Goal: Task Accomplishment & Management: Complete application form

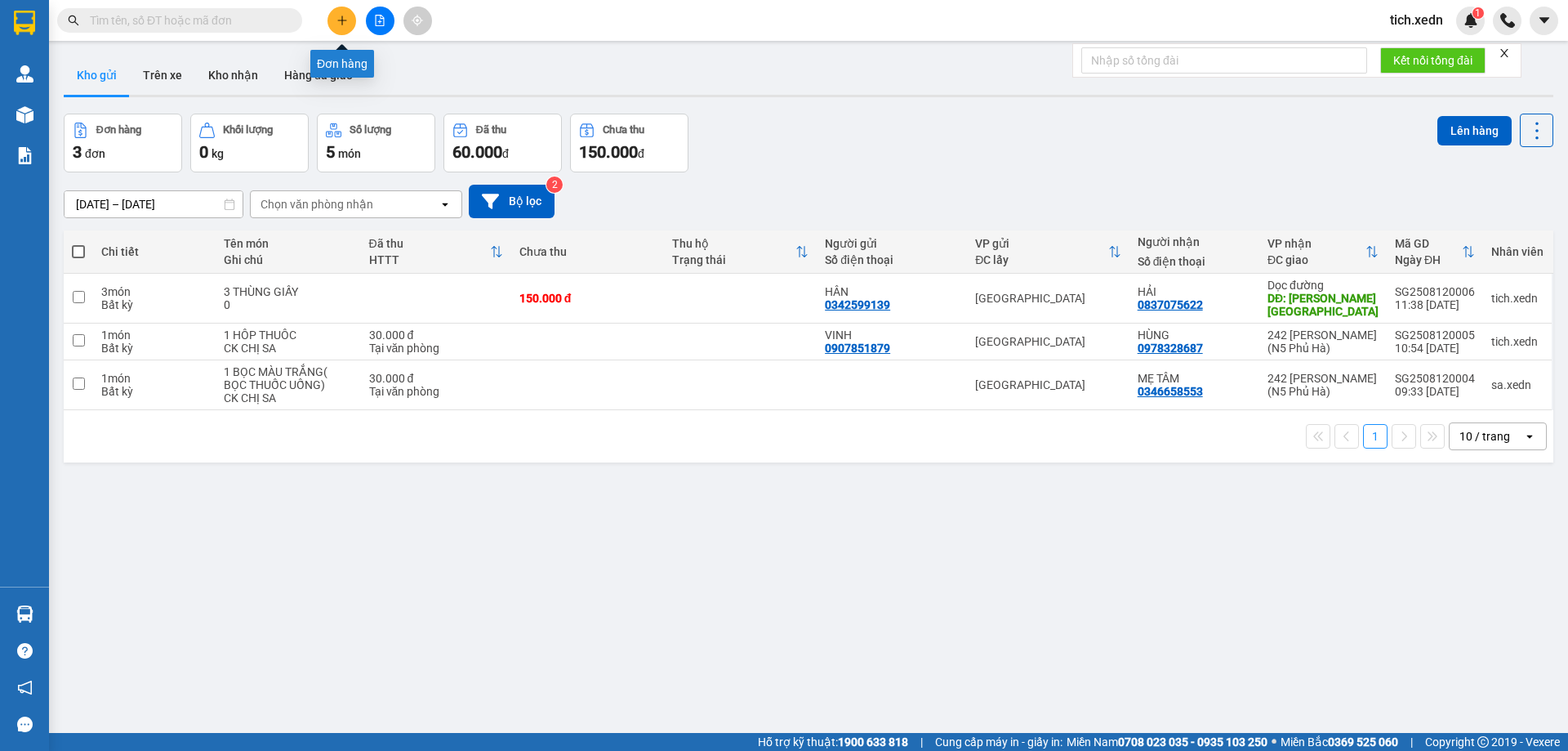
click at [335, 24] on button at bounding box center [342, 21] width 29 height 29
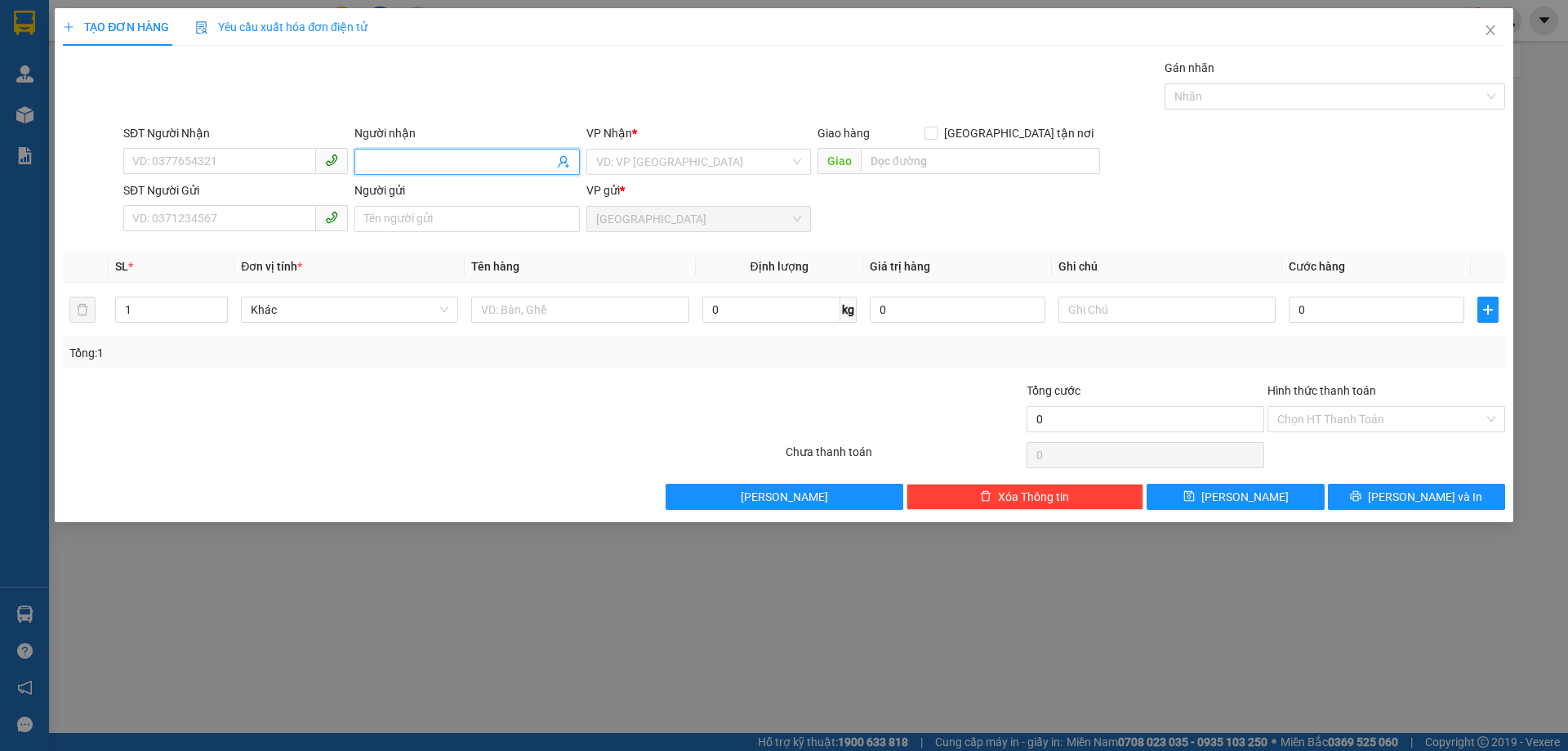
drag, startPoint x: 424, startPoint y: 162, endPoint x: 406, endPoint y: 186, distance: 30.0
click at [424, 163] on input "Người nhận" at bounding box center [458, 161] width 188 height 18
type input "[PERSON_NAME]"
click at [643, 151] on input "search" at bounding box center [692, 161] width 193 height 24
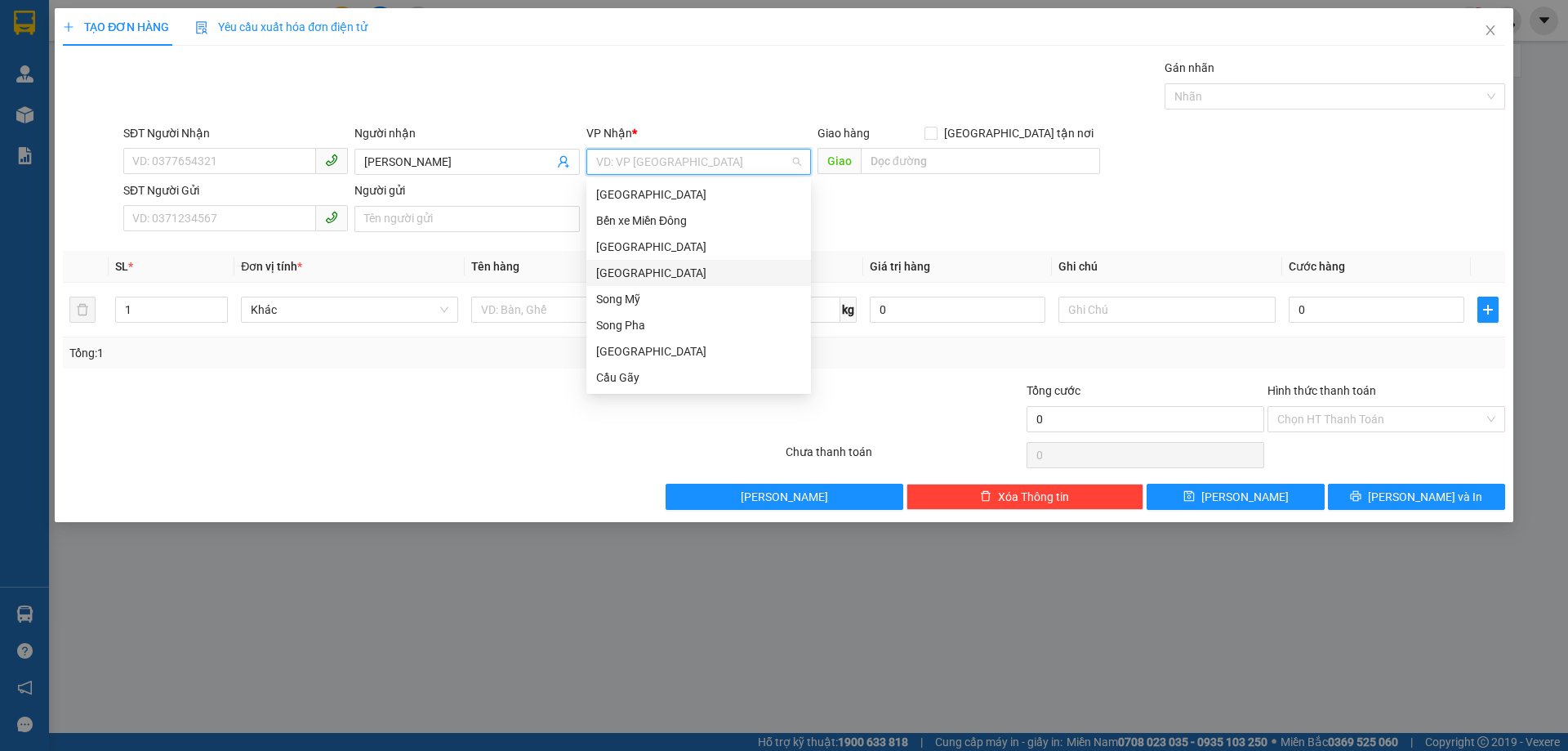
click at [628, 270] on div "[GEOGRAPHIC_DATA]" at bounding box center [698, 272] width 205 height 18
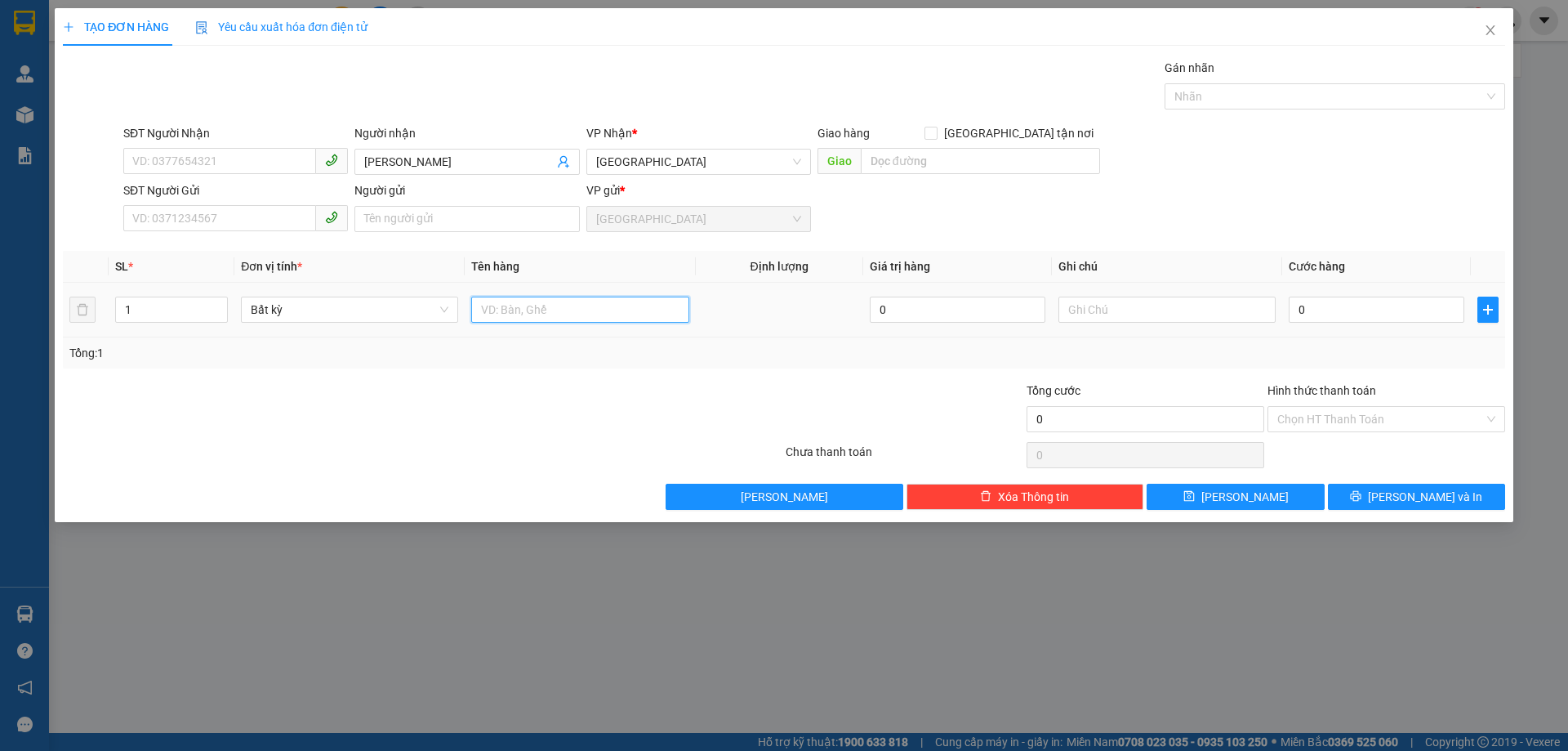
click at [592, 310] on input "text" at bounding box center [579, 309] width 217 height 26
type input "1 TÚM BÚN"
click at [1297, 321] on input "0" at bounding box center [1376, 309] width 176 height 26
type input "5"
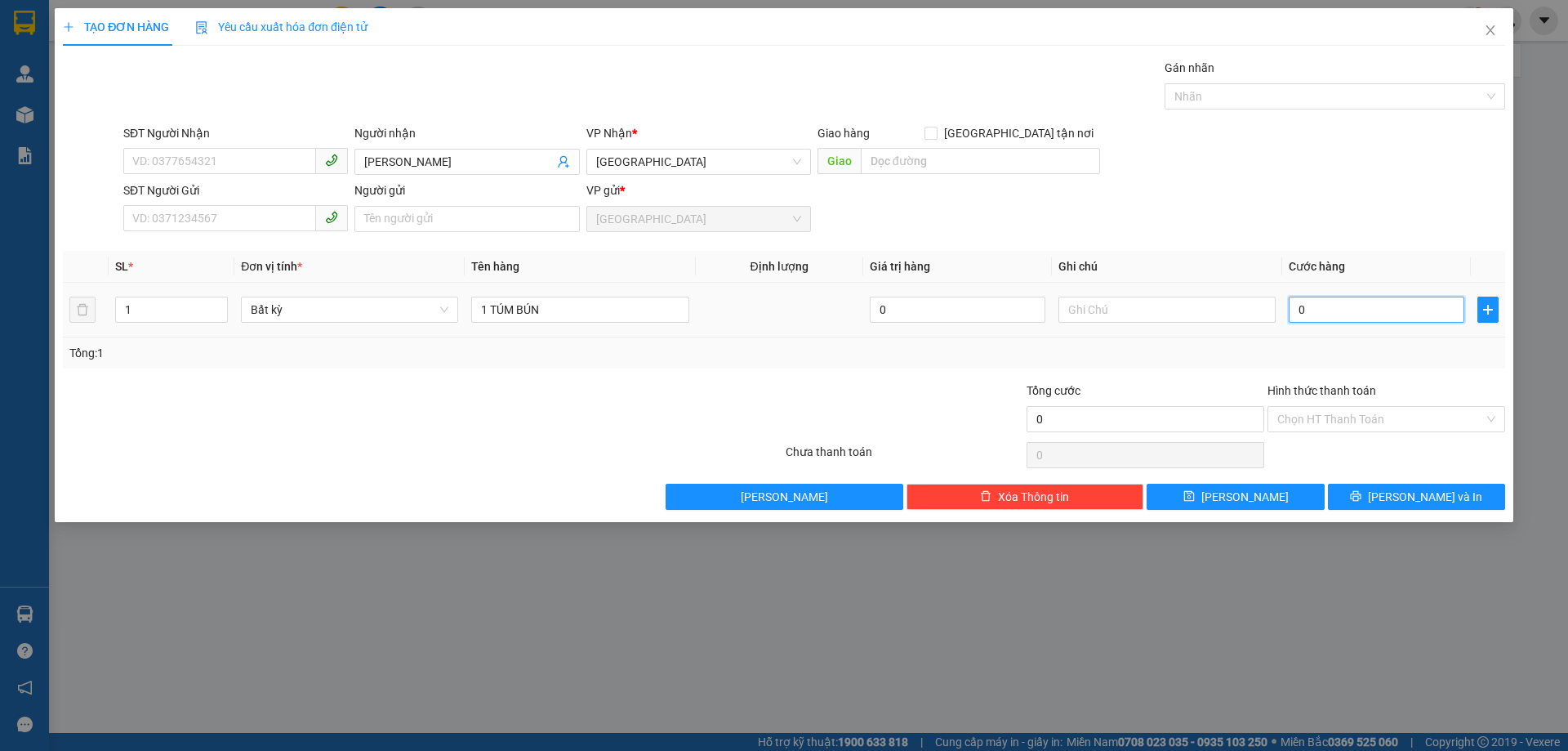
type input "5"
type input "50"
type input "50.000"
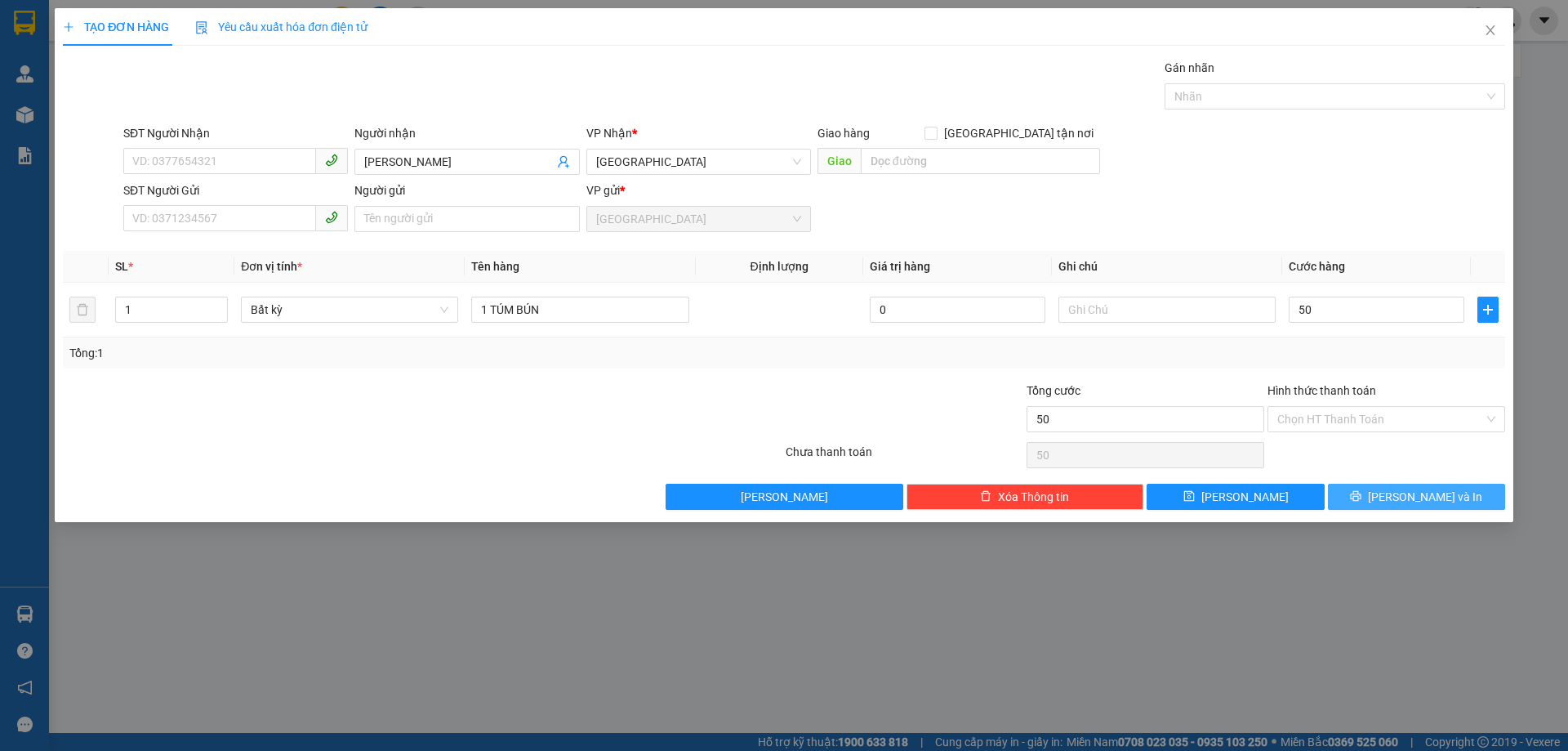
type input "50.000"
click at [1408, 498] on span "[PERSON_NAME] và In" at bounding box center [1424, 496] width 114 height 18
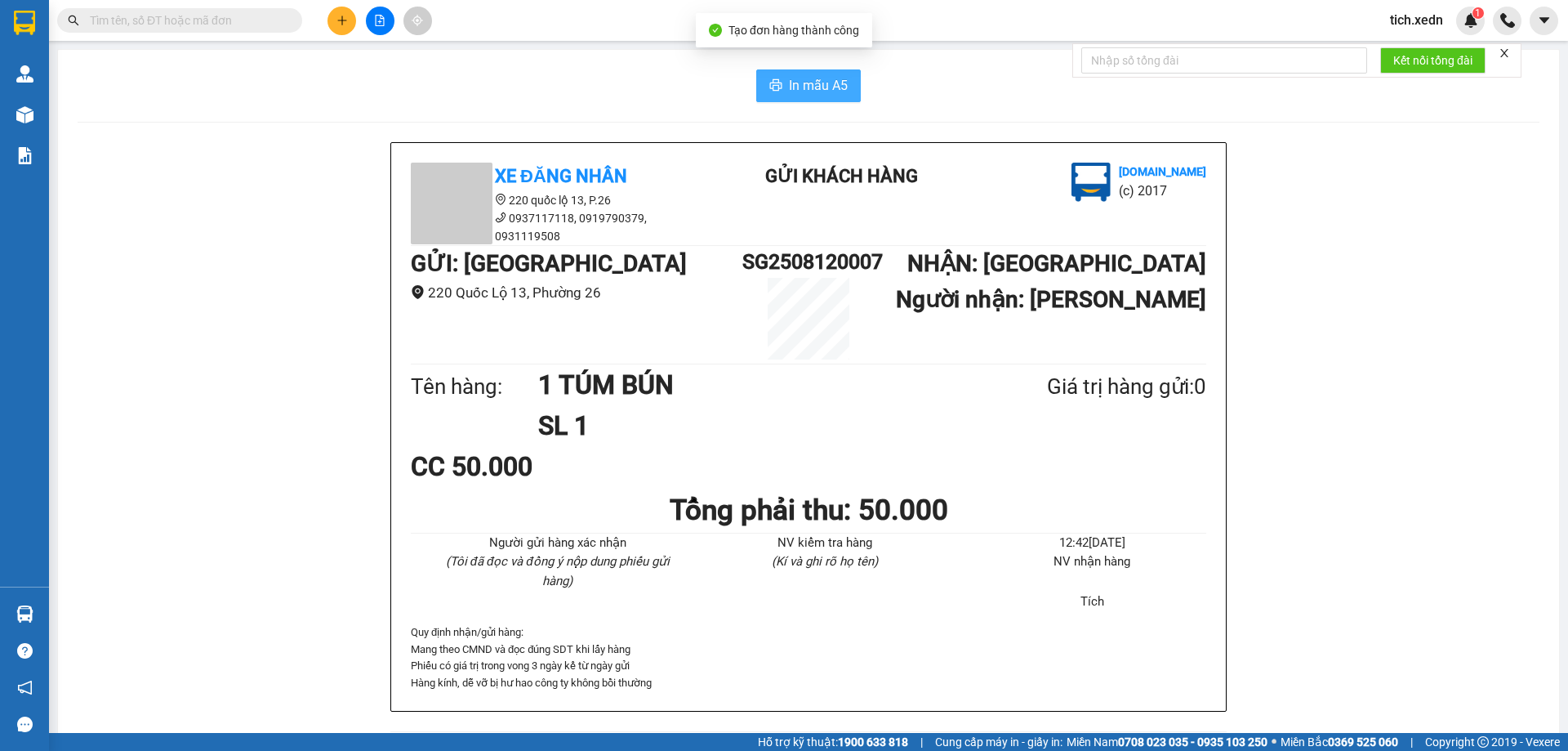
click at [825, 86] on span "In mẫu A5" at bounding box center [818, 85] width 59 height 20
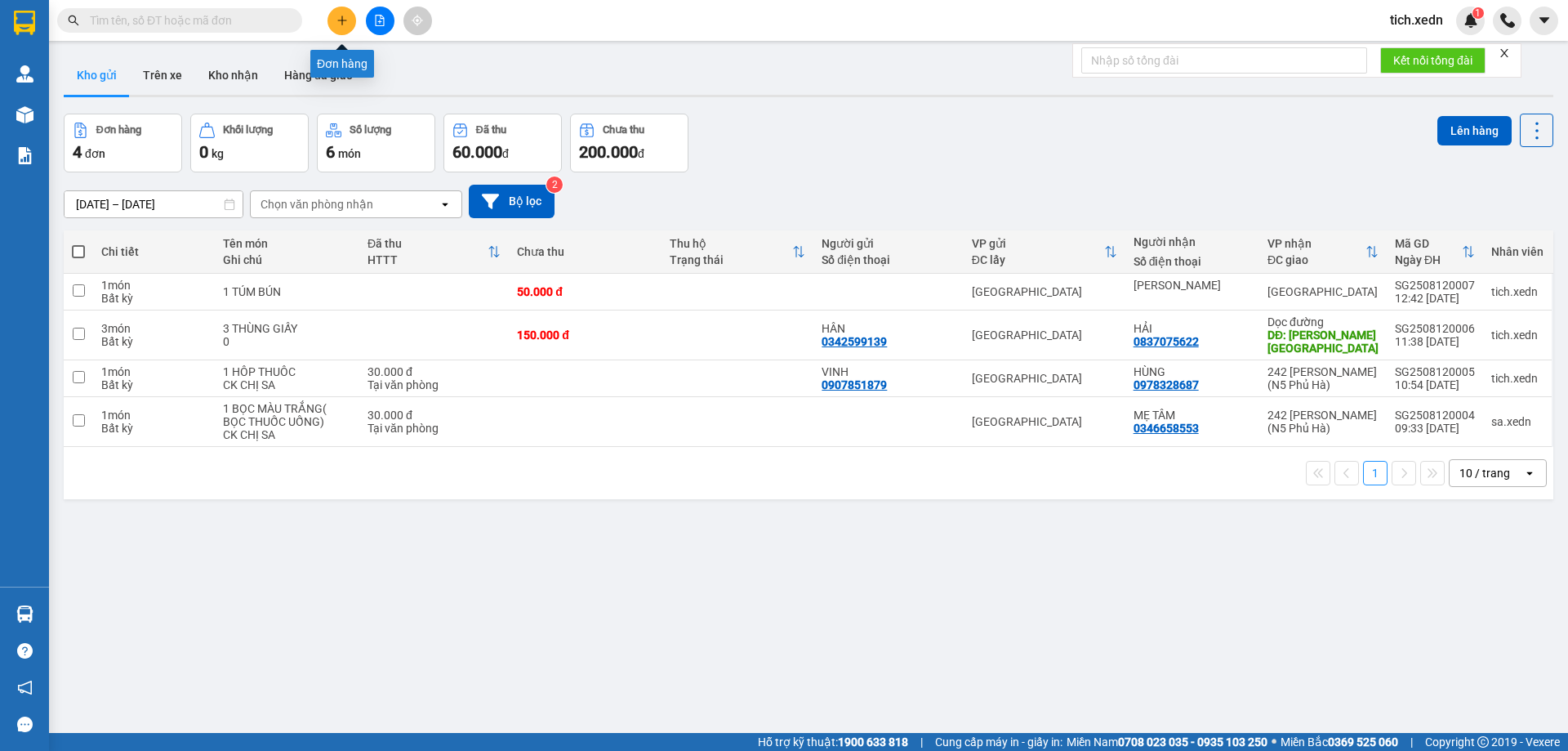
click at [340, 23] on icon "plus" at bounding box center [343, 20] width 12 height 12
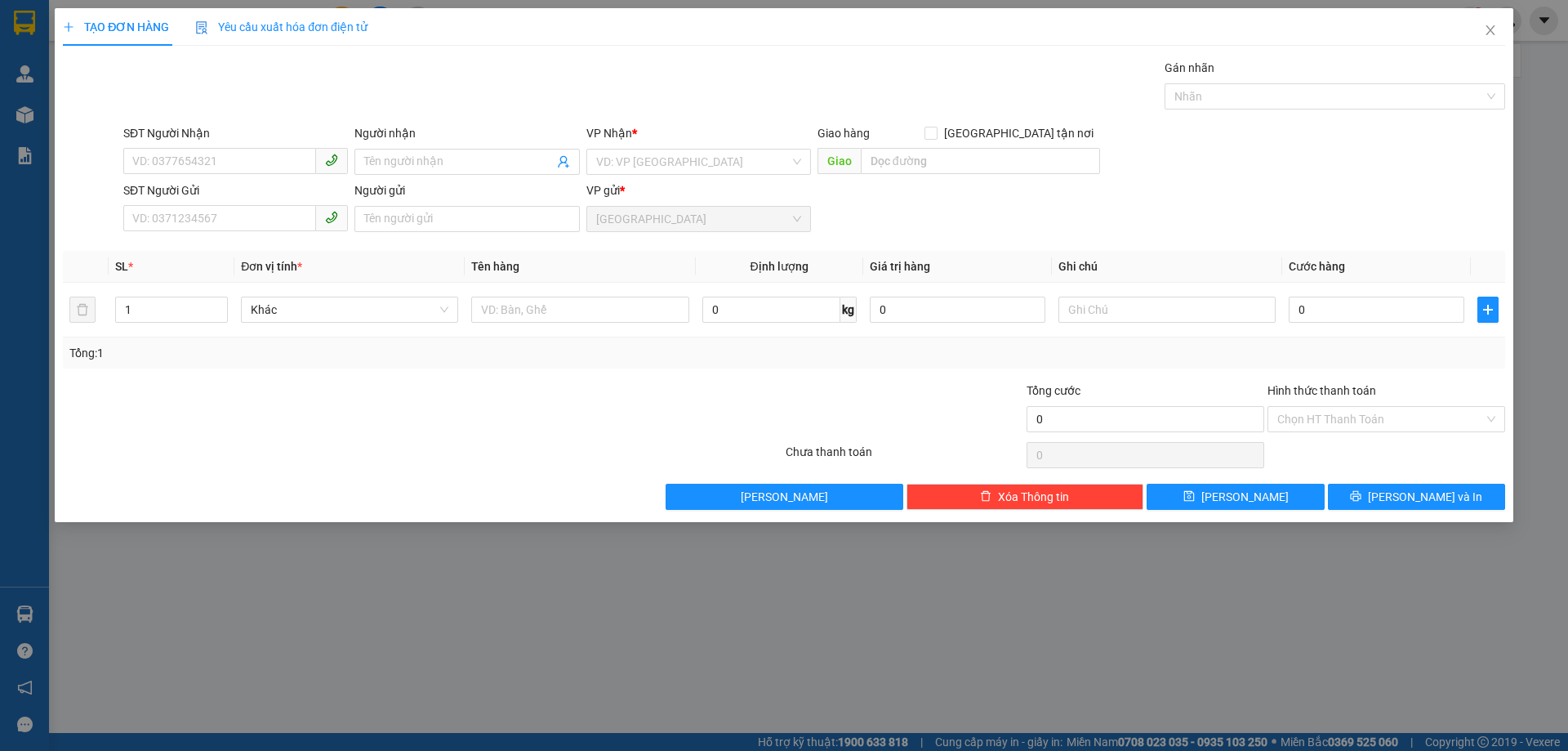
drag, startPoint x: 168, startPoint y: 176, endPoint x: 141, endPoint y: 193, distance: 31.9
click at [163, 179] on div "SĐT Người Nhận VD: 0377654321" at bounding box center [236, 153] width 225 height 57
click at [218, 166] on input "SĐT Người Nhận" at bounding box center [220, 161] width 193 height 26
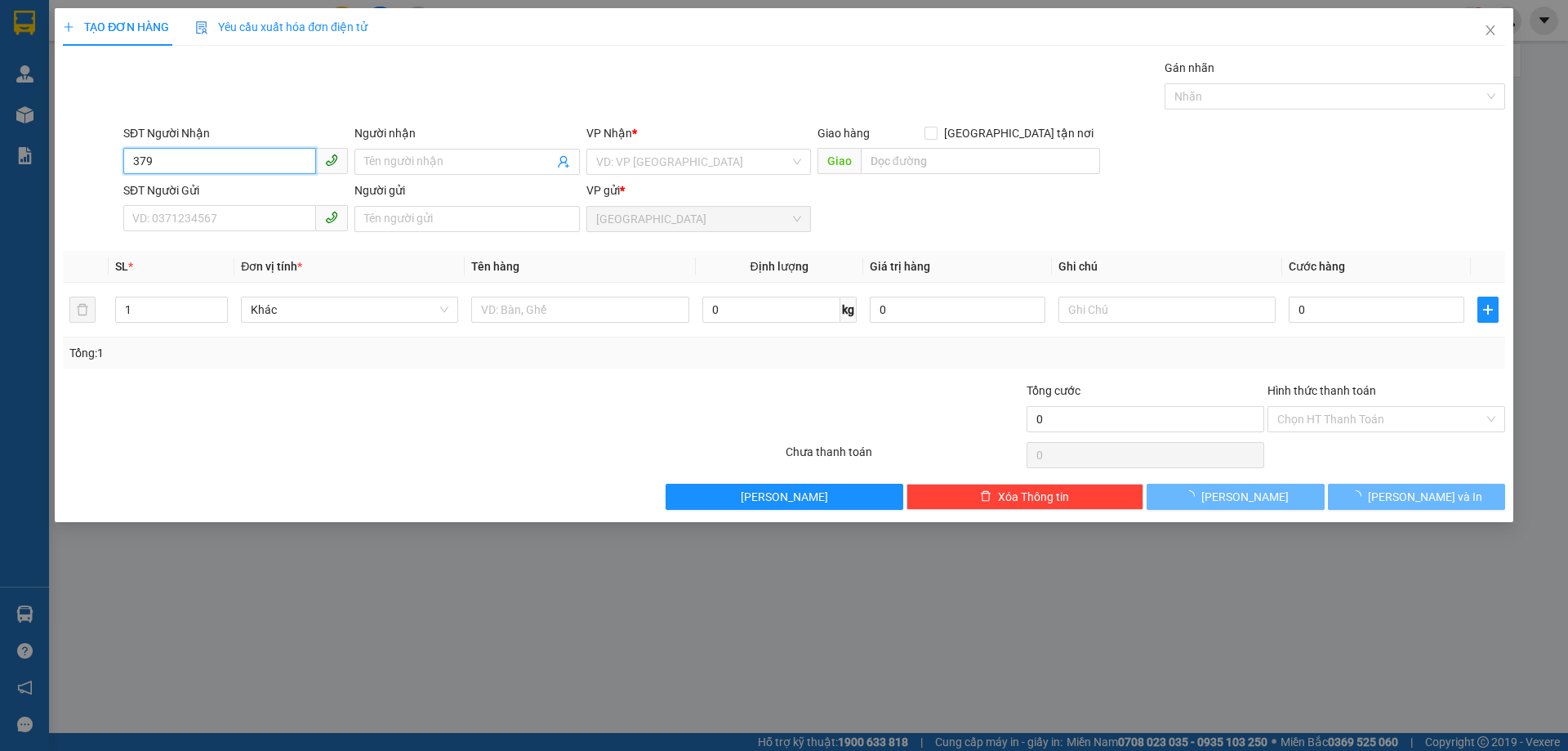
click at [179, 165] on input "379" at bounding box center [220, 161] width 193 height 26
click at [176, 165] on input "379" at bounding box center [220, 161] width 193 height 26
type input "379"
click at [165, 182] on form "SĐT Người Nhận 379 Người nhận Tên người nhận VP Nhận * VD: VP Sài Gòn Giao hàng…" at bounding box center [784, 181] width 1442 height 114
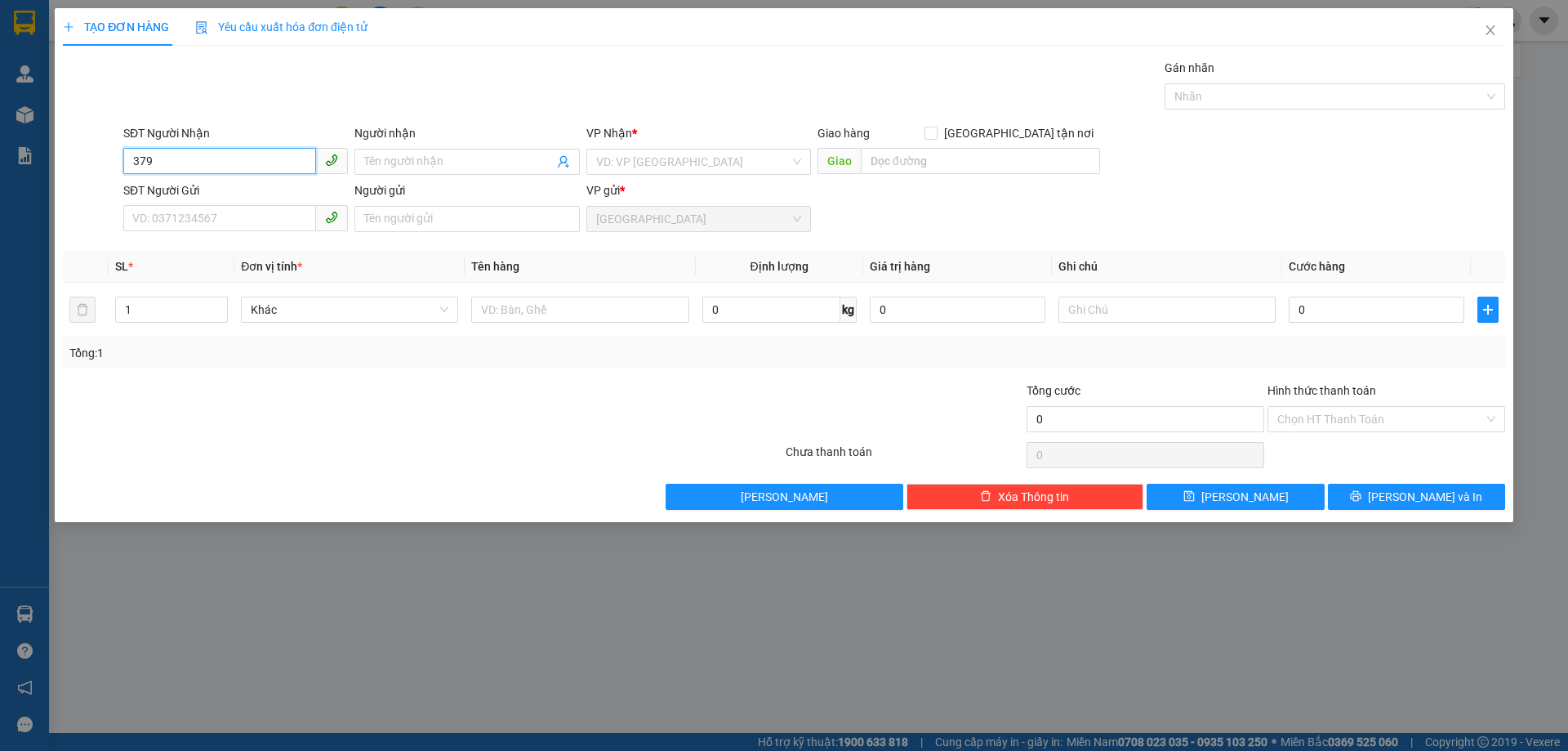
click at [157, 165] on input "379" at bounding box center [220, 161] width 193 height 26
click at [162, 165] on input "379" at bounding box center [220, 161] width 193 height 26
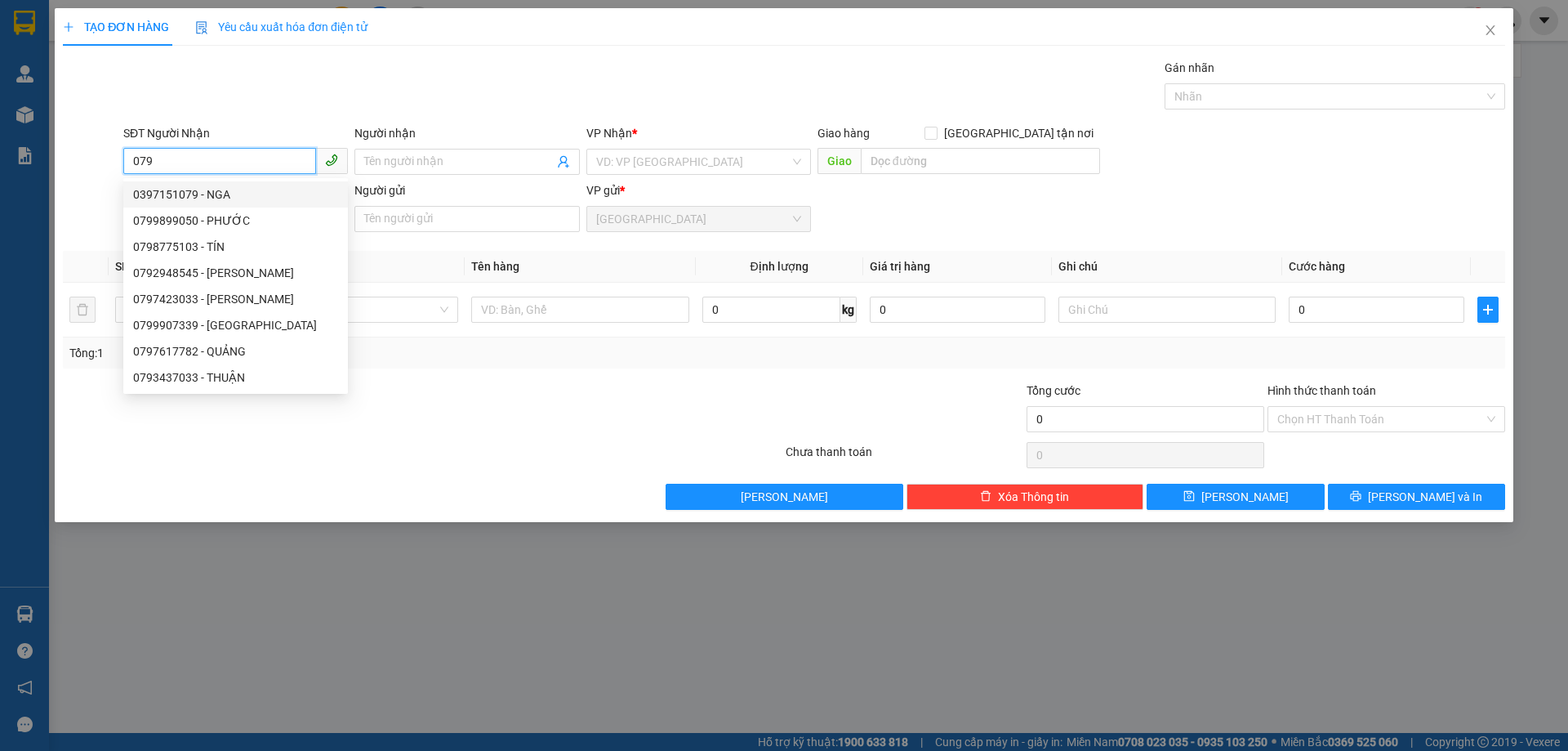
click at [190, 198] on div "0397151079 - NGA" at bounding box center [236, 194] width 205 height 18
type input "0397151079"
type input "NGA"
type input "240.000"
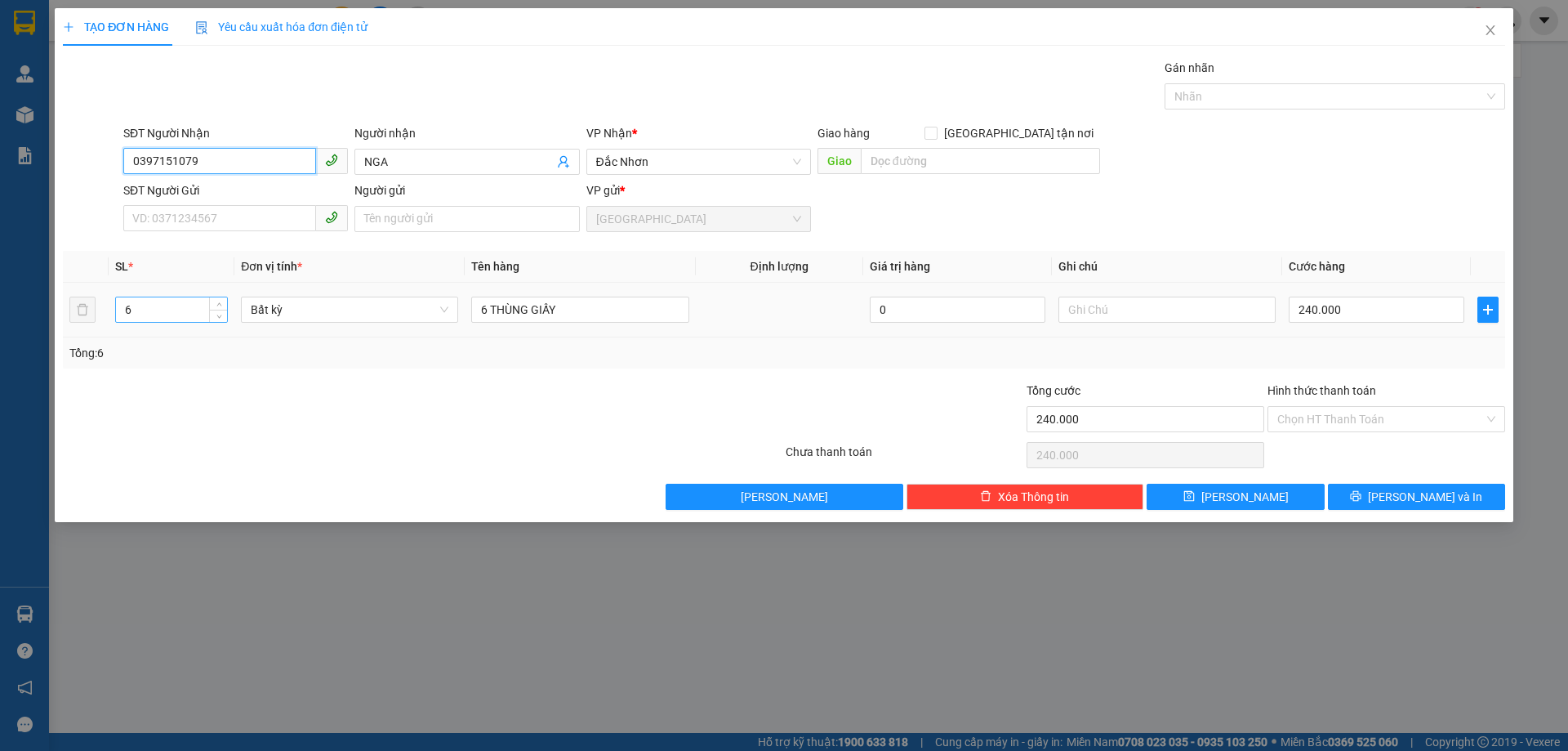
type input "0397151079"
click at [131, 317] on input "6" at bounding box center [171, 309] width 111 height 24
type input "6"
click at [140, 224] on input "SĐT Người Gửi" at bounding box center [220, 218] width 193 height 26
type input "0"
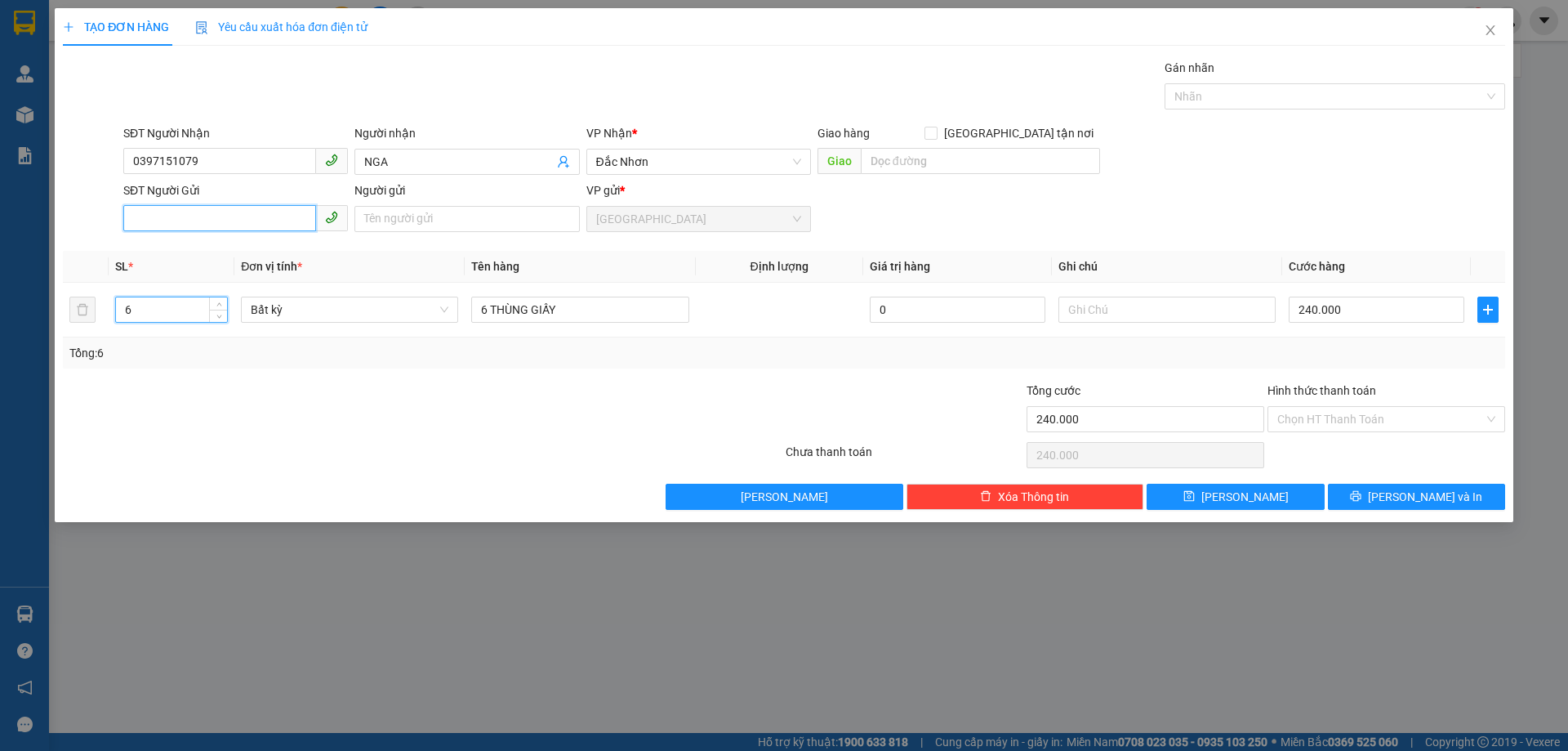
type input "0"
type input "0938889145"
click at [214, 251] on div "0938889145 - QUANG" at bounding box center [236, 251] width 205 height 18
type input "QUANG"
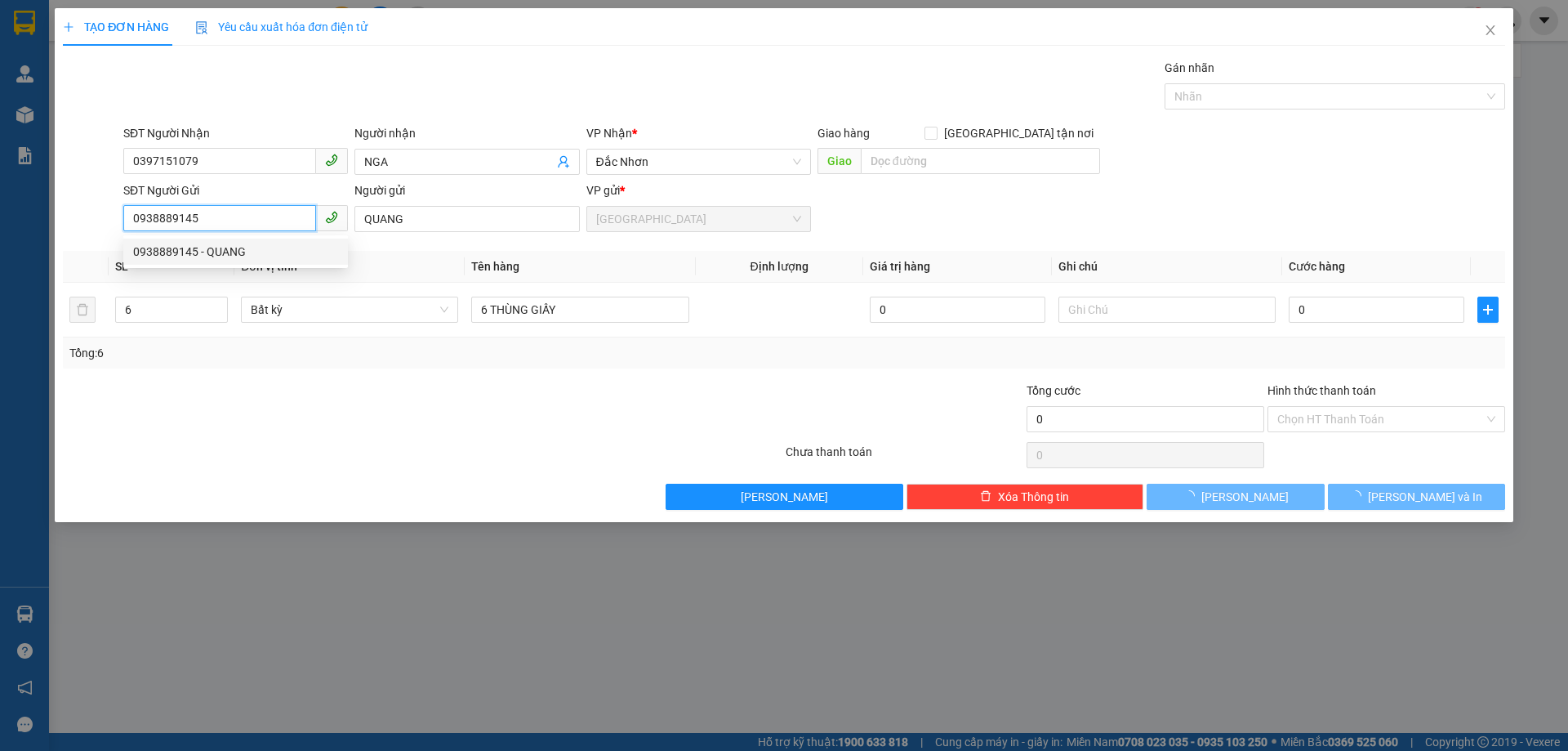
type input "250.000"
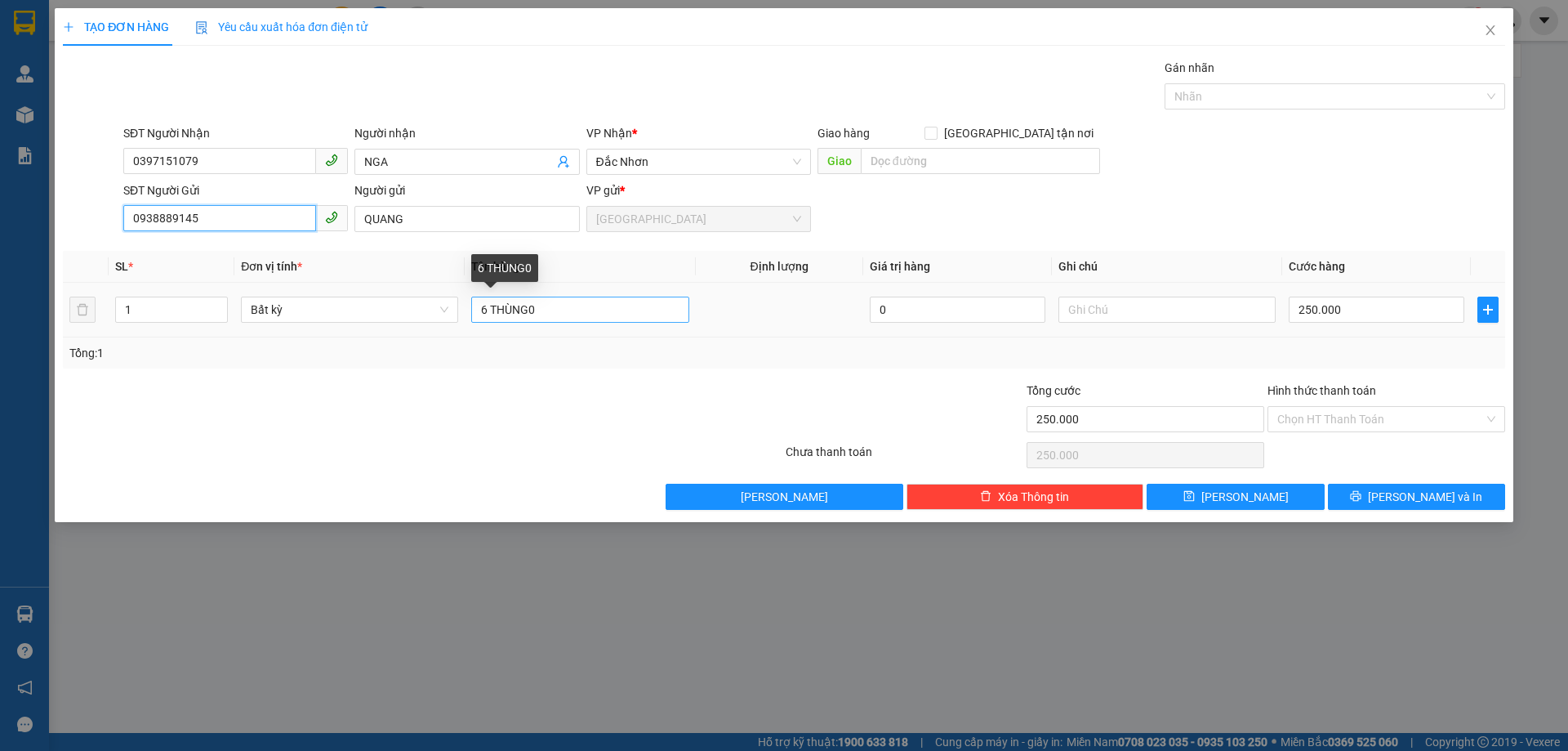
type input "0938889145"
click at [556, 318] on input "6 THÙNG0" at bounding box center [579, 309] width 217 height 26
type input "6 THÙNG GIẤY"
click at [141, 299] on input "1" at bounding box center [171, 309] width 111 height 24
type input "6"
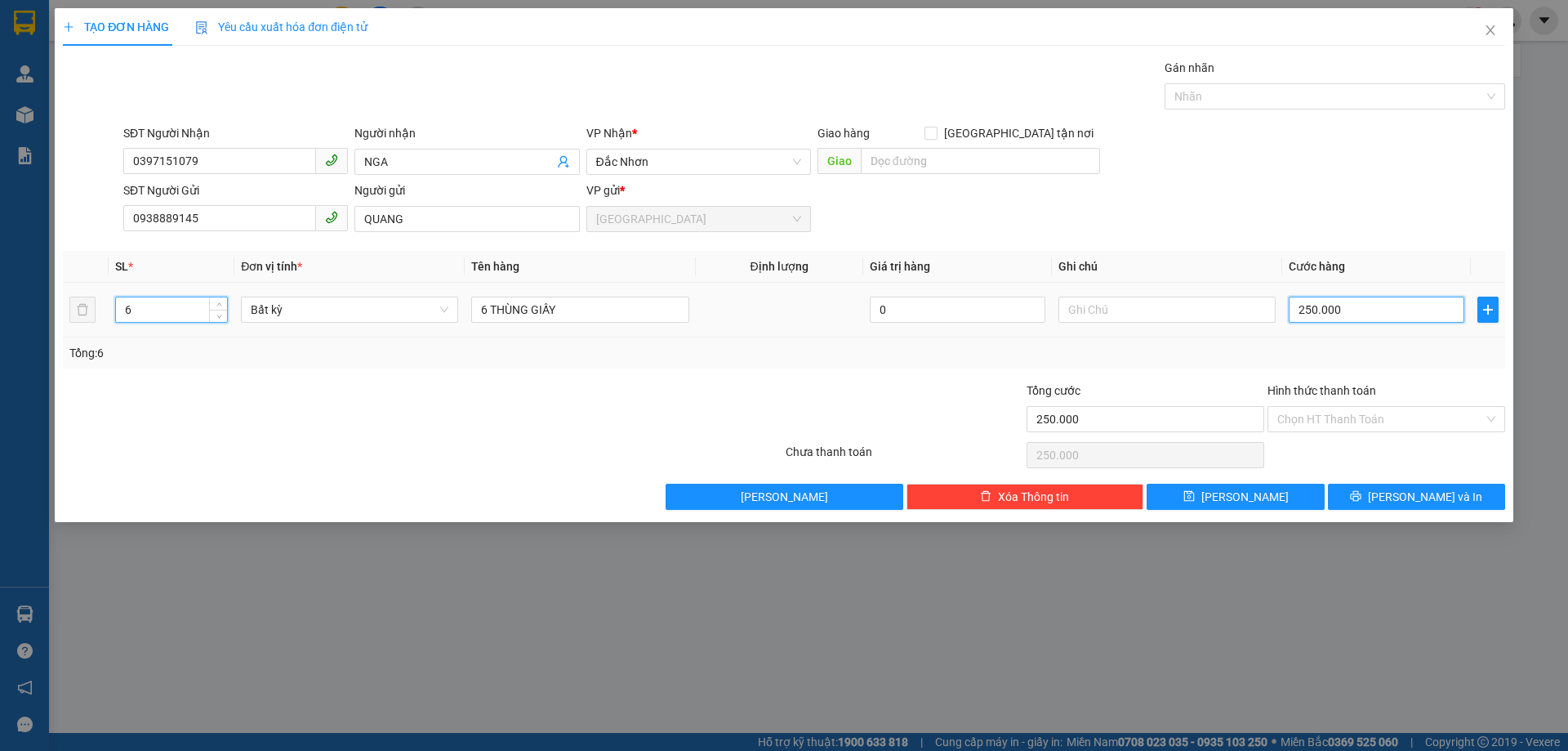
click at [1303, 313] on input "250.000" at bounding box center [1376, 309] width 176 height 26
type input "0"
type input "2"
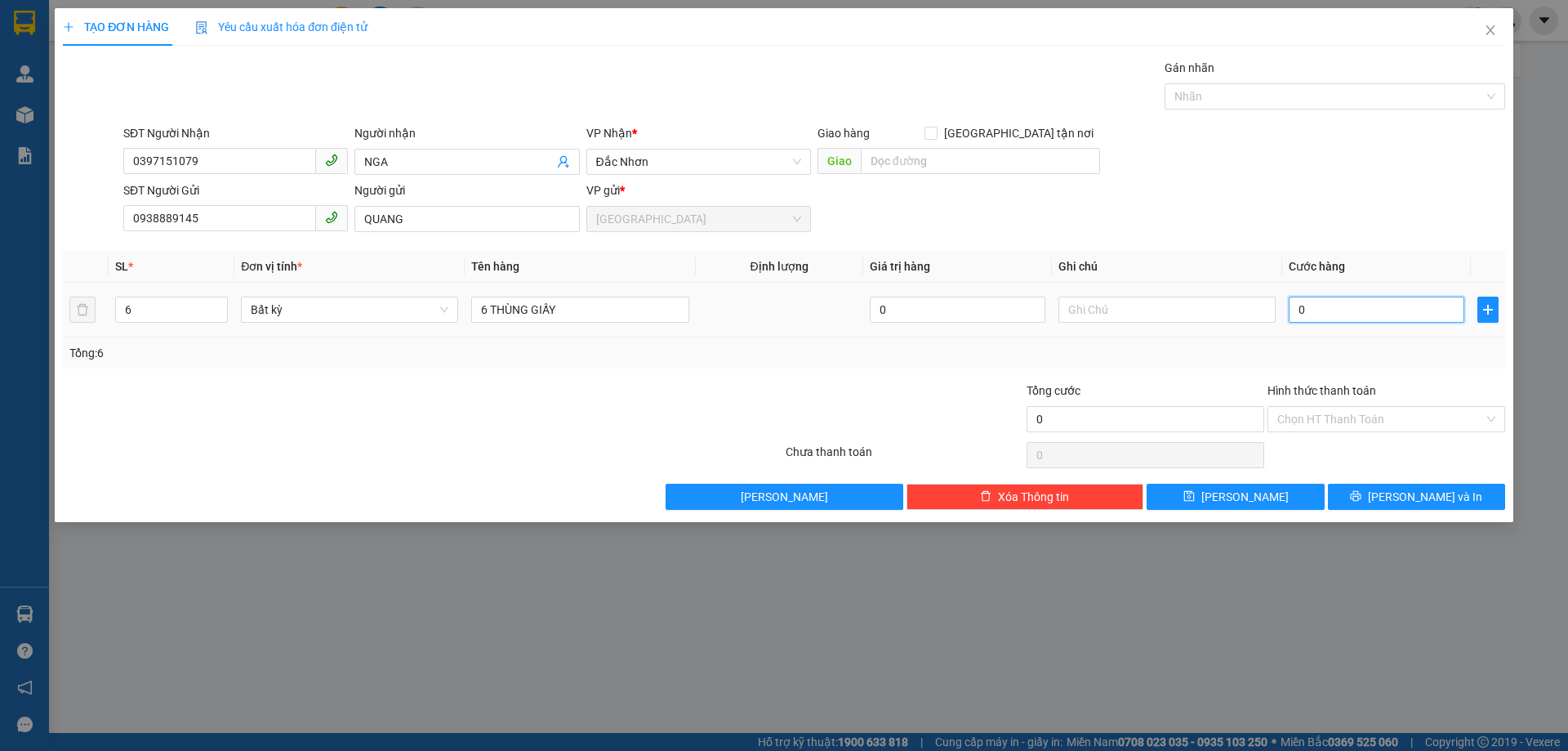
type input "2"
type input "02"
type input "24"
type input "024"
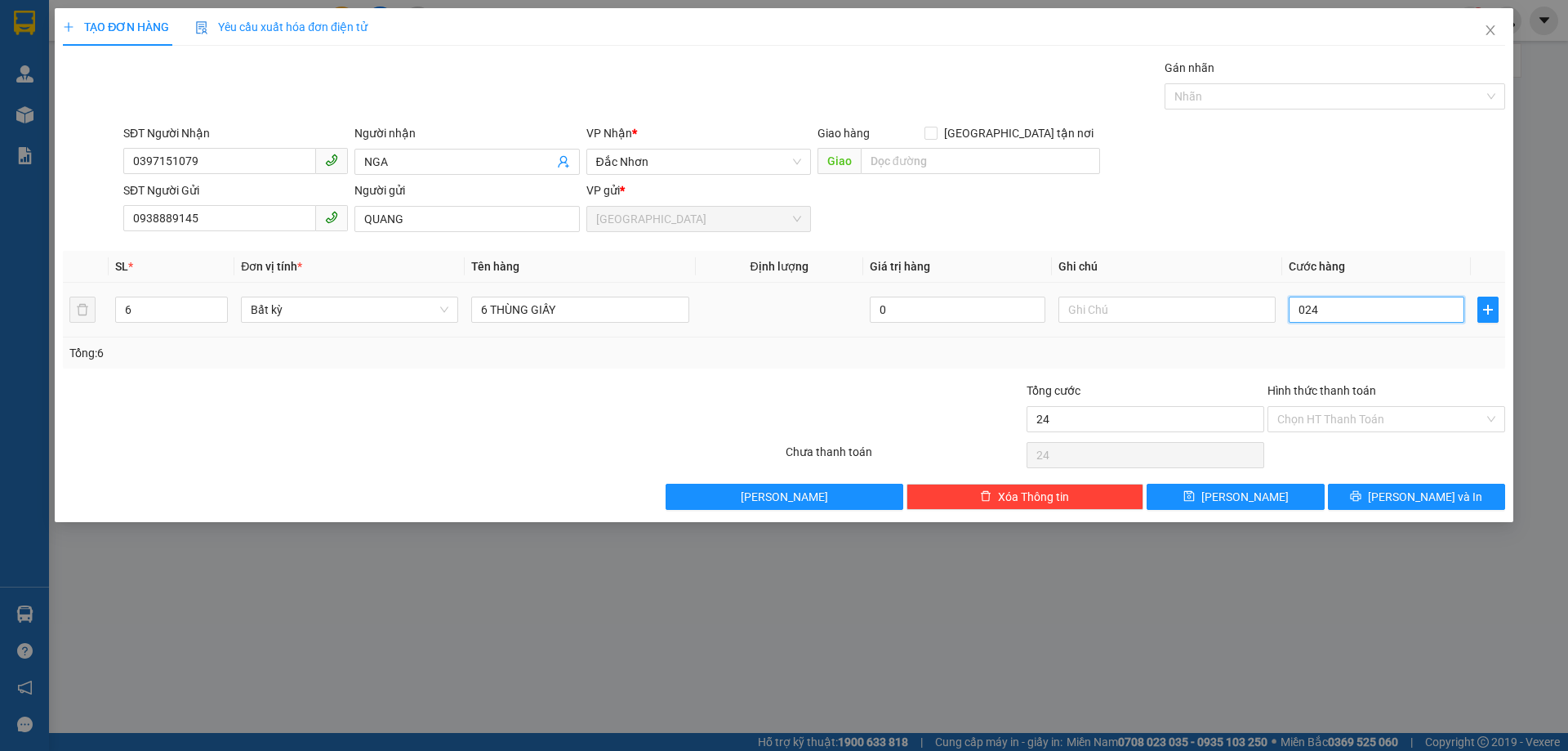
type input "240"
type input "0.240"
type input "24"
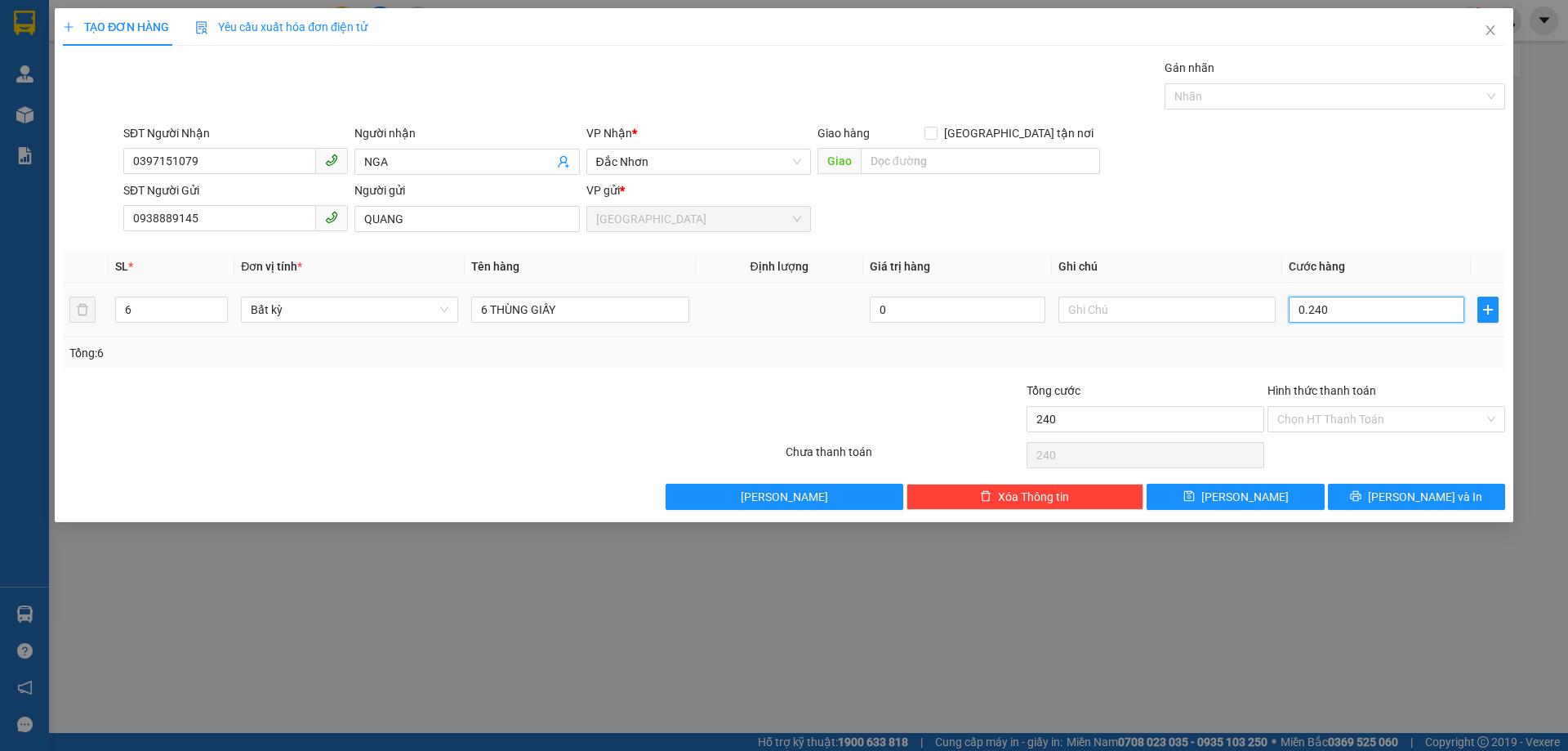
type input "024"
type input "2"
type input "02"
type input "0"
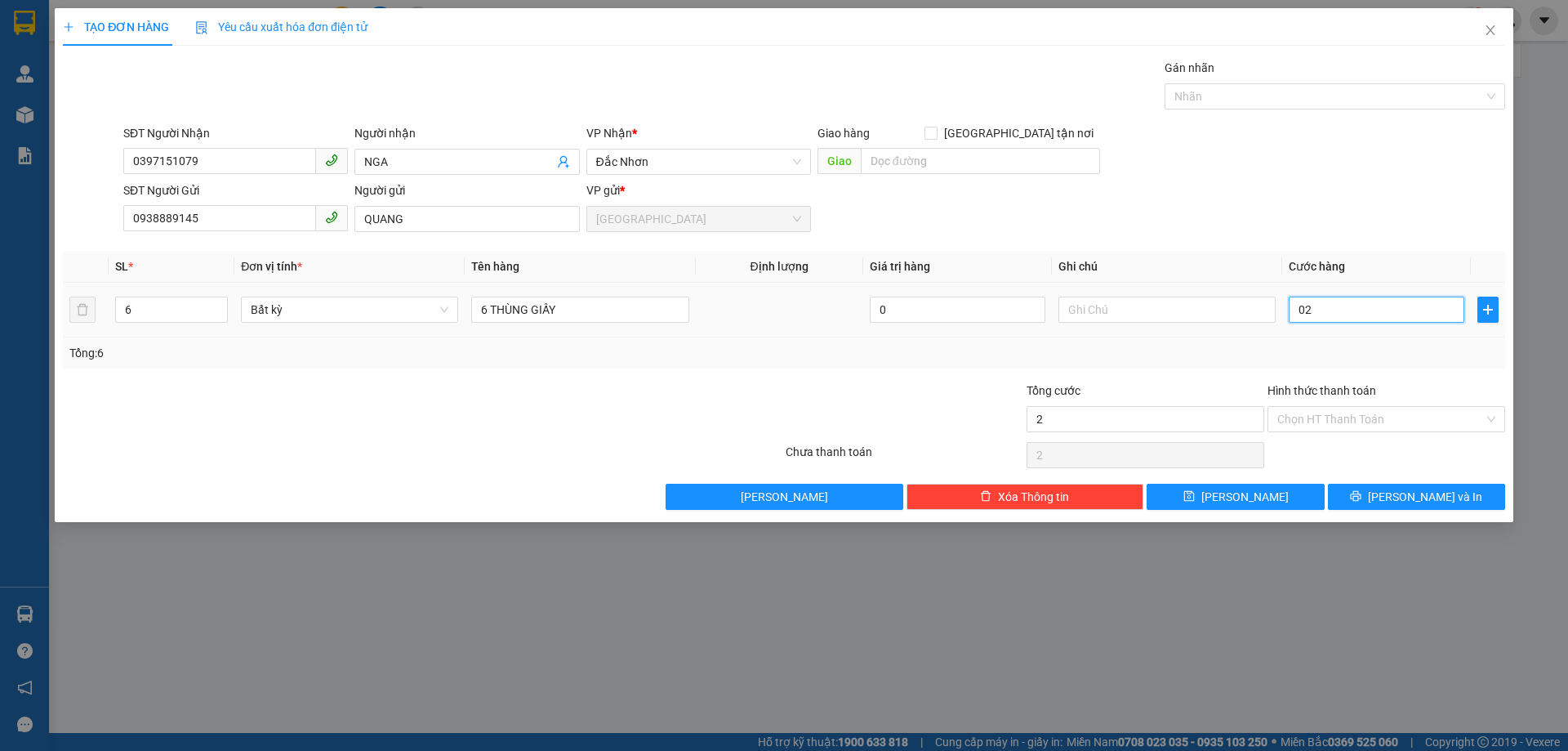
type input "0"
click at [1296, 308] on input "0" at bounding box center [1376, 309] width 176 height 26
type input "20"
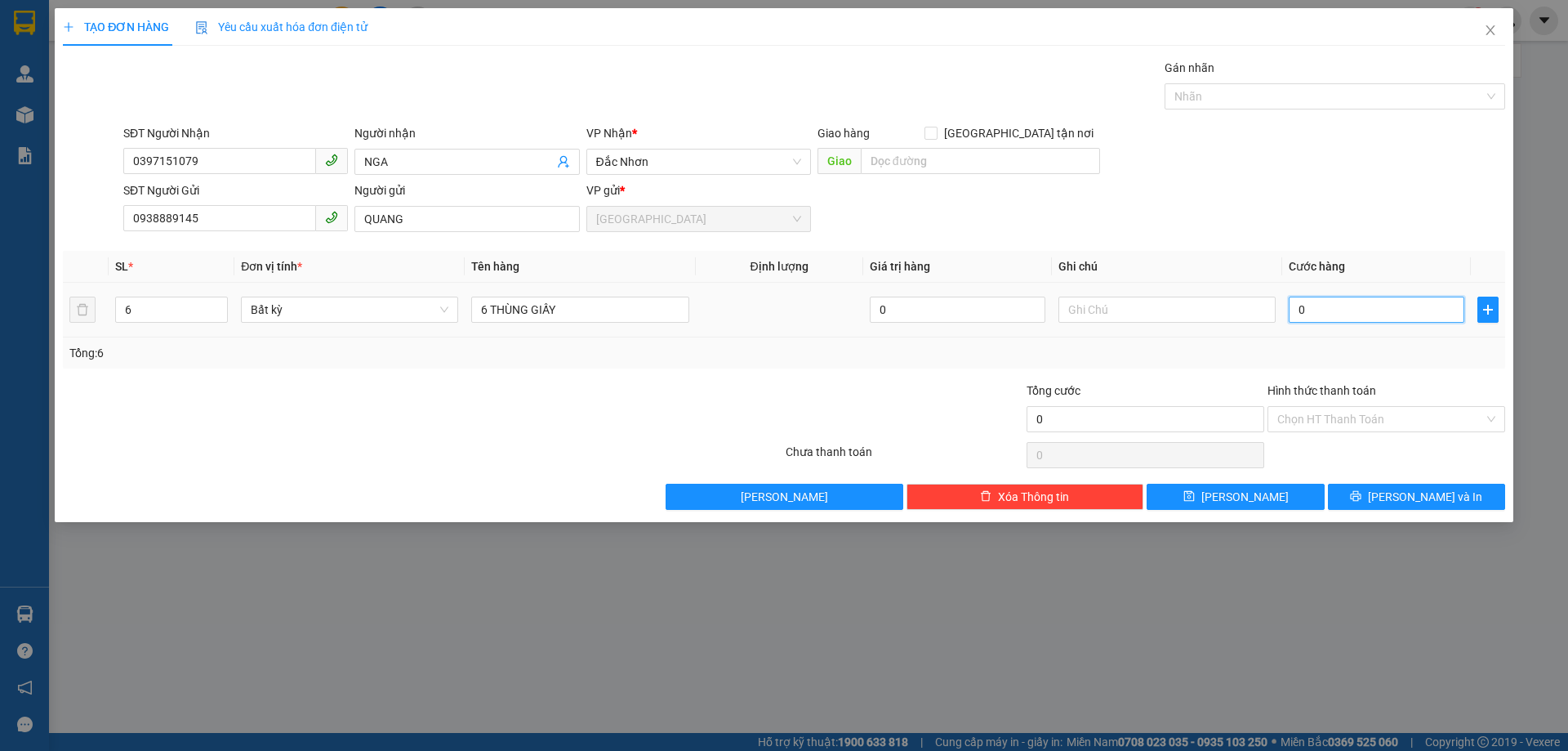
type input "20"
type input "240"
type input "240.000"
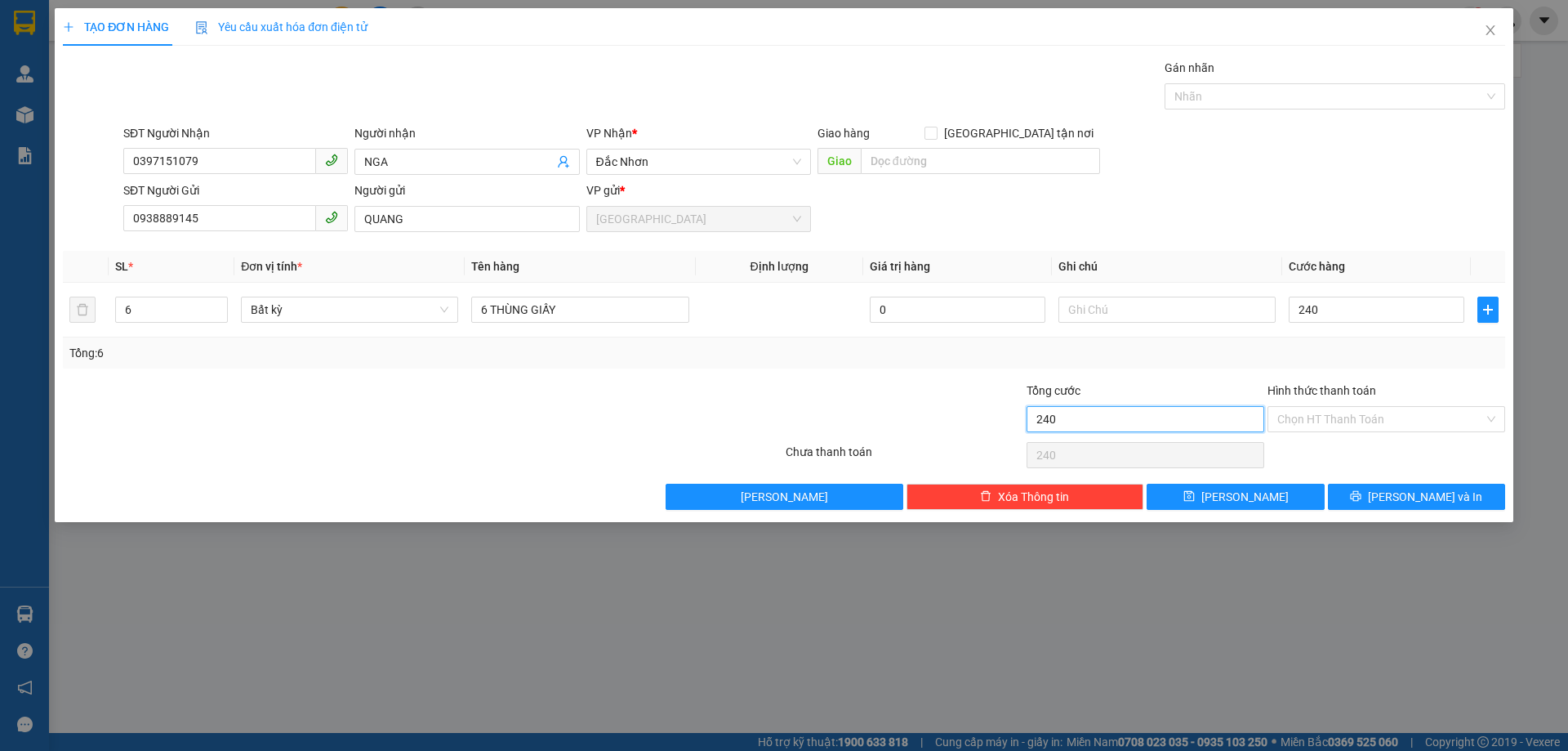
type input "240.000"
click at [1136, 418] on input "240.000" at bounding box center [1145, 419] width 237 height 26
click at [1331, 423] on input "Hình thức thanh toán" at bounding box center [1381, 419] width 207 height 24
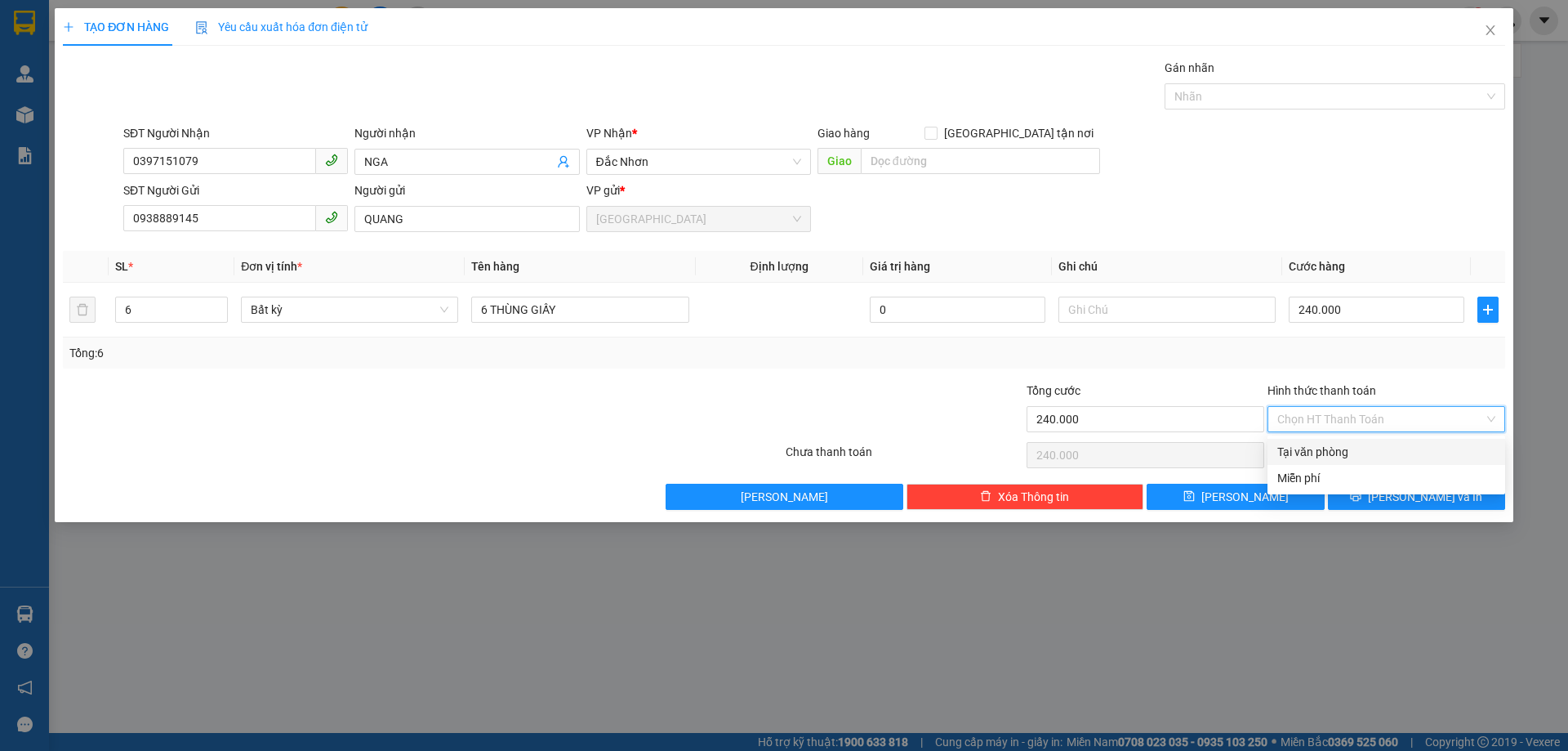
click at [1323, 449] on div "Tại văn phòng" at bounding box center [1386, 451] width 218 height 18
type input "0"
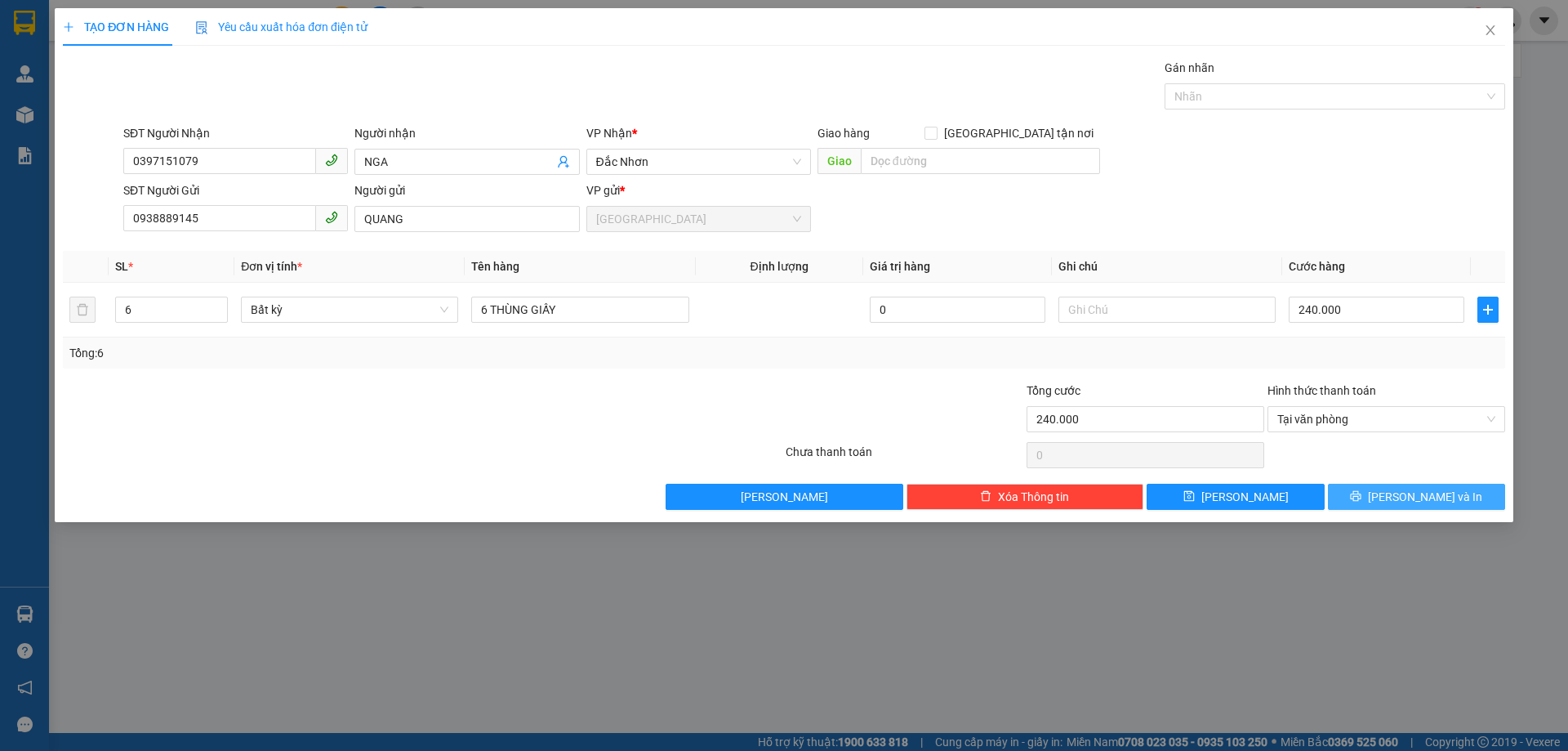
click at [1369, 496] on button "[PERSON_NAME] và In" at bounding box center [1417, 497] width 177 height 26
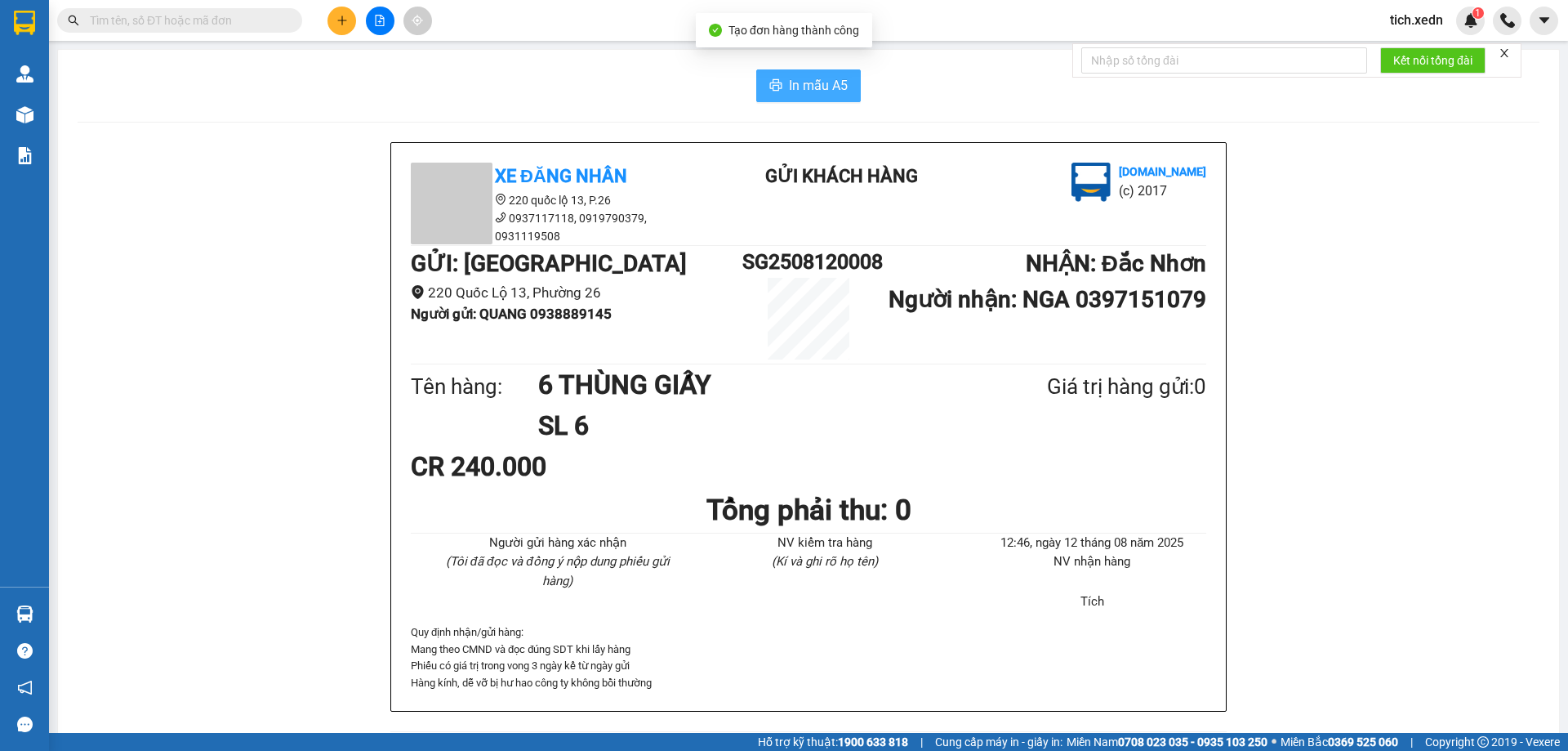
click at [798, 90] on span "In mẫu A5" at bounding box center [818, 85] width 59 height 20
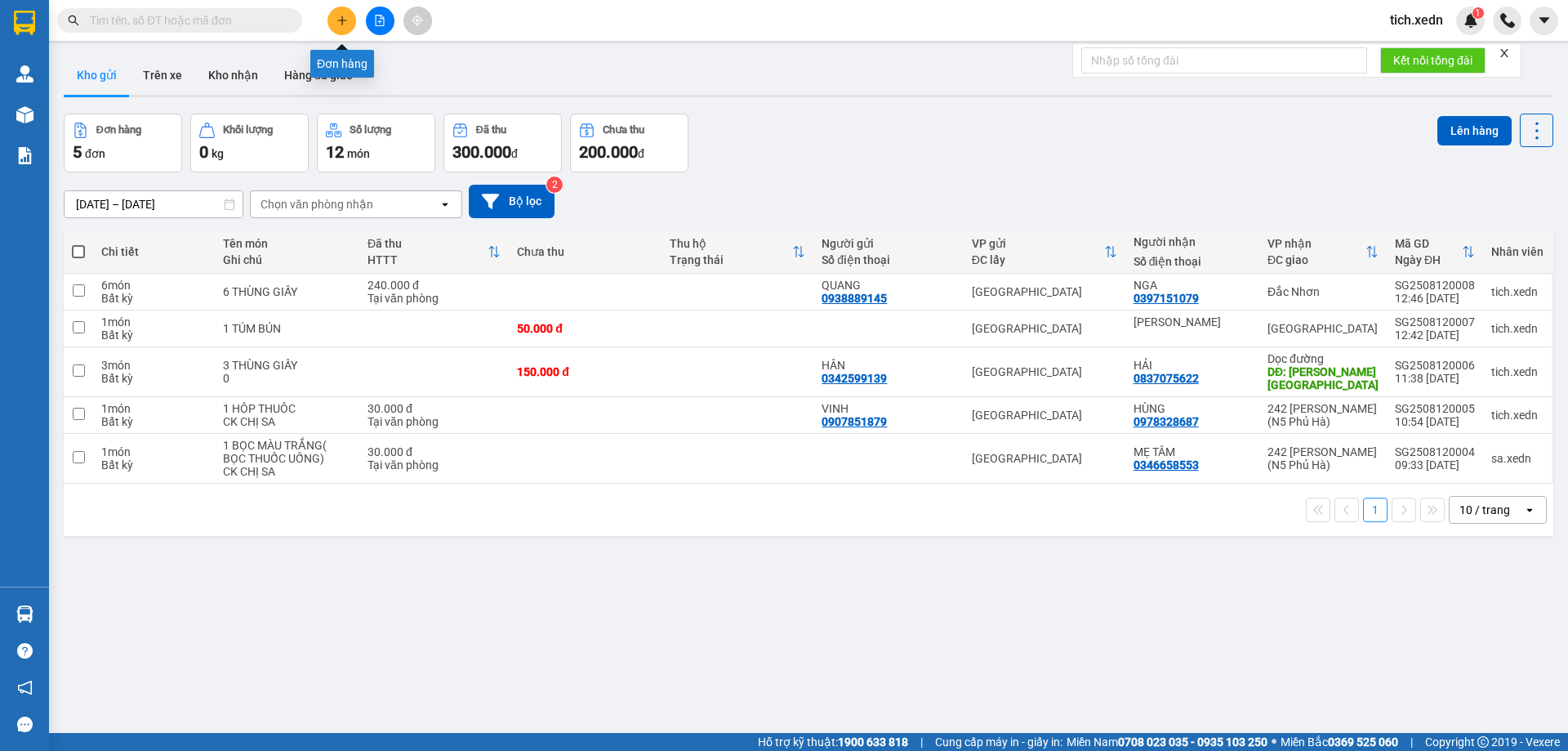
click at [339, 27] on button at bounding box center [342, 21] width 29 height 29
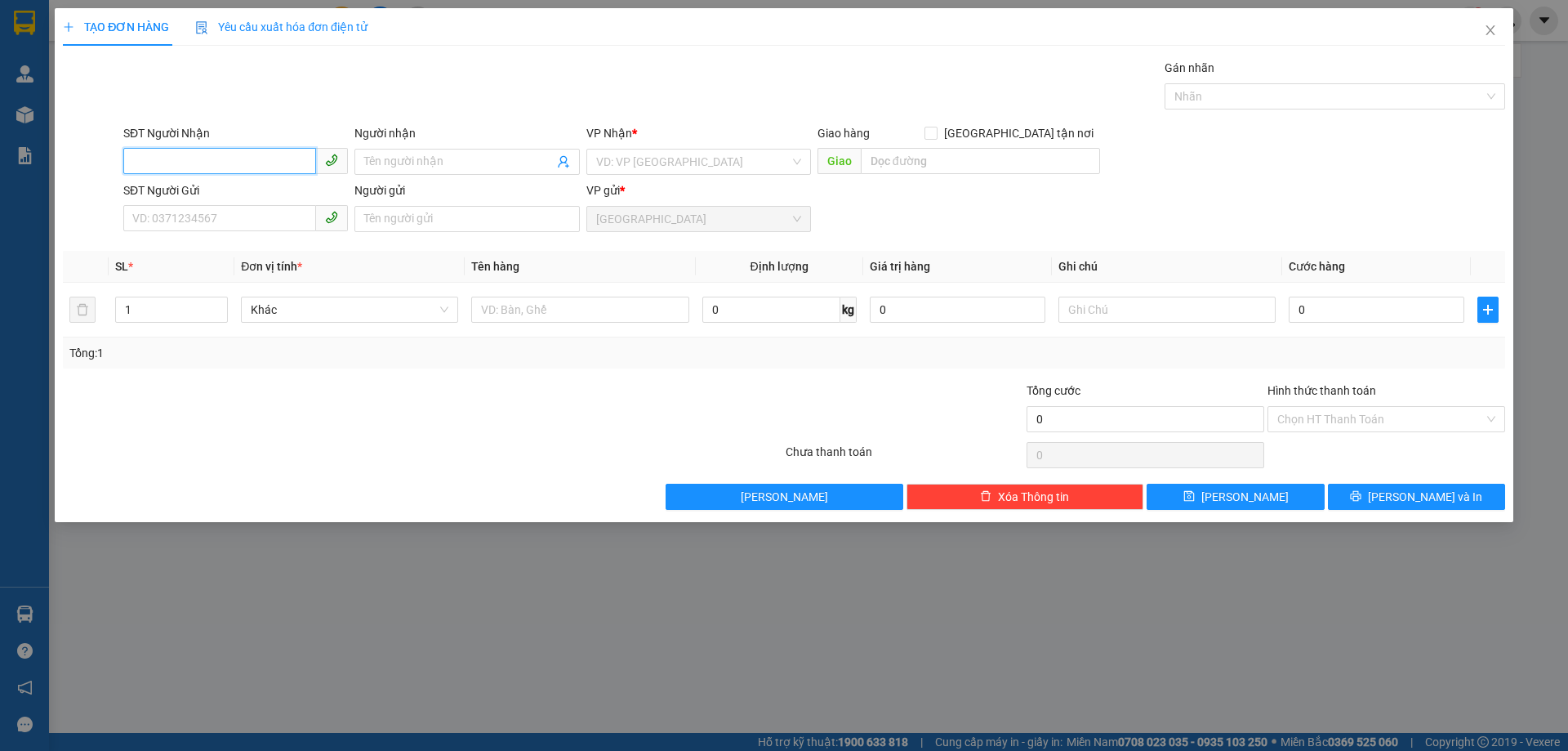
click at [224, 148] on input "SĐT Người Nhận" at bounding box center [220, 161] width 193 height 26
click at [216, 191] on div "0912466628 - NHẬT" at bounding box center [236, 194] width 205 height 18
type input "0912466628"
type input "NHẬT"
type input "CẦU TÔ HẠP-KHÁNH SƠN"
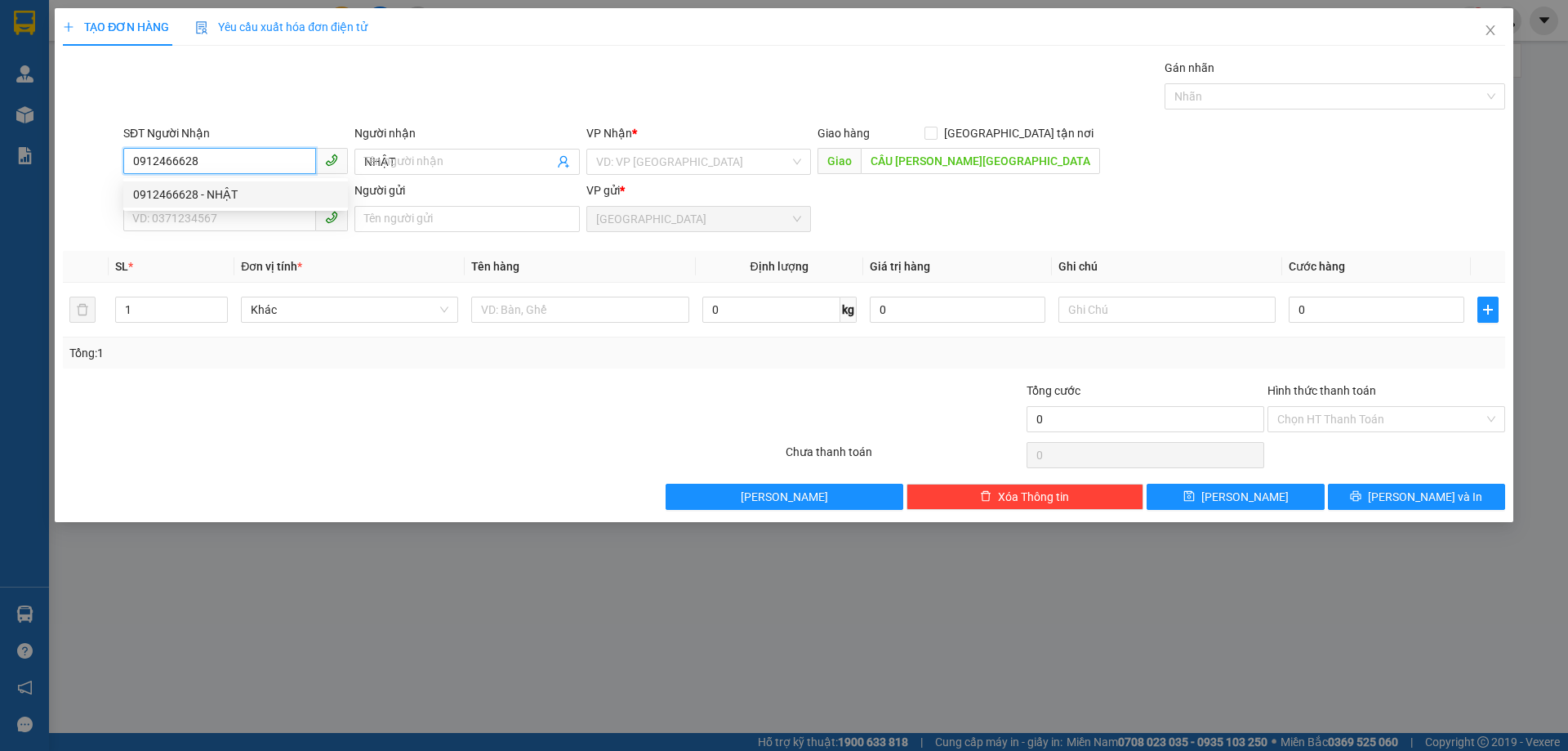
type input "100.000"
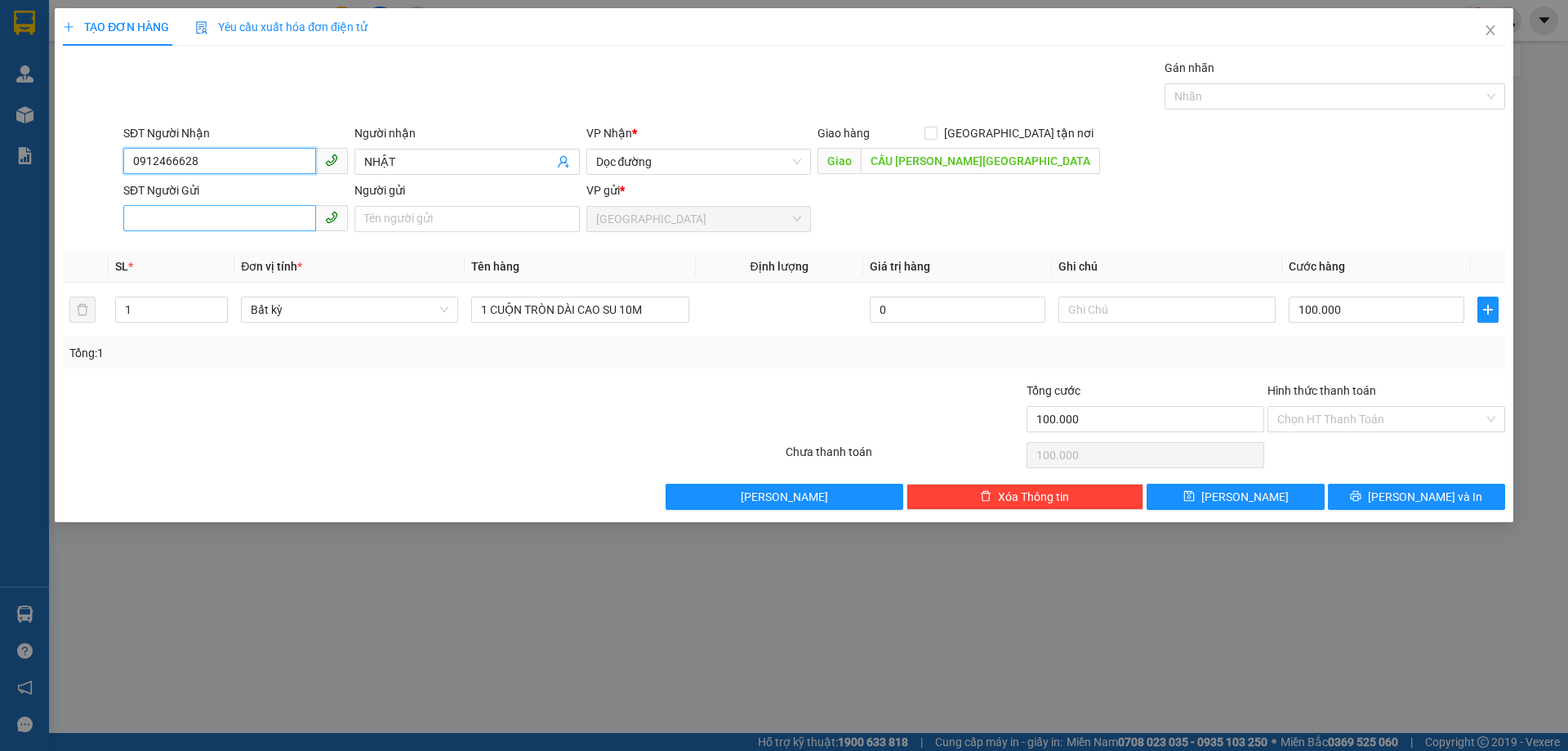
type input "0912466628"
click at [162, 220] on input "SĐT Người Gửi" at bounding box center [220, 218] width 193 height 26
click at [155, 248] on div "0352237800 - NAM" at bounding box center [236, 251] width 205 height 18
type input "0352237800"
type input "NAM"
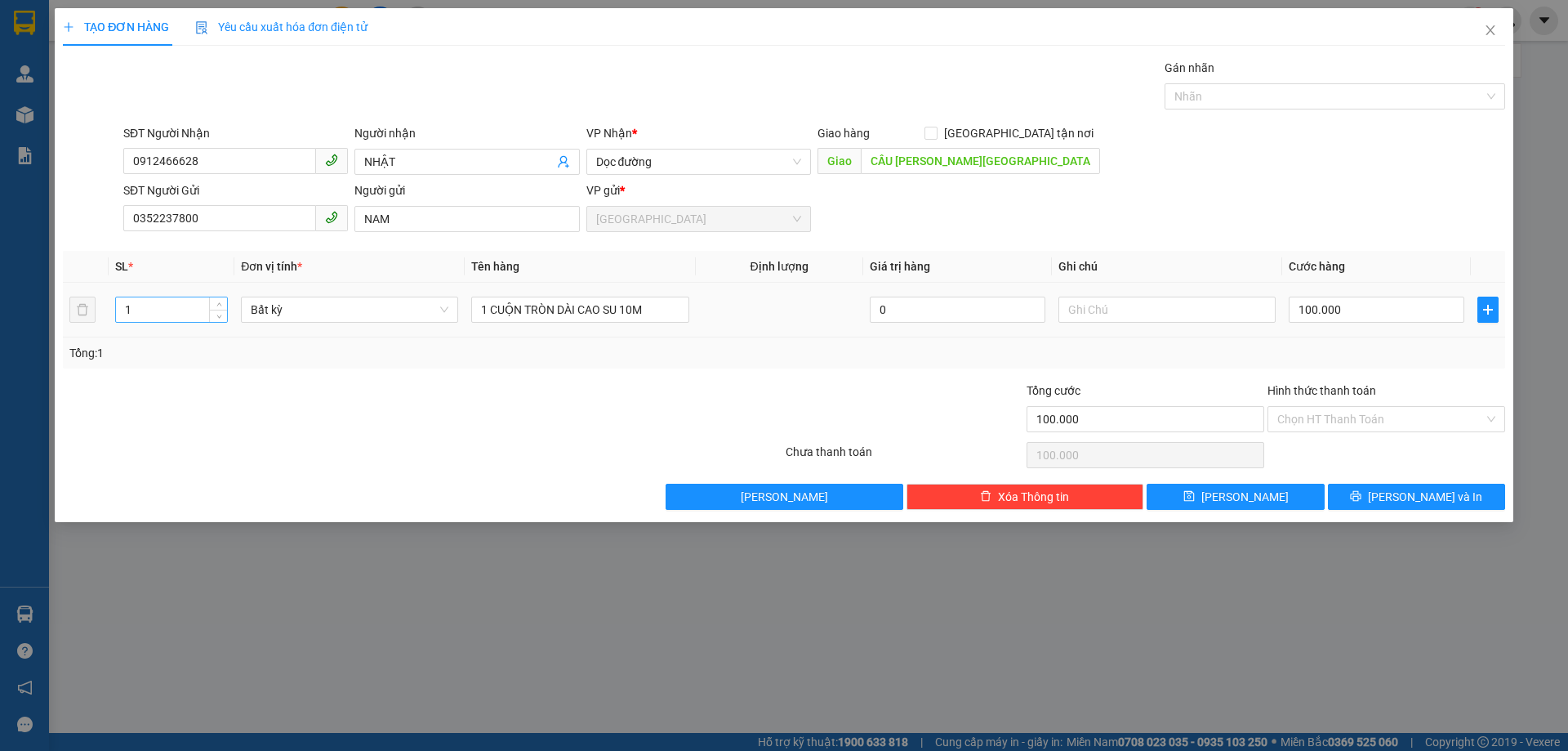
click at [146, 300] on input "1" at bounding box center [171, 309] width 111 height 24
type input "2"
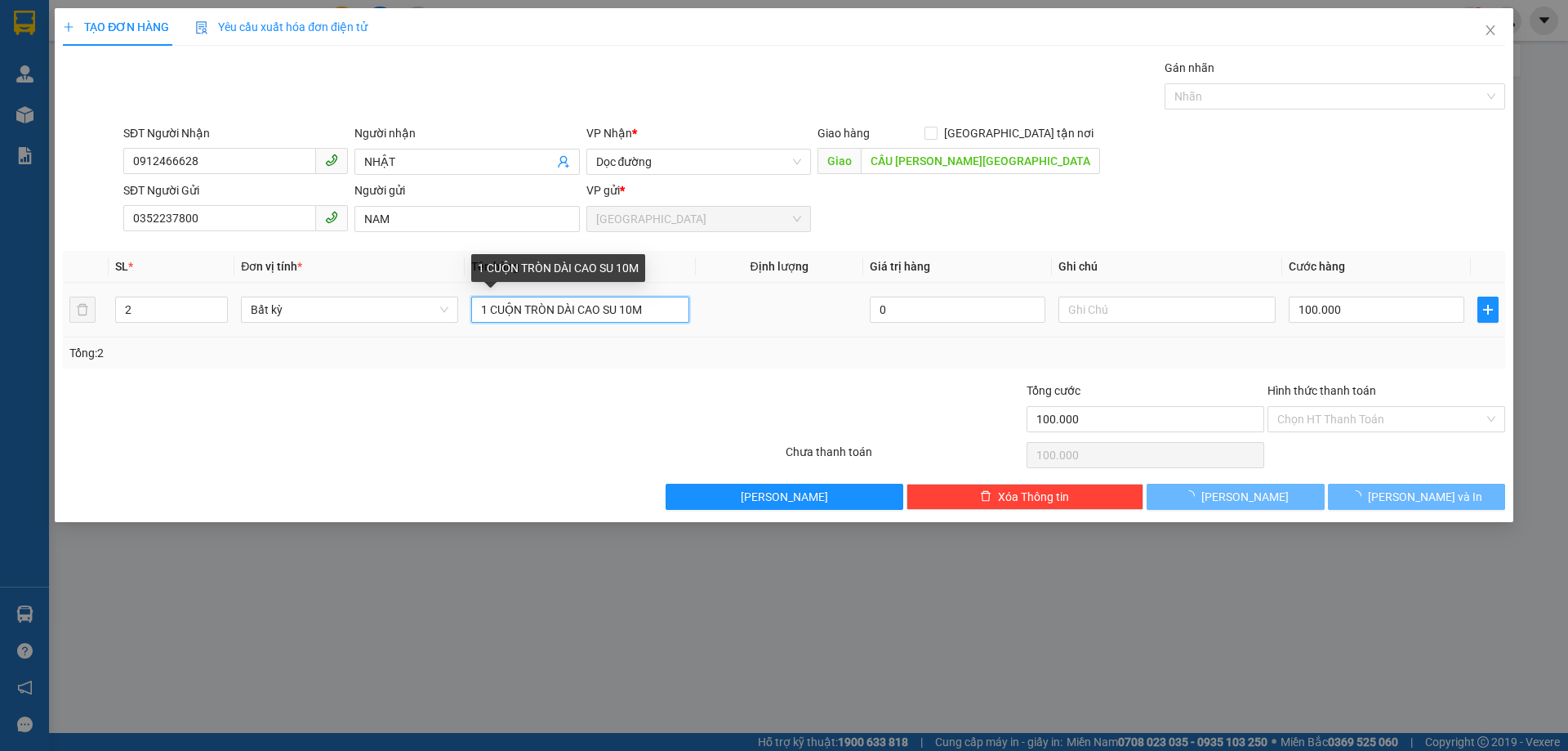
click at [681, 313] on input "1 CUỘN TRÒN DÀI CAO SU 10M" at bounding box center [579, 309] width 217 height 26
type input "0"
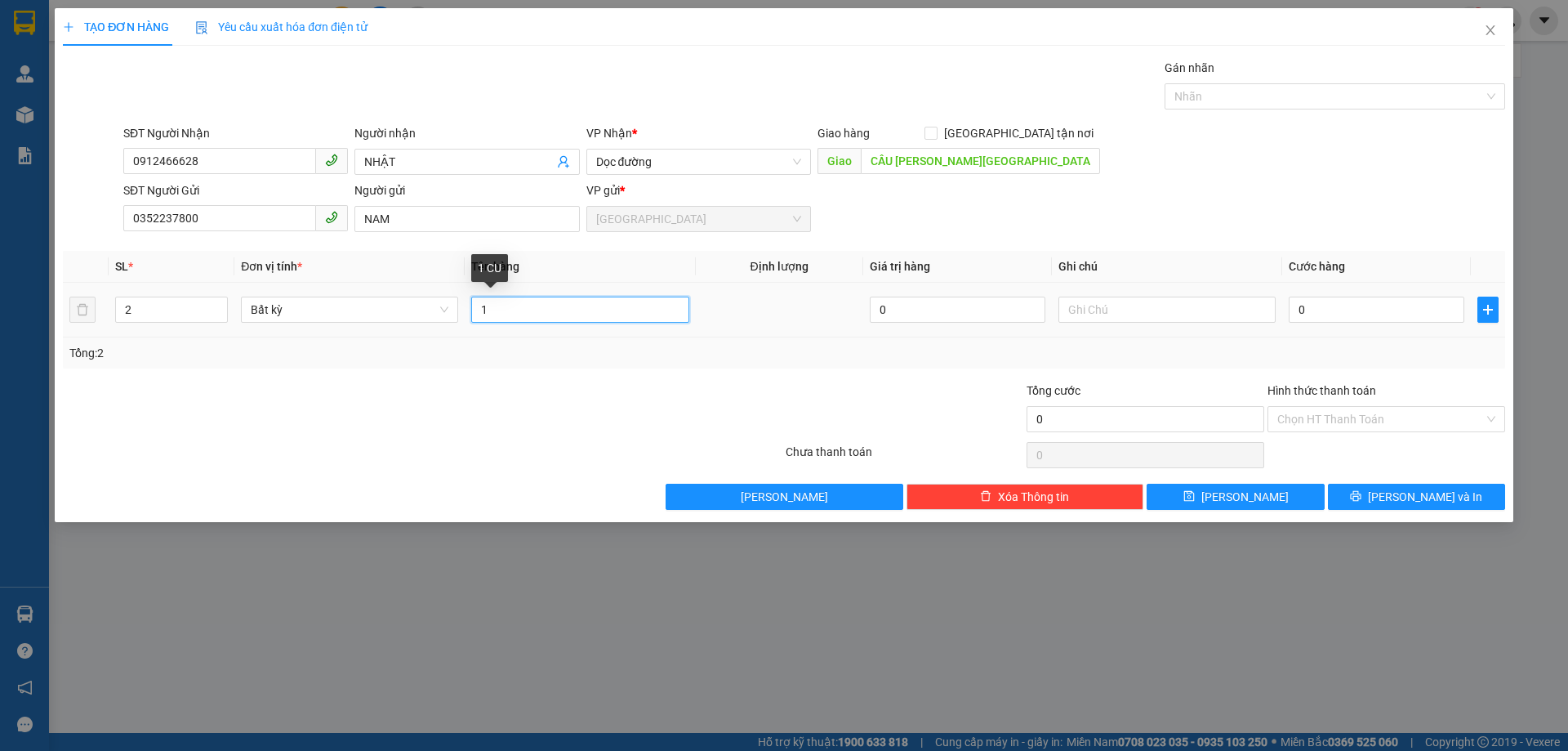
type input "1"
type input "2 TÚM BAO TRẮNG"
click at [1304, 325] on div "0" at bounding box center [1376, 309] width 176 height 33
click at [1304, 307] on input "0" at bounding box center [1376, 309] width 176 height 26
type input "1"
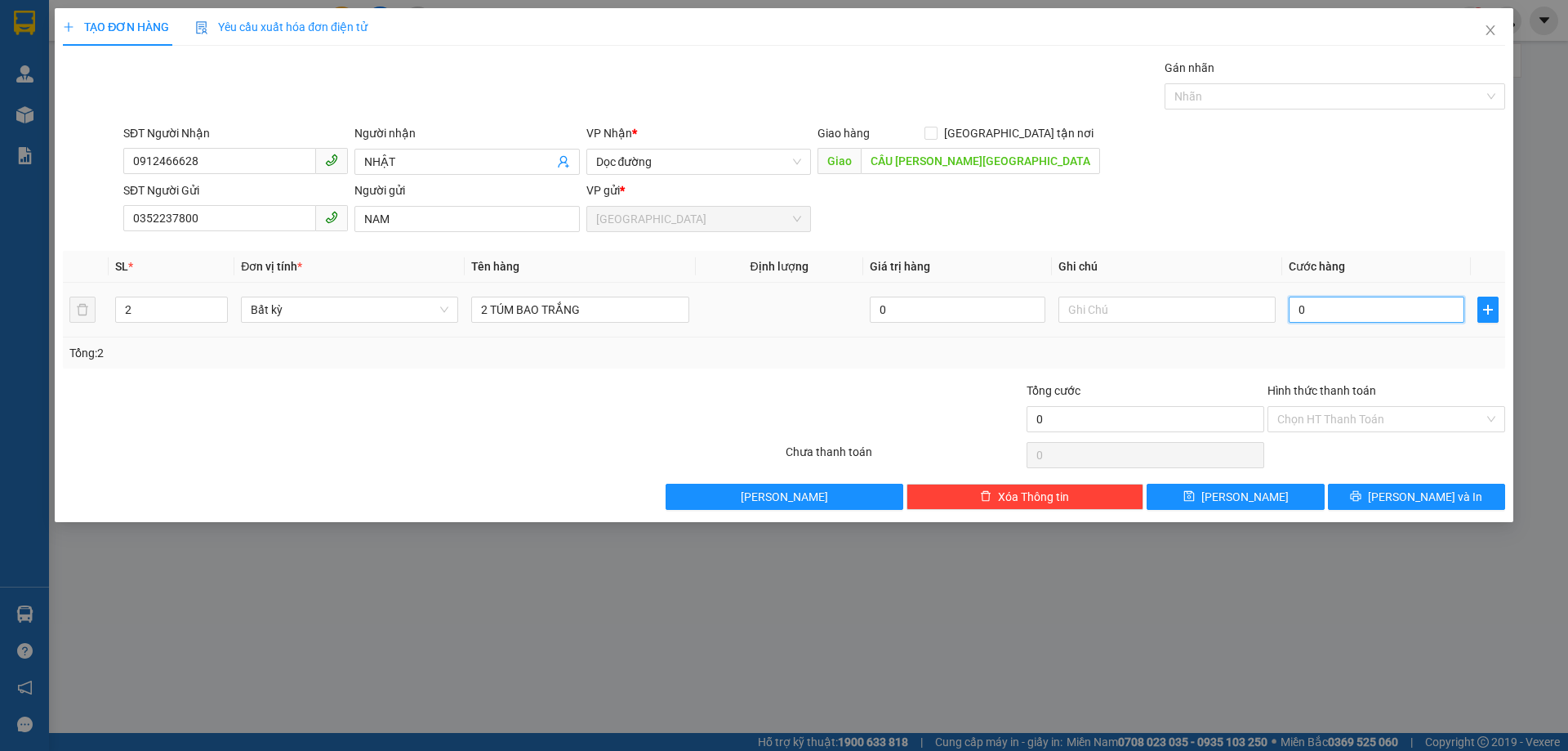
type input "1"
type input "15"
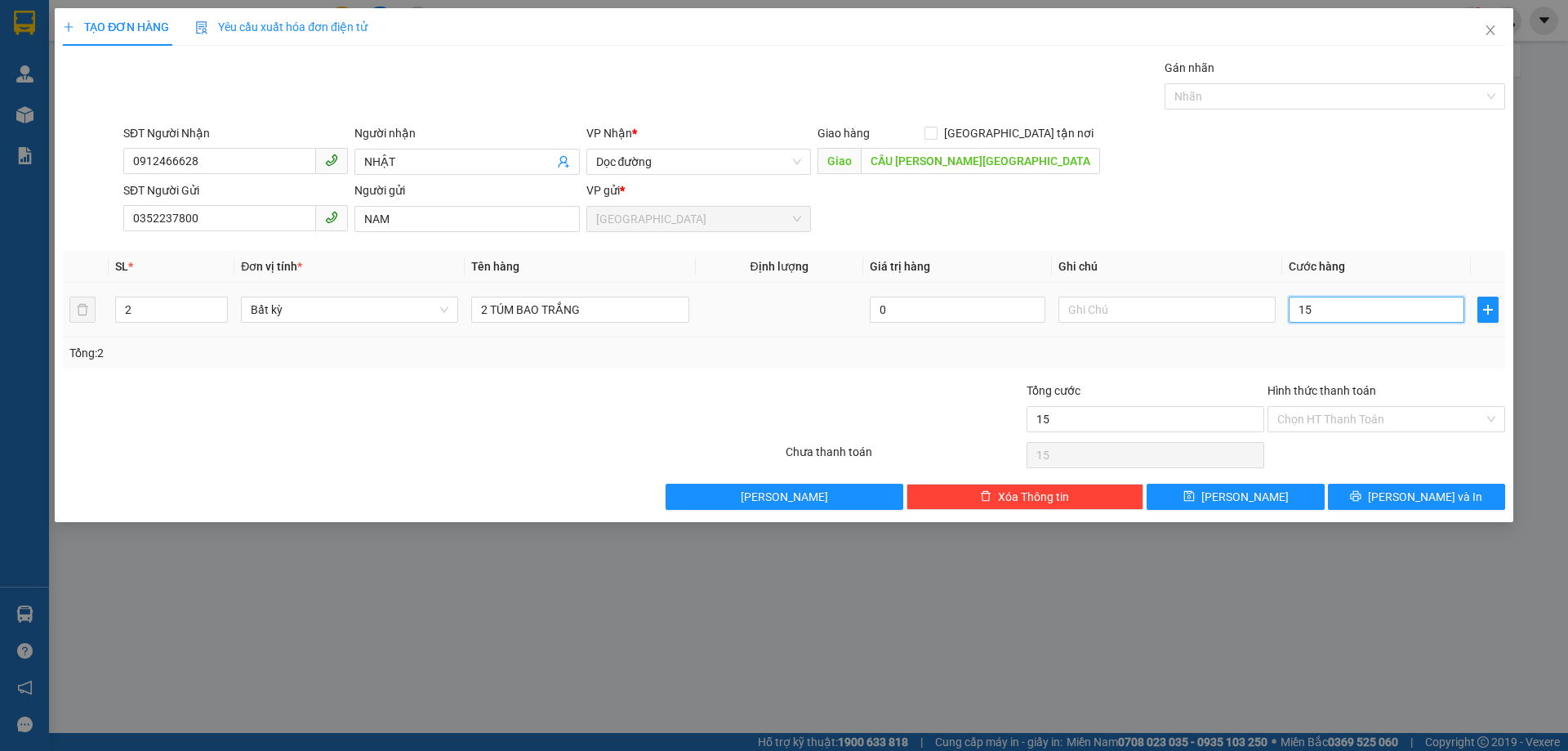
type input "150"
type input "150.000"
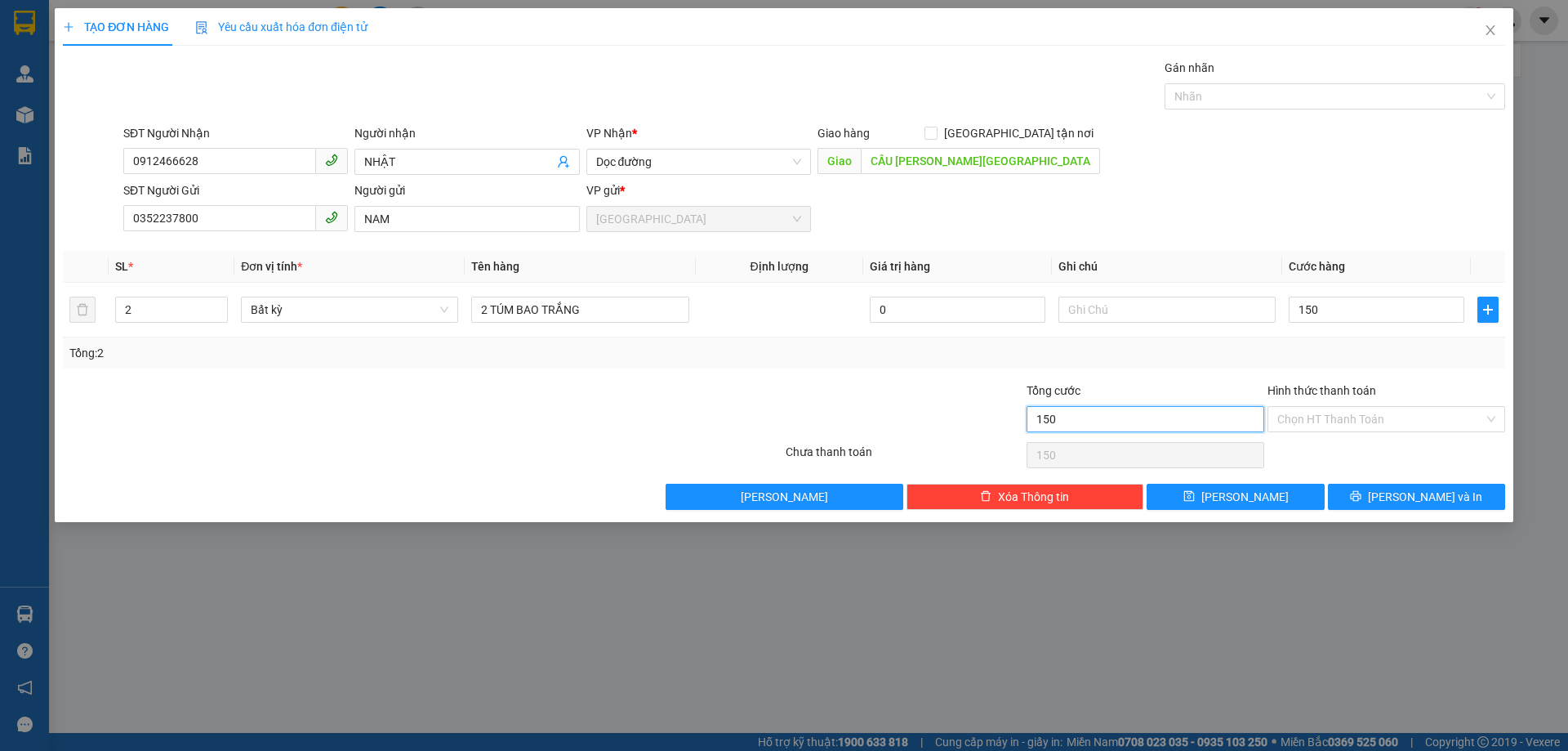
type input "150.000"
click at [1126, 414] on input "150.000" at bounding box center [1145, 419] width 237 height 26
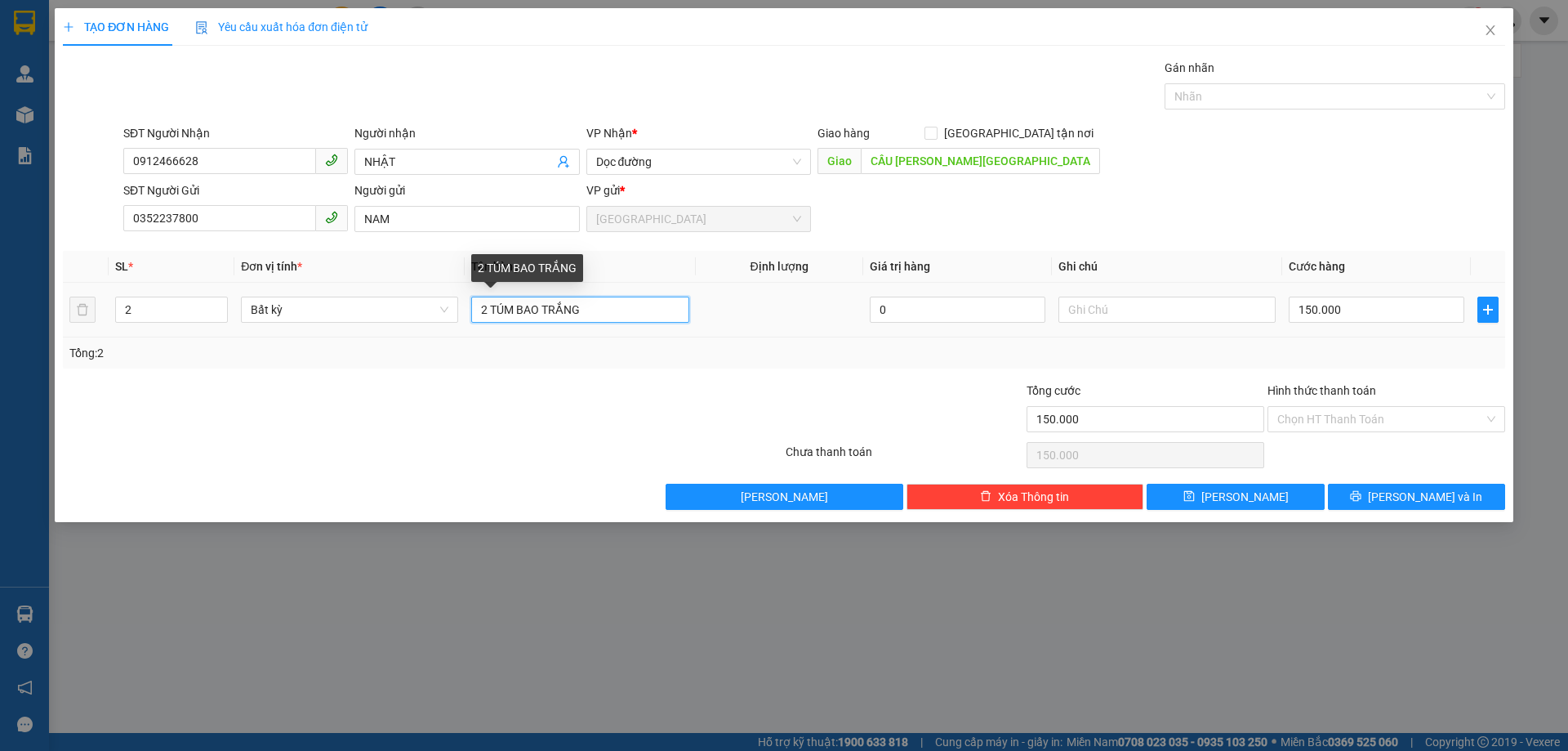
click at [630, 304] on input "2 TÚM BAO TRẮNG" at bounding box center [579, 309] width 217 height 26
click at [646, 316] on input "2 TÚM BAO TRẮNG+1 BIỂN" at bounding box center [579, 309] width 217 height 26
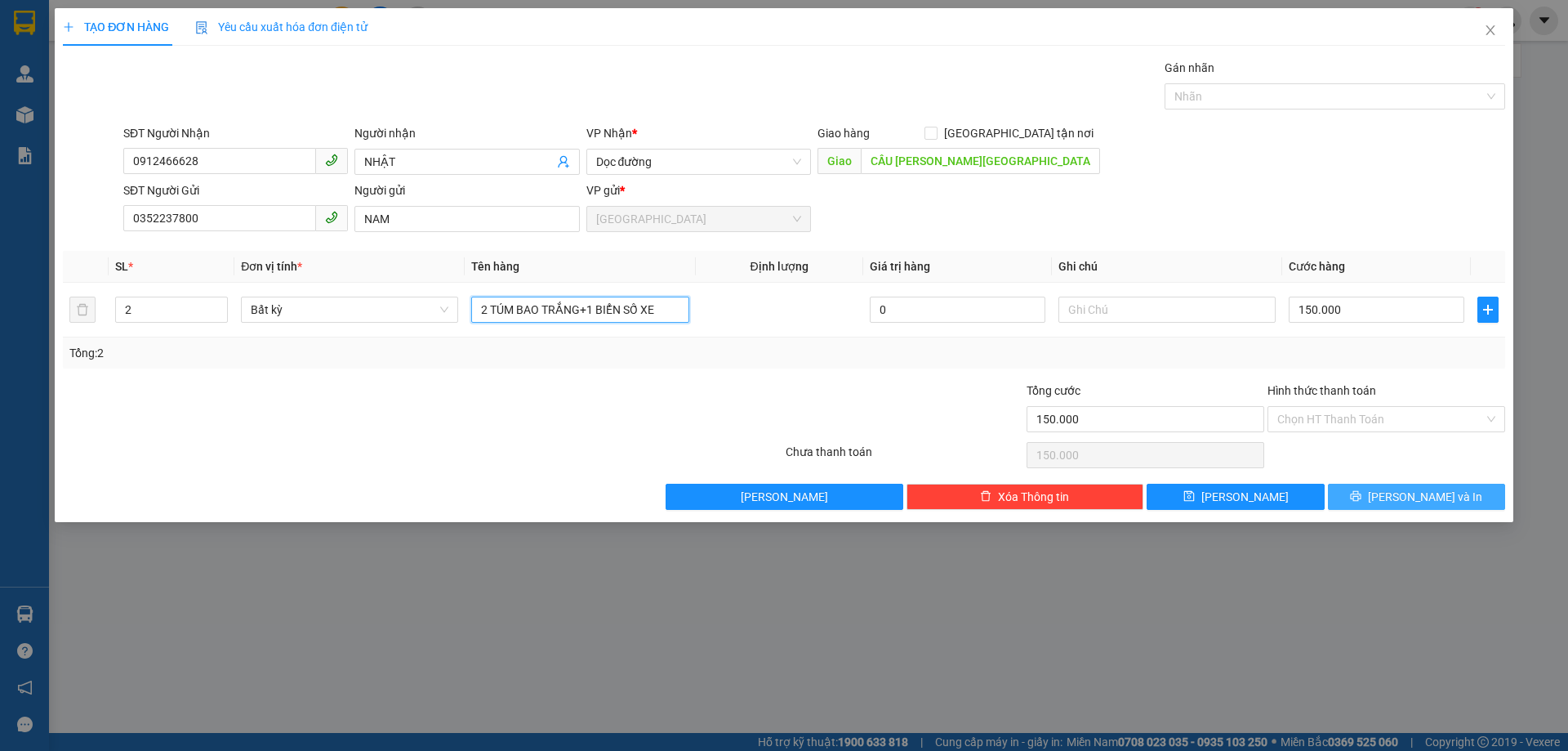
type input "2 TÚM BAO TRẮNG+1 BIỂN SỐ XE"
click at [1407, 495] on span "[PERSON_NAME] và In" at bounding box center [1424, 496] width 114 height 18
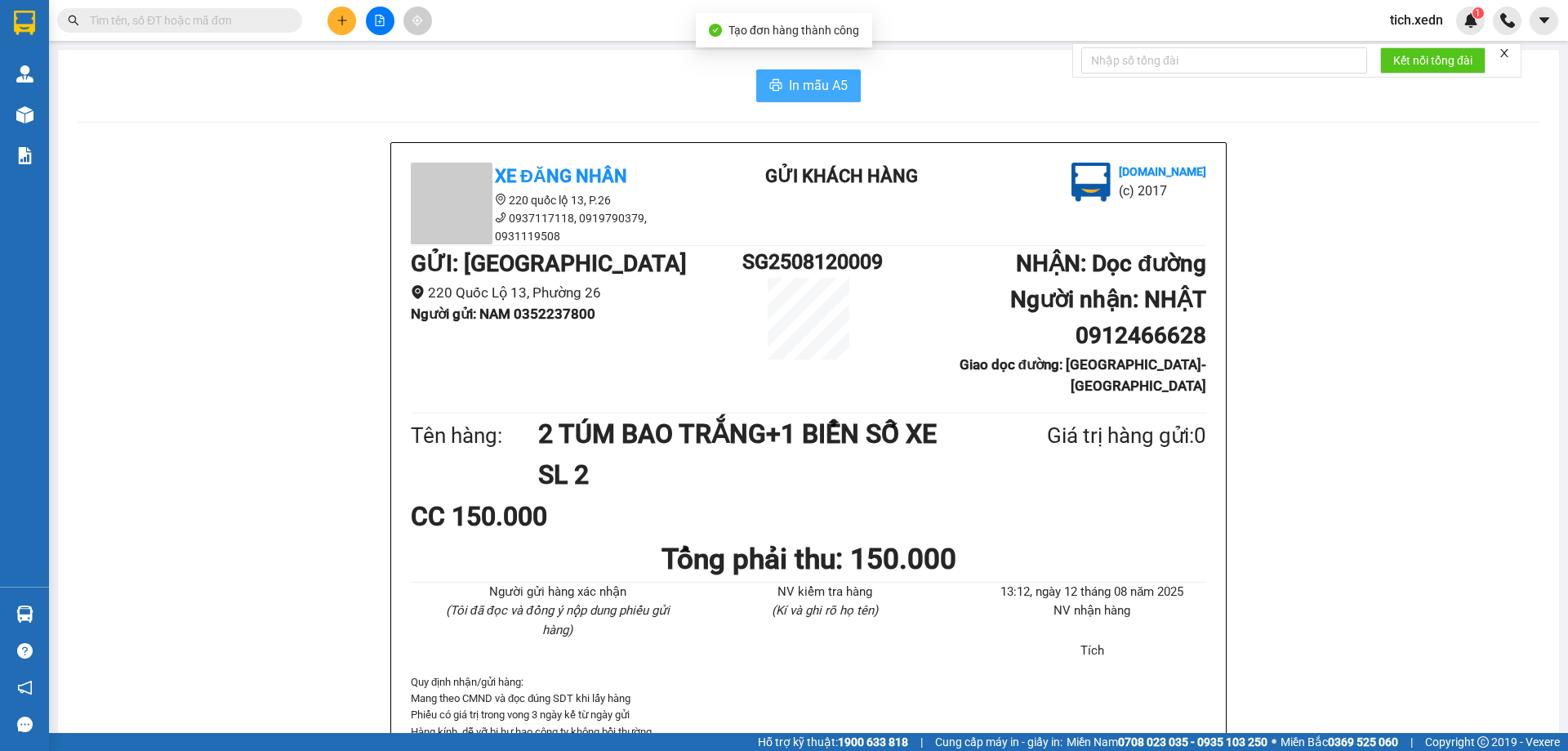
click at [821, 86] on span "In mẫu A5" at bounding box center [818, 85] width 59 height 20
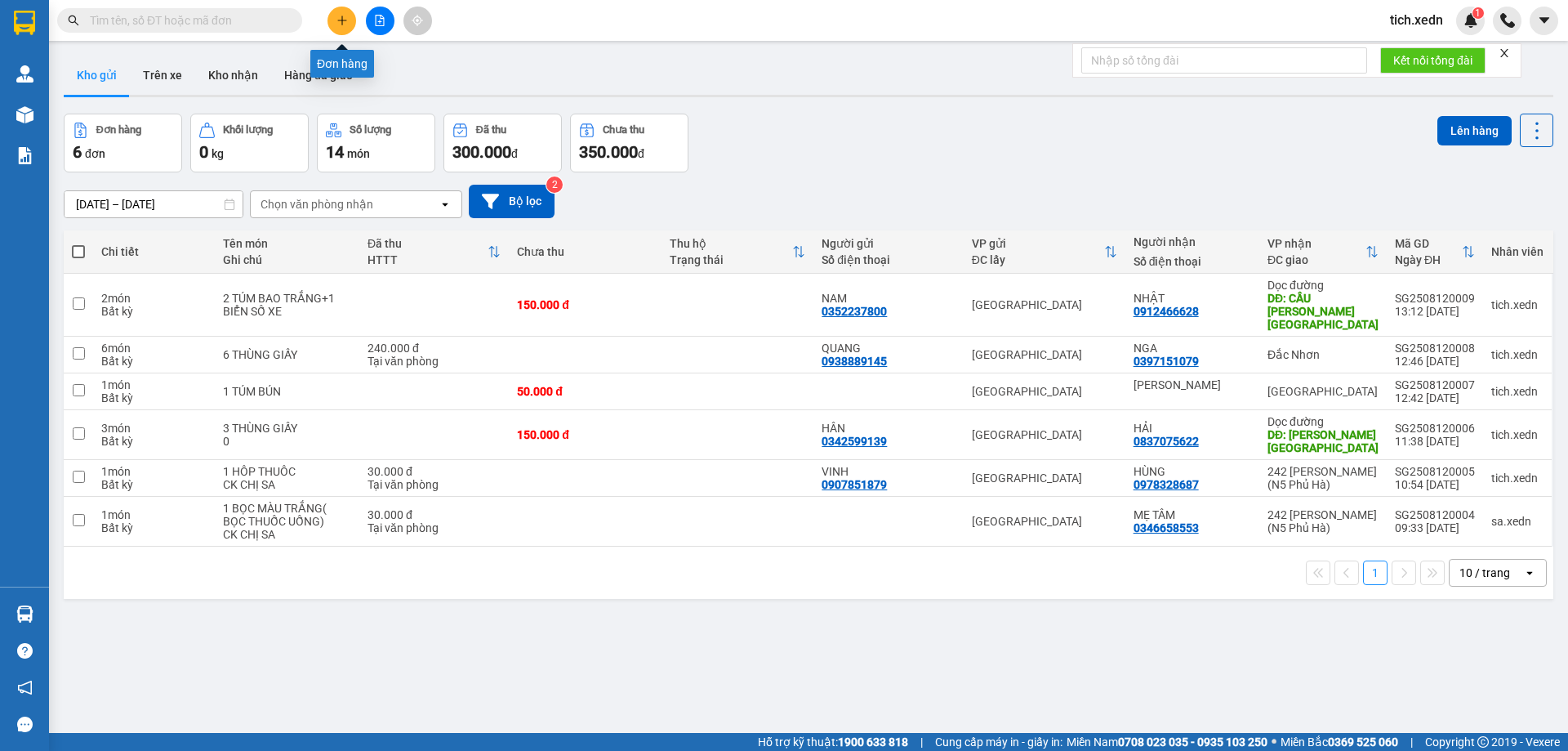
click at [334, 30] on button at bounding box center [342, 21] width 29 height 29
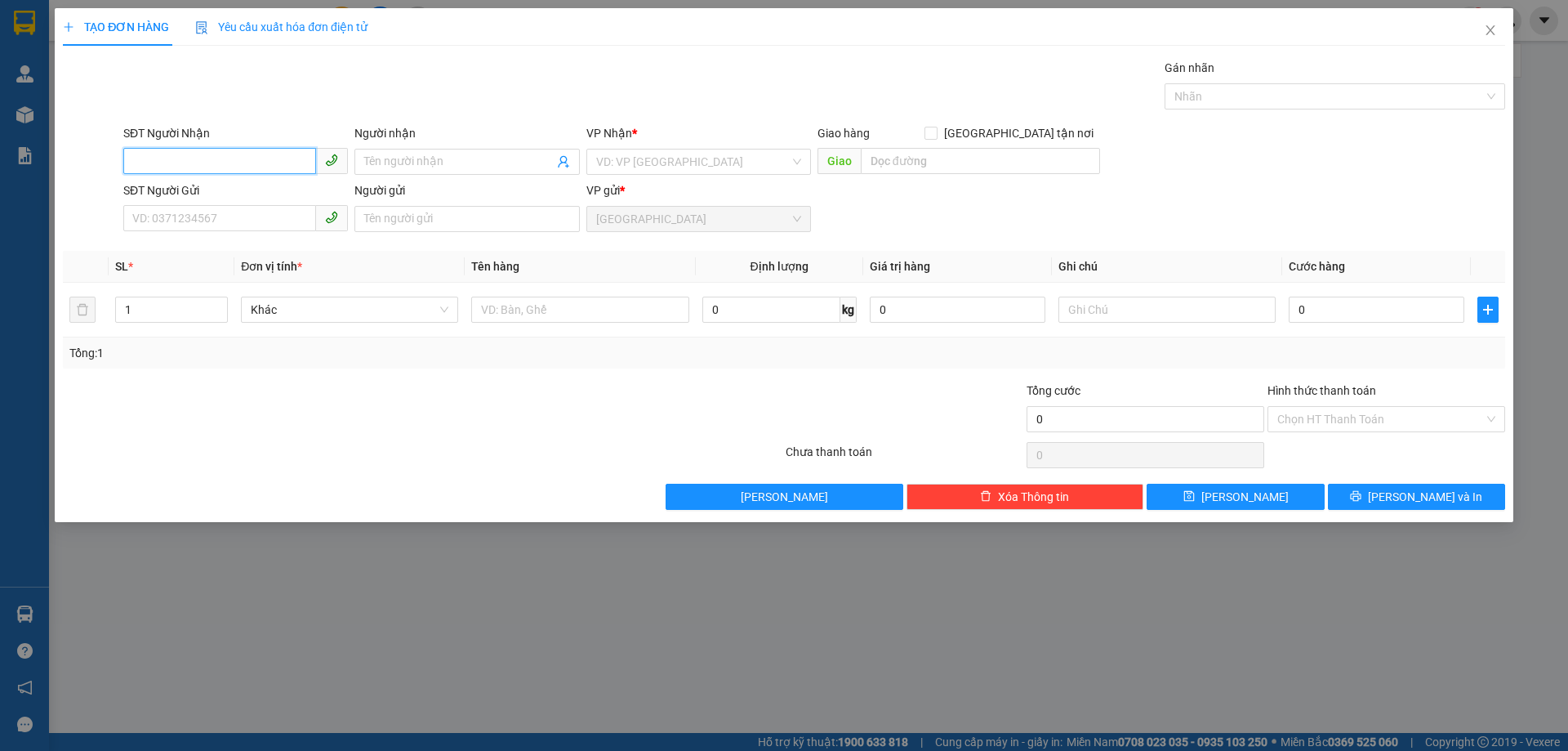
click at [290, 155] on input "SĐT Người Nhận" at bounding box center [220, 161] width 193 height 26
click at [182, 199] on div "0977874640 - NHI" at bounding box center [236, 194] width 205 height 18
type input "0977874640"
type input "NHI"
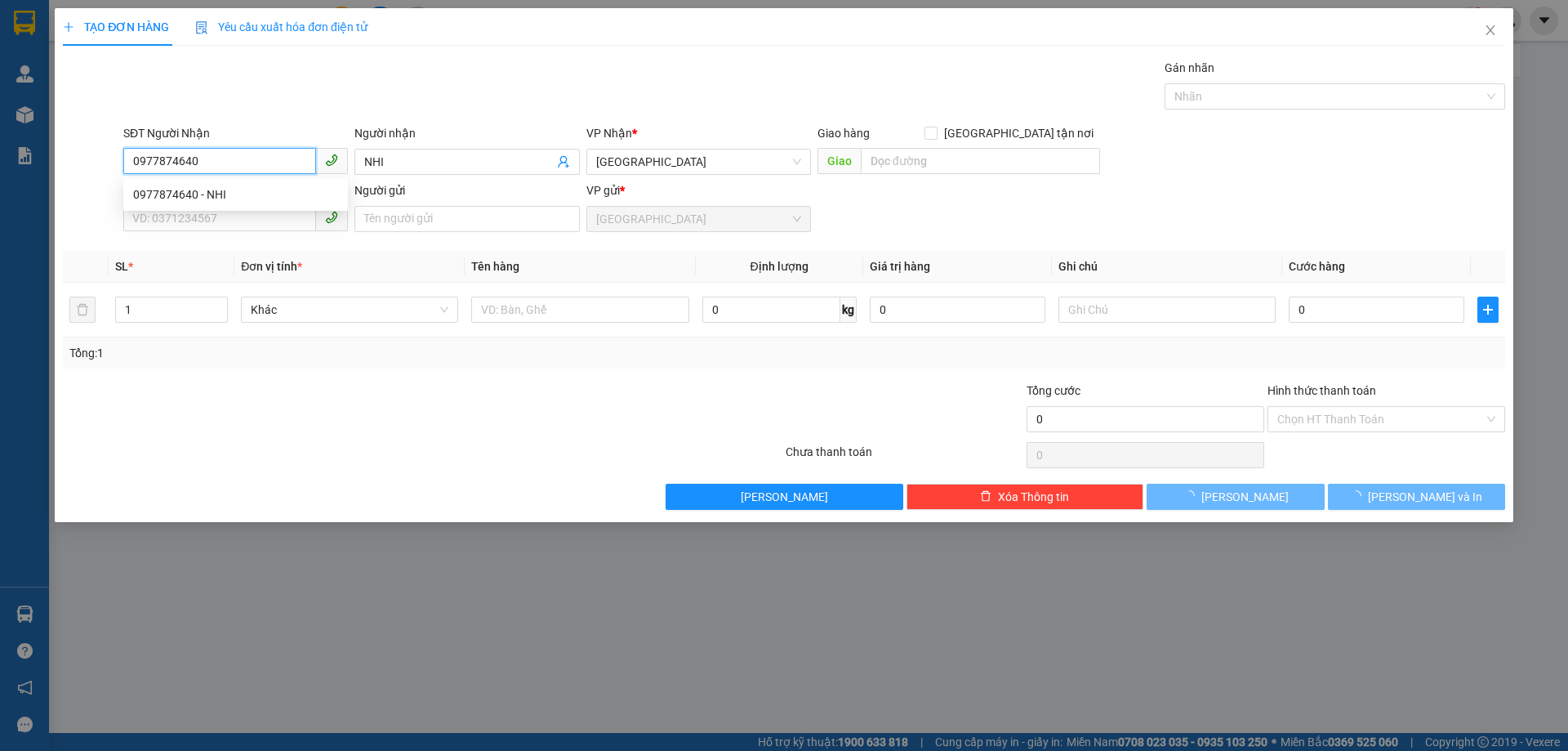
type input "50.000"
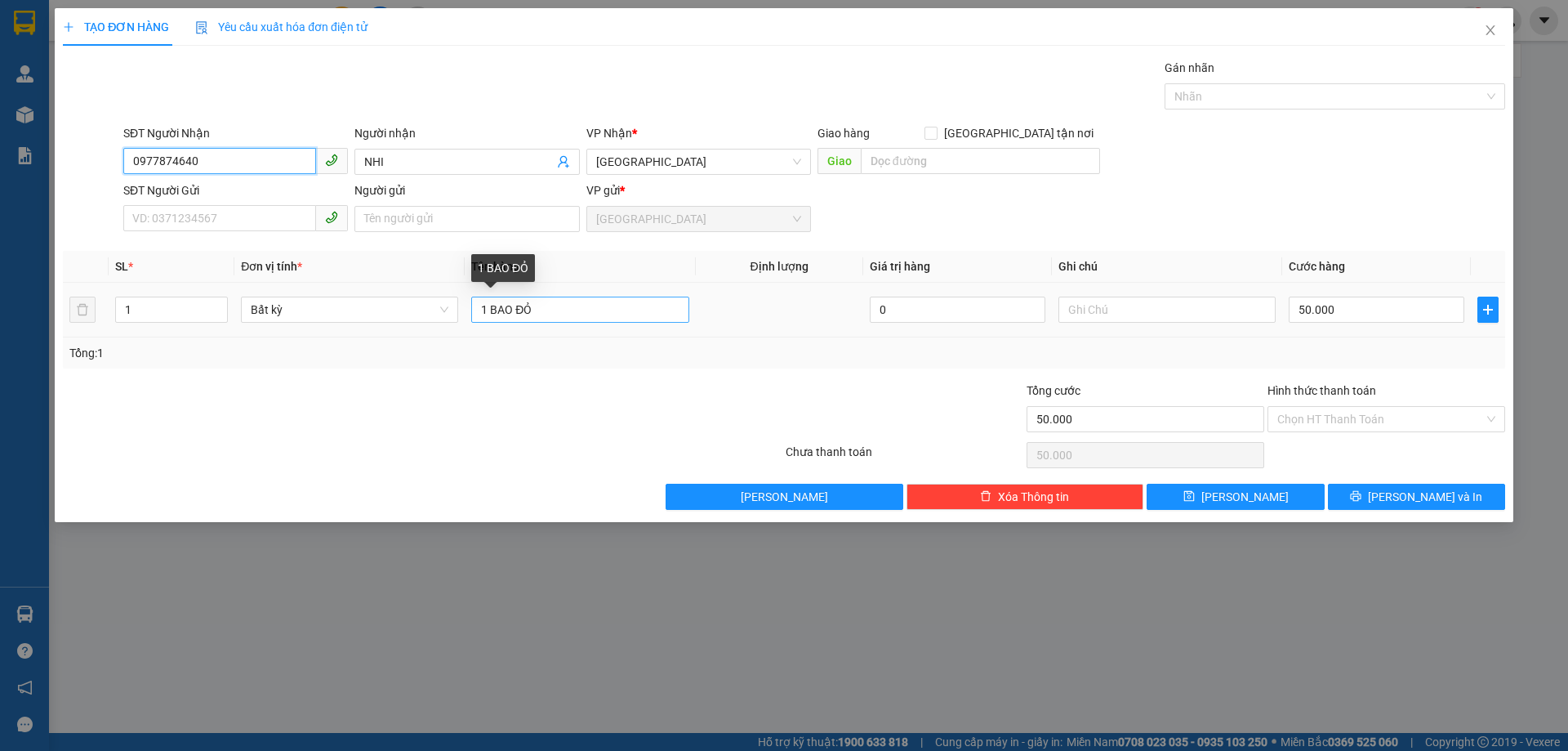
type input "0977874640"
click at [559, 312] on input "1 BAO ĐỎ" at bounding box center [579, 309] width 217 height 26
type input "1"
click at [1496, 15] on span "Close" at bounding box center [1490, 31] width 46 height 46
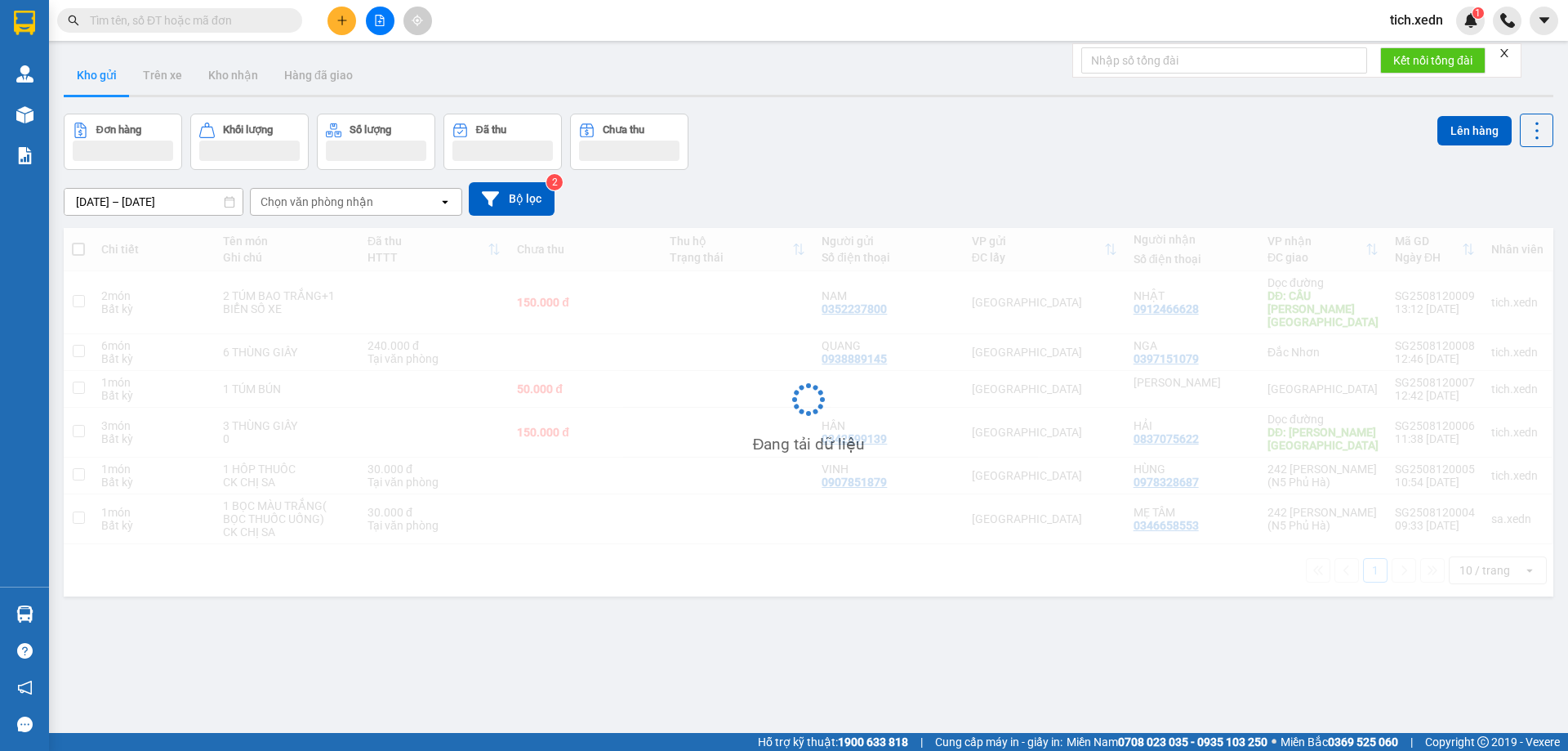
click at [1491, 31] on div "tich.xedn 1" at bounding box center [1473, 21] width 191 height 29
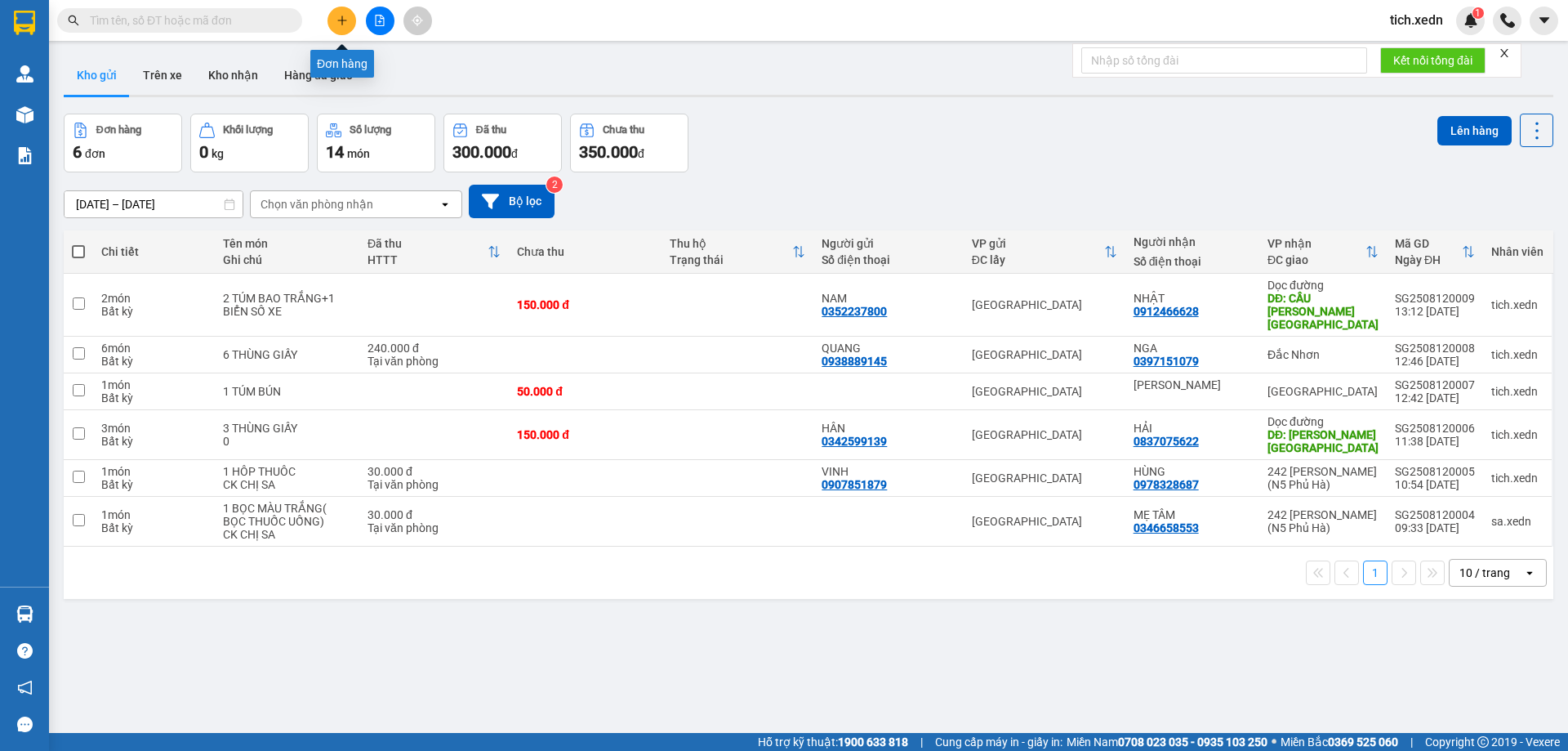
click at [349, 14] on button at bounding box center [342, 21] width 29 height 29
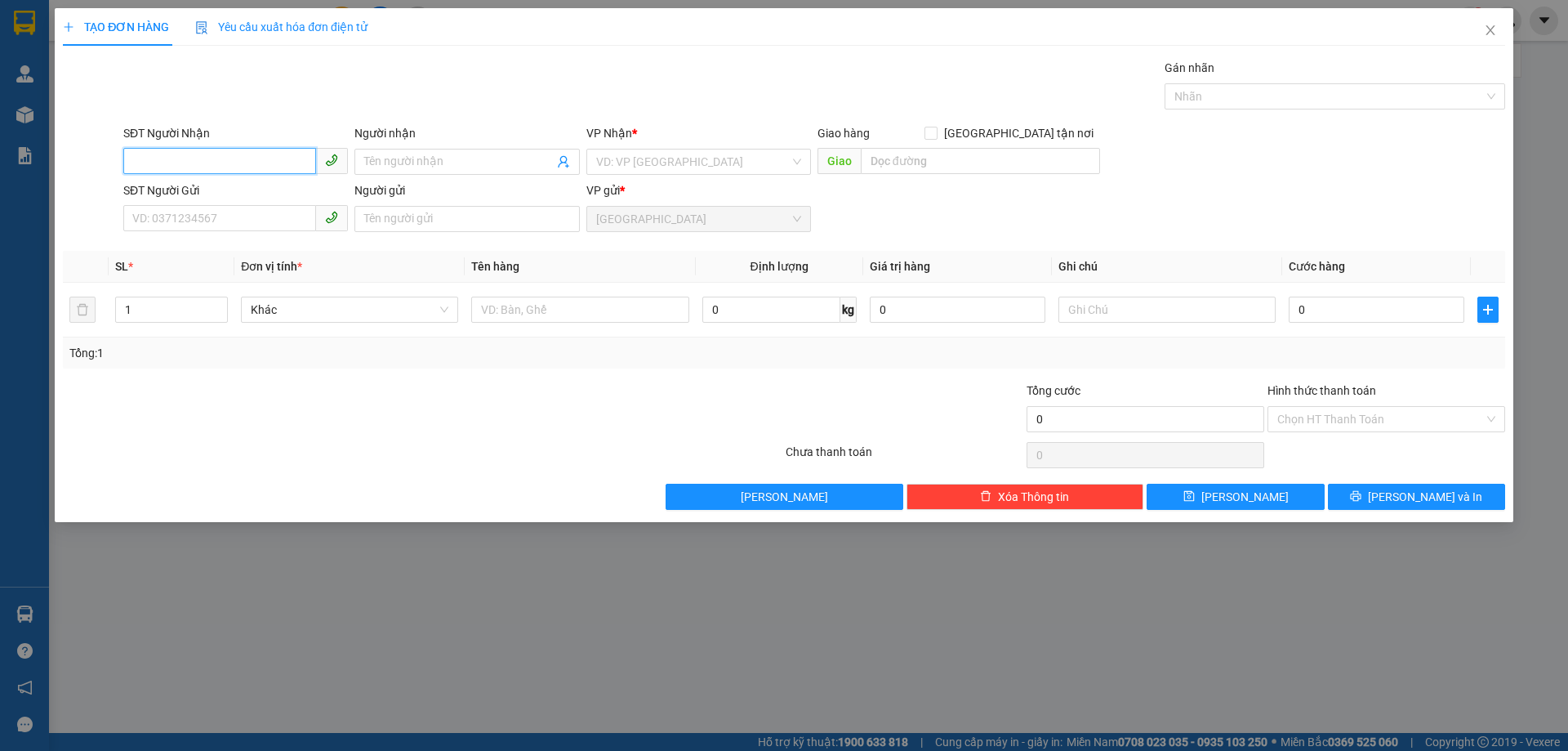
click at [187, 159] on input "SĐT Người Nhận" at bounding box center [220, 161] width 193 height 26
click at [164, 155] on input "460" at bounding box center [220, 161] width 193 height 26
type input "4"
click at [146, 207] on div "0977874640 - NHI" at bounding box center [236, 194] width 225 height 26
type input "0977874640"
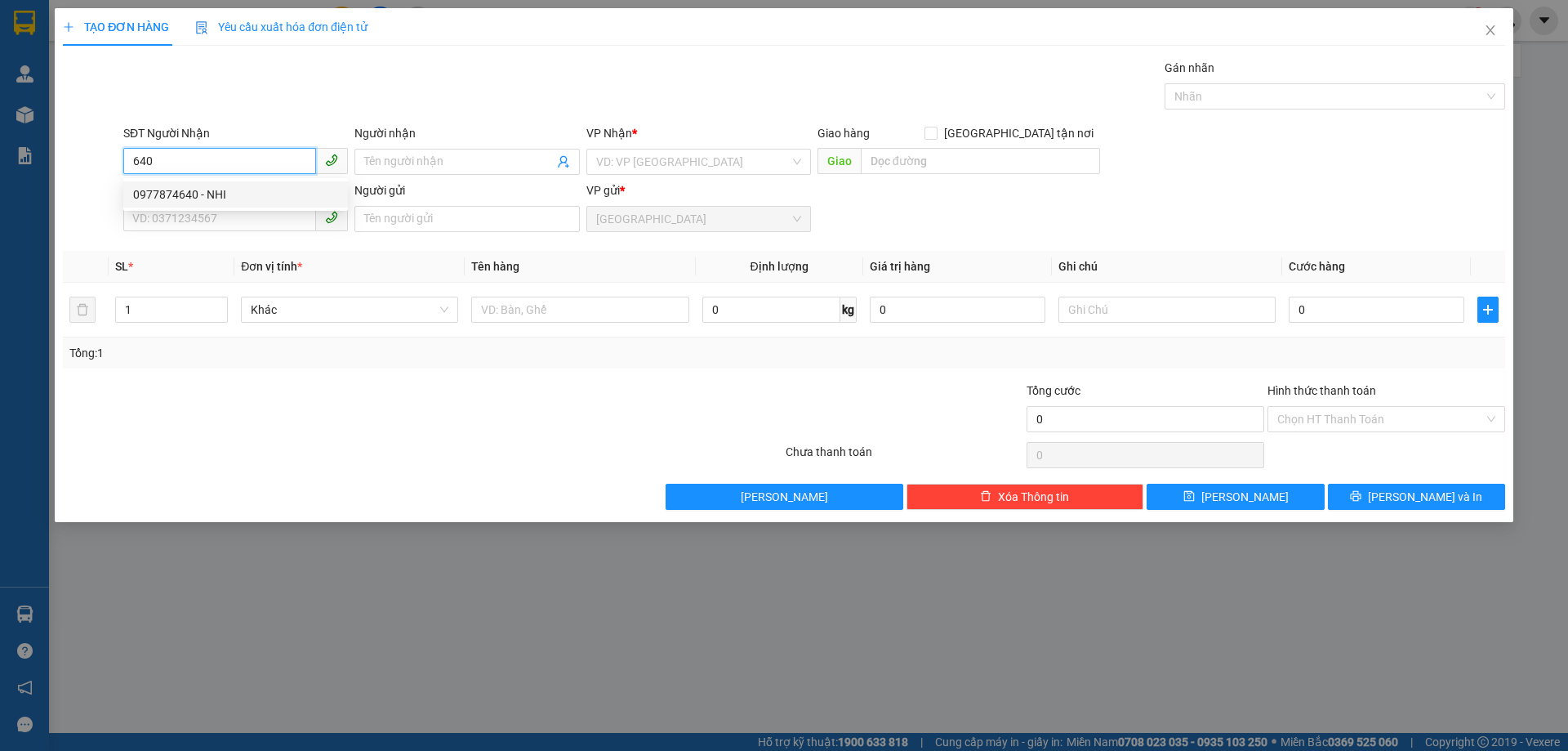
type input "NHI"
type input "50.000"
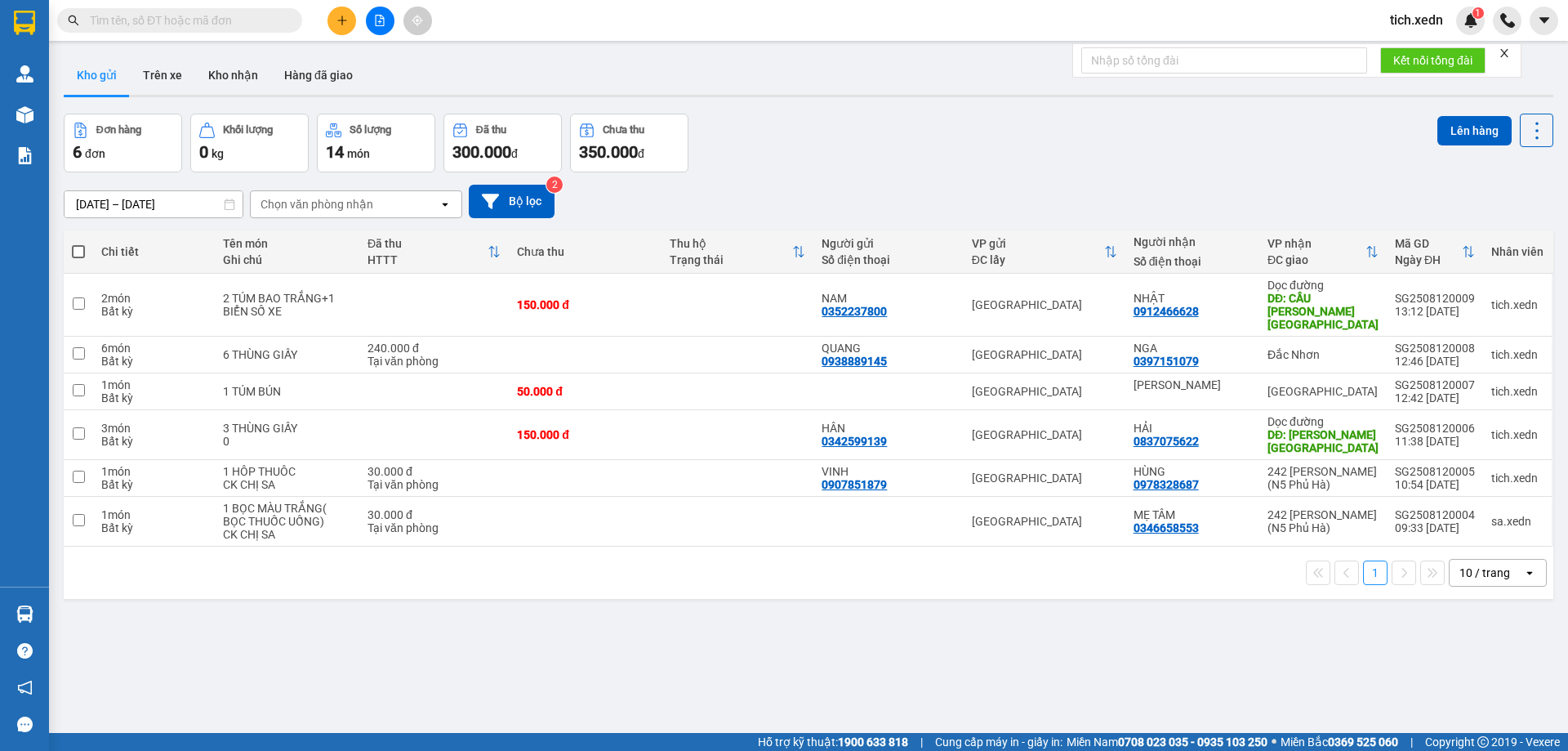
click at [102, 14] on input "text" at bounding box center [186, 20] width 193 height 18
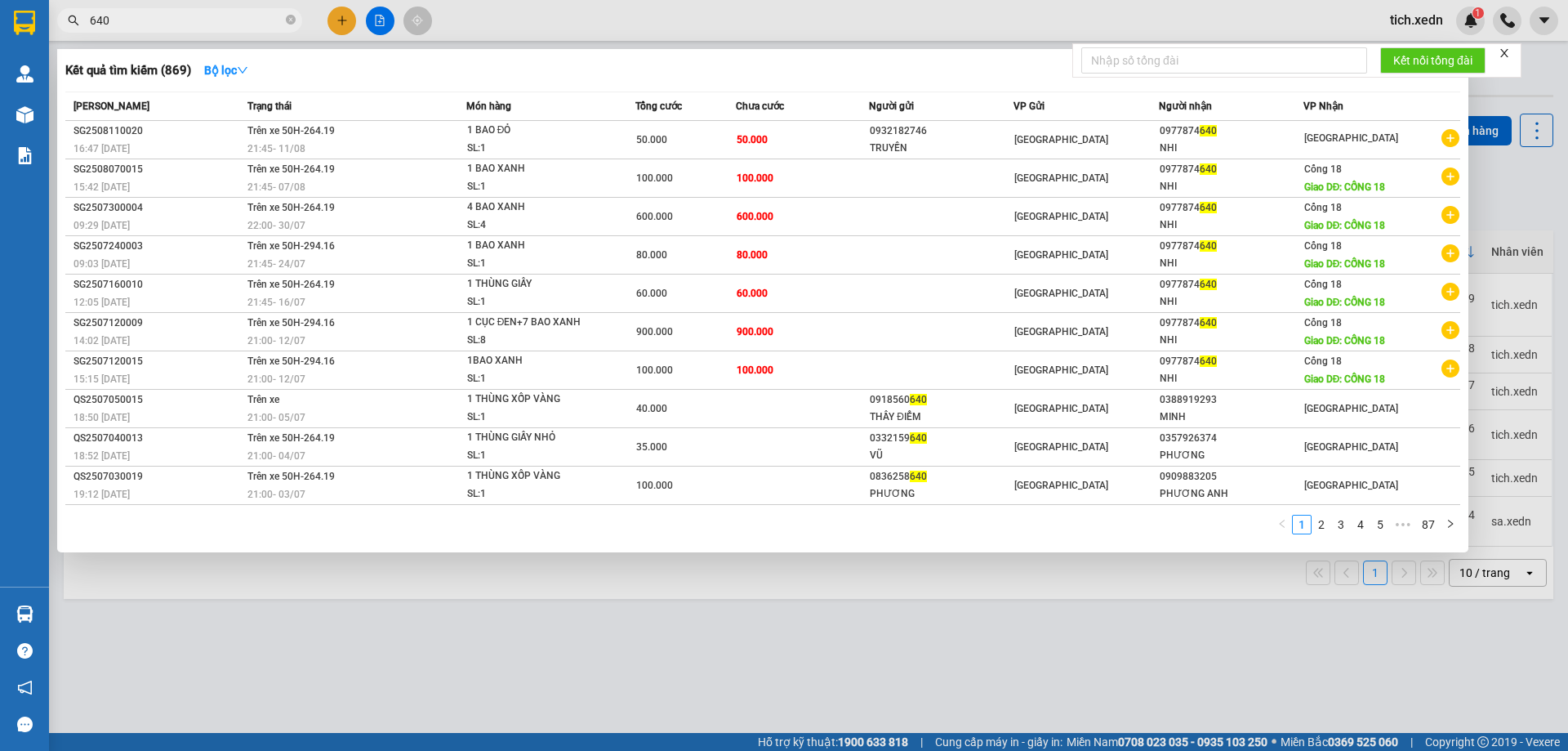
type input "640"
click at [337, 25] on div at bounding box center [784, 375] width 1568 height 751
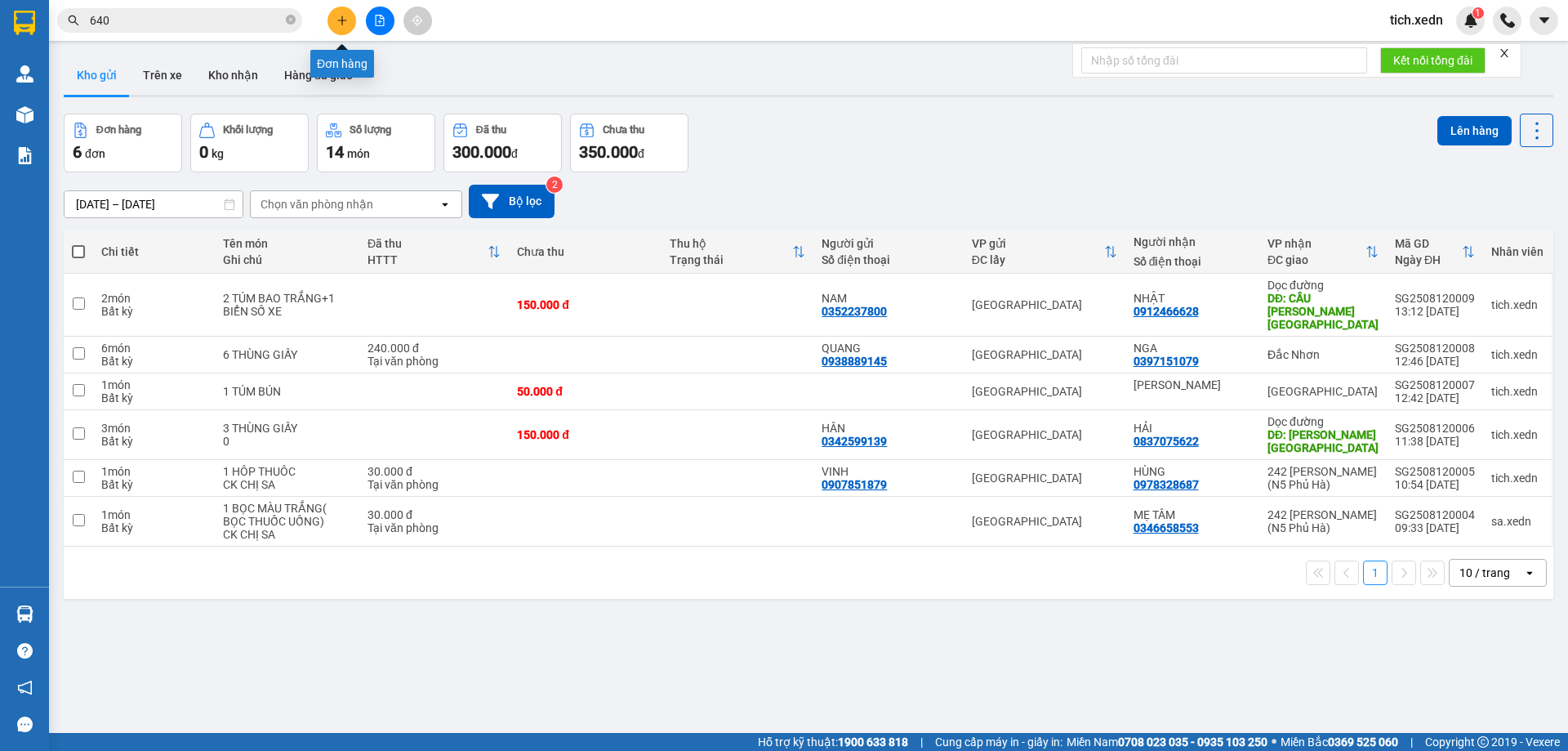
click at [346, 28] on button at bounding box center [342, 21] width 29 height 29
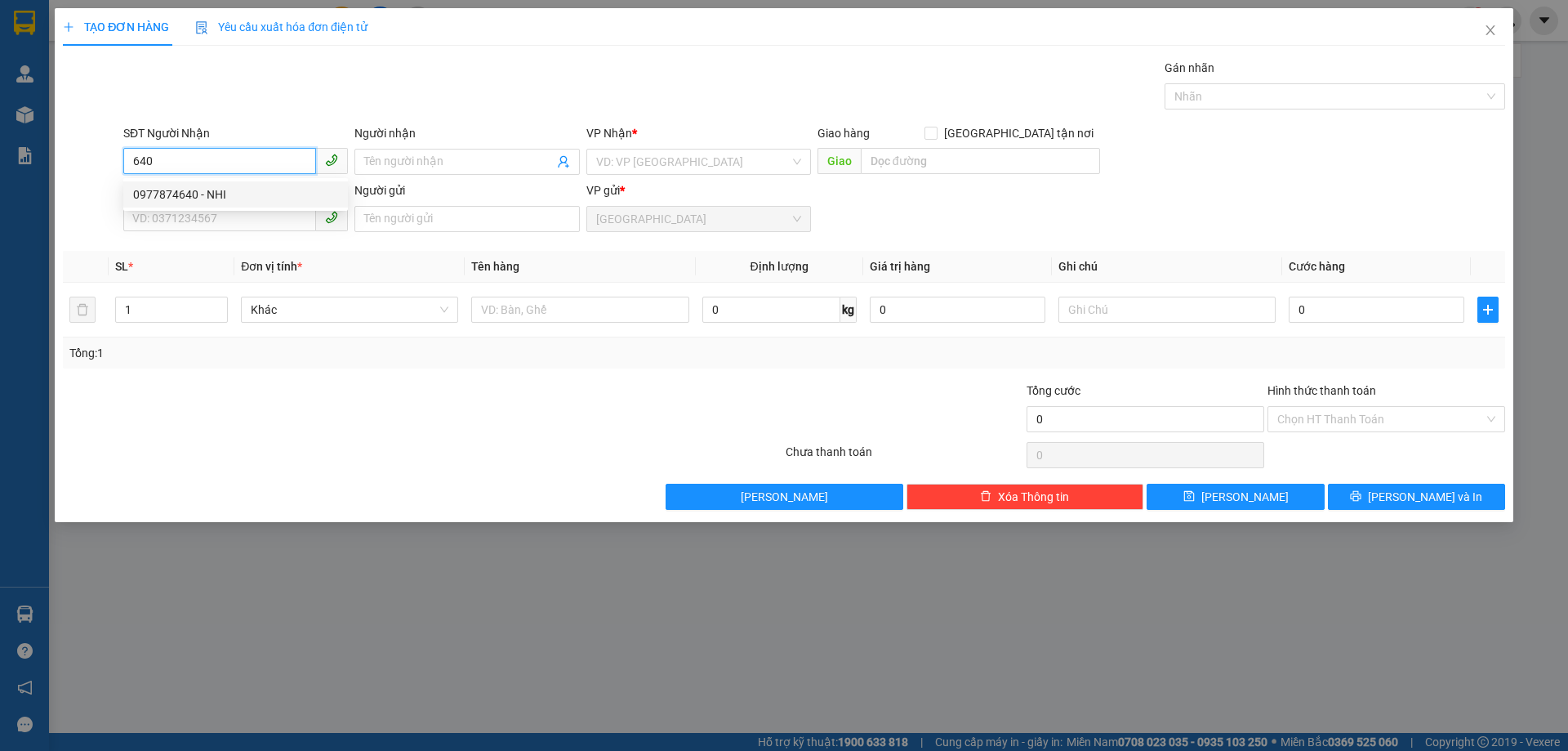
click at [228, 186] on div "0977874640 - NHI" at bounding box center [236, 194] width 205 height 18
type input "0977874640"
type input "NHI"
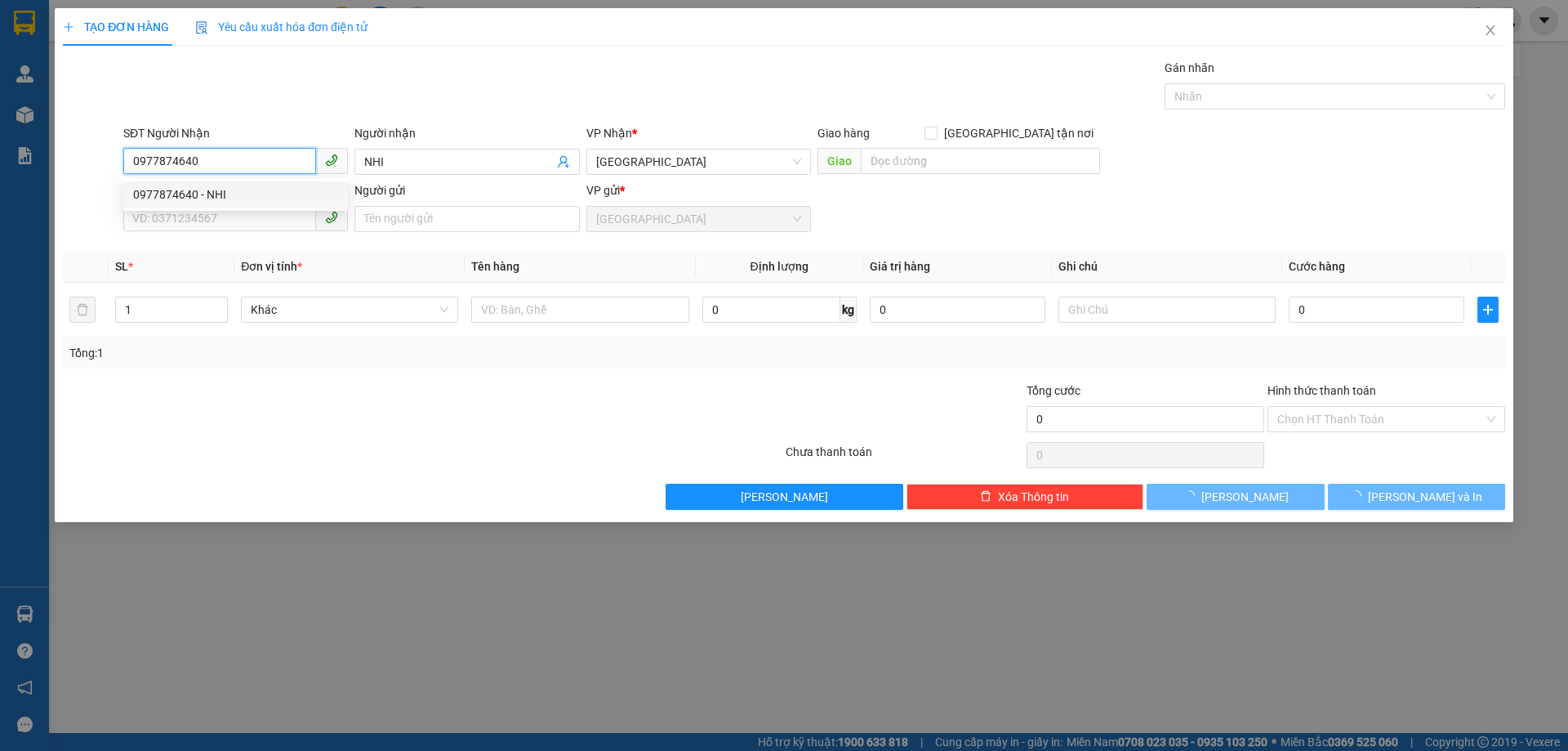
type input "50.000"
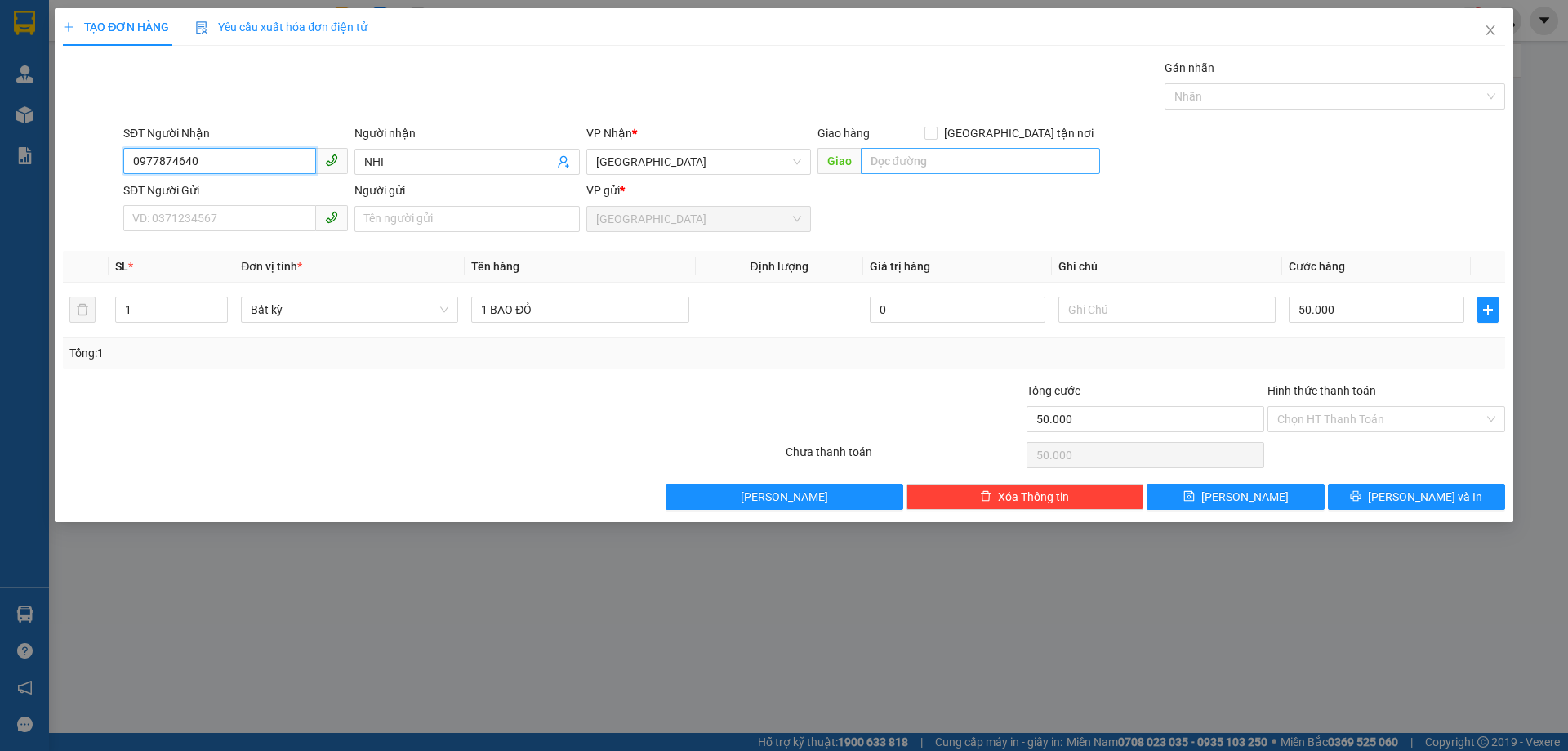
type input "0977874640"
click at [940, 167] on input "text" at bounding box center [980, 161] width 239 height 26
type input "CỔNG 18"
click at [583, 321] on input "1 BAO ĐỎ" at bounding box center [579, 309] width 217 height 26
click at [493, 313] on input "1 XANH" at bounding box center [579, 309] width 217 height 26
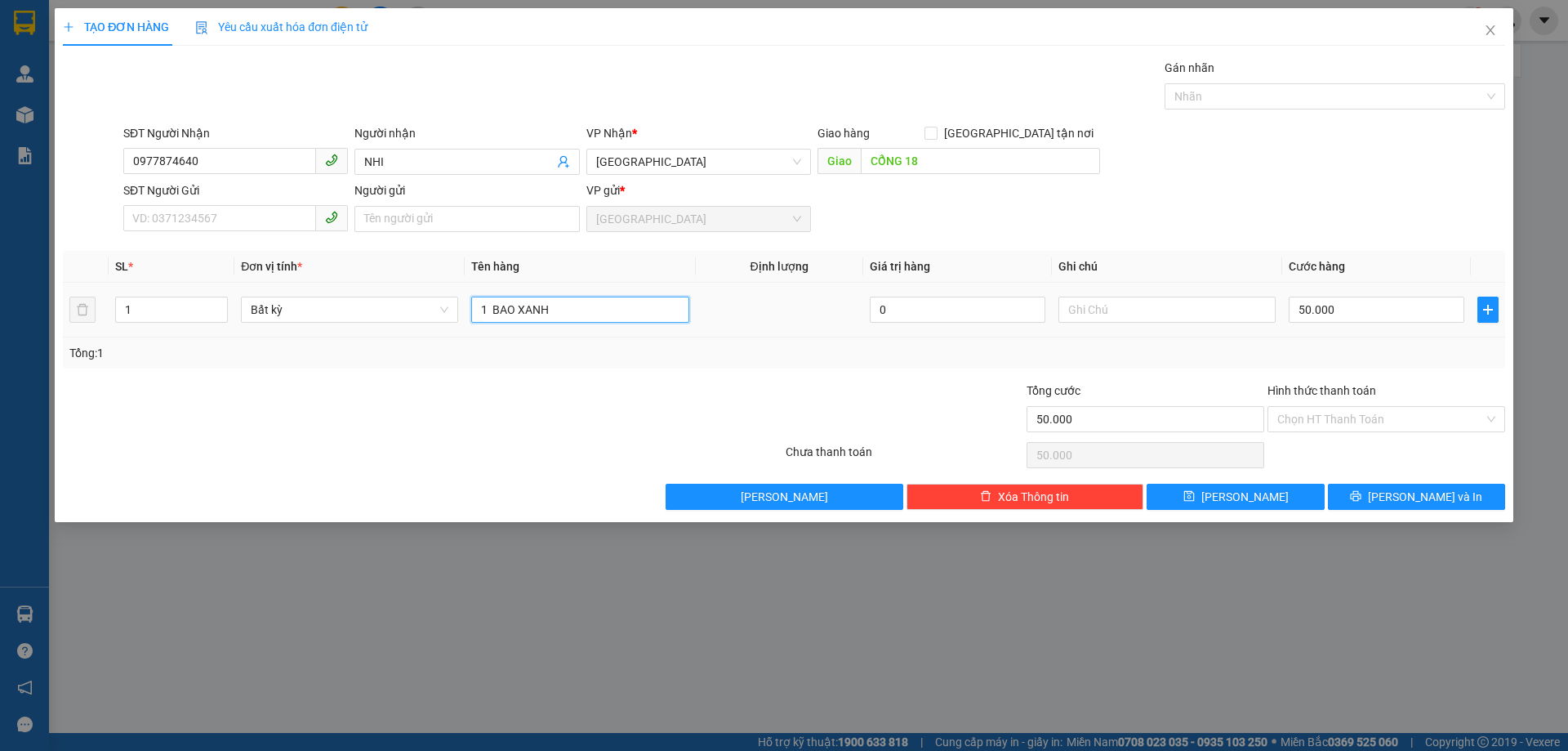
type input "1 BAO XANH"
click at [1354, 324] on div "50.000" at bounding box center [1376, 309] width 176 height 33
click at [1348, 318] on input "50.000" at bounding box center [1376, 309] width 176 height 26
type input "1"
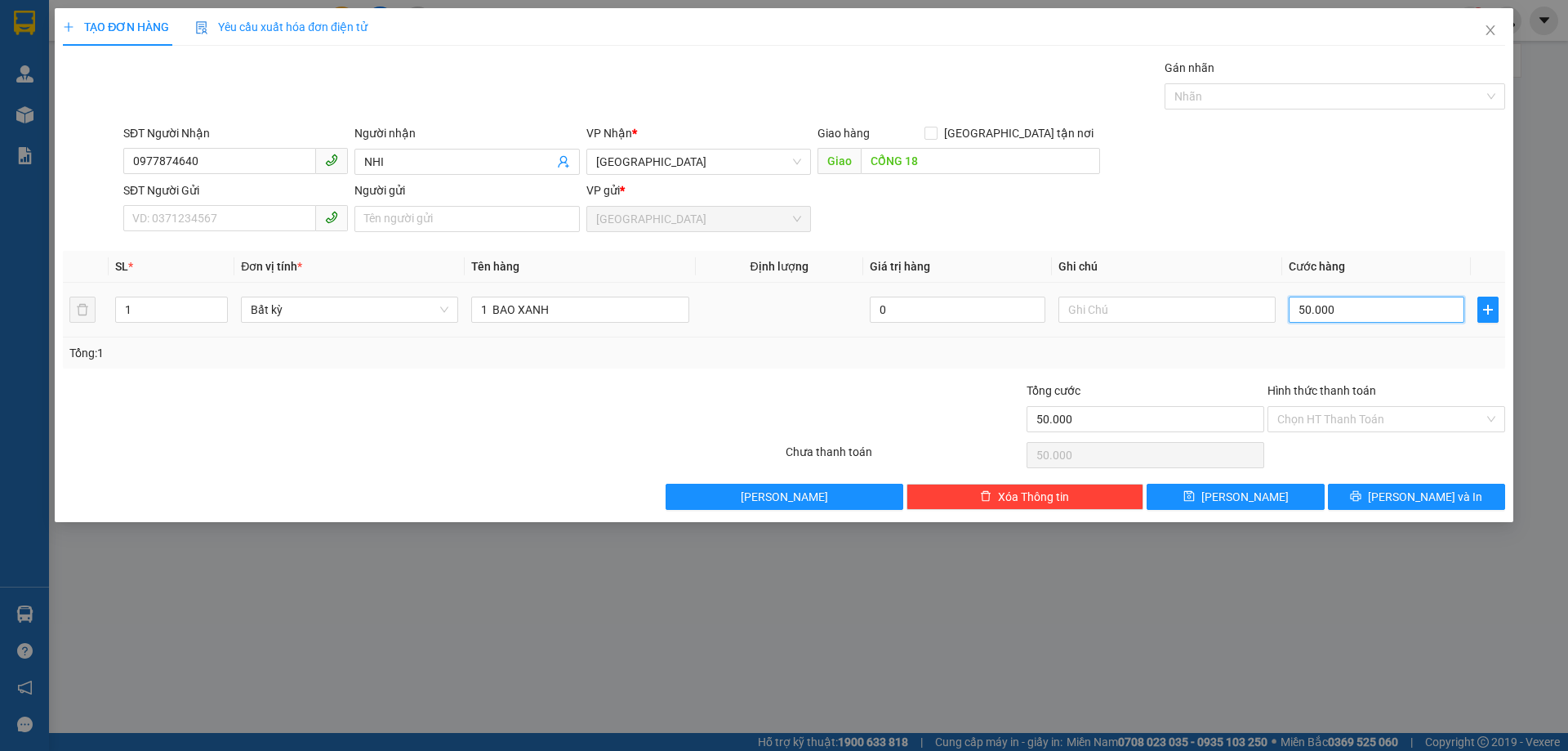
type input "1"
type input "10"
type input "100"
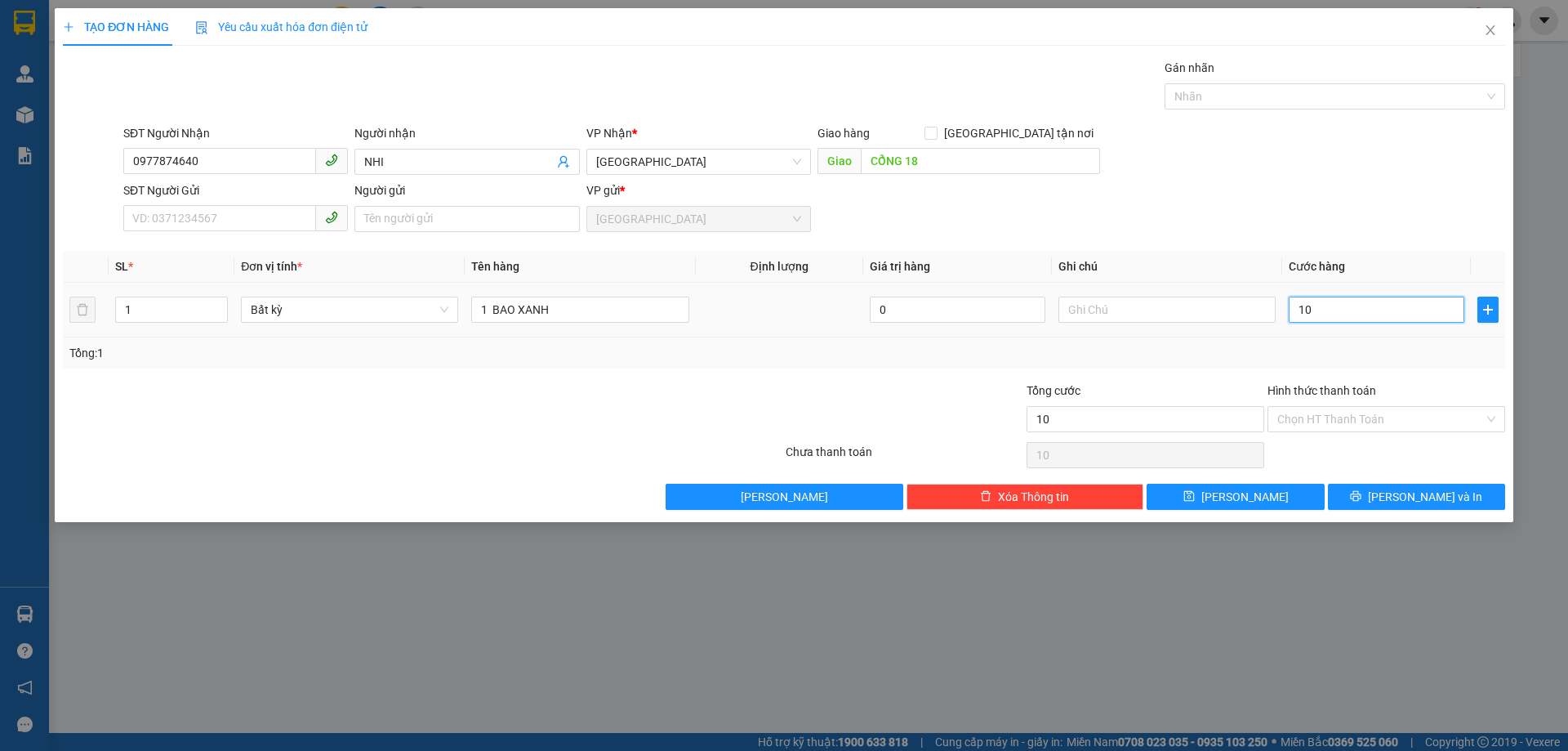
type input "100"
type input "100.000"
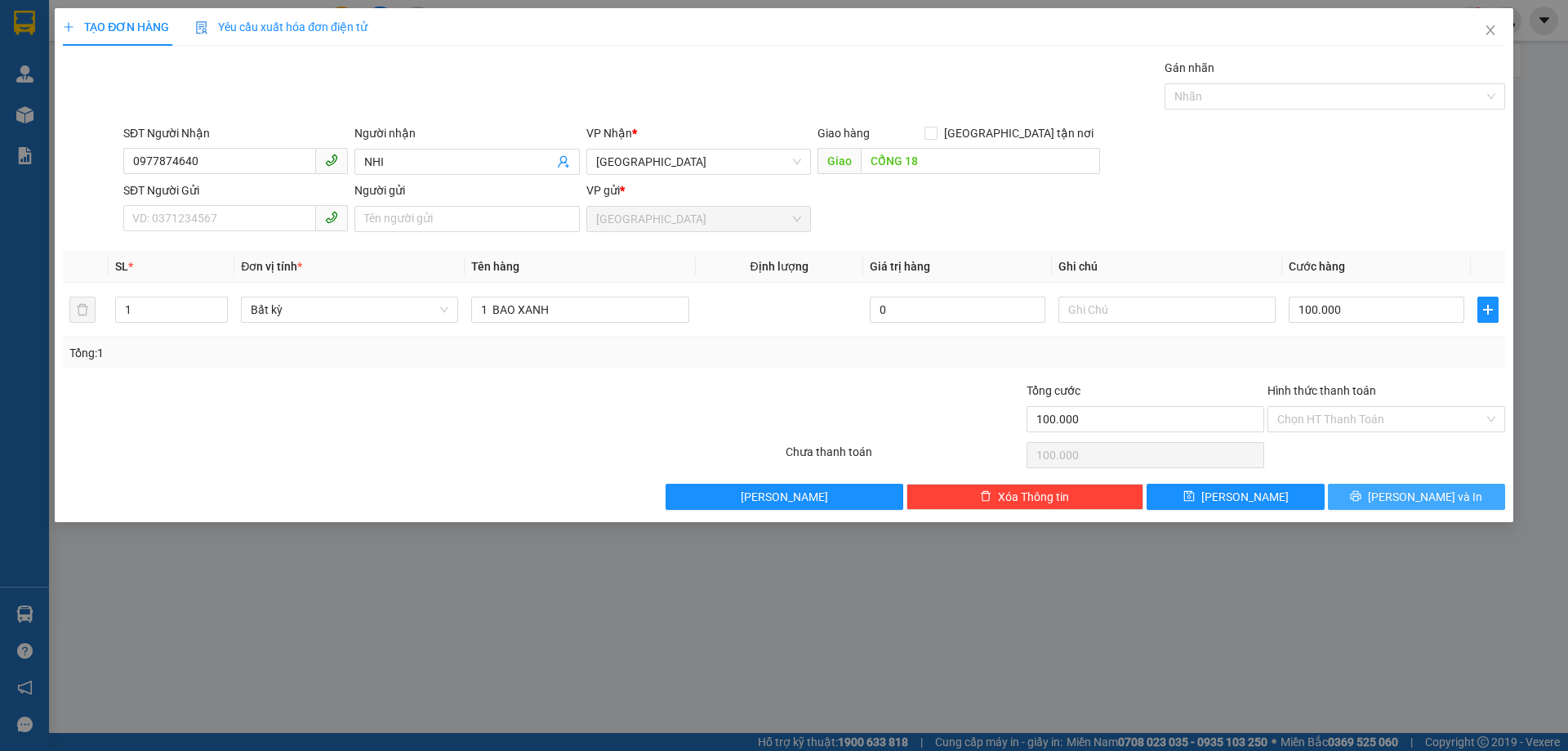
click at [1380, 488] on button "[PERSON_NAME] và In" at bounding box center [1417, 497] width 177 height 26
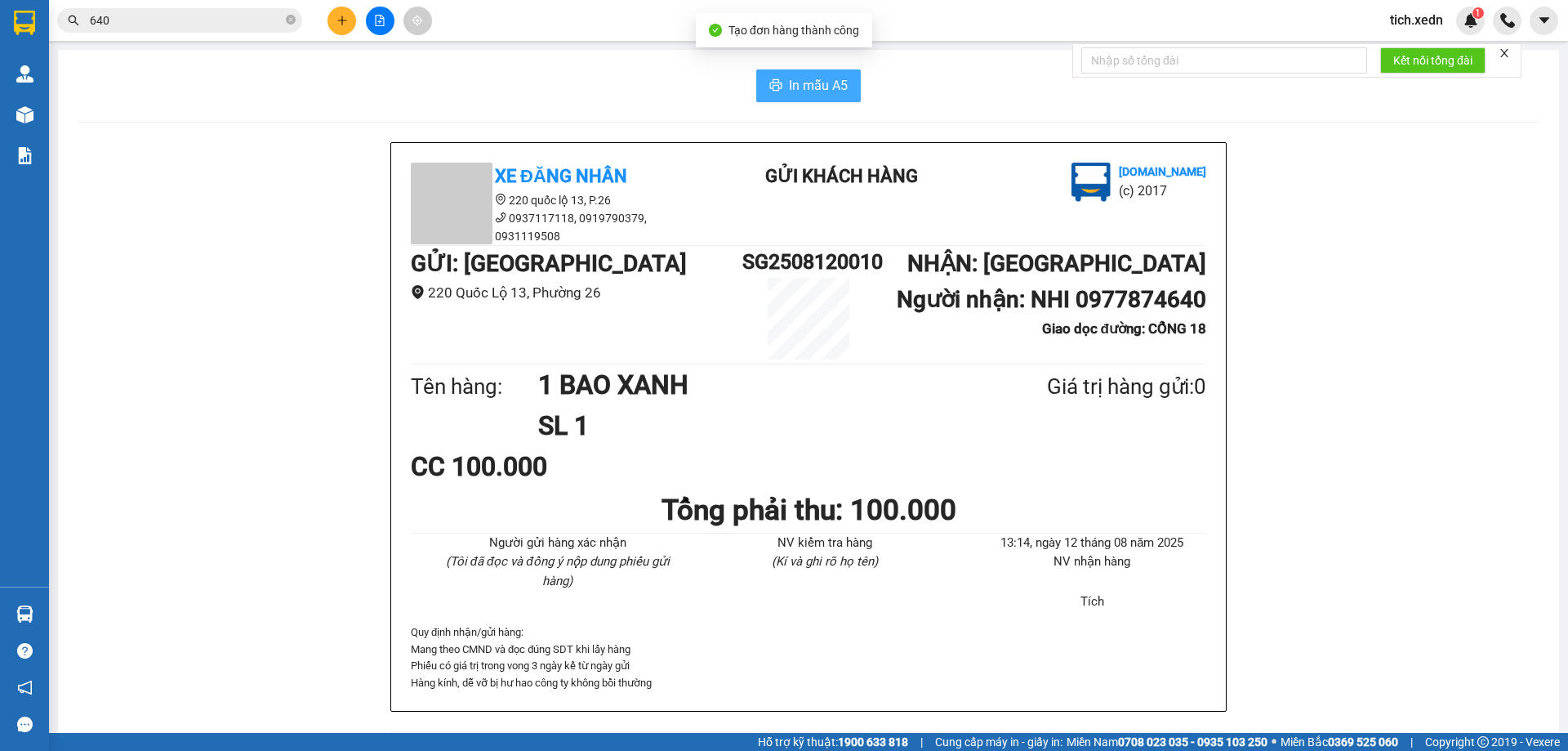
click at [827, 87] on span "In mẫu A5" at bounding box center [818, 85] width 59 height 20
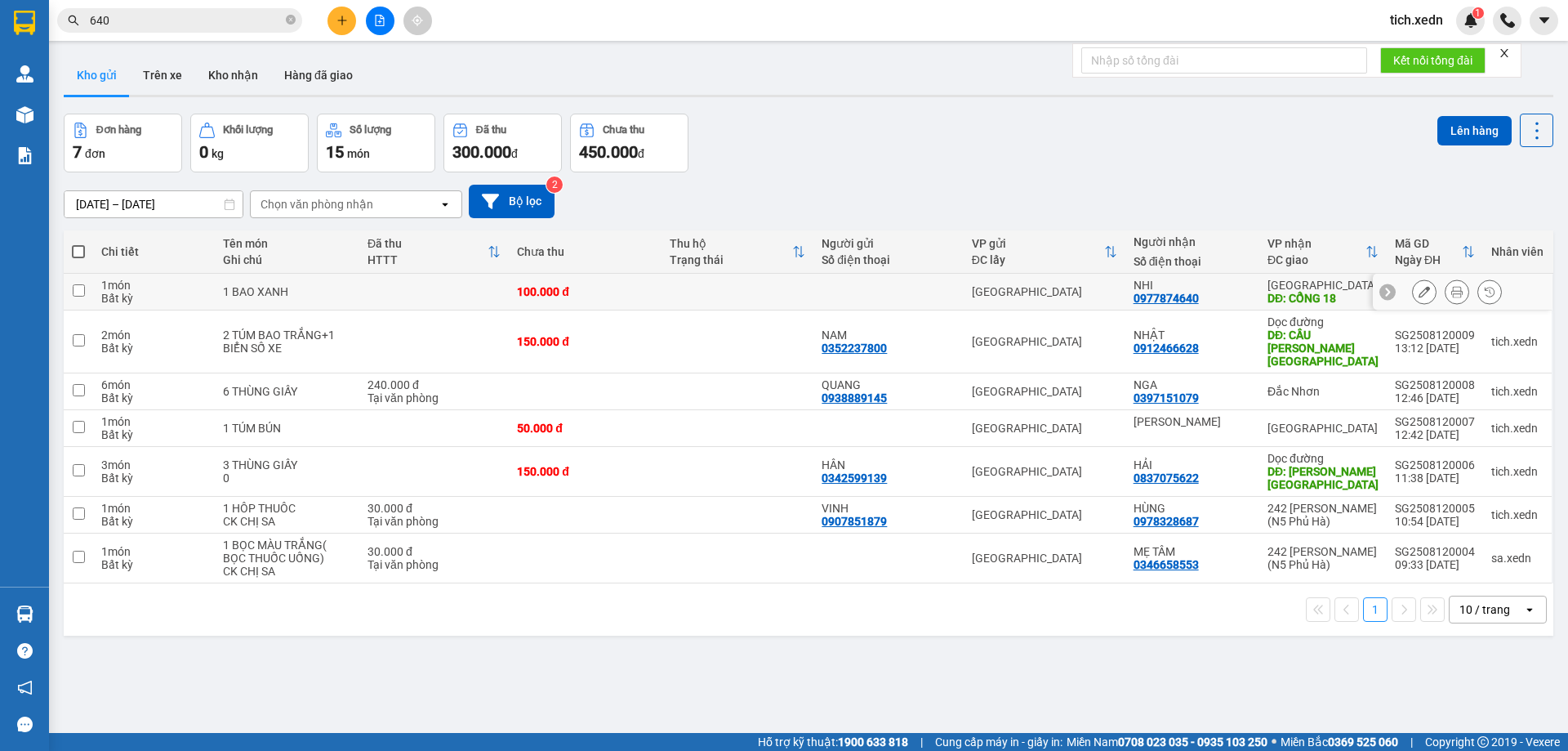
click at [1382, 291] on icon at bounding box center [1388, 292] width 12 height 12
click at [1435, 299] on div "13:14 12/08" at bounding box center [1435, 297] width 80 height 13
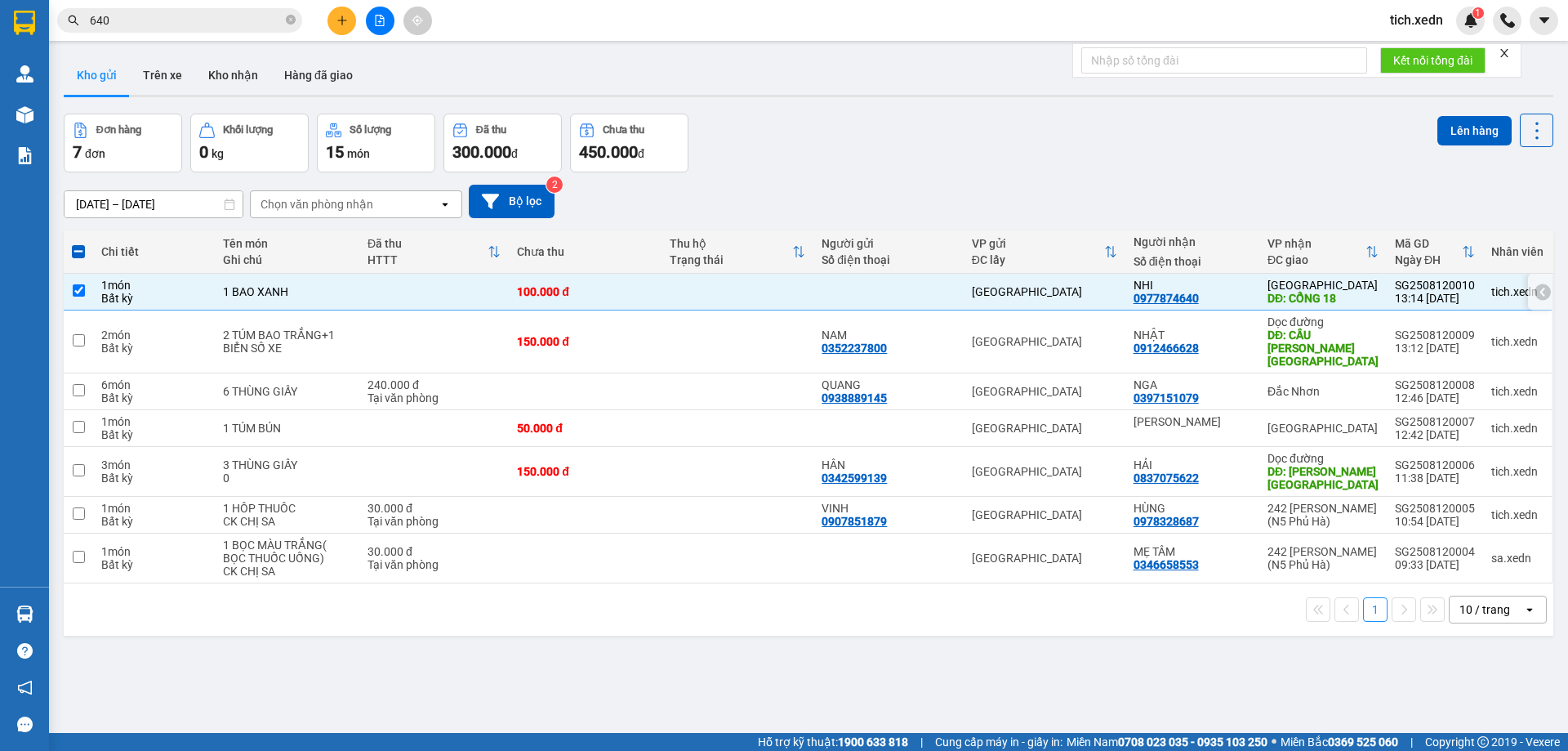
click at [1419, 287] on div "SG2508120010" at bounding box center [1435, 285] width 80 height 13
checkbox input "false"
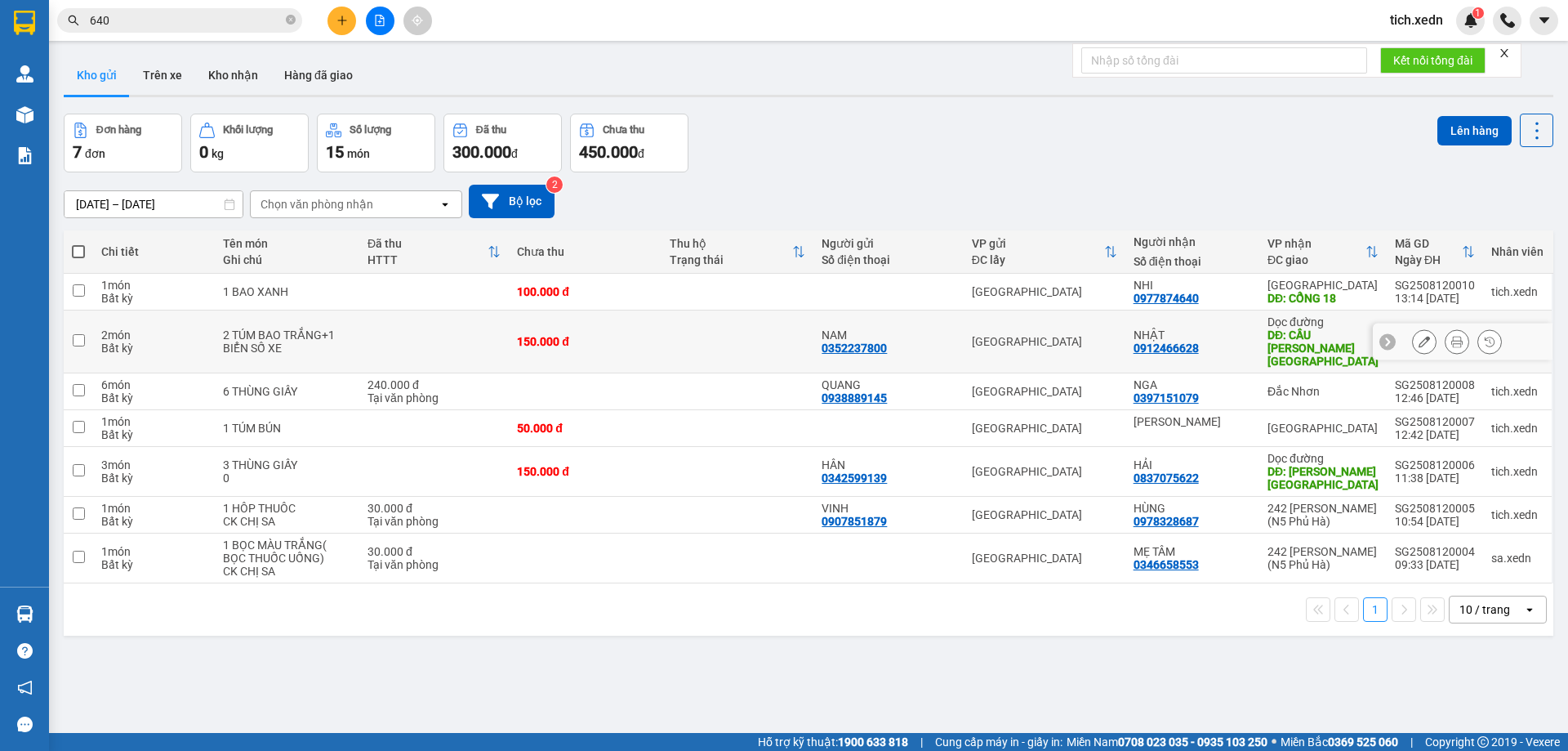
click at [1426, 333] on div at bounding box center [1457, 341] width 90 height 24
click at [1419, 339] on icon at bounding box center [1424, 342] width 12 height 12
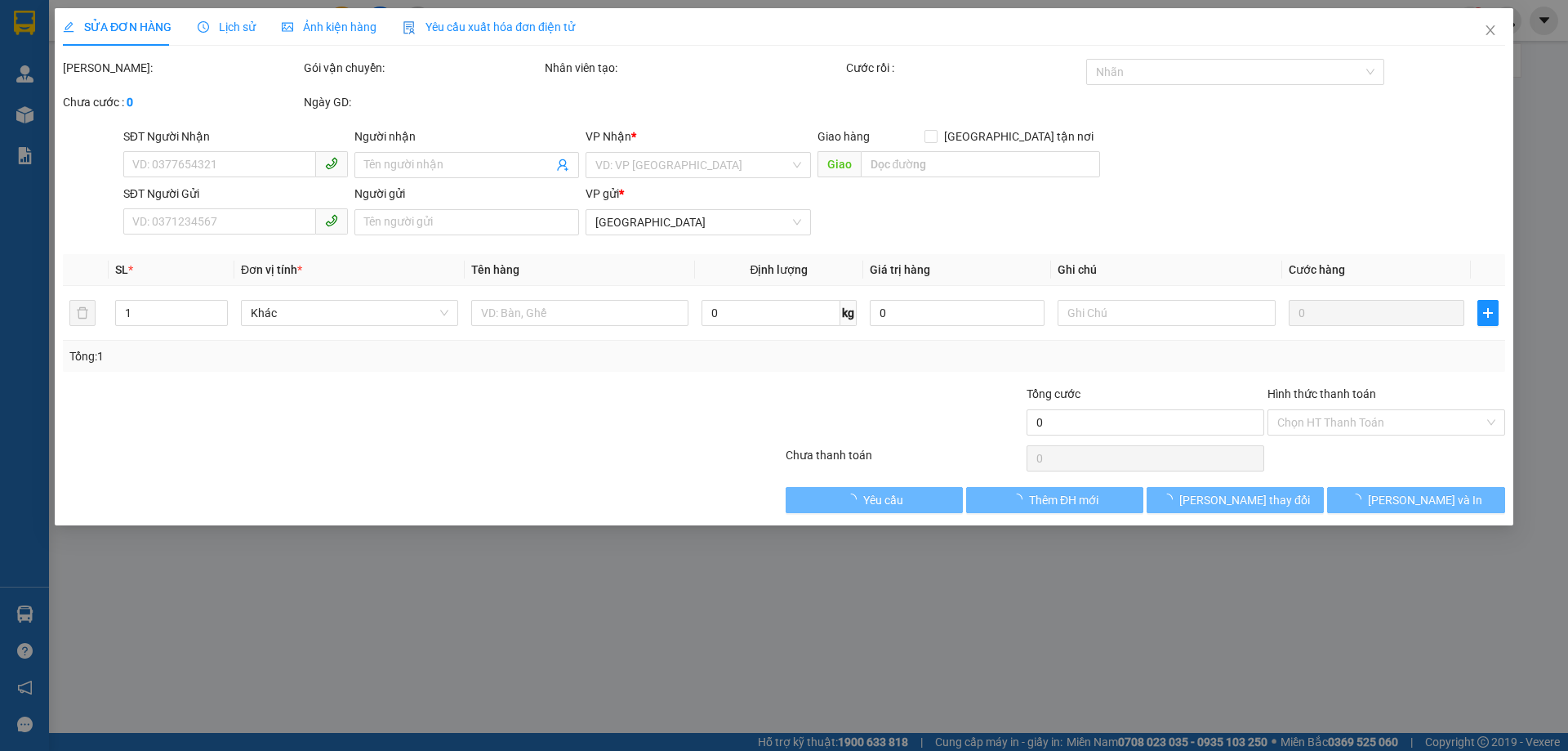
type input "0912466628"
type input "NHẬT"
type input "CẦU TÔ HẠP-KHÁNH SƠN"
type input "0352237800"
type input "NAM"
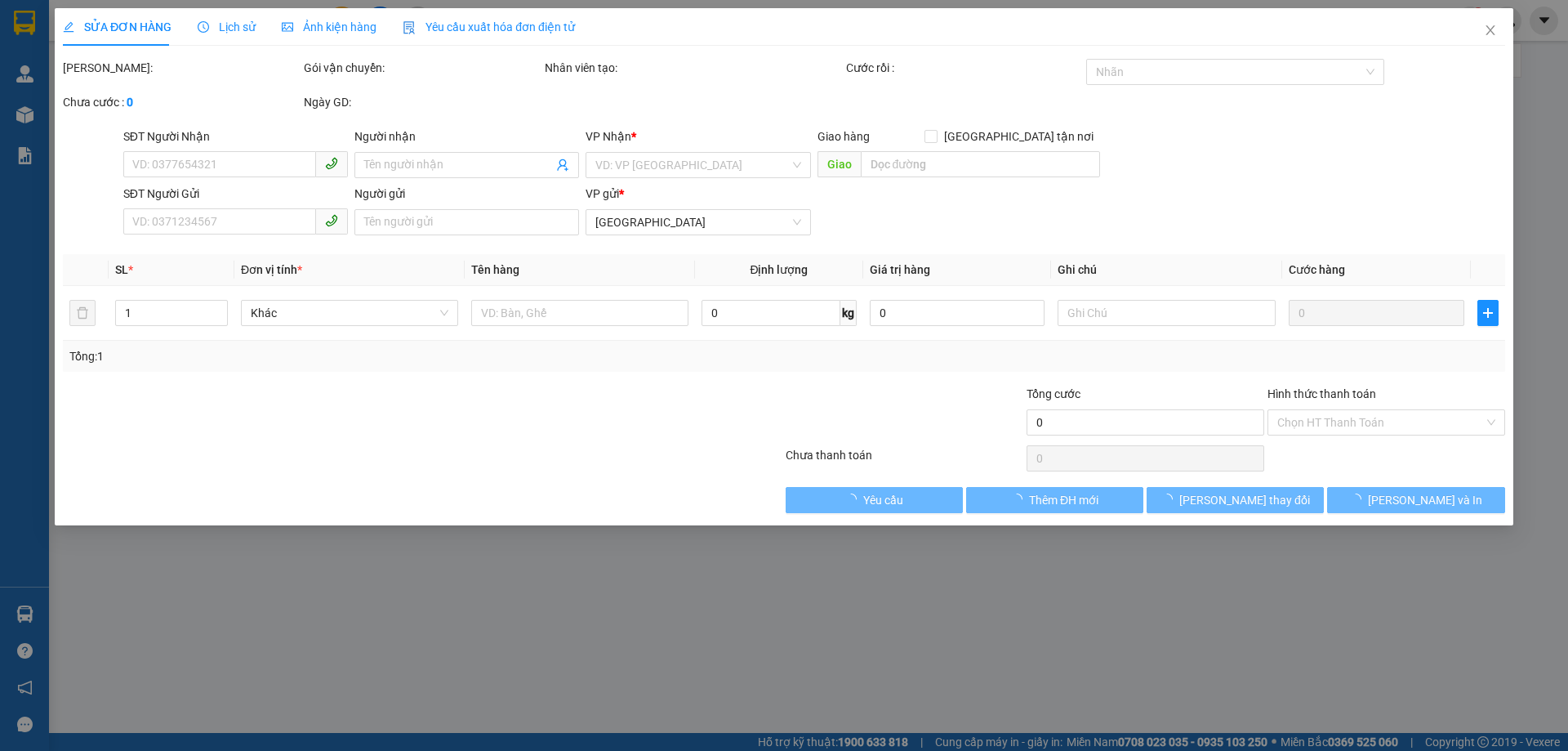
type input "150.000"
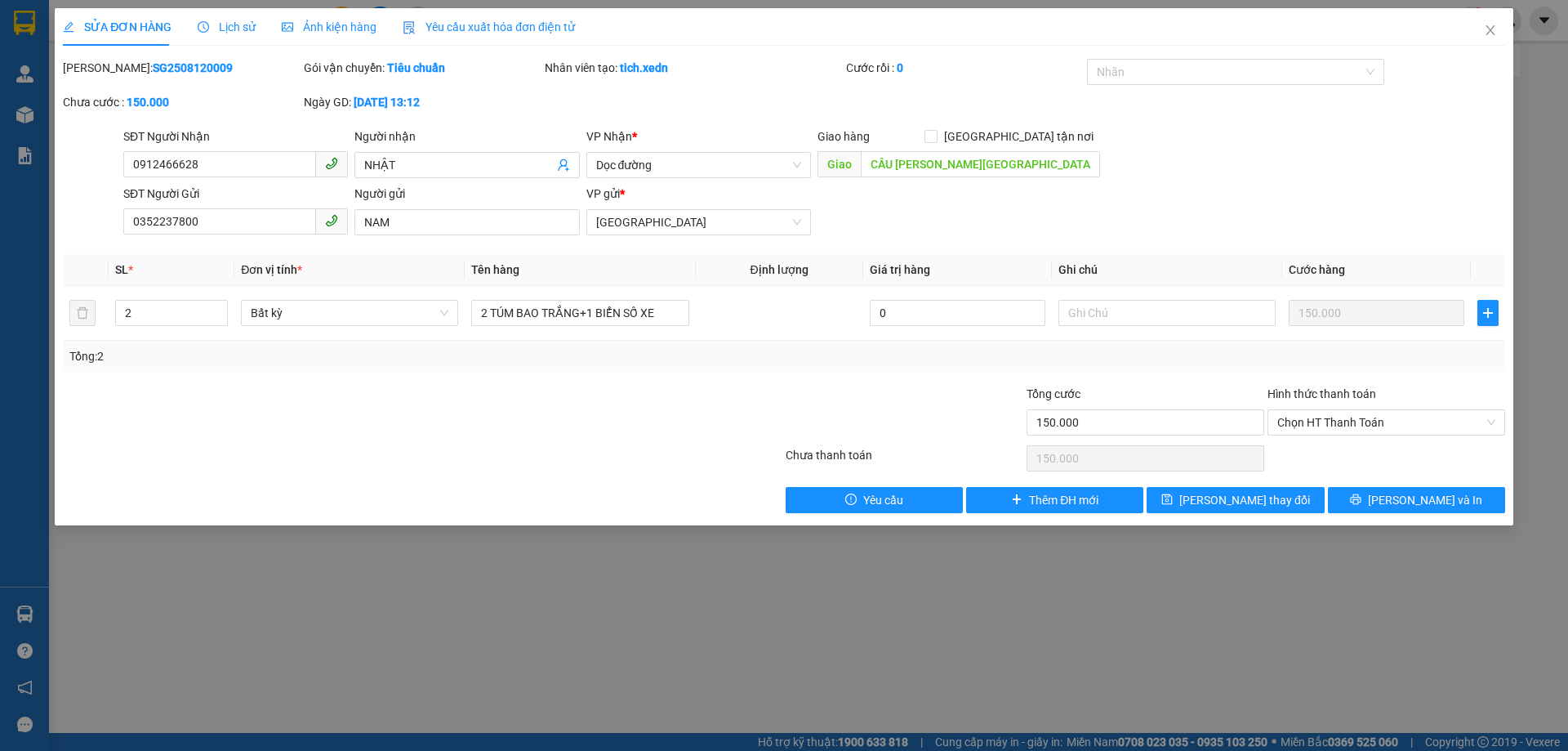
drag, startPoint x: 834, startPoint y: 361, endPoint x: 804, endPoint y: 372, distance: 32.0
click at [833, 362] on div "Tổng: 2" at bounding box center [784, 356] width 1430 height 18
drag, startPoint x: 155, startPoint y: 405, endPoint x: 171, endPoint y: 342, distance: 65.0
click at [159, 402] on div at bounding box center [302, 414] width 482 height 57
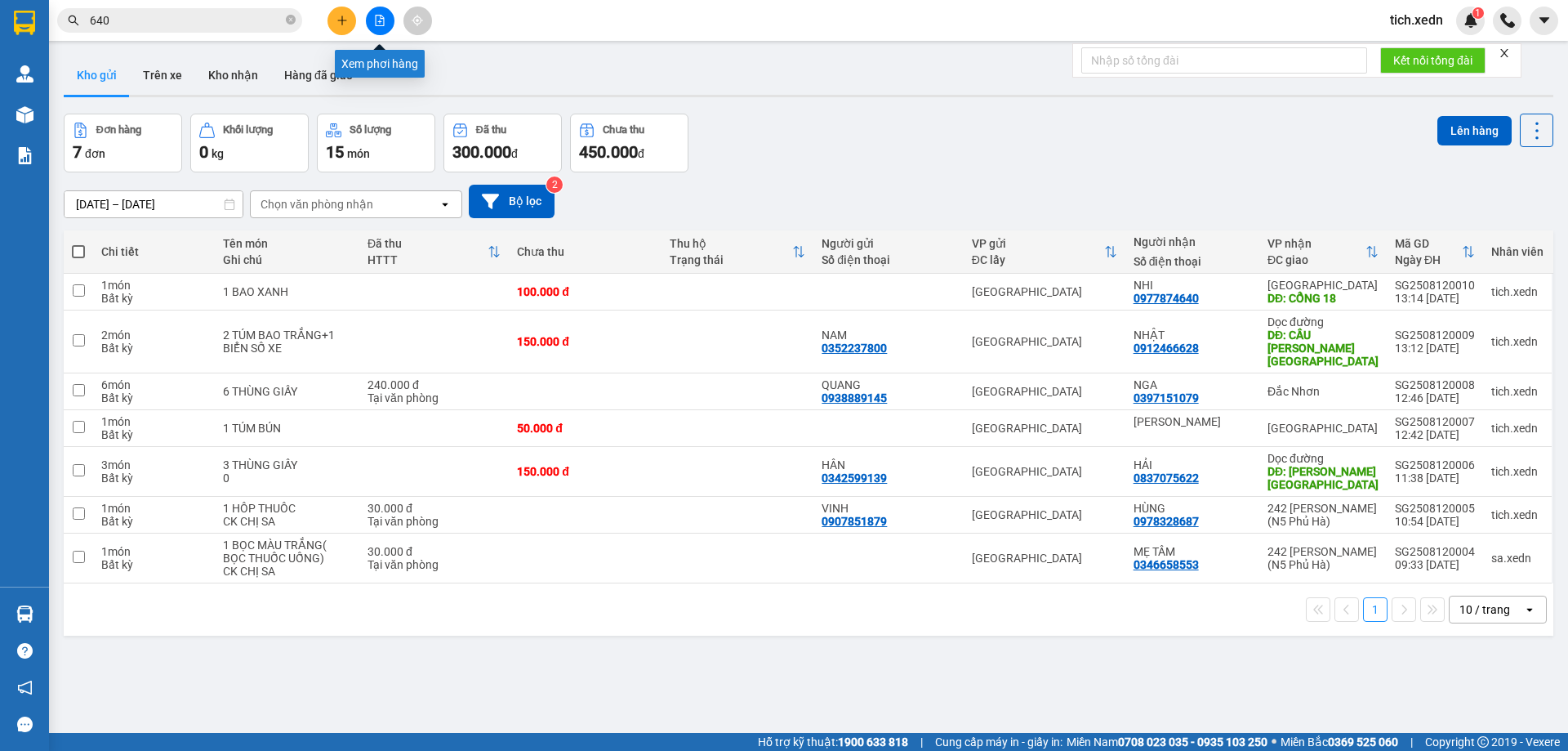
click at [373, 20] on button at bounding box center [380, 21] width 29 height 29
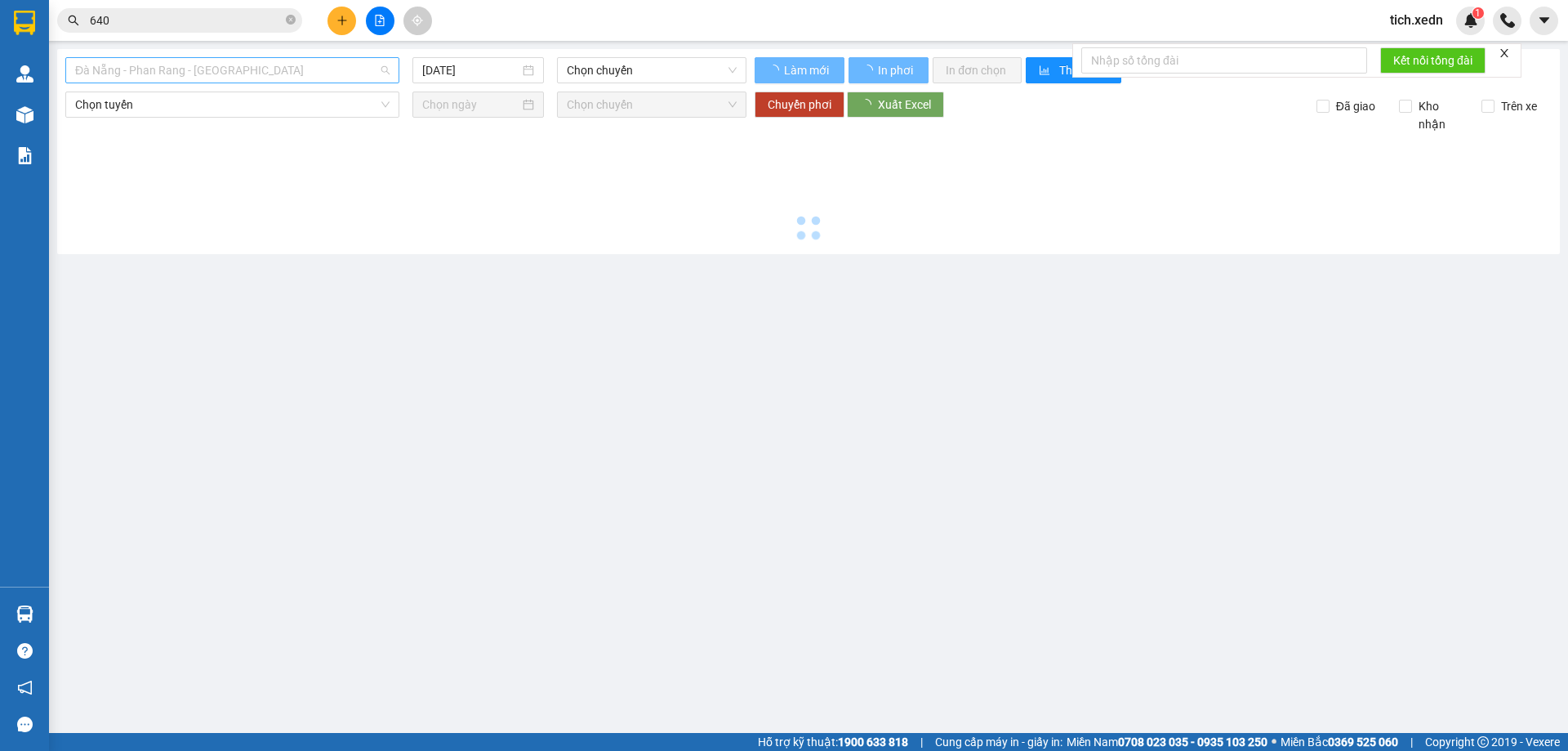
click at [134, 67] on span "Đà Nẵng - Phan Rang - Sài Gòn" at bounding box center [232, 70] width 314 height 24
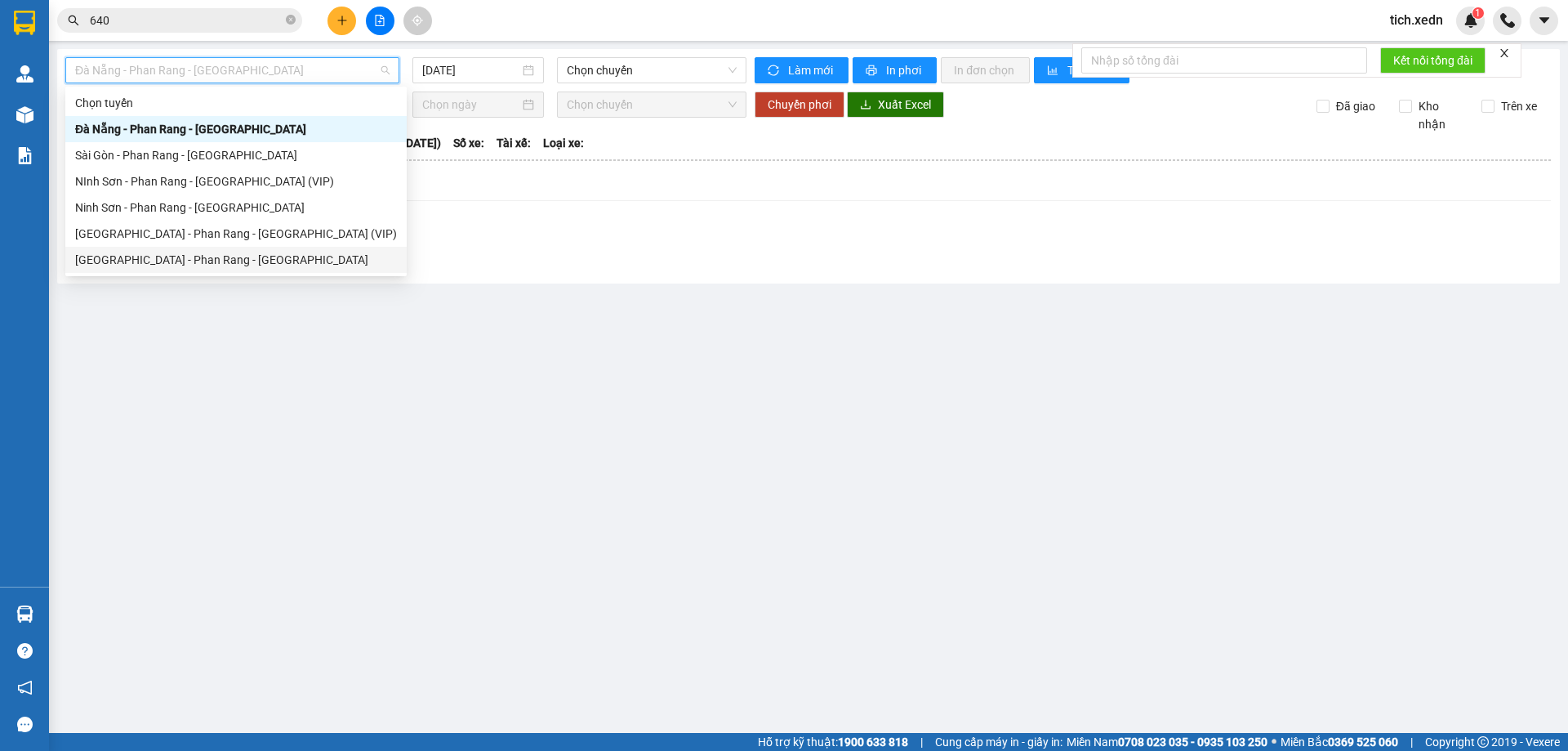
click at [104, 250] on div "Sài Gòn - Phan Rang - Ninh Sơn" at bounding box center [236, 259] width 341 height 26
type input "12/08/2025"
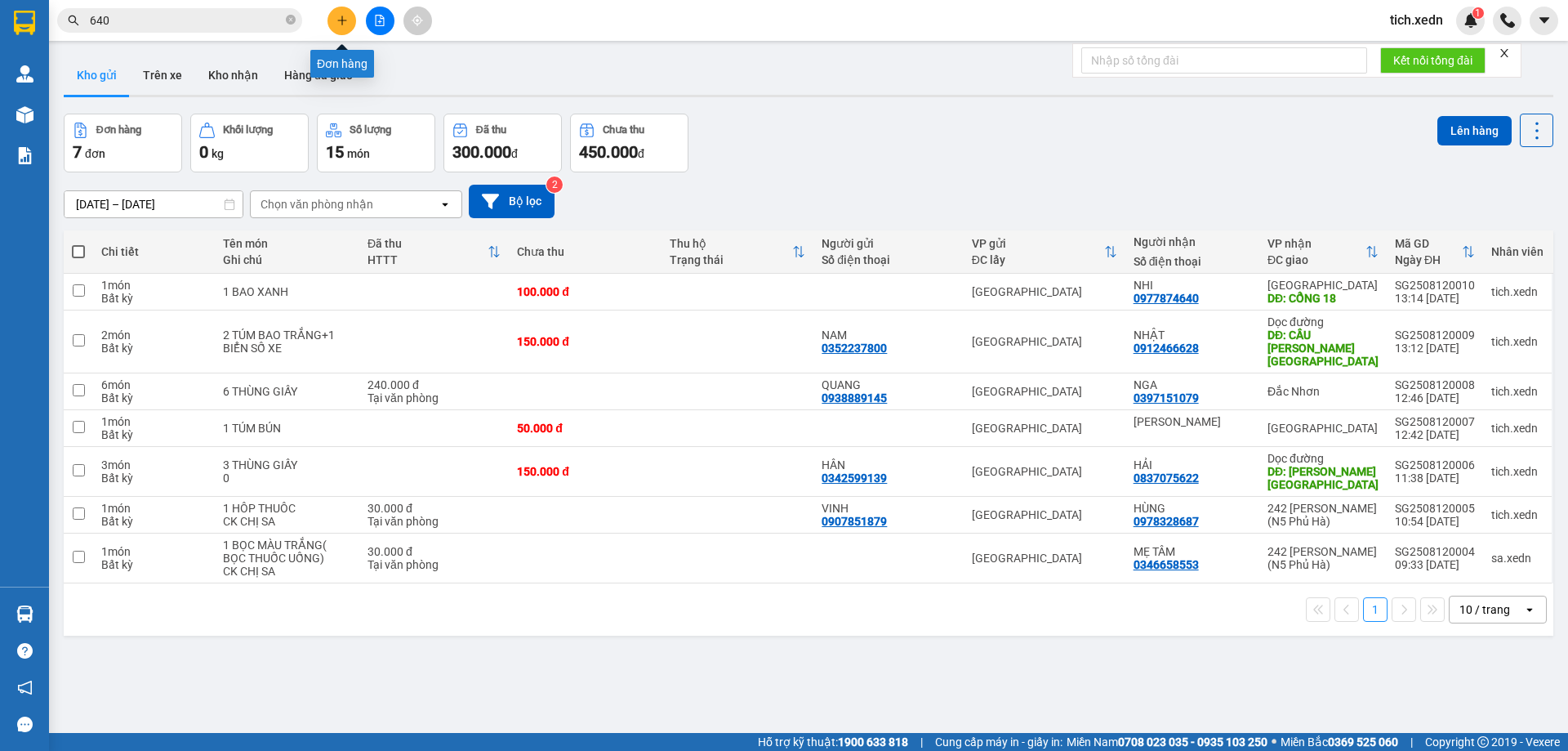
click at [347, 25] on icon "plus" at bounding box center [343, 20] width 12 height 12
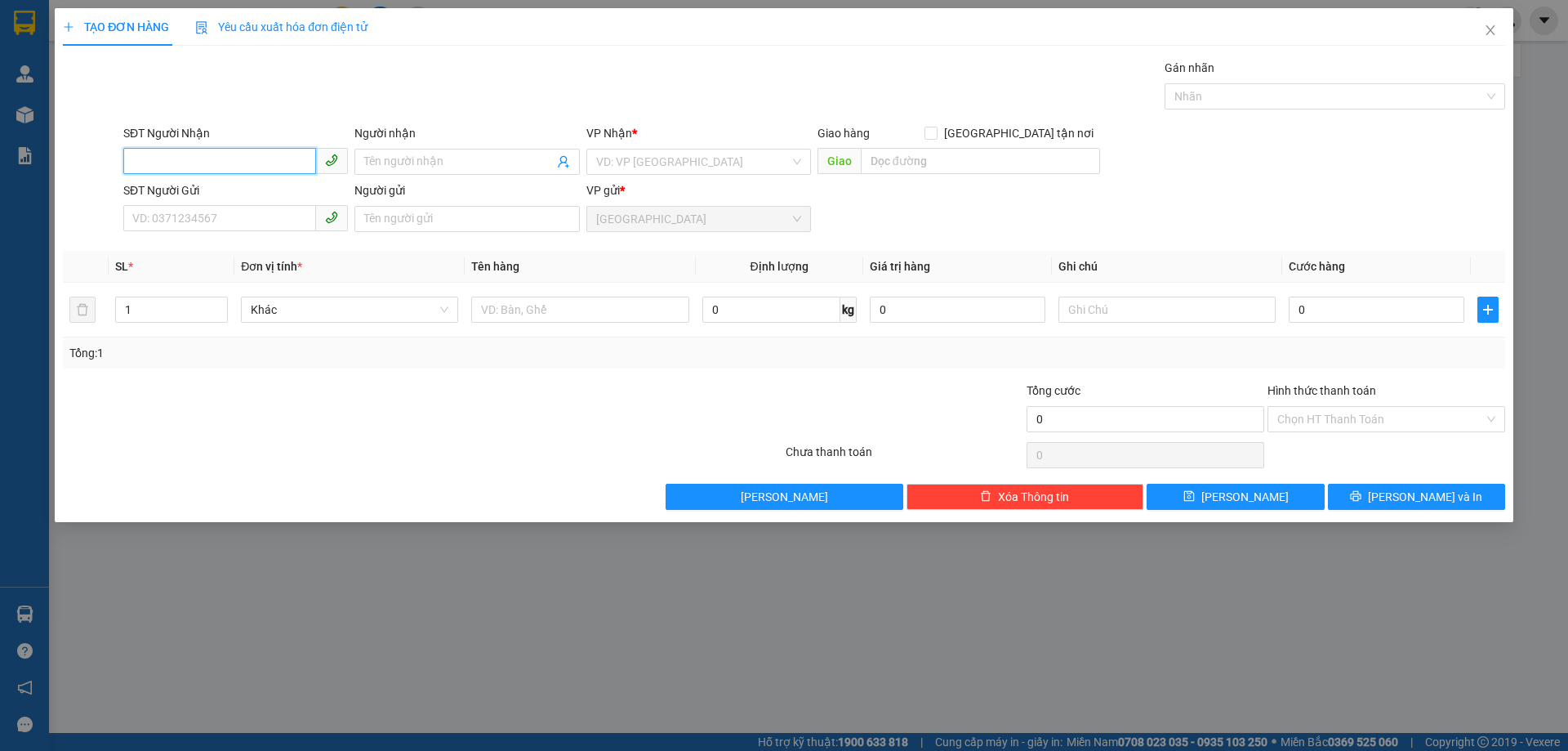
click at [243, 161] on input "SĐT Người Nhận" at bounding box center [220, 161] width 193 height 26
click at [143, 198] on div "0354414966 - THẢO" at bounding box center [236, 194] width 205 height 18
type input "0354414966"
type input "THẢO"
type input "CAM PHƯỚC ĐÔNG - CAM RANH"
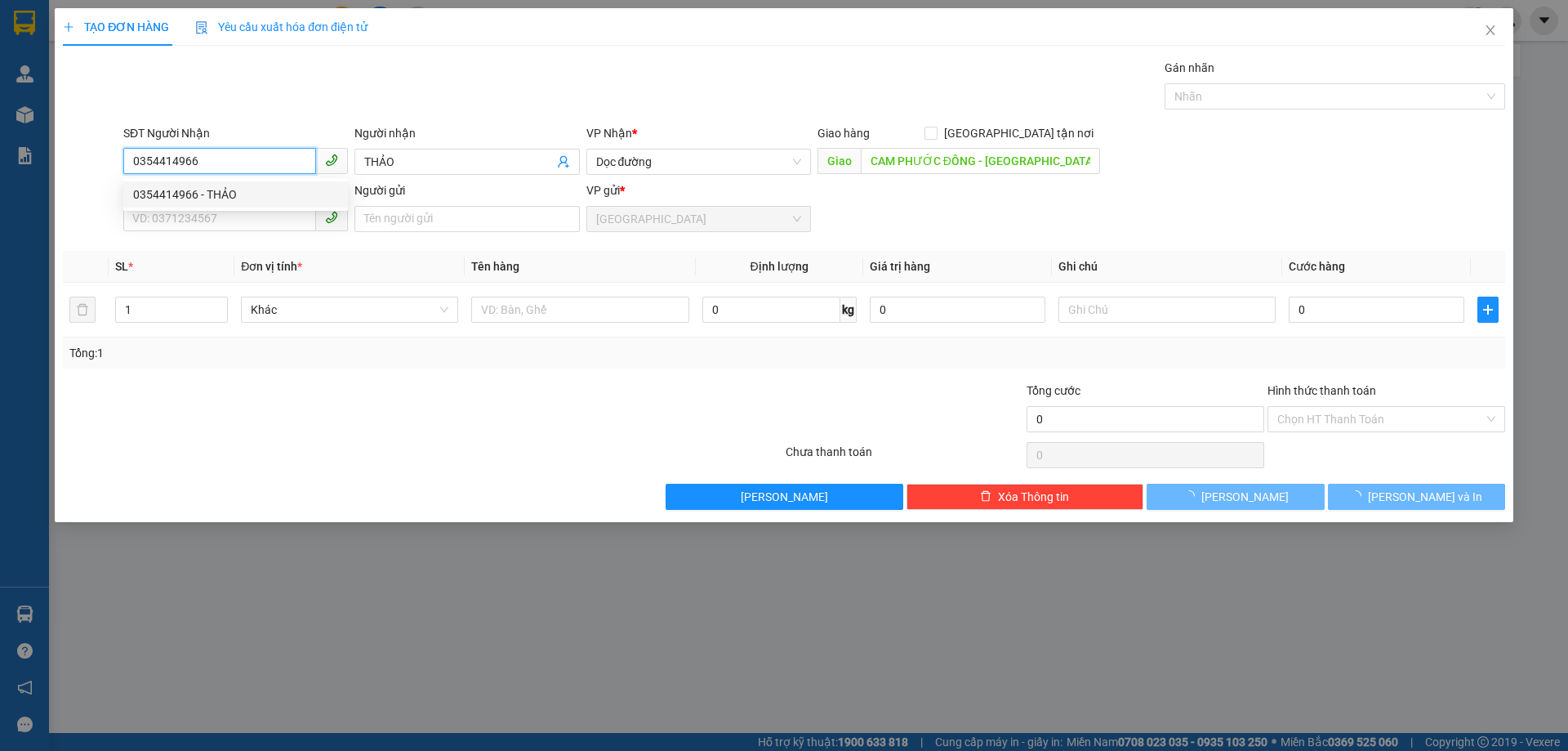
type input "100.000"
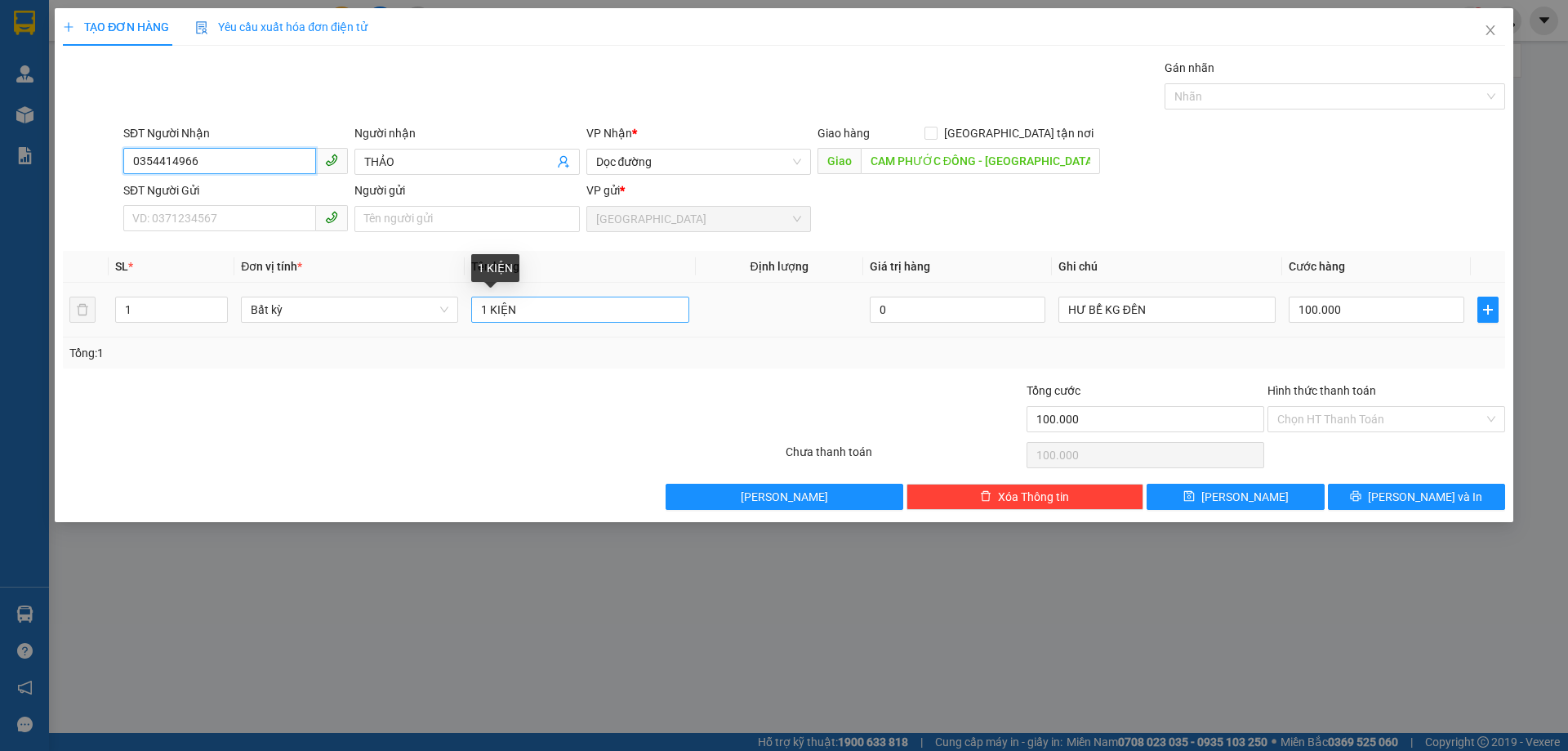
type input "0354414966"
click at [516, 315] on input "1 KIỆN" at bounding box center [579, 309] width 217 height 26
type input "1 THÙNG XỐP"
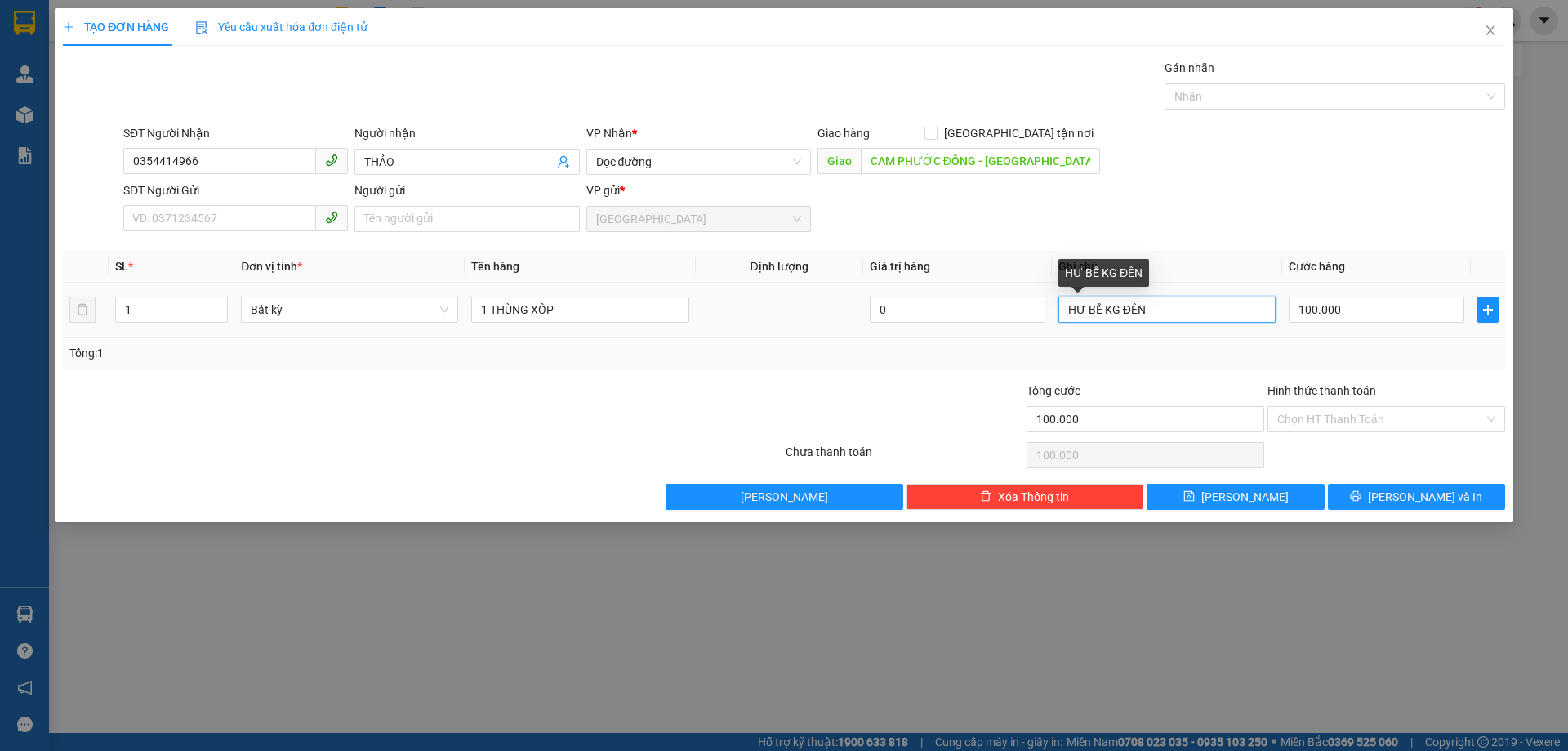
click at [1160, 313] on input "HƯ BỂ KG ĐỀN" at bounding box center [1167, 309] width 217 height 26
type input "H"
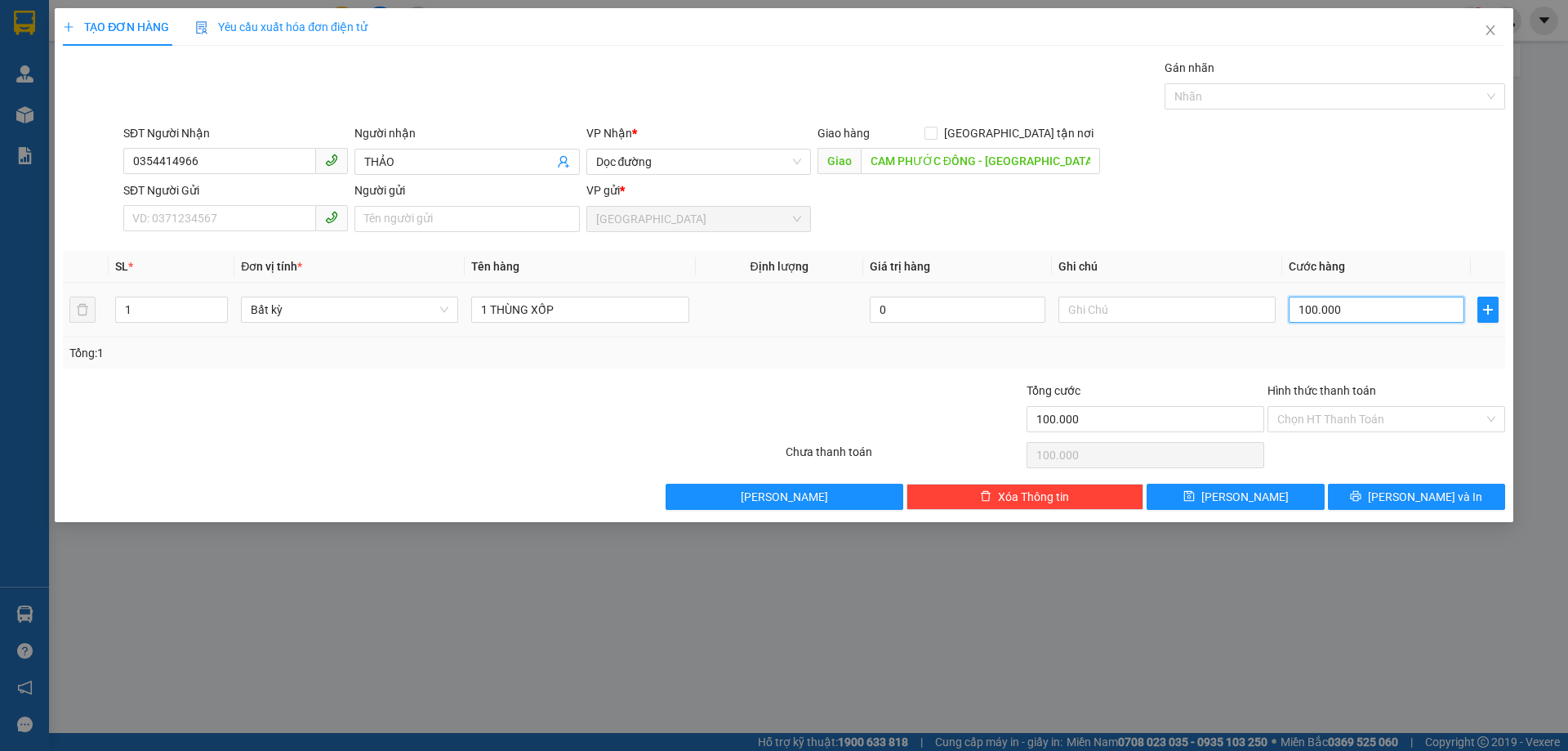
click at [1311, 308] on input "100.000" at bounding box center [1376, 309] width 176 height 26
type input "2"
type input "20"
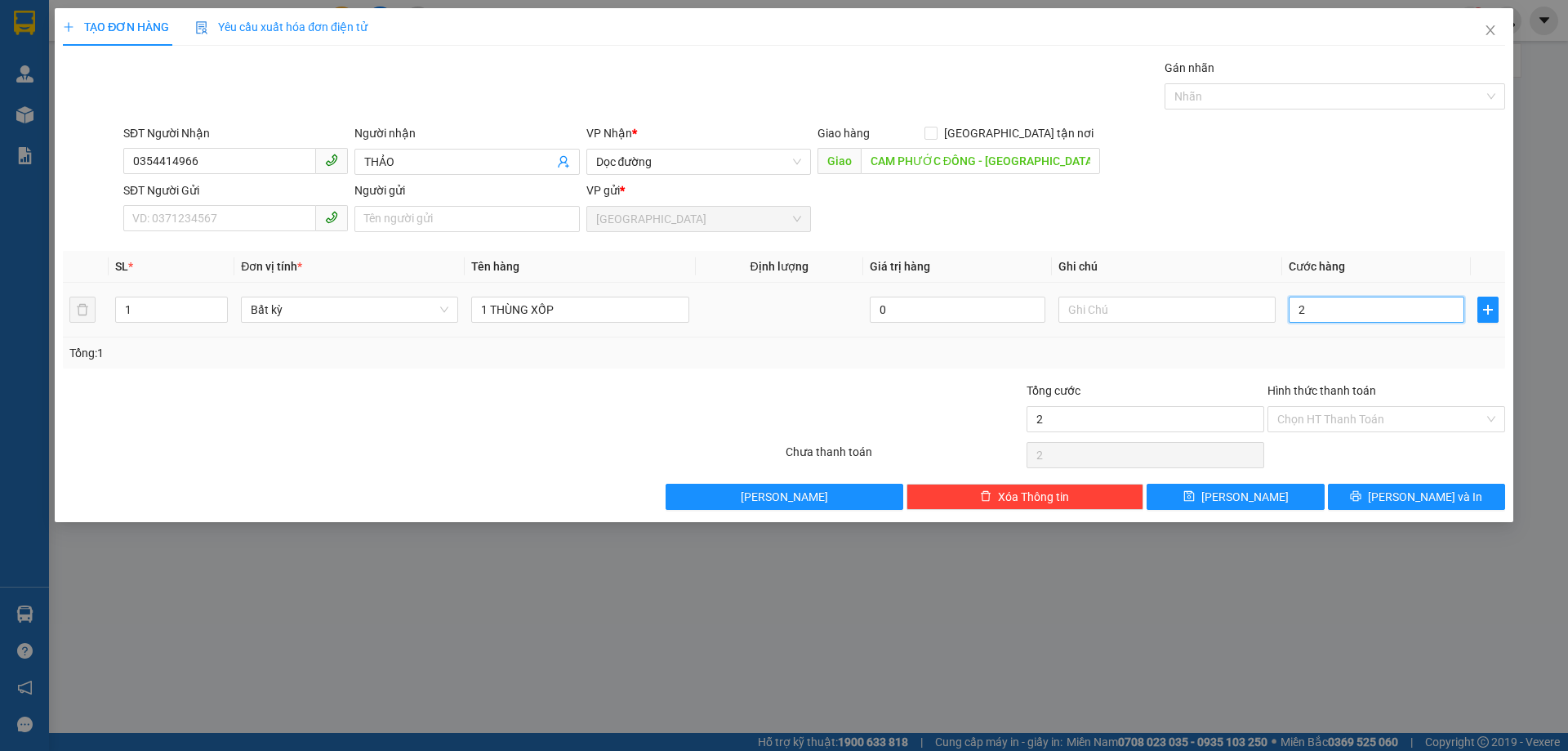
type input "20"
type input "200"
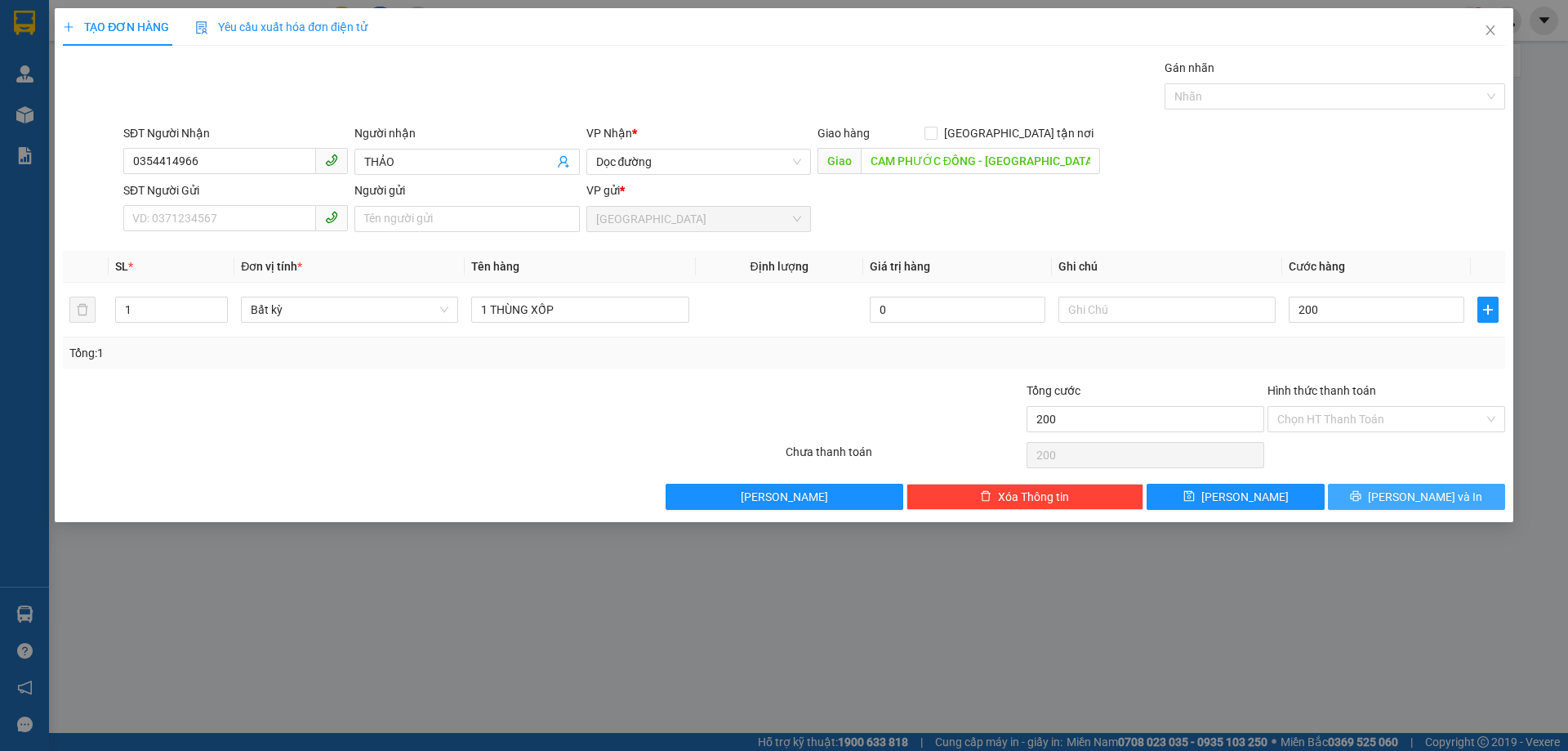
type input "200.000"
click at [1342, 494] on button "[PERSON_NAME] và In" at bounding box center [1417, 497] width 177 height 26
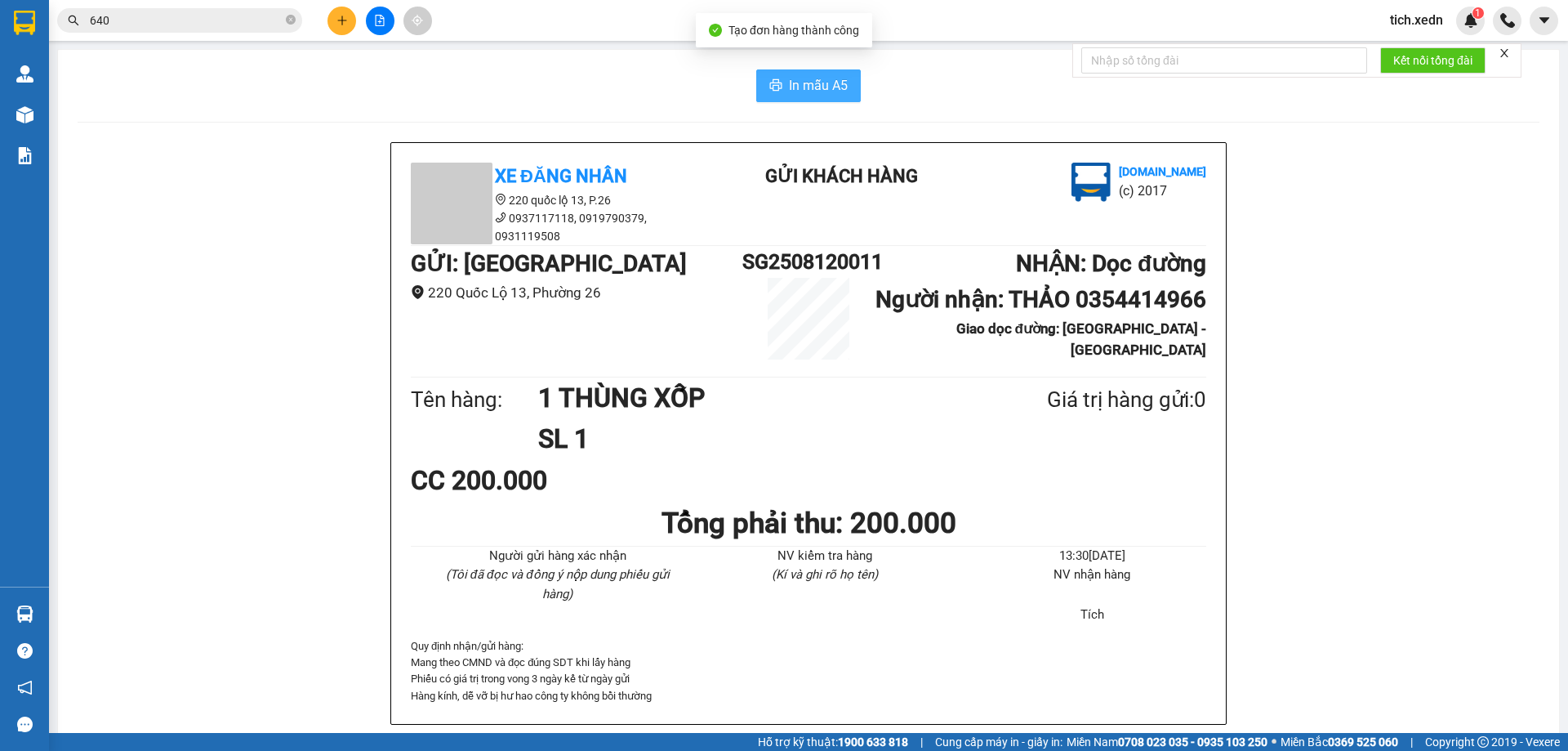
drag, startPoint x: 818, startPoint y: 96, endPoint x: 813, endPoint y: 89, distance: 8.6
click at [813, 89] on button "In mẫu A5" at bounding box center [809, 85] width 105 height 33
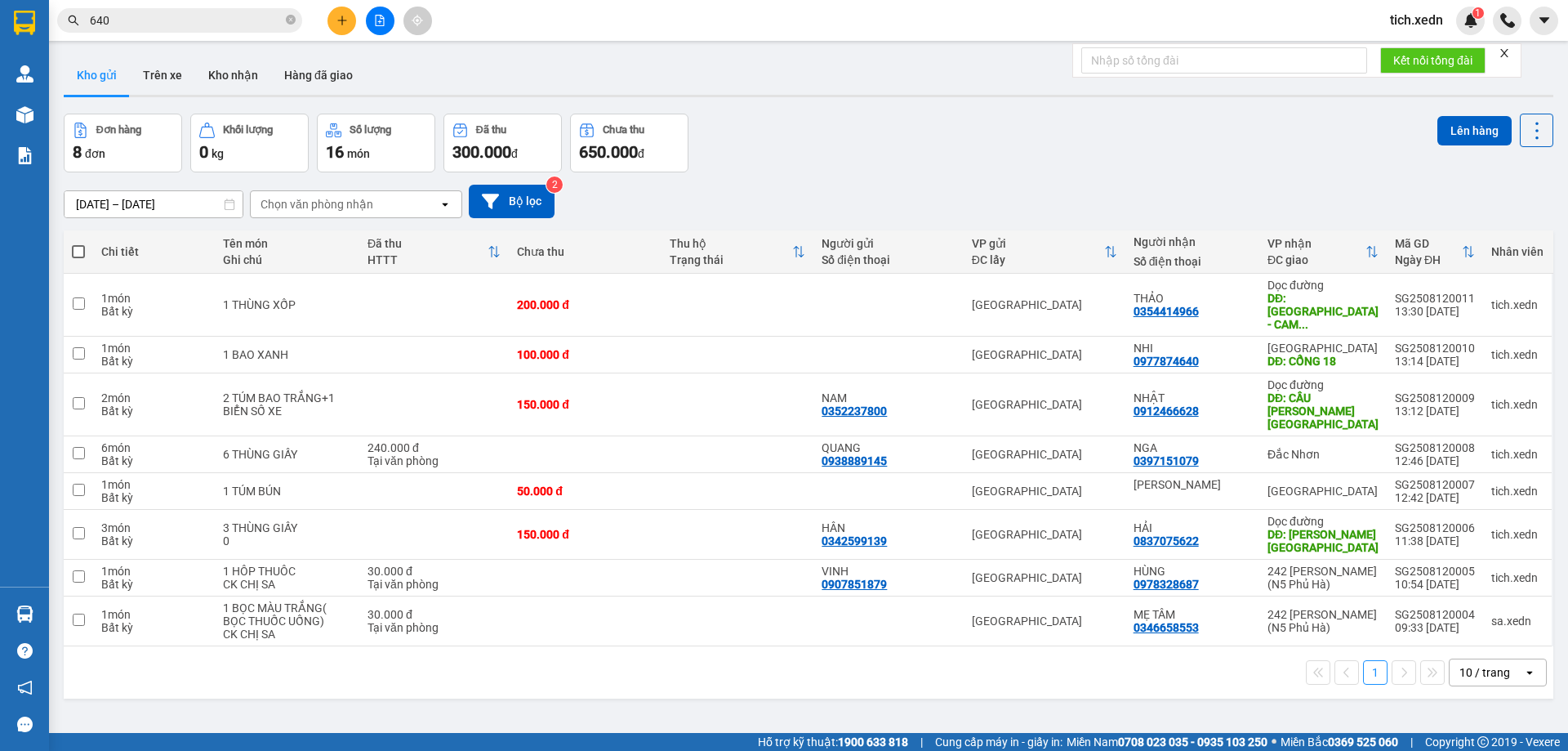
click at [1271, 193] on div "10/08/2025 – 12/08/2025 Press the down arrow key to interact with the calendar …" at bounding box center [808, 202] width 1489 height 34
click at [350, 19] on button at bounding box center [342, 21] width 29 height 29
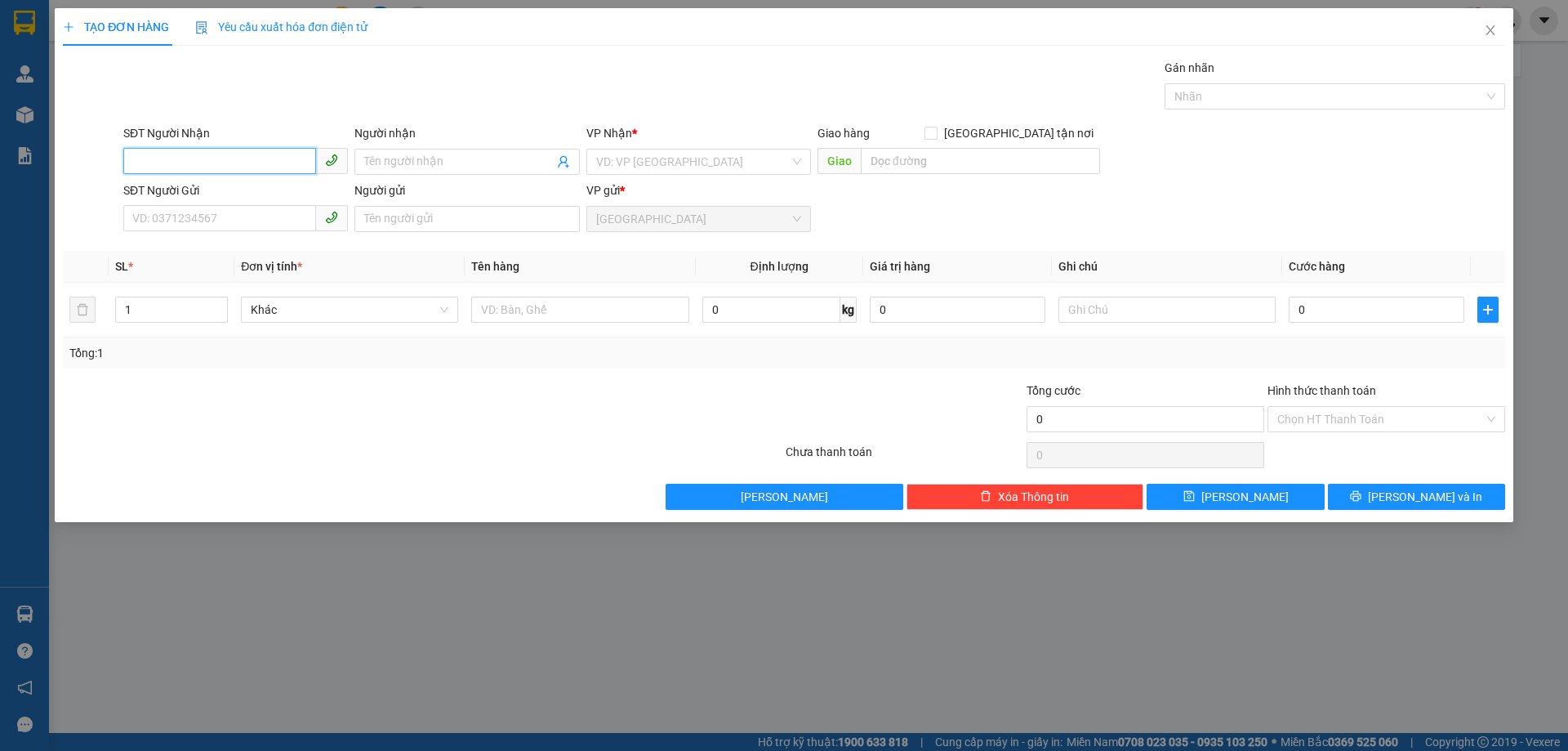
click at [160, 161] on input "SĐT Người Nhận" at bounding box center [220, 161] width 193 height 26
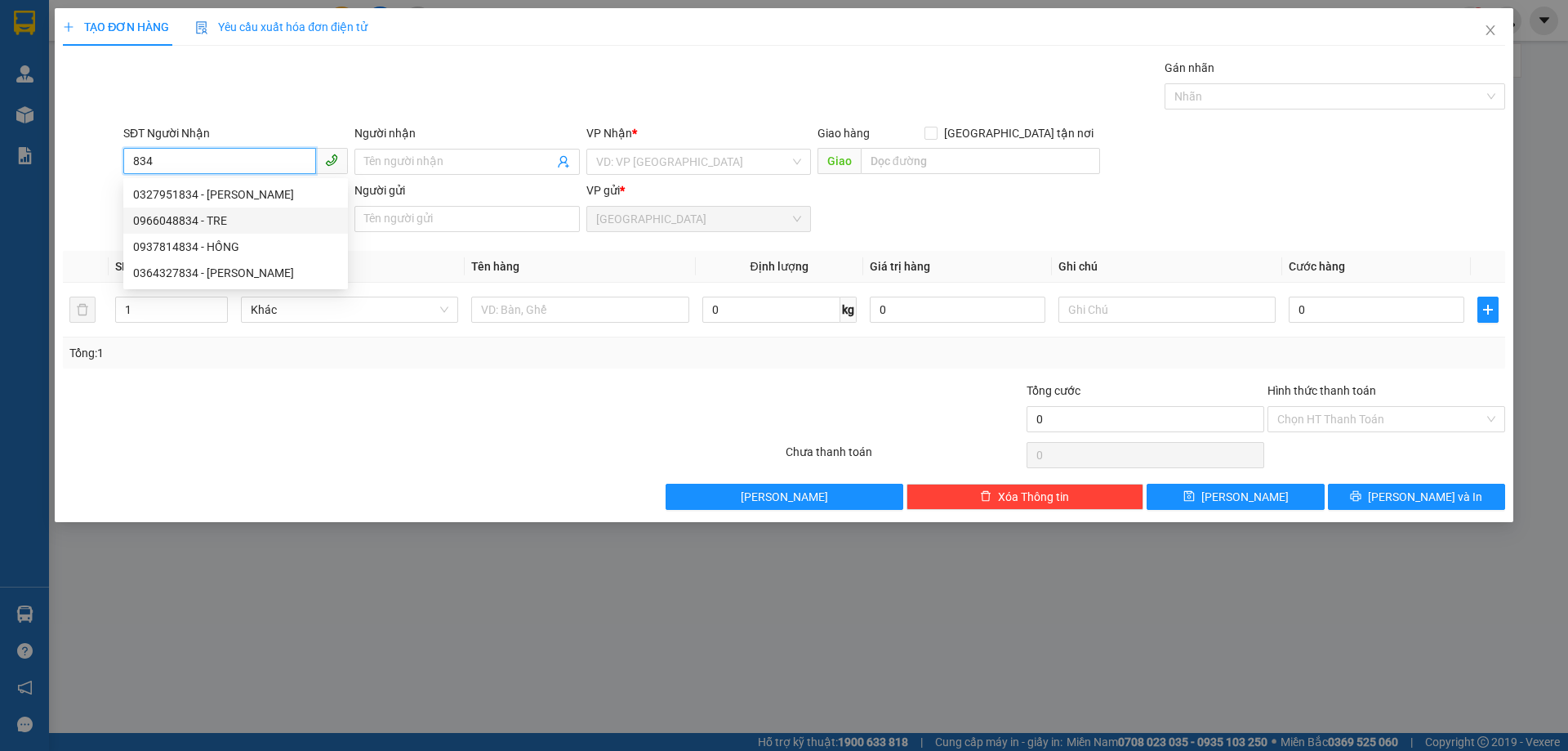
click at [208, 224] on div "0966048834 - TRE" at bounding box center [236, 220] width 205 height 18
type input "0966048834"
type input "TRE"
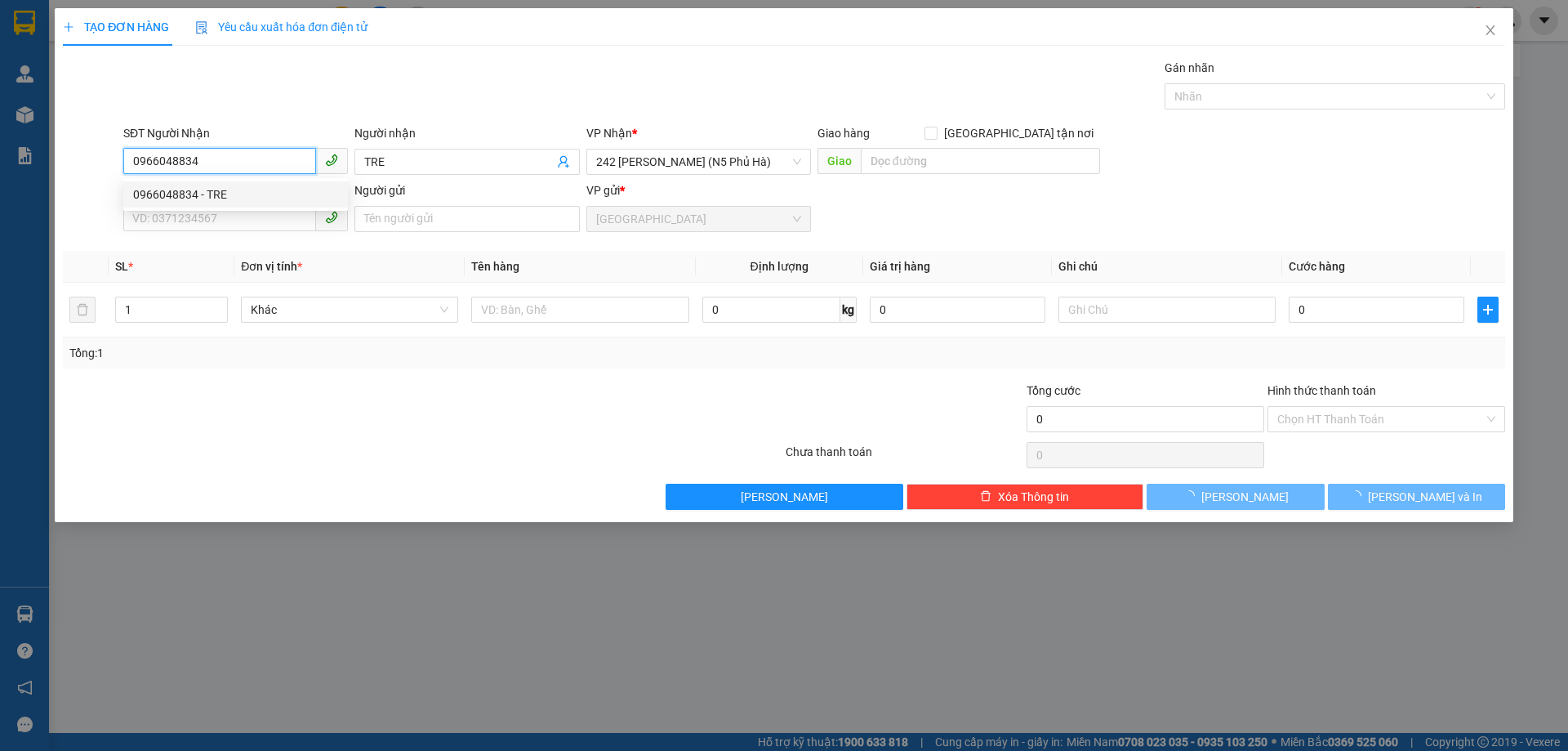
type input "50.000"
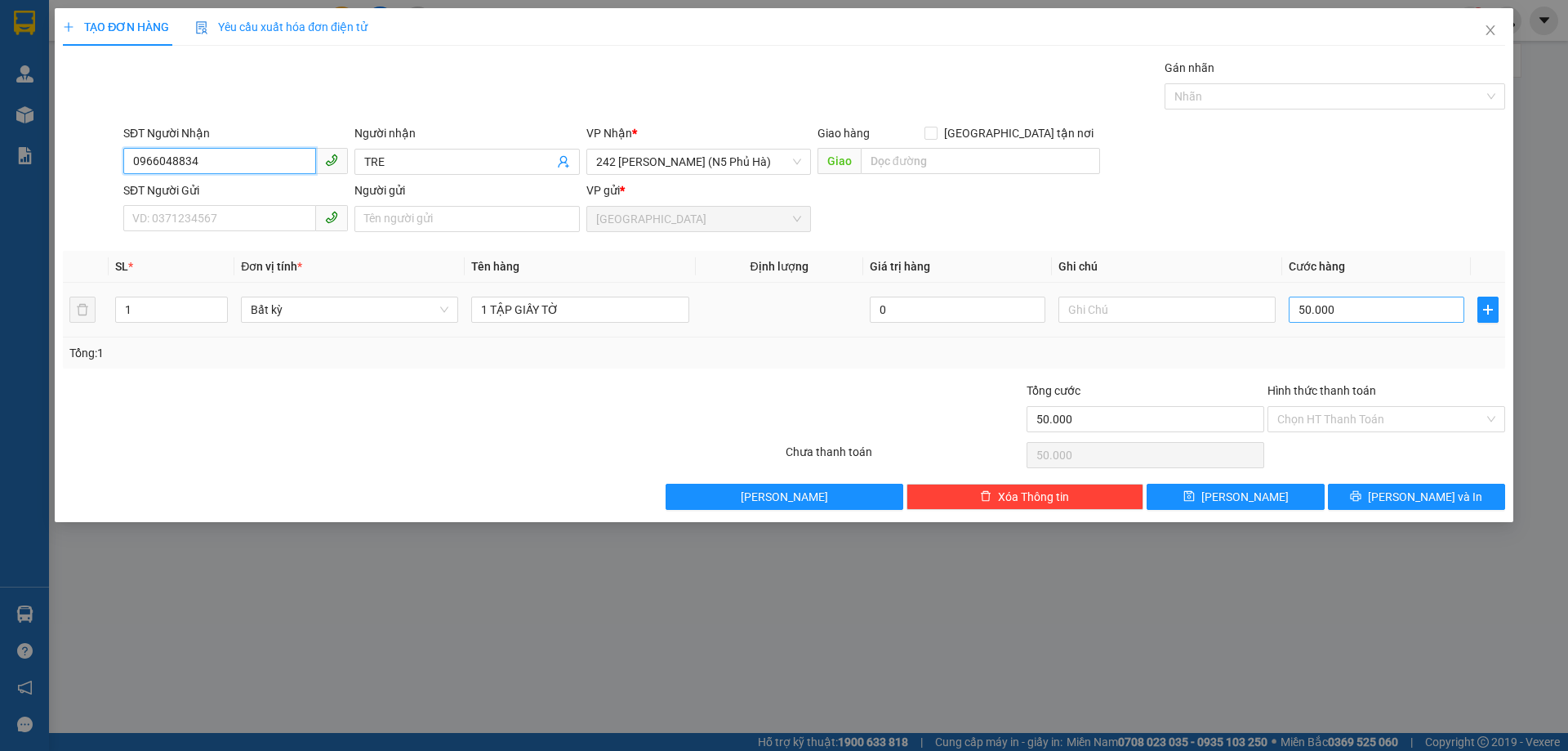
type input "0966048834"
click at [1325, 313] on input "50.000" at bounding box center [1376, 309] width 176 height 26
type input "3"
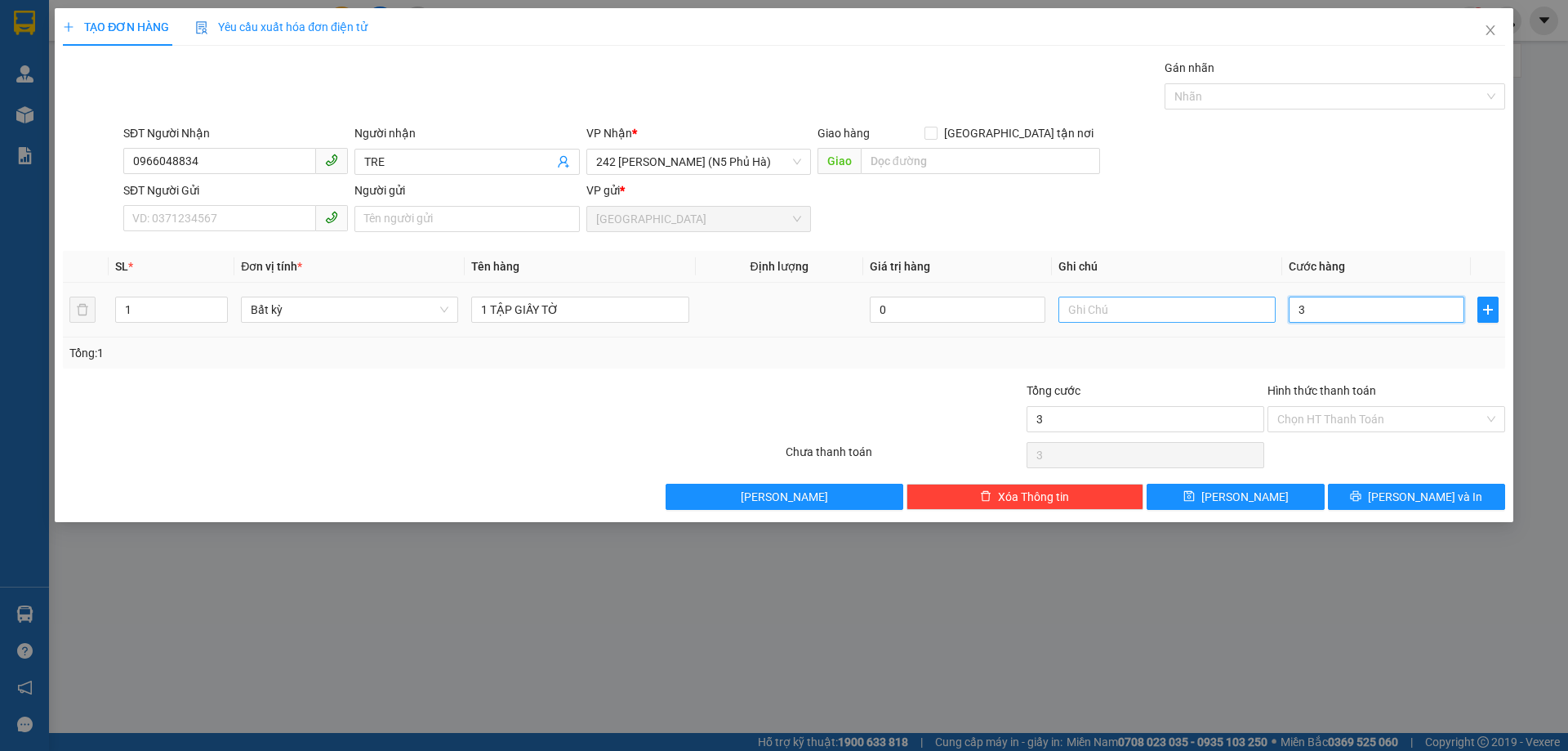
type input "30"
type input "30.000"
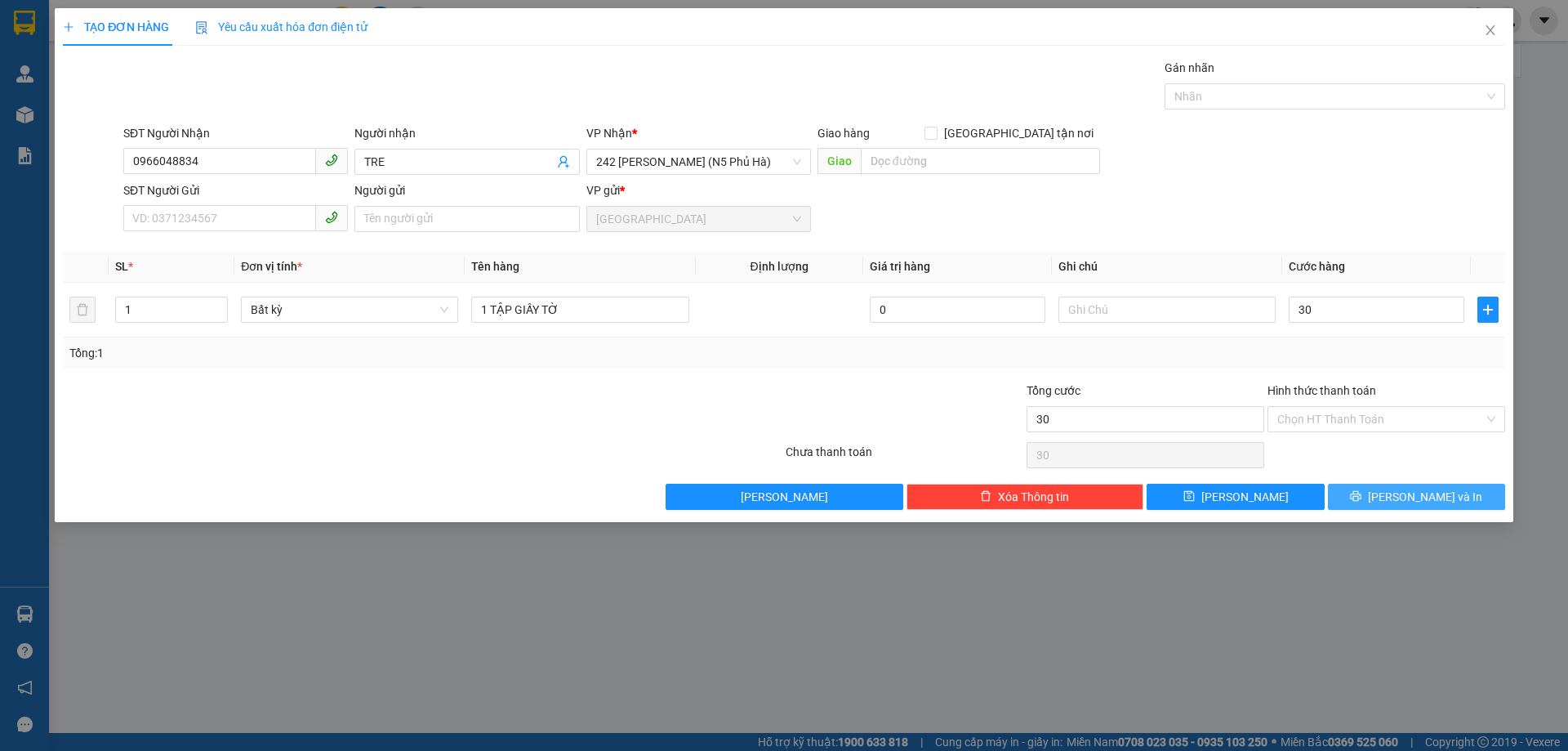
type input "30.000"
click at [1371, 491] on button "[PERSON_NAME] và In" at bounding box center [1417, 497] width 177 height 26
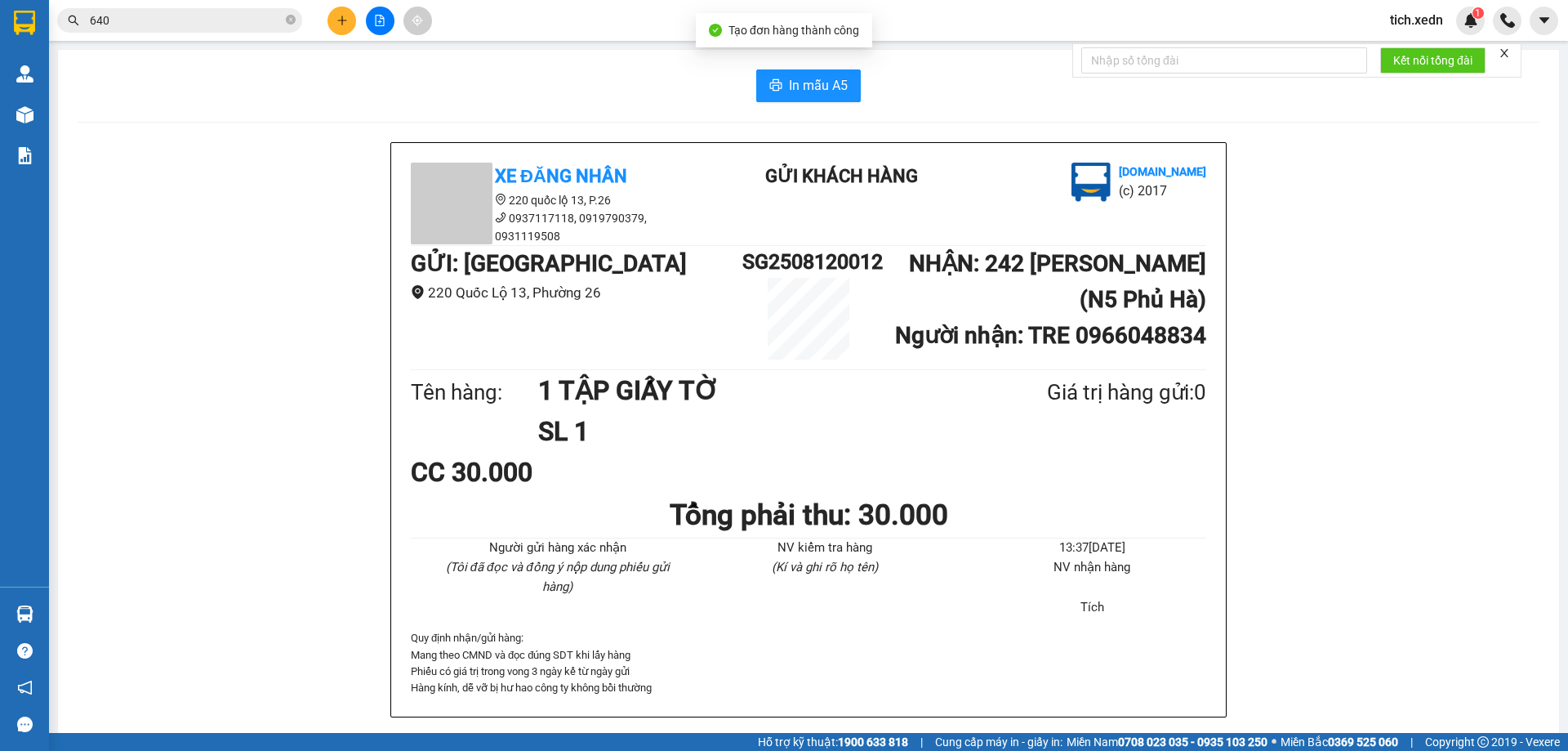
click at [789, 106] on div "In mẫu A5 Xe Đăng Nhân 220 quốc lộ 13, P.26 0937117118, 0919790379, 0931119508 …" at bounding box center [809, 413] width 1501 height 727
click at [789, 81] on span "In mẫu A5" at bounding box center [818, 85] width 59 height 20
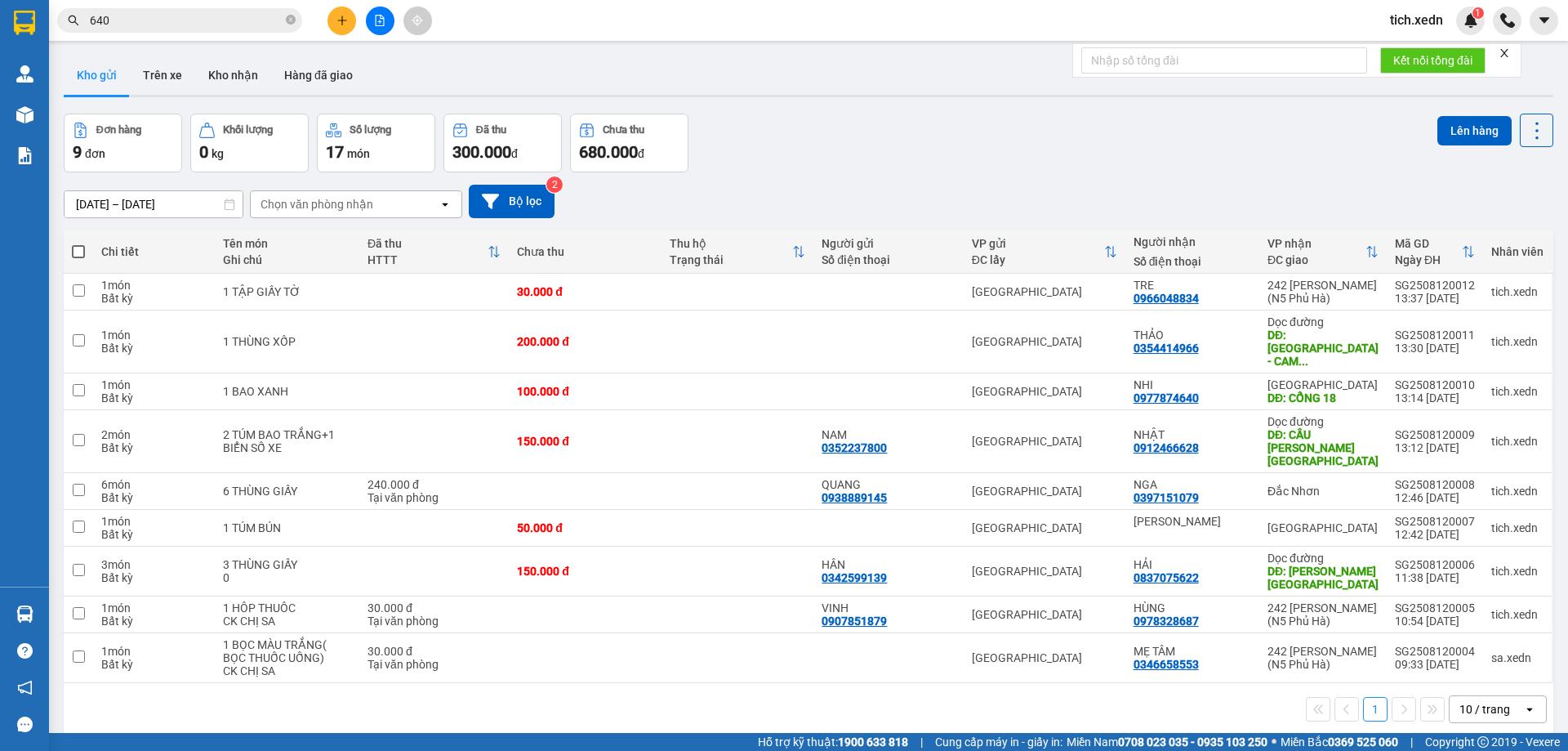
click at [176, 23] on input "640" at bounding box center [186, 20] width 193 height 18
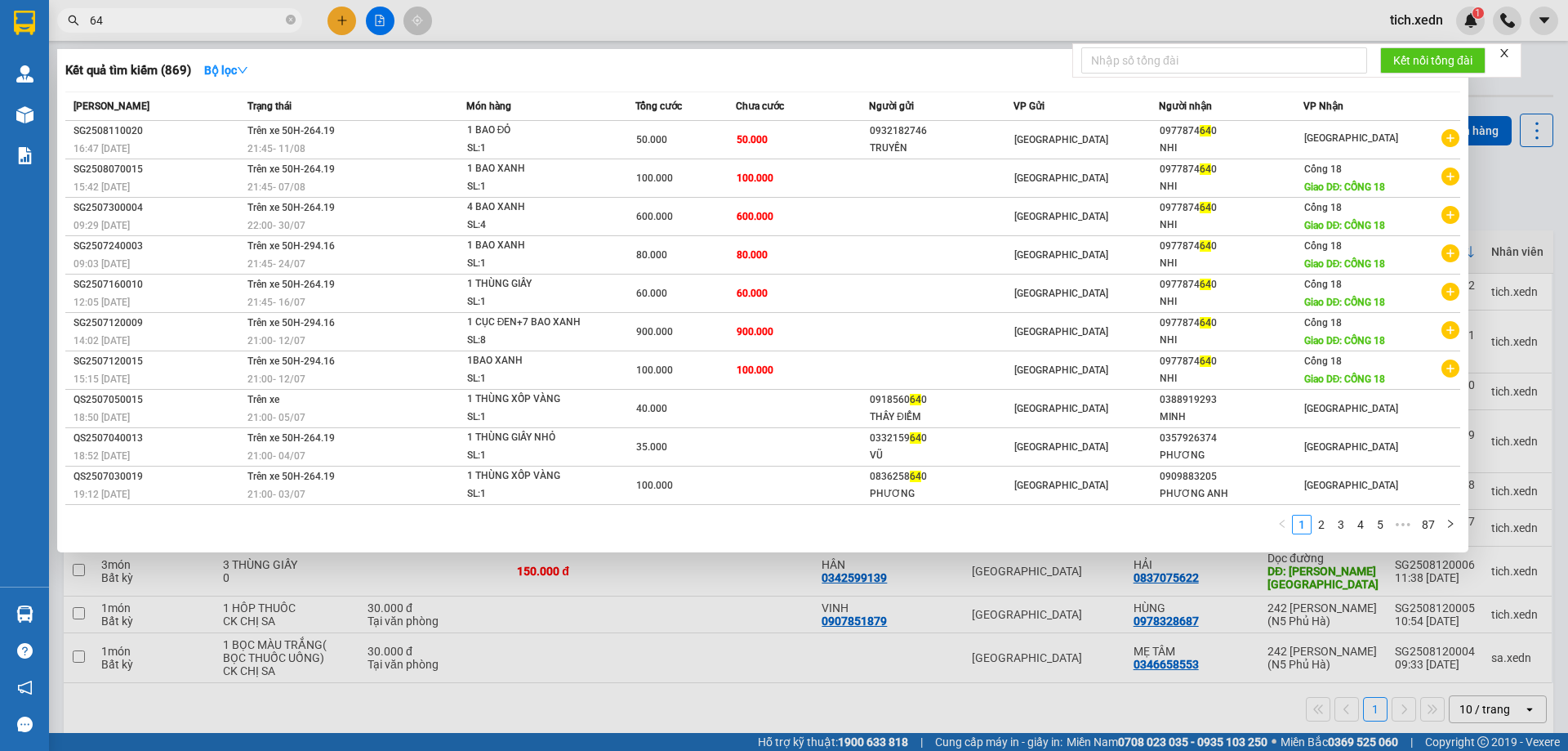
type input "6"
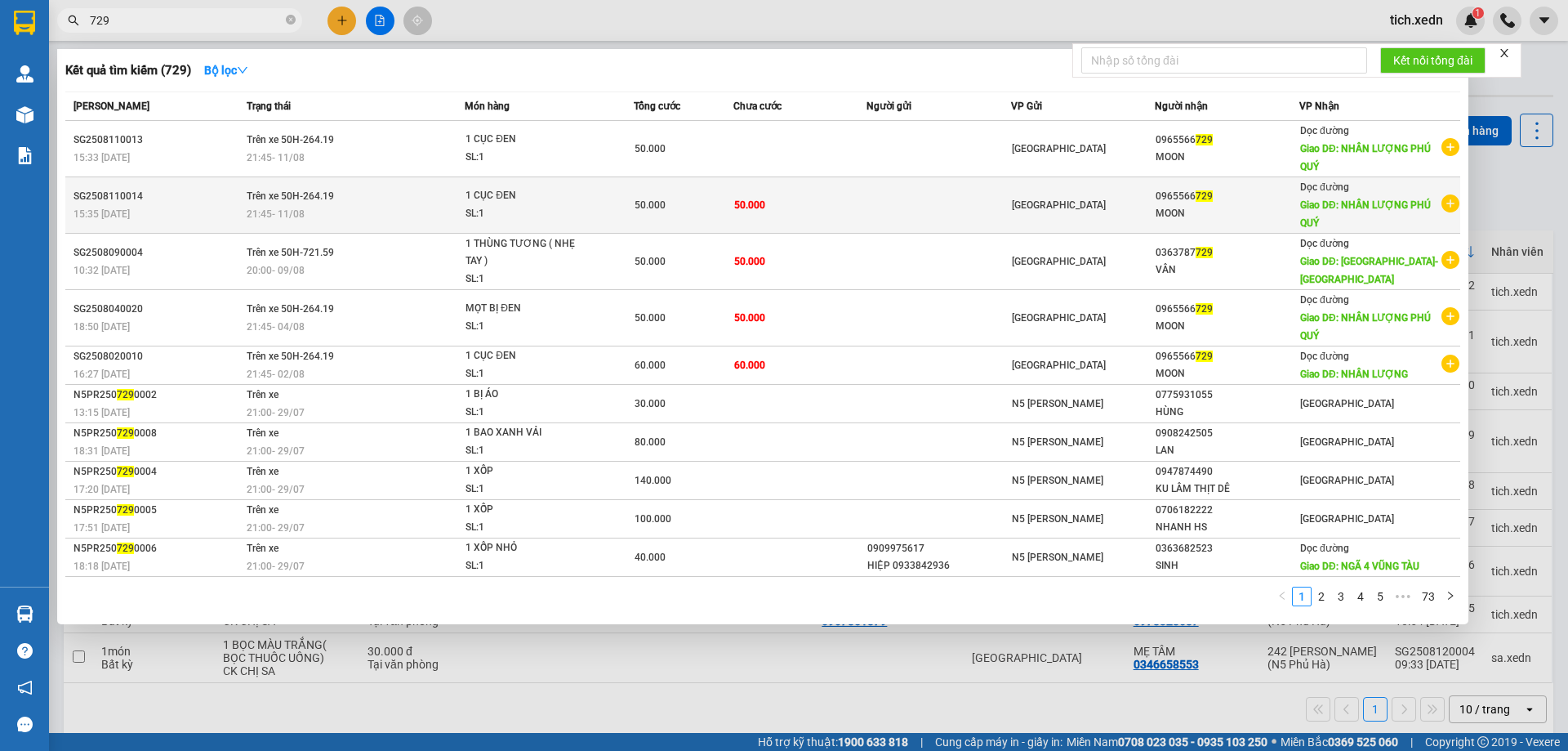
type input "729"
click at [1448, 199] on icon "plus-circle" at bounding box center [1450, 203] width 18 height 18
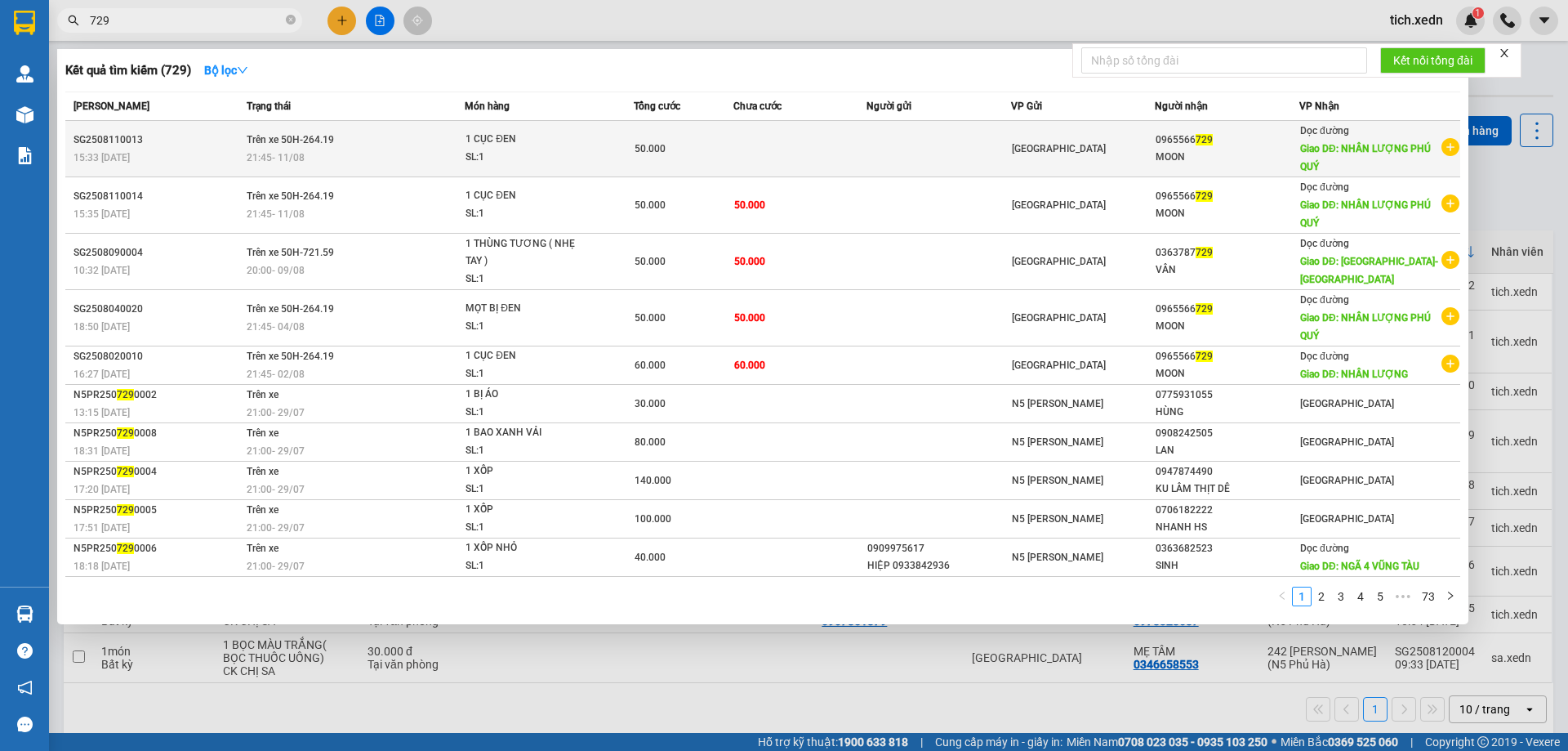
click at [1446, 143] on icon "plus-circle" at bounding box center [1450, 146] width 18 height 18
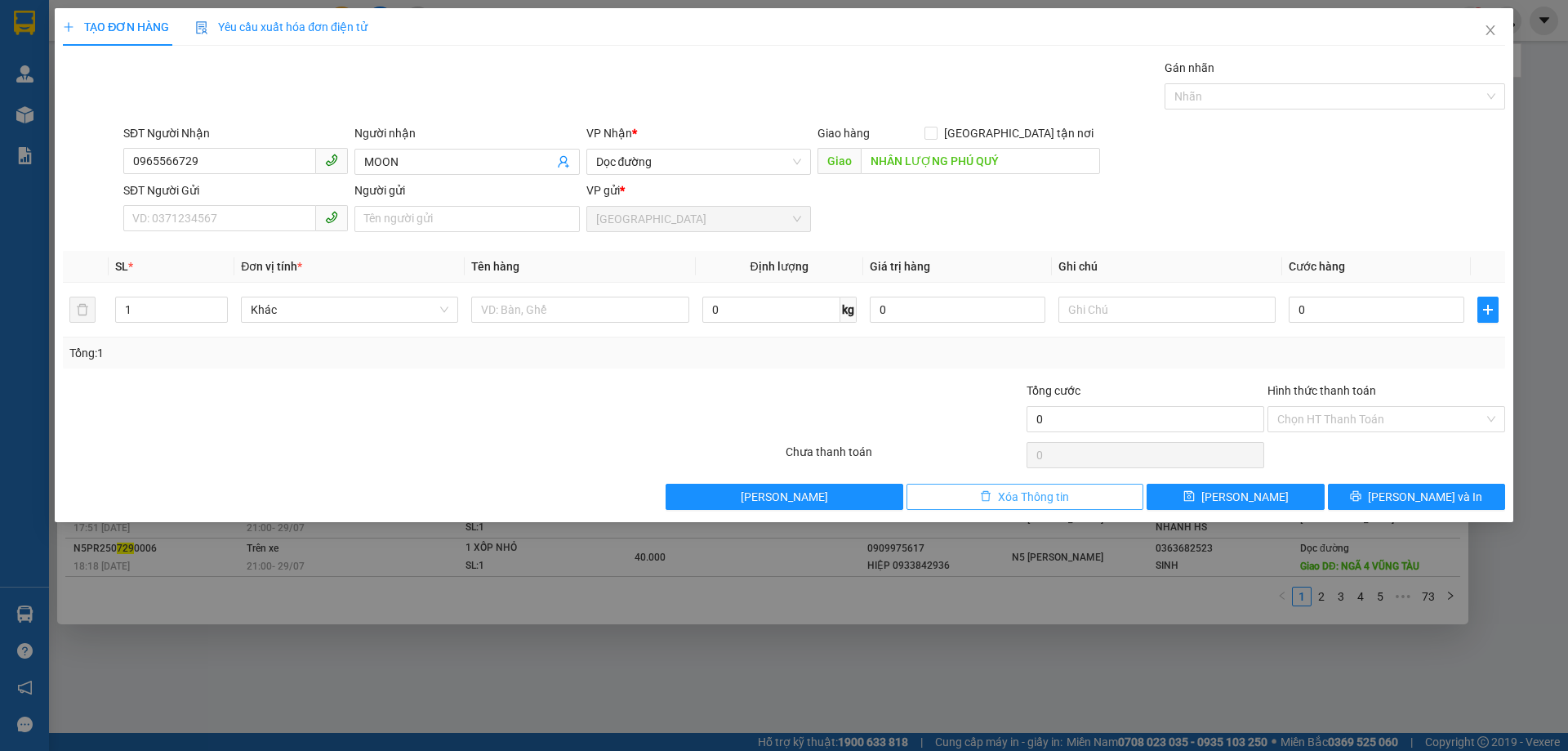
click at [1040, 500] on span "Xóa Thông tin" at bounding box center [1034, 496] width 71 height 18
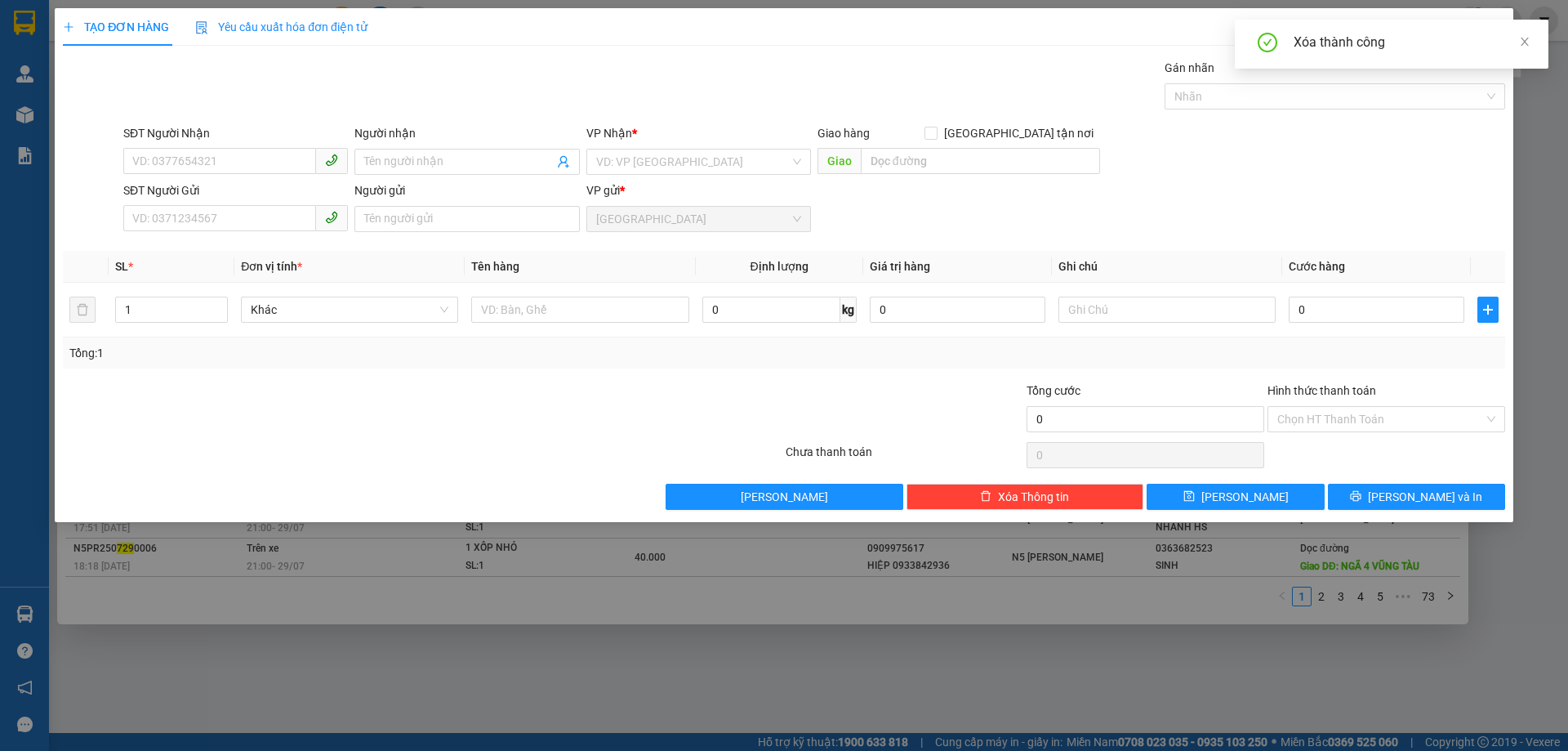
click at [1303, 46] on div "Xóa thành công" at bounding box center [1411, 42] width 236 height 19
click at [1488, 35] on icon "close" at bounding box center [1489, 30] width 9 height 10
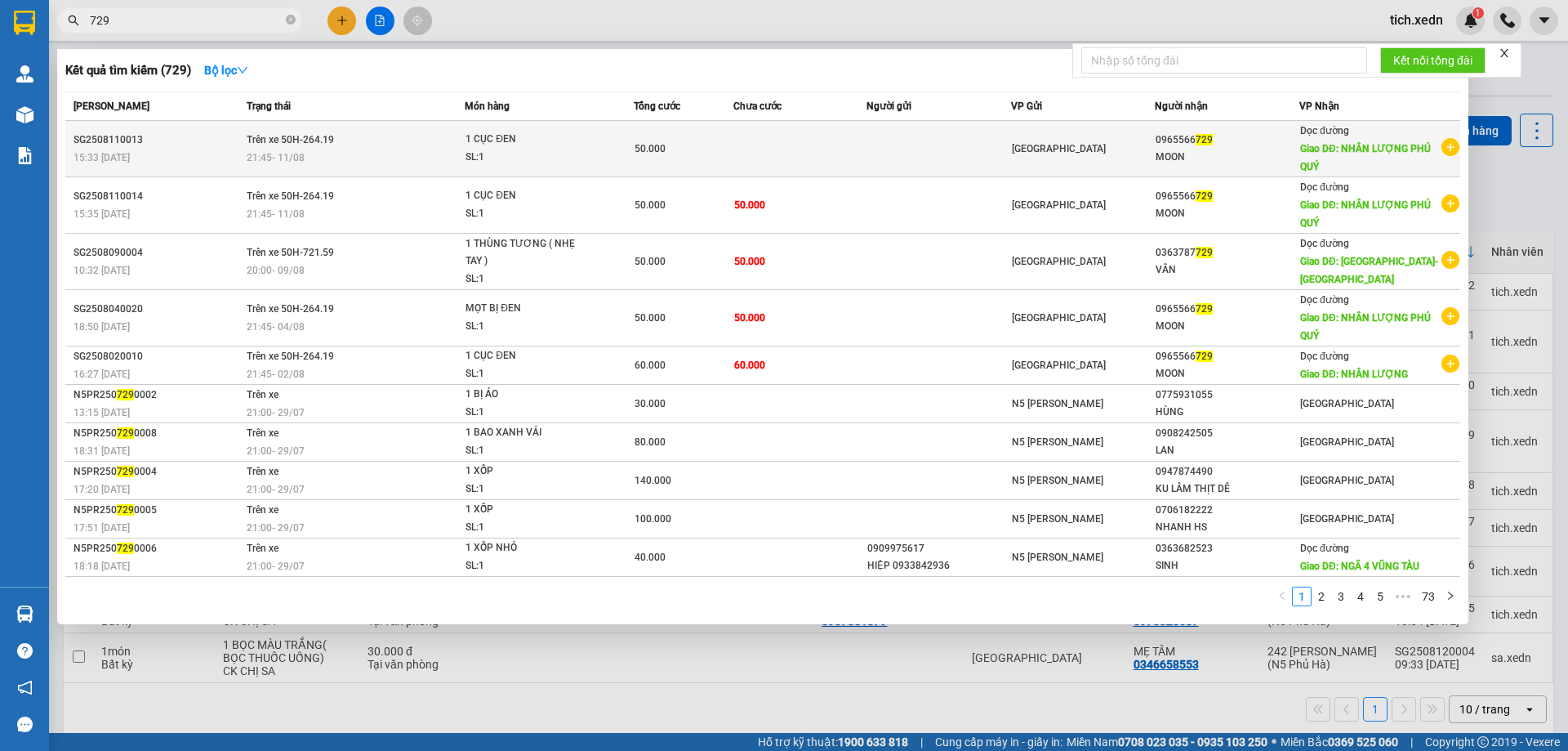
click at [1451, 146] on icon "plus-circle" at bounding box center [1450, 146] width 18 height 18
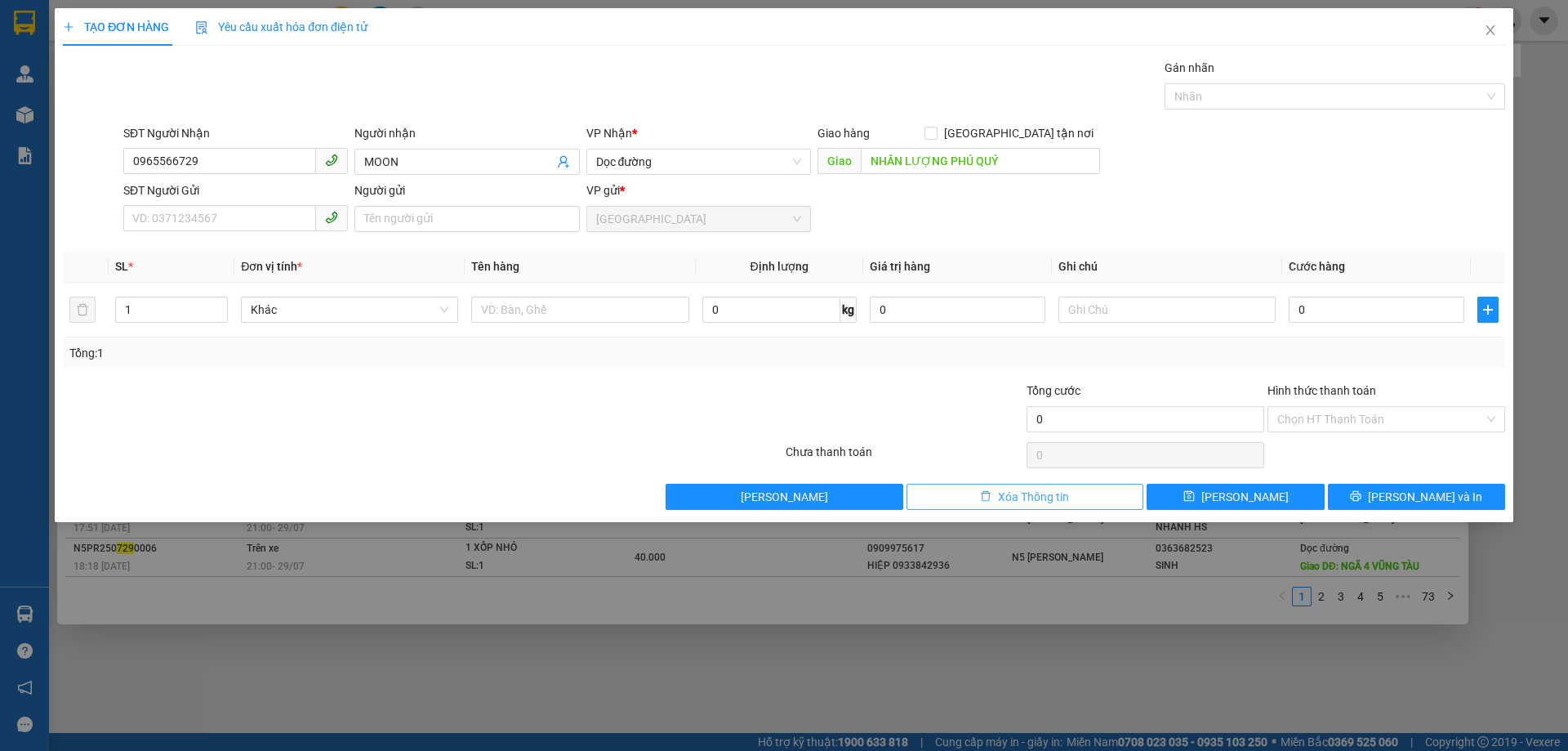
click at [1001, 499] on span "Xóa Thông tin" at bounding box center [1034, 496] width 71 height 18
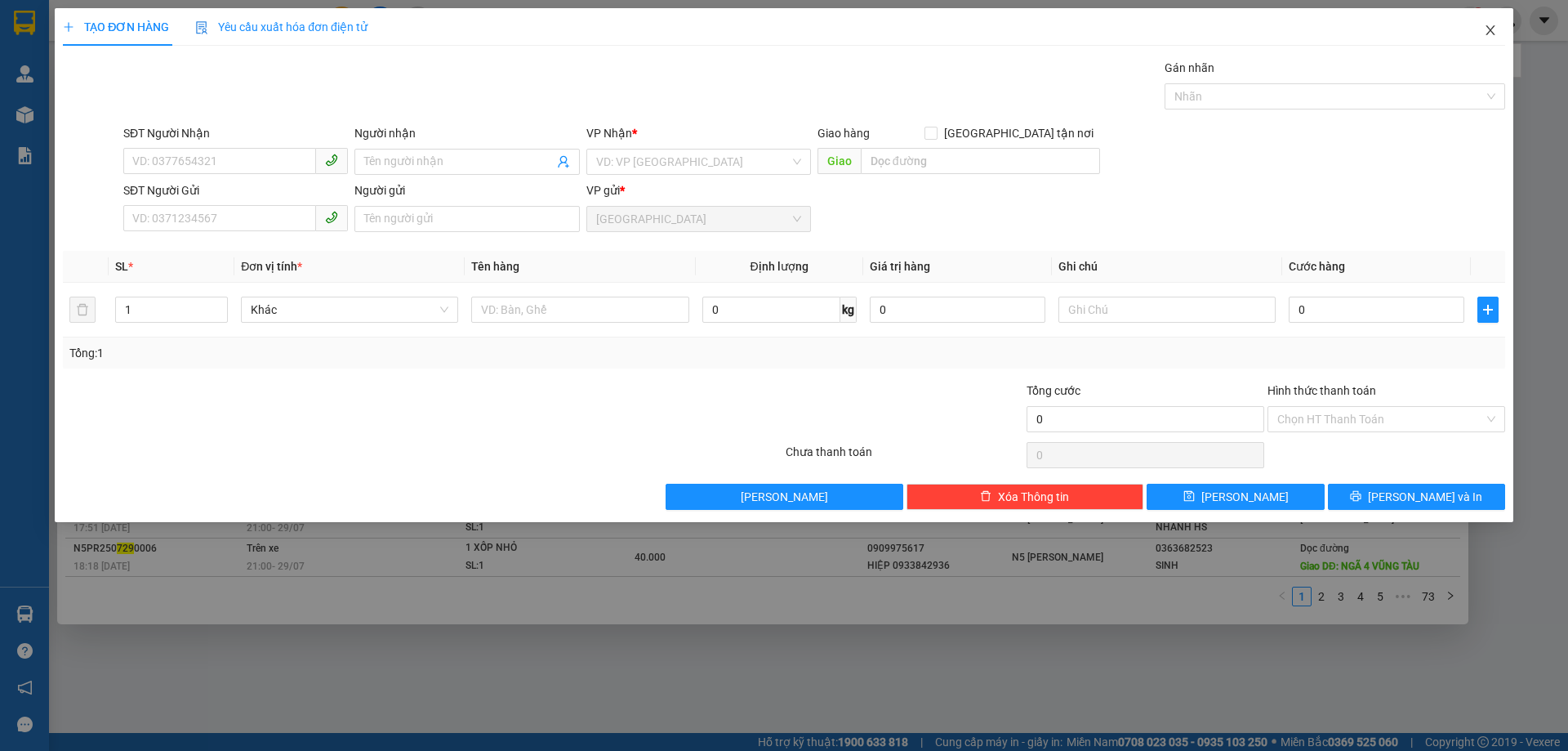
click at [1485, 31] on icon "close" at bounding box center [1490, 30] width 13 height 13
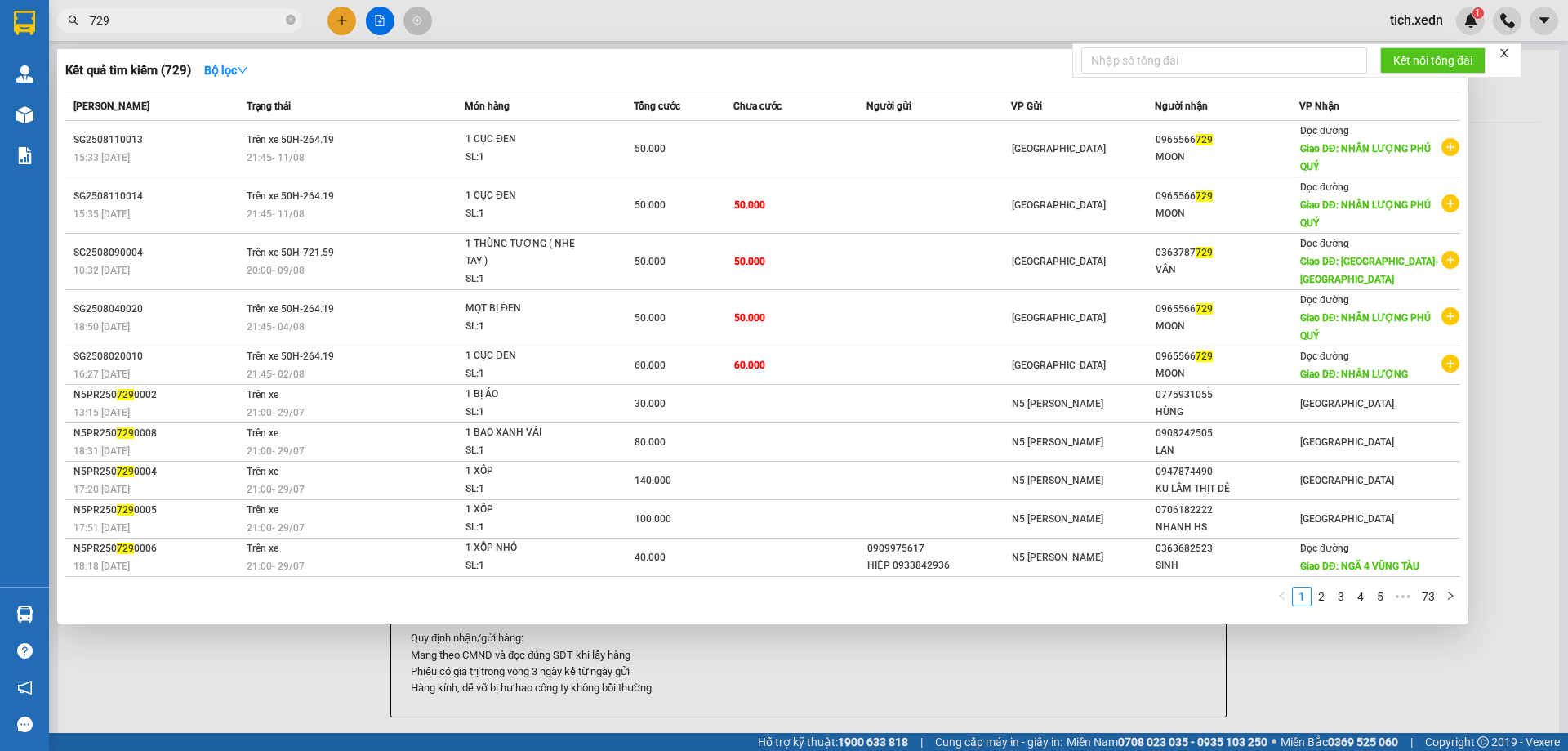
click at [1516, 129] on div at bounding box center [784, 375] width 1568 height 751
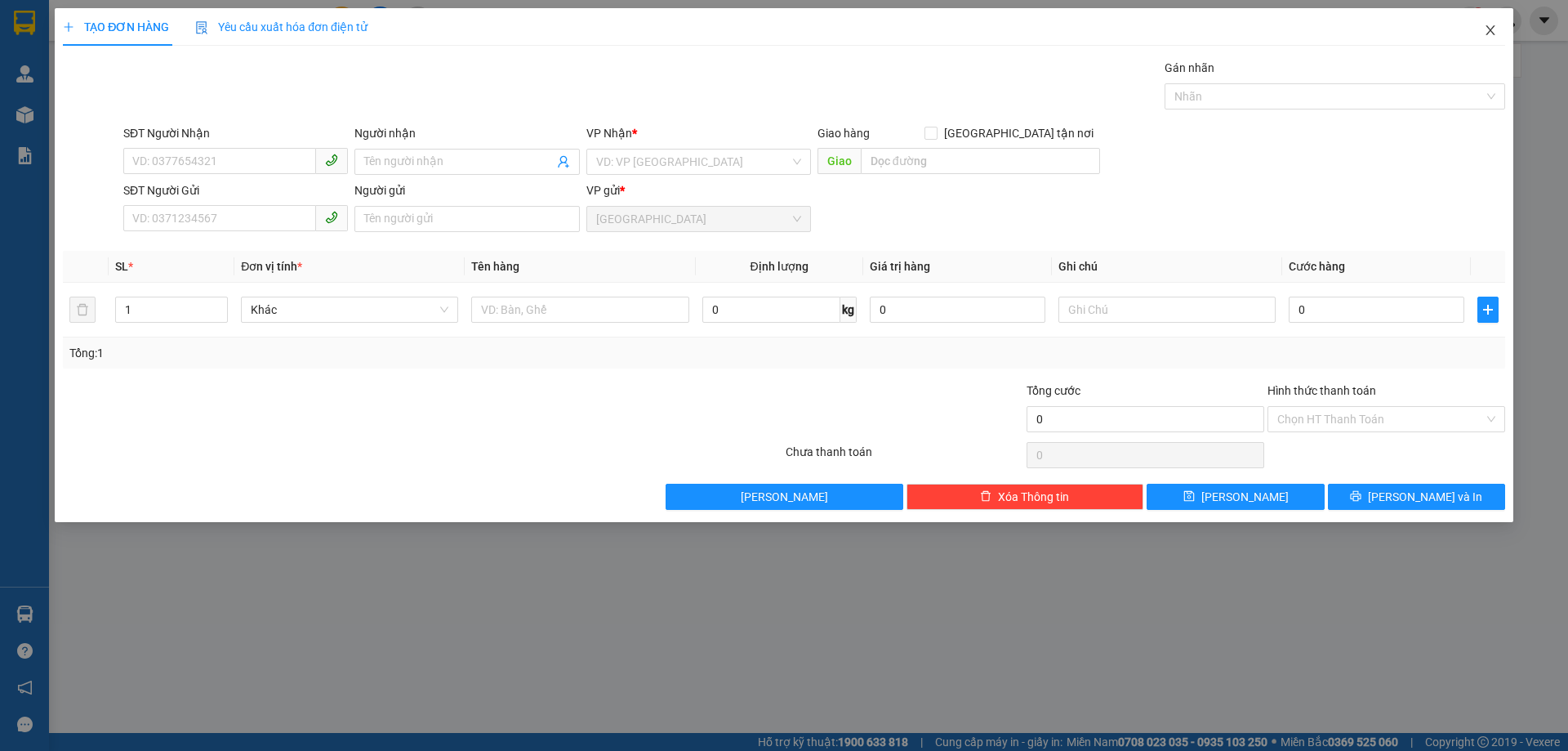
click at [1488, 30] on icon "close" at bounding box center [1490, 30] width 13 height 13
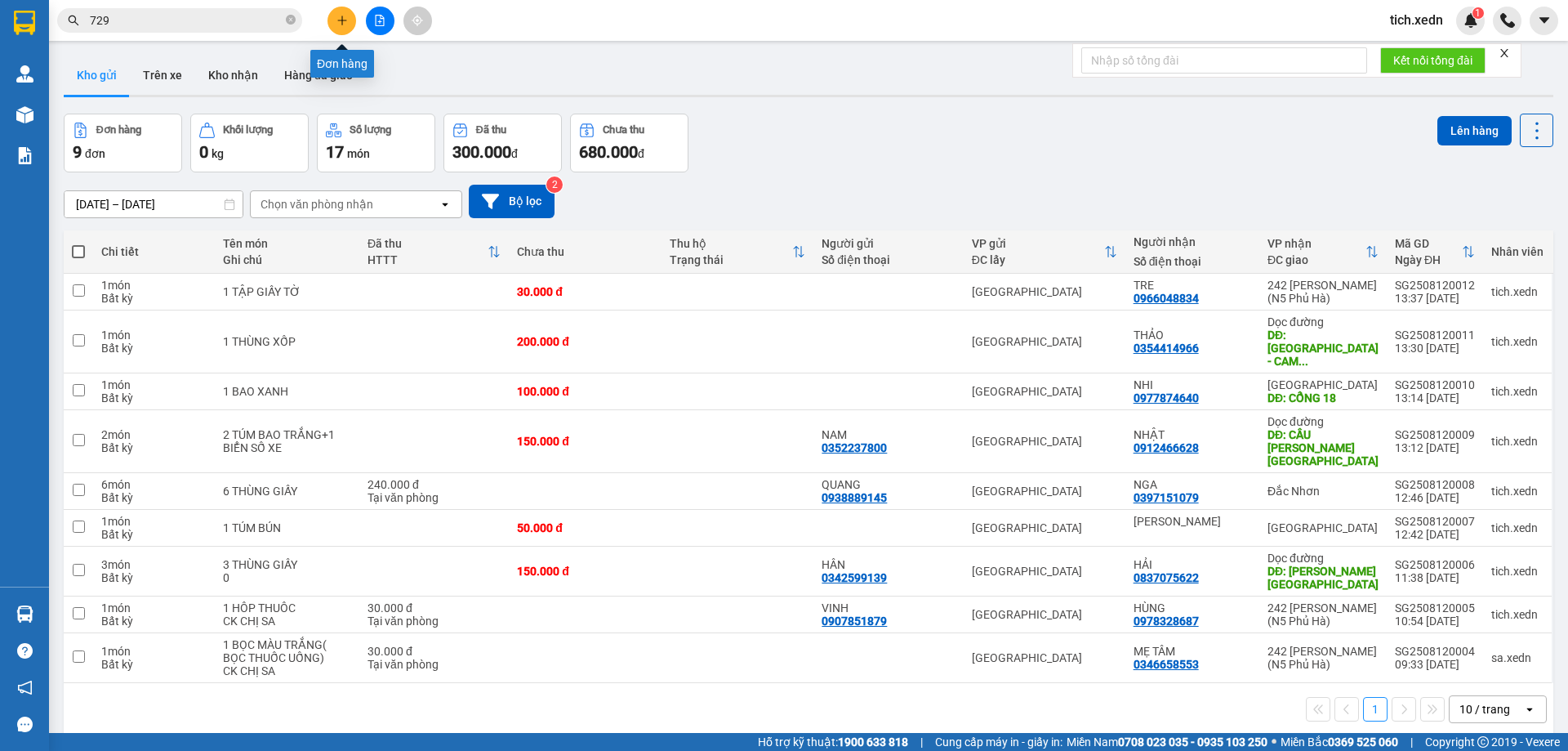
click at [340, 14] on icon "plus" at bounding box center [343, 20] width 12 height 12
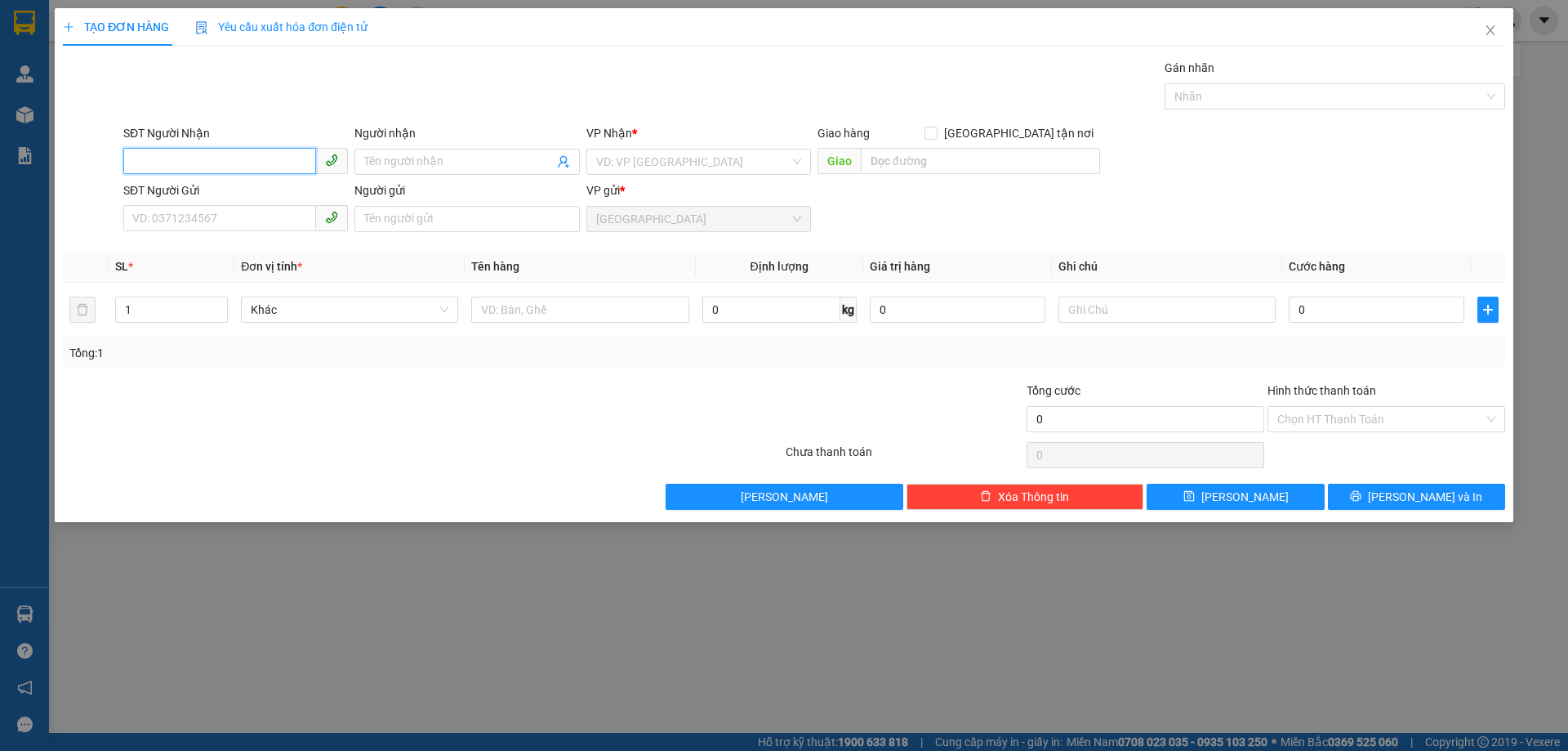
click at [278, 162] on input "SĐT Người Nhận" at bounding box center [220, 161] width 193 height 26
type input "0969473928"
click at [396, 152] on span at bounding box center [467, 161] width 225 height 26
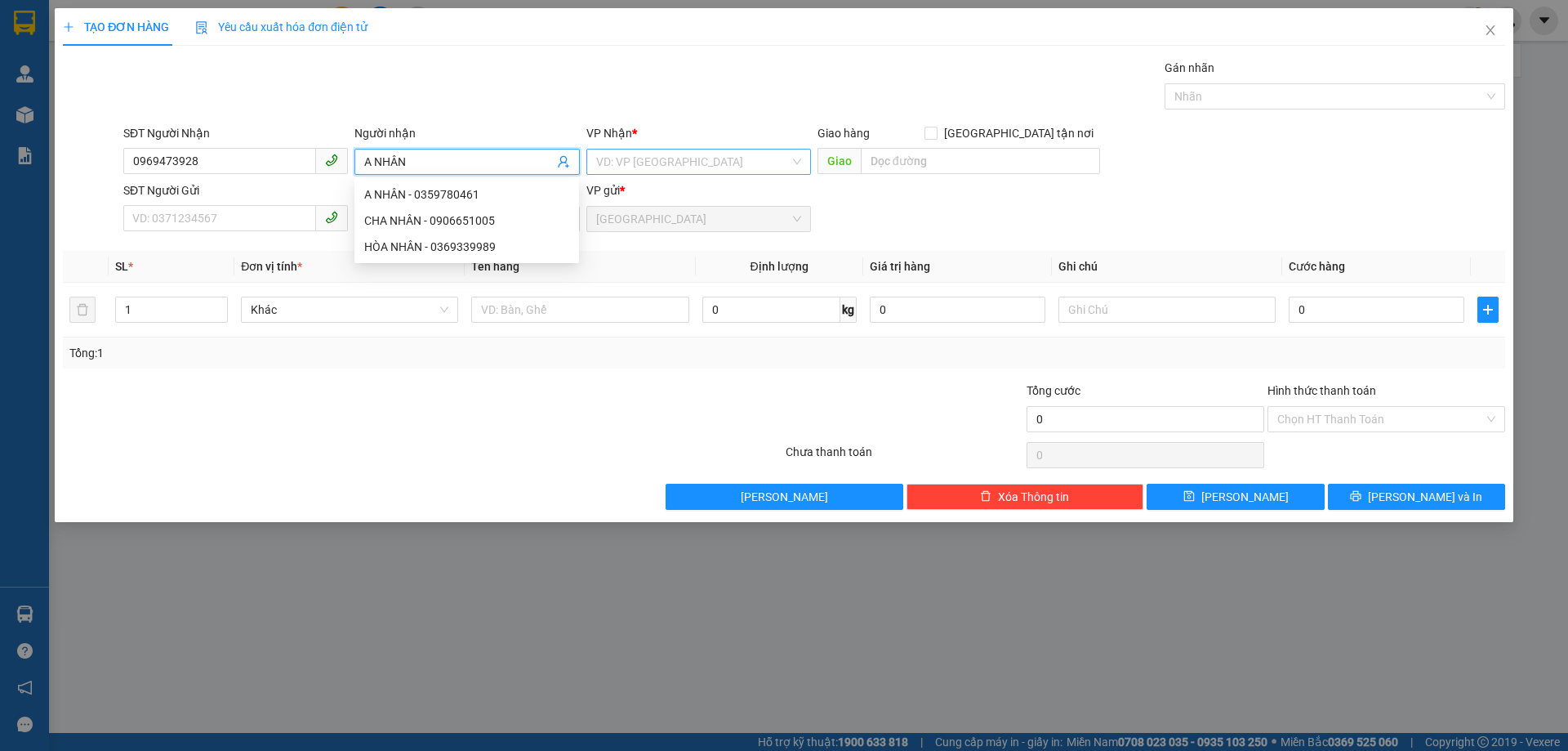
type input "A NHÂN"
click at [692, 161] on input "search" at bounding box center [692, 161] width 193 height 24
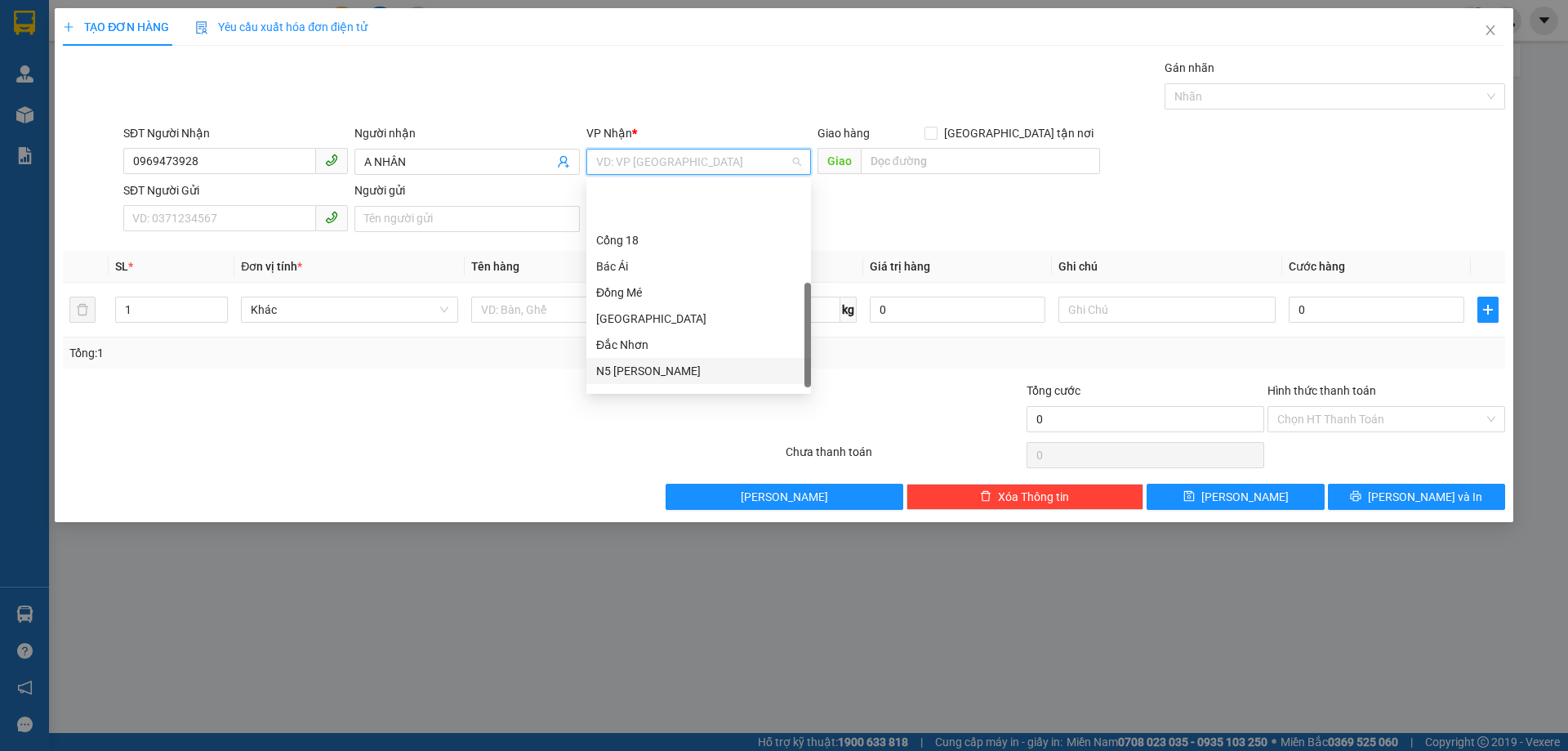
scroll to position [229, 0]
click at [635, 385] on div "242 [PERSON_NAME] (N5 Phủ Hà)" at bounding box center [698, 384] width 205 height 18
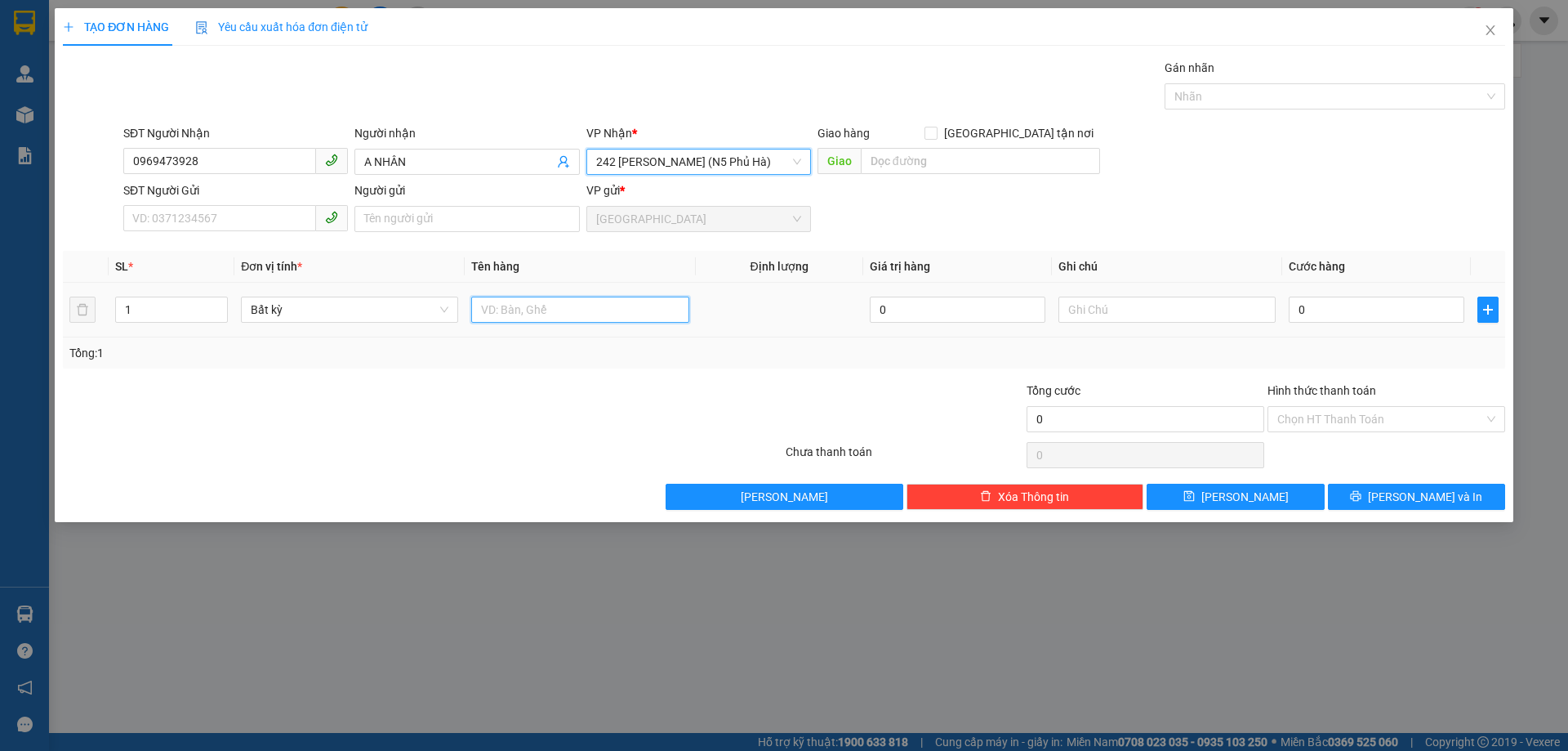
click at [503, 310] on input "text" at bounding box center [579, 309] width 217 height 26
type input "1 HỌP GIẤY DÀI"
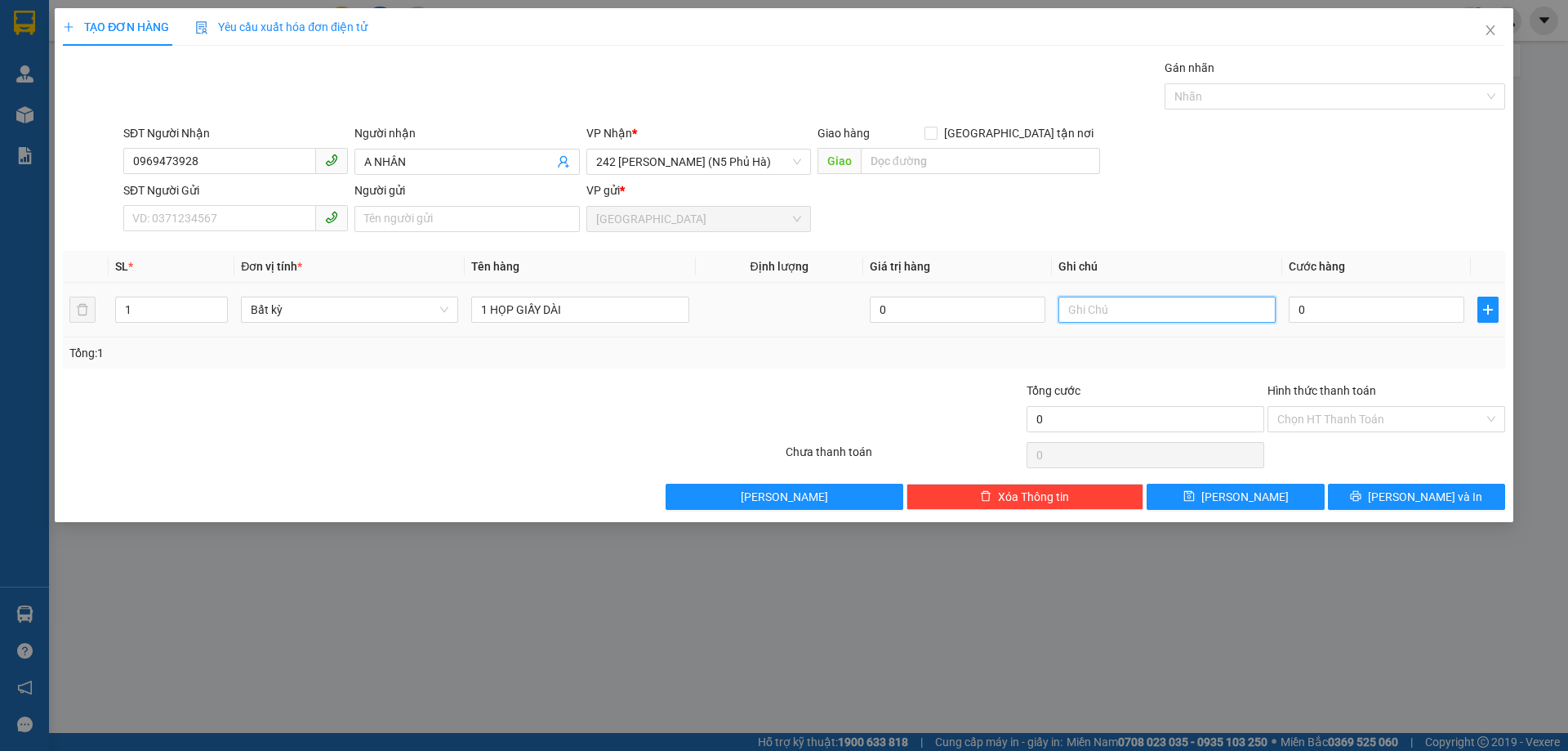
click at [1152, 307] on input "text" at bounding box center [1167, 309] width 217 height 26
type input "HƯ BỂ KG ĐỀN"
click at [1310, 313] on input "0" at bounding box center [1376, 309] width 176 height 26
type input "7"
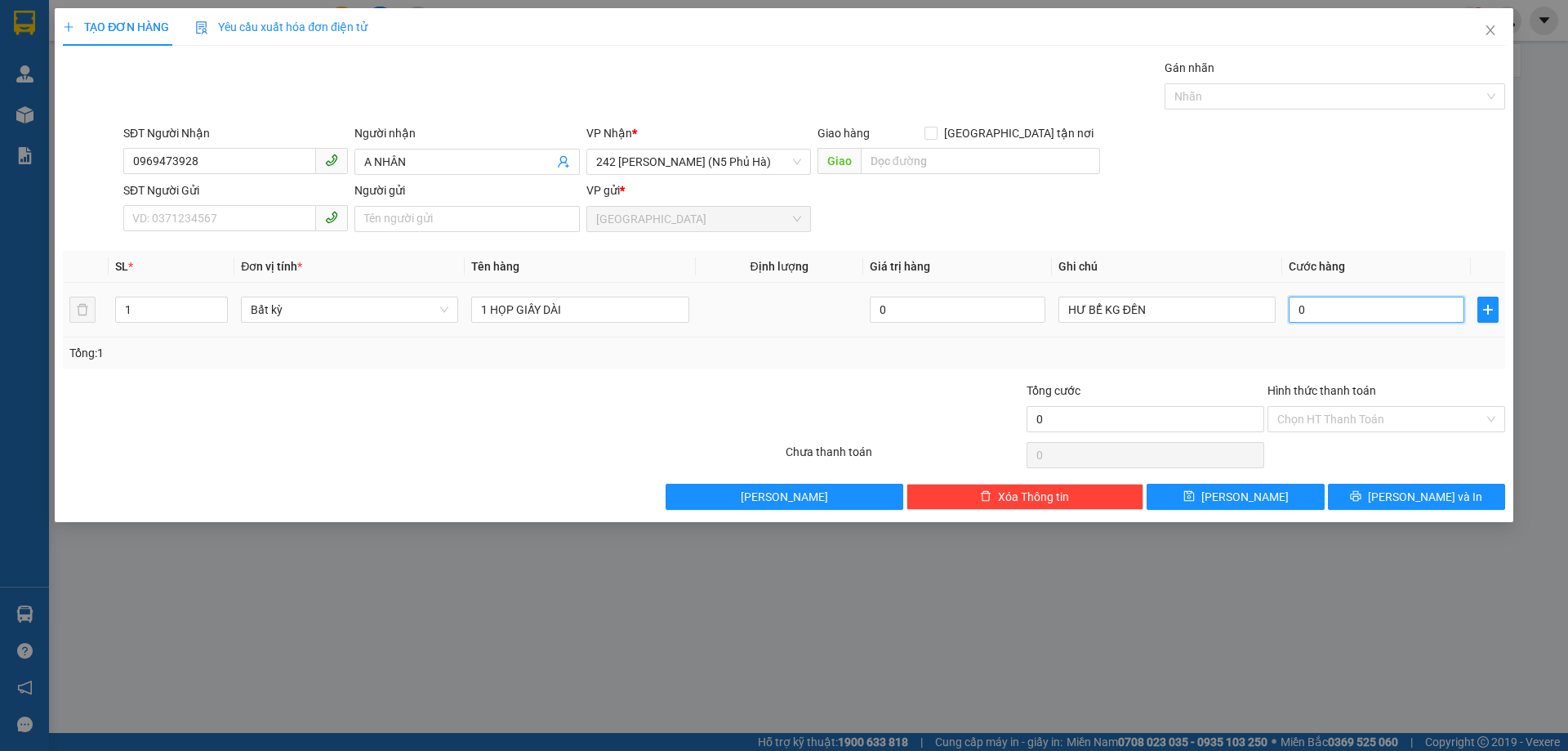
type input "7"
type input "70"
type input "70.000"
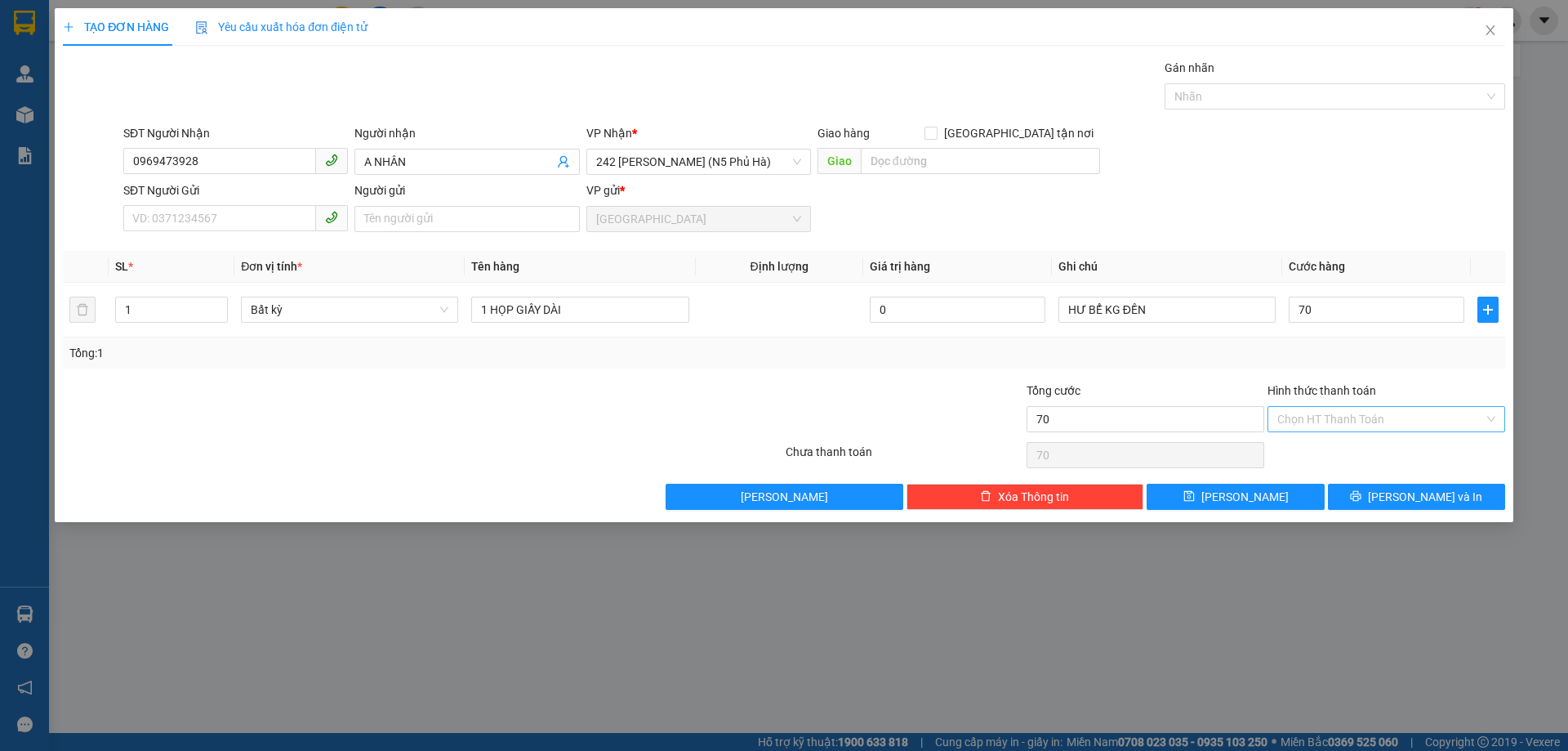
type input "70.000"
click at [1339, 422] on input "Hình thức thanh toán" at bounding box center [1381, 419] width 207 height 24
click at [1321, 454] on div "Tại văn phòng" at bounding box center [1386, 451] width 218 height 18
type input "0"
click at [1365, 506] on button "[PERSON_NAME] và In" at bounding box center [1417, 497] width 177 height 26
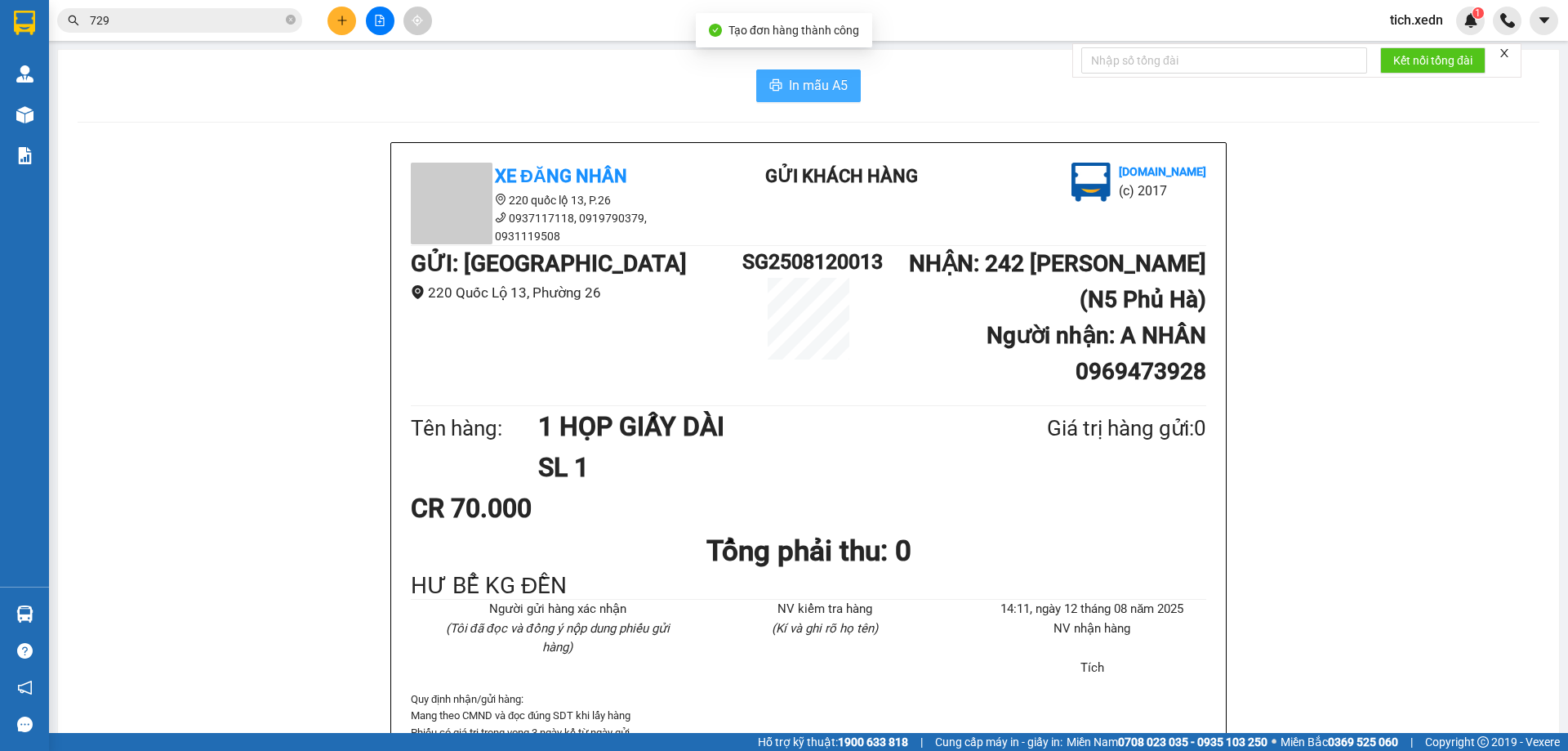
click at [795, 95] on span "In mẫu A5" at bounding box center [818, 85] width 59 height 20
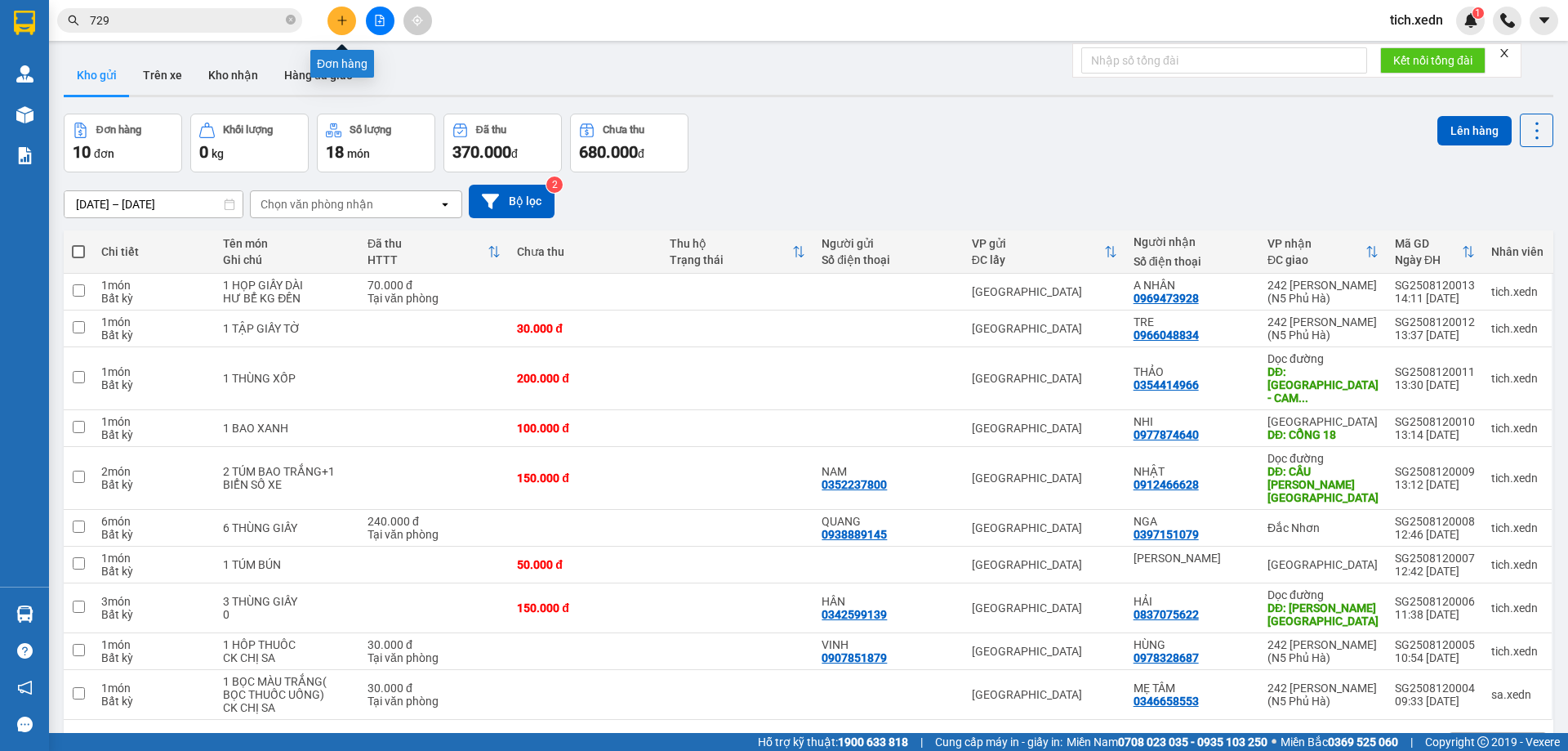
click at [339, 16] on icon "plus" at bounding box center [343, 20] width 12 height 12
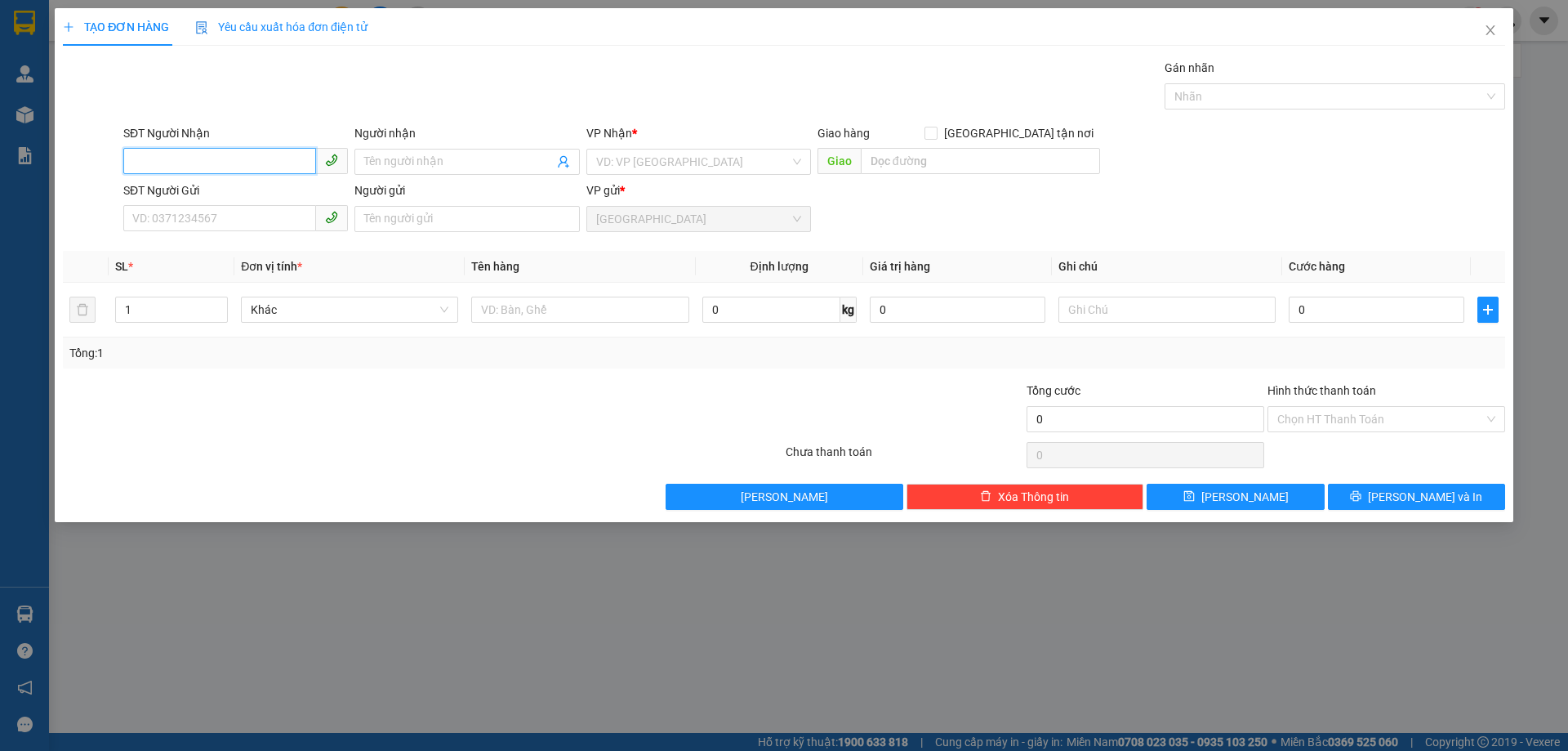
click at [237, 154] on input "SĐT Người Nhận" at bounding box center [220, 161] width 193 height 26
click at [165, 221] on div "0355979587 - THÚY" at bounding box center [236, 220] width 205 height 18
type input "0355979587"
type input "THÚY"
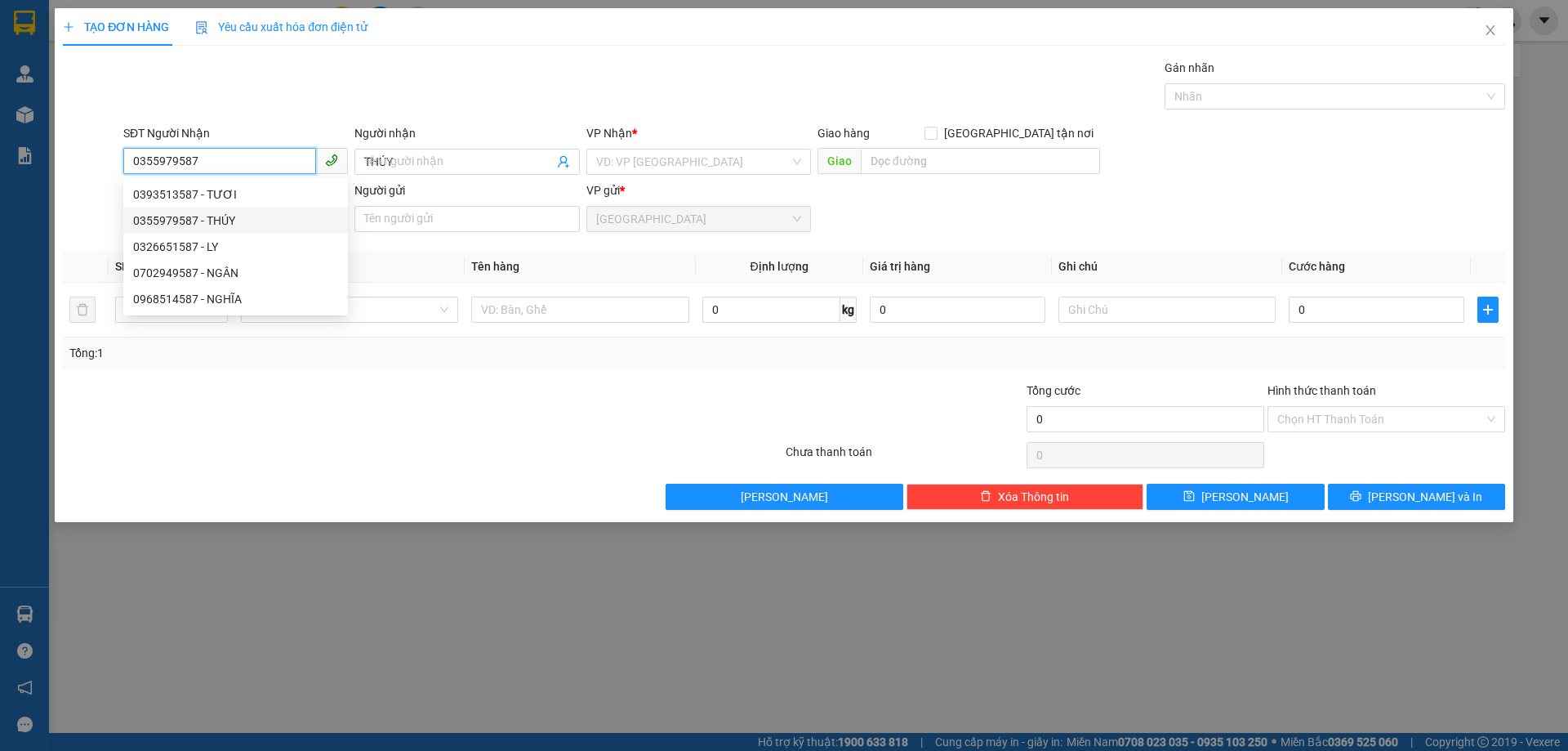
type input "TRẠI GIAM SÔNG CÁI"
type input "180.000"
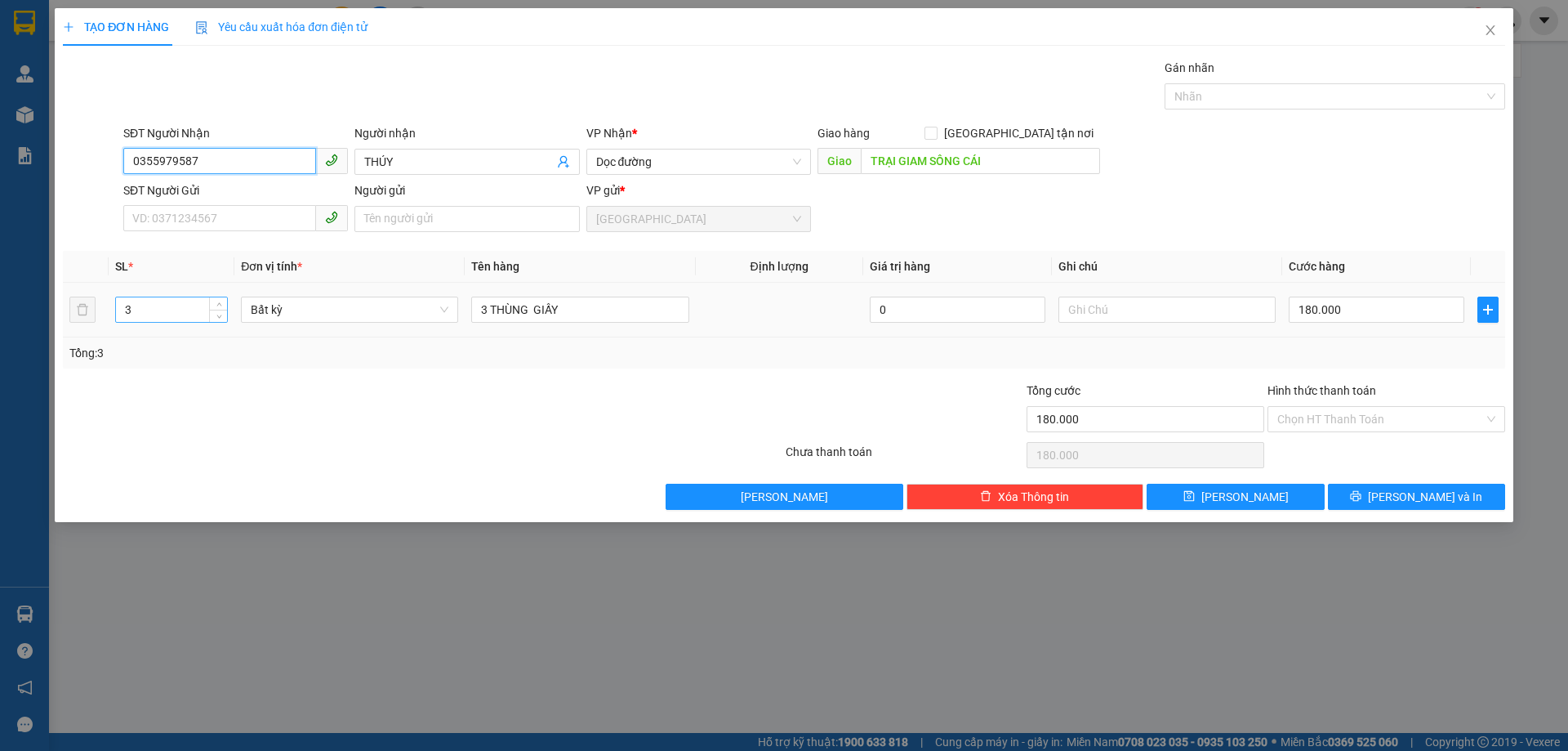
type input "0355979587"
click at [144, 307] on input "3" at bounding box center [171, 309] width 111 height 24
type input "6"
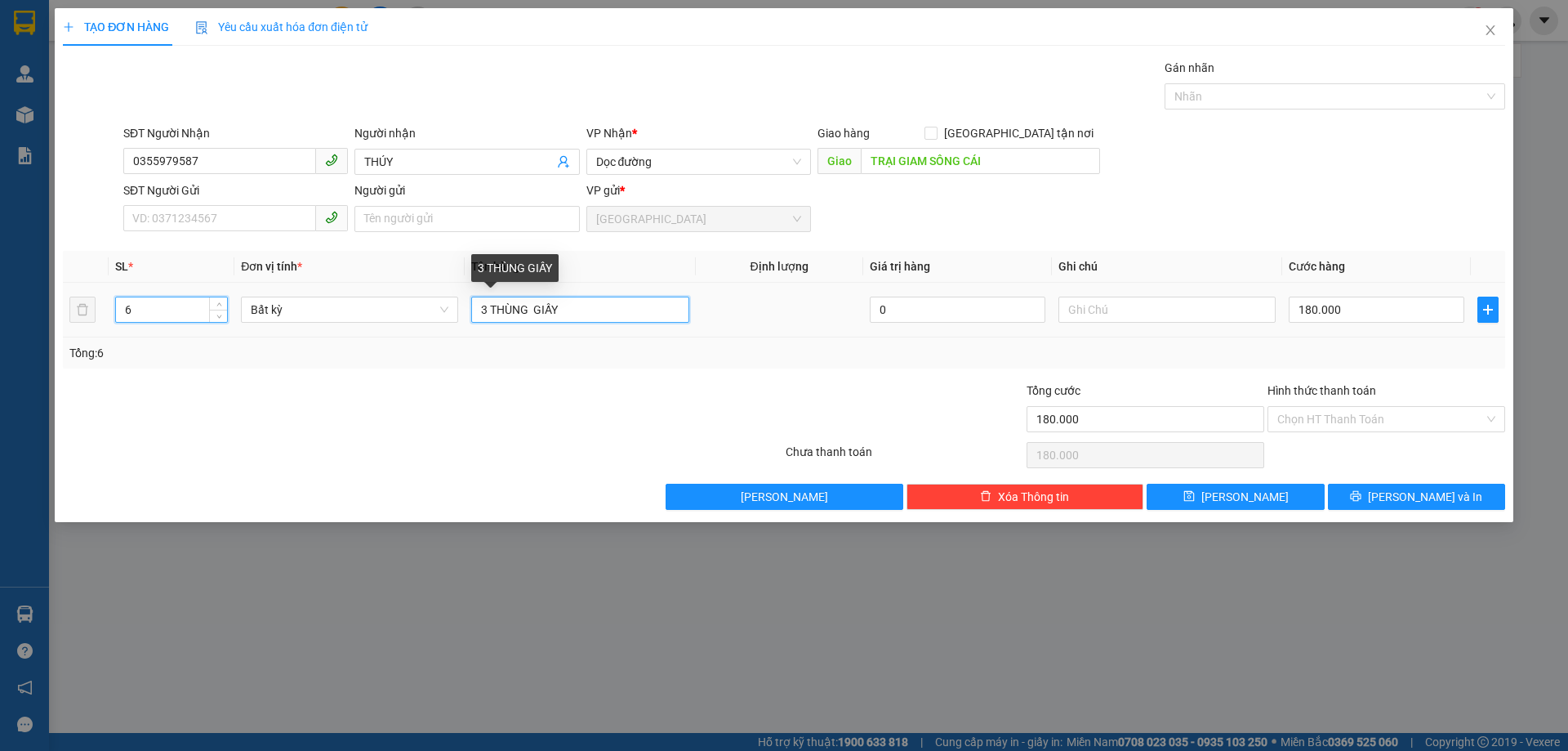
click at [485, 312] on input "3 THÙNG GIẤY" at bounding box center [579, 309] width 217 height 26
type input "0"
click at [486, 310] on input "3 THÙNG GIẤY" at bounding box center [579, 309] width 217 height 26
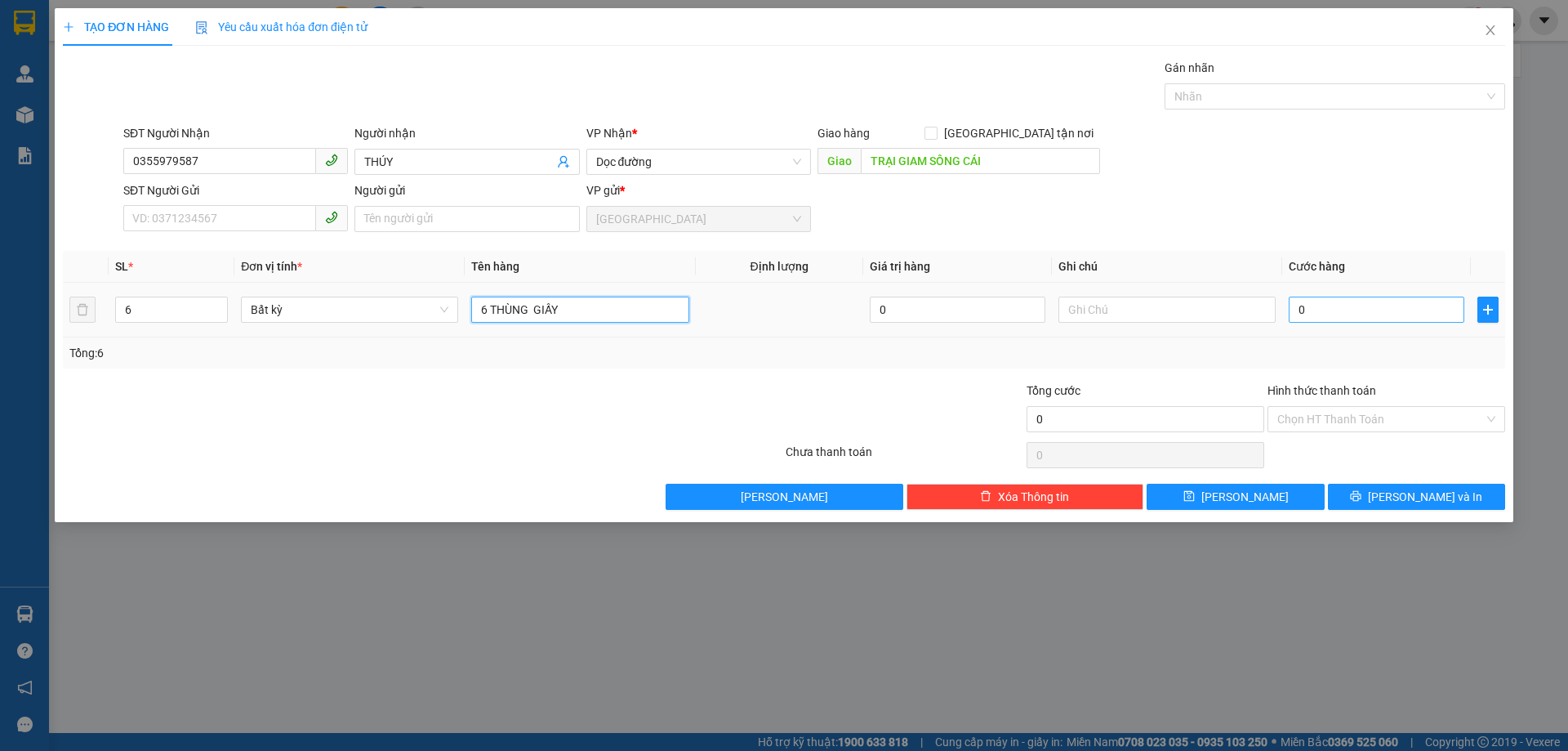
type input "6 THÙNG GIẤY"
click at [1332, 309] on input "0" at bounding box center [1376, 309] width 176 height 26
type input "3"
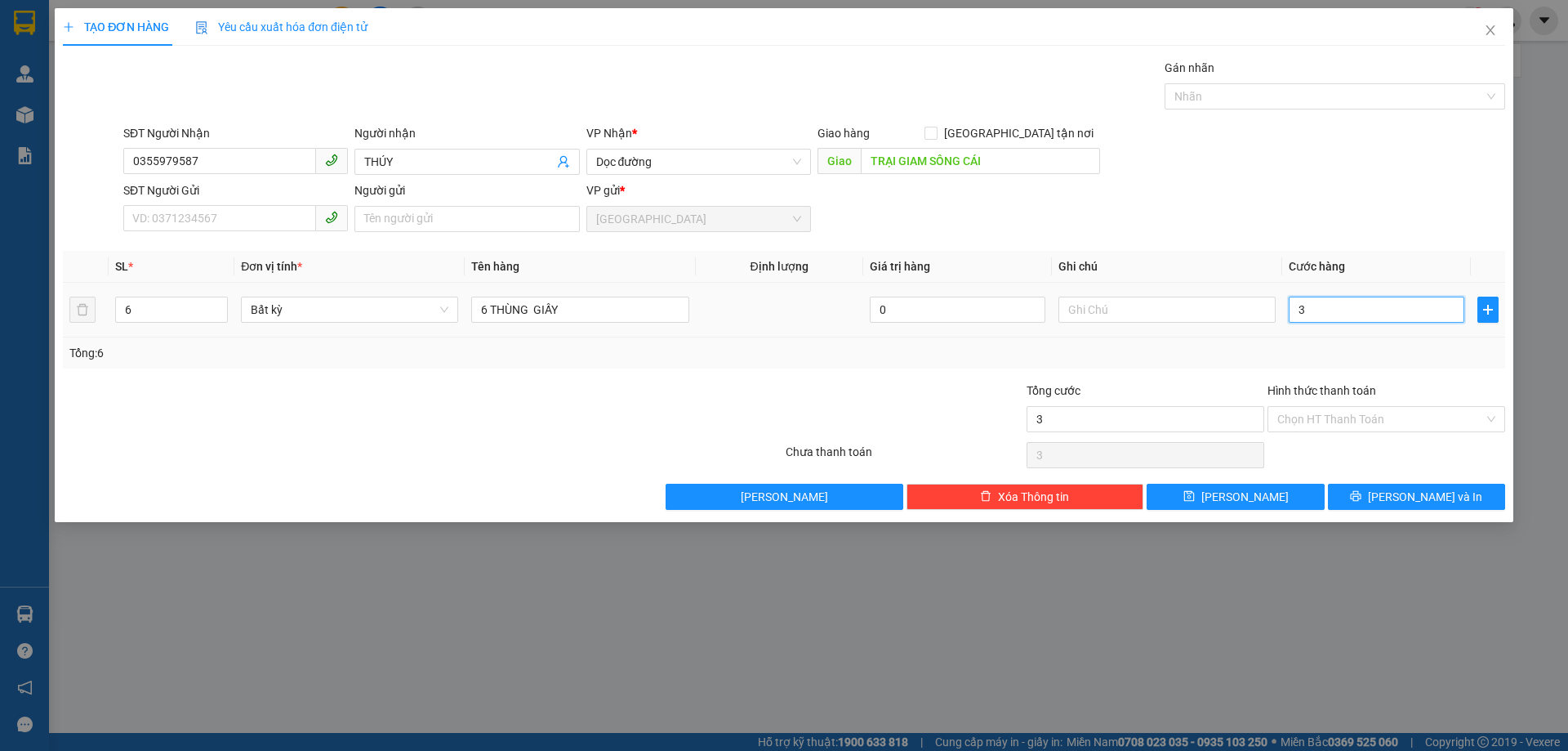
type input "35"
type input "350"
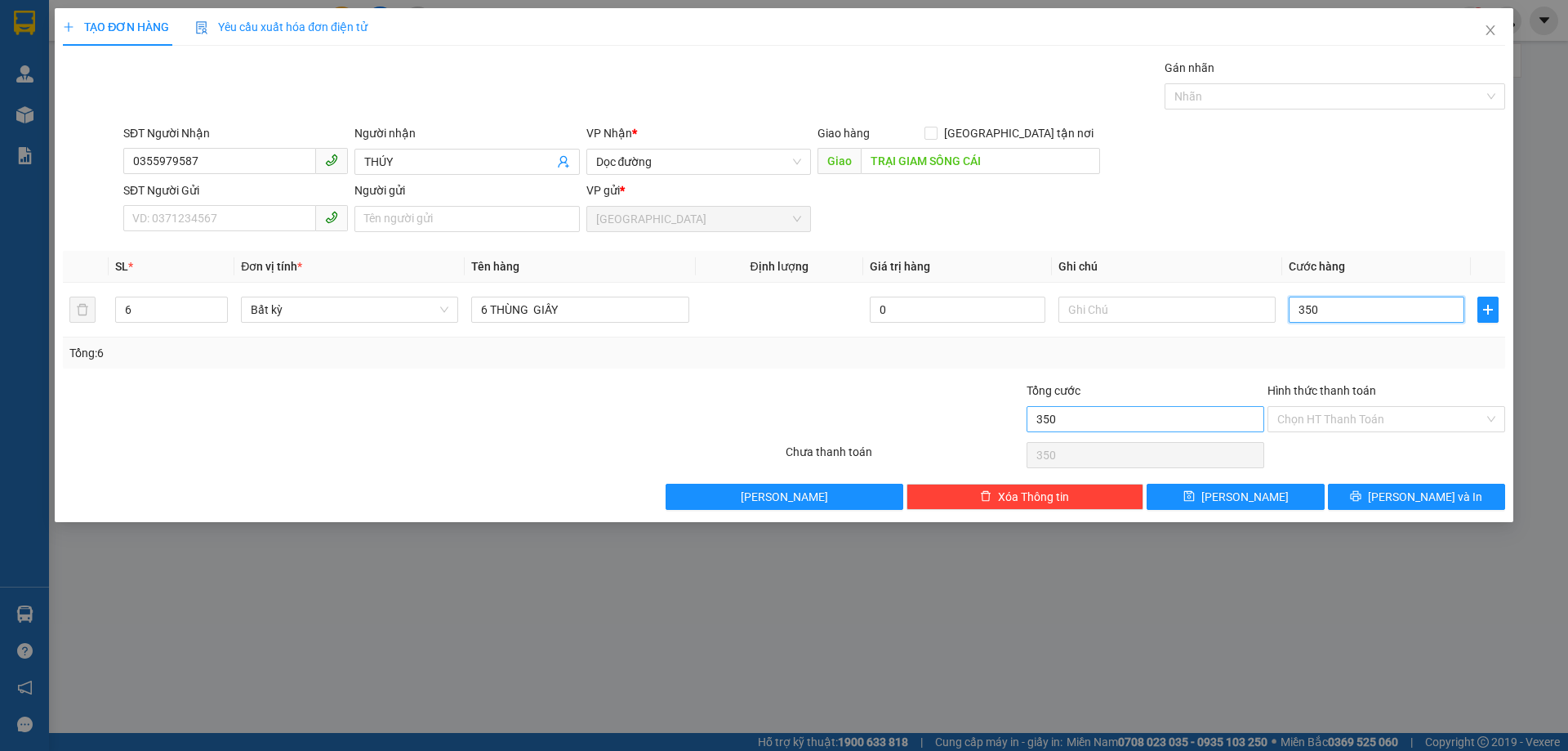
type input "350"
type input "350.000"
click at [1202, 411] on input "350.000" at bounding box center [1145, 419] width 237 height 26
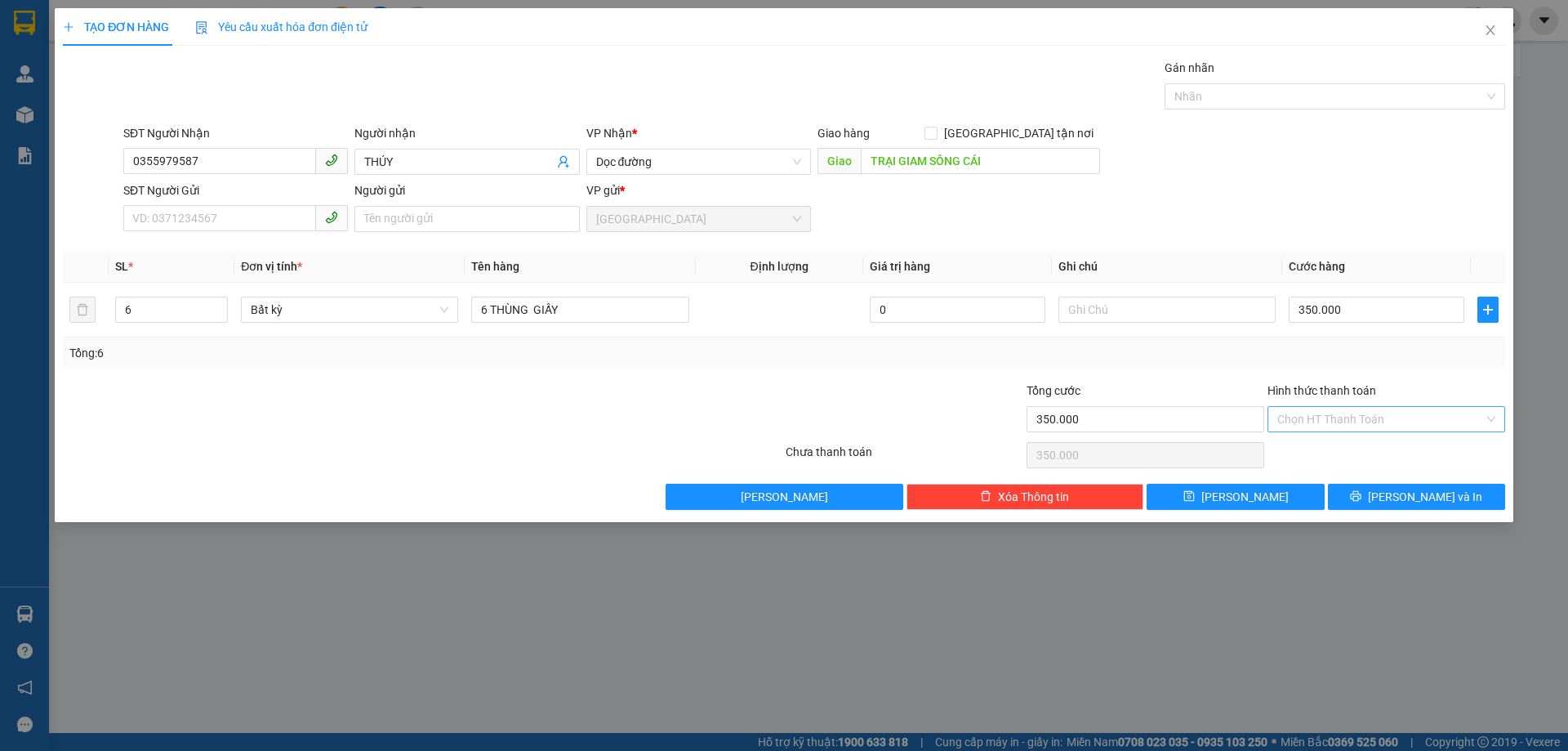
click at [1300, 425] on input "Hình thức thanh toán" at bounding box center [1381, 419] width 207 height 24
click at [1307, 458] on div "Tại văn phòng" at bounding box center [1386, 451] width 218 height 18
type input "0"
click at [1369, 509] on button "[PERSON_NAME] và In" at bounding box center [1417, 497] width 177 height 26
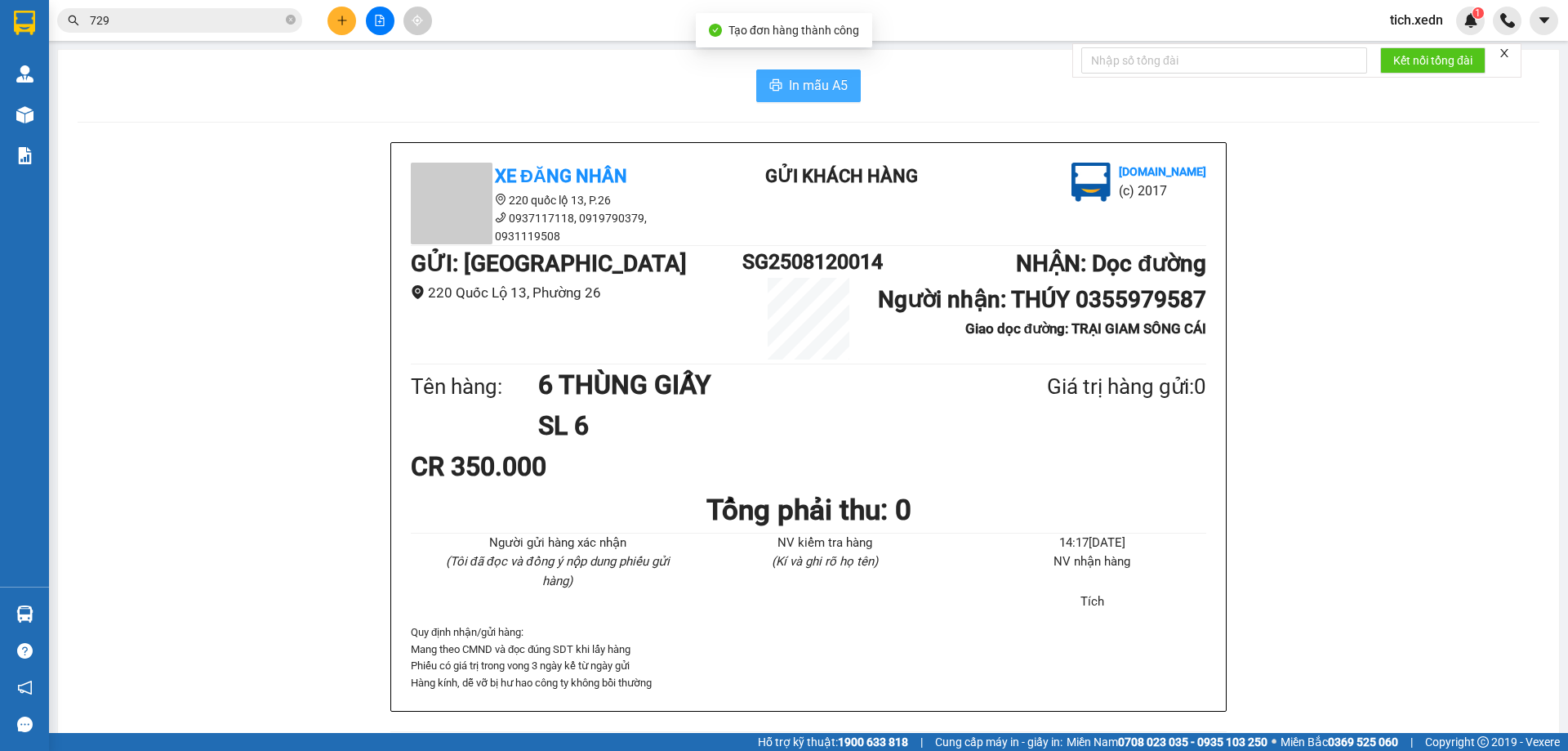
click at [803, 96] on button "In mẫu A5" at bounding box center [809, 85] width 105 height 33
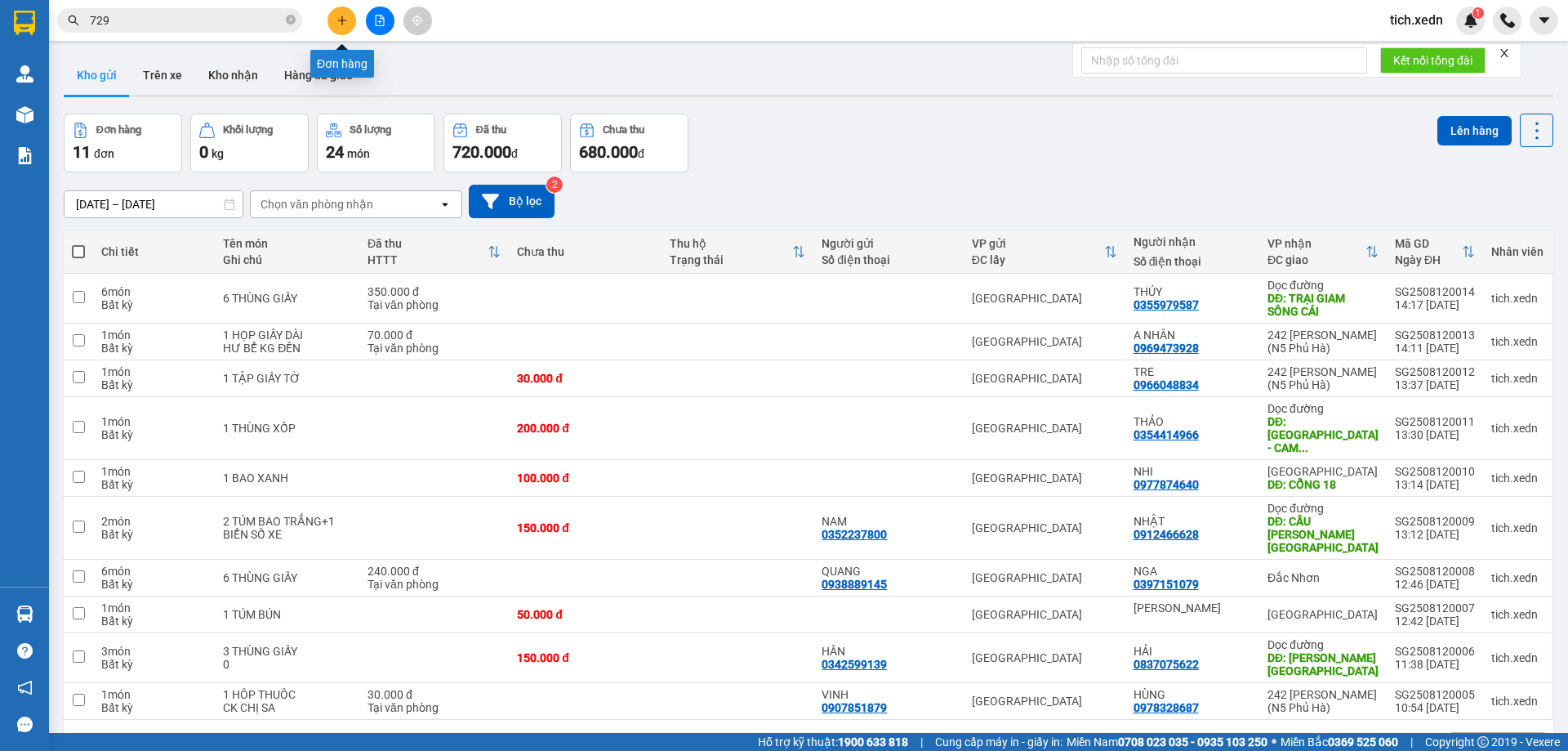
click at [342, 21] on icon "plus" at bounding box center [341, 19] width 1 height 9
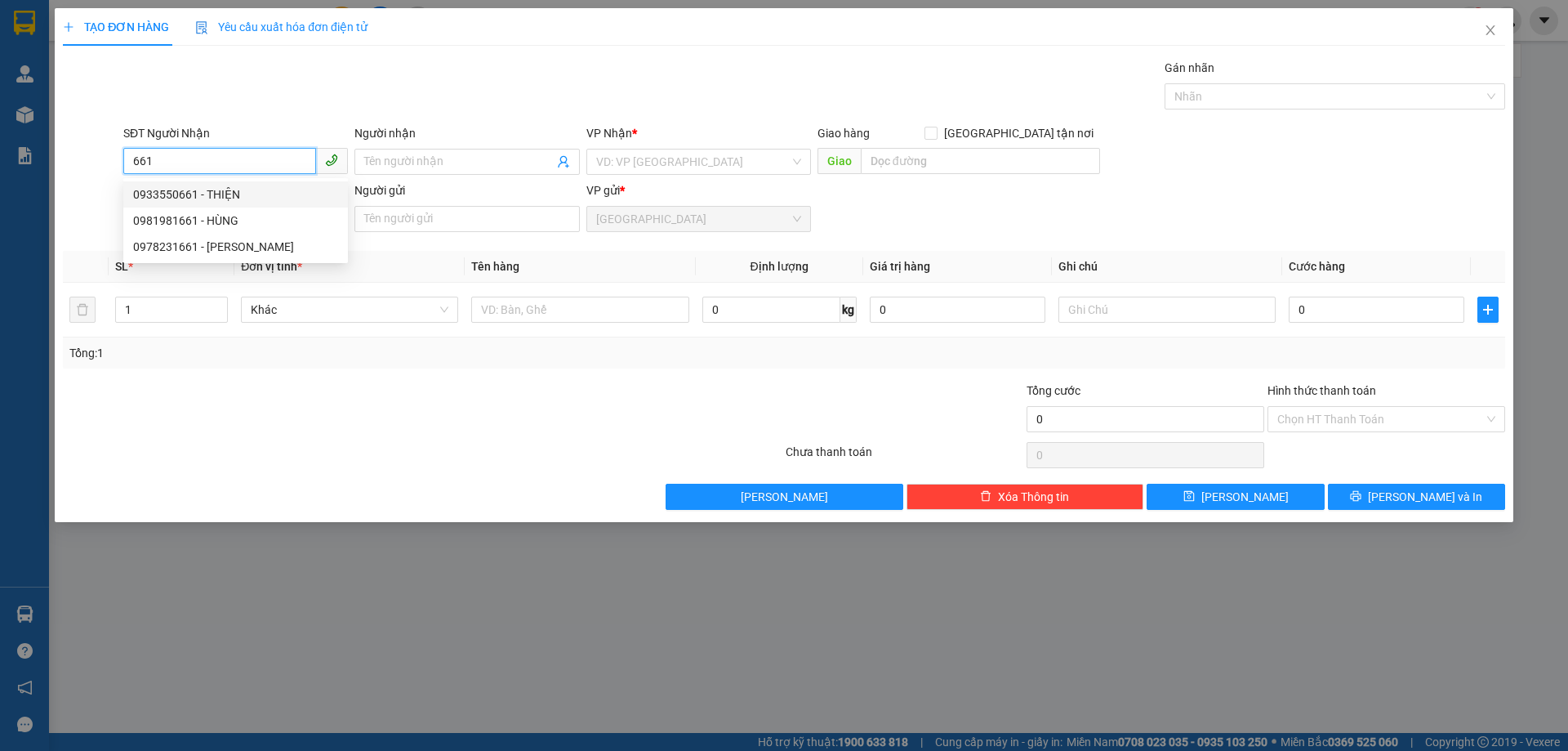
click at [162, 190] on div "0933550661 - THIỆN" at bounding box center [236, 194] width 205 height 18
type input "0933550661"
type input "THIỆN"
type input "30.000"
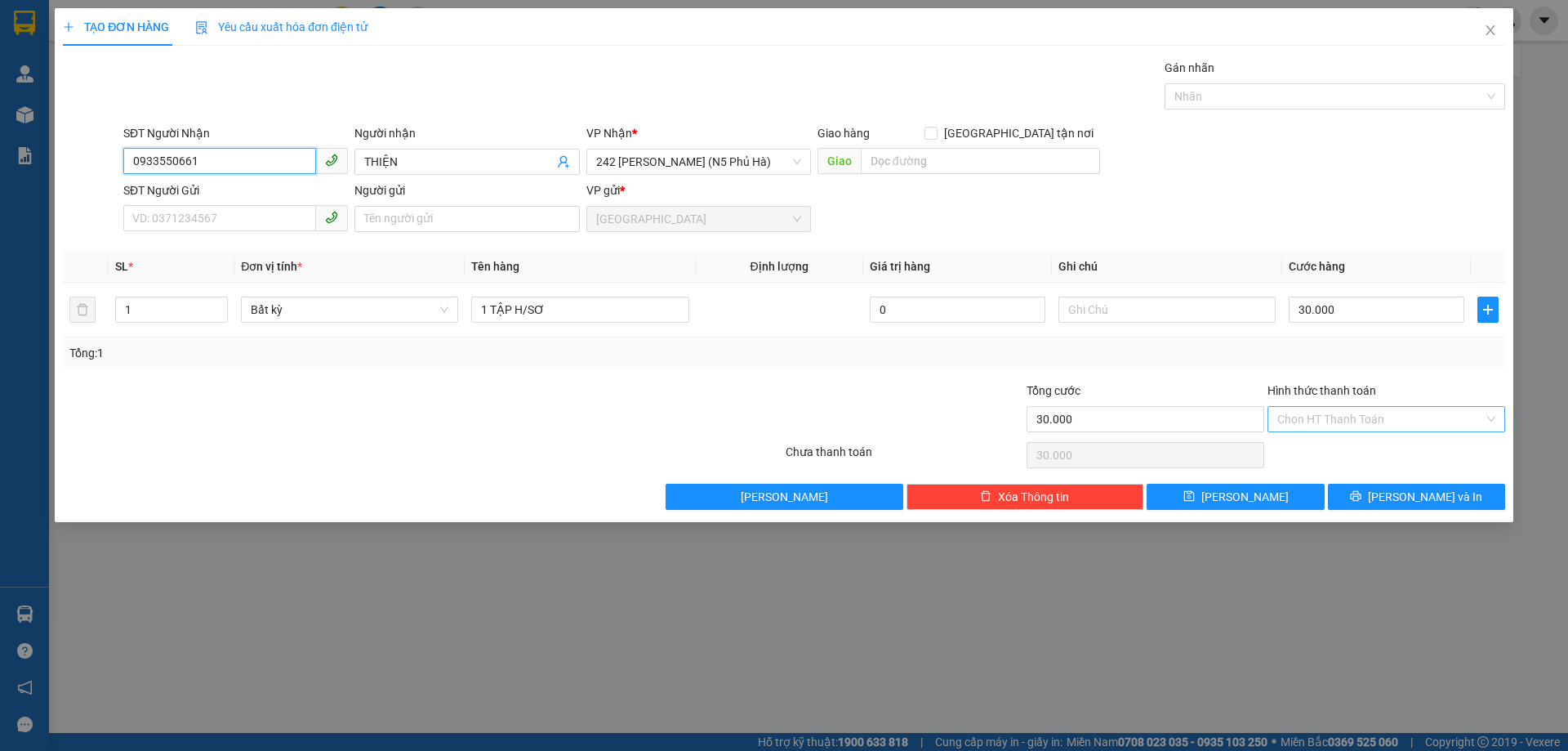
type input "0933550661"
drag, startPoint x: 1316, startPoint y: 415, endPoint x: 1313, endPoint y: 482, distance: 67.1
click at [1315, 417] on input "Hình thức thanh toán" at bounding box center [1381, 419] width 207 height 24
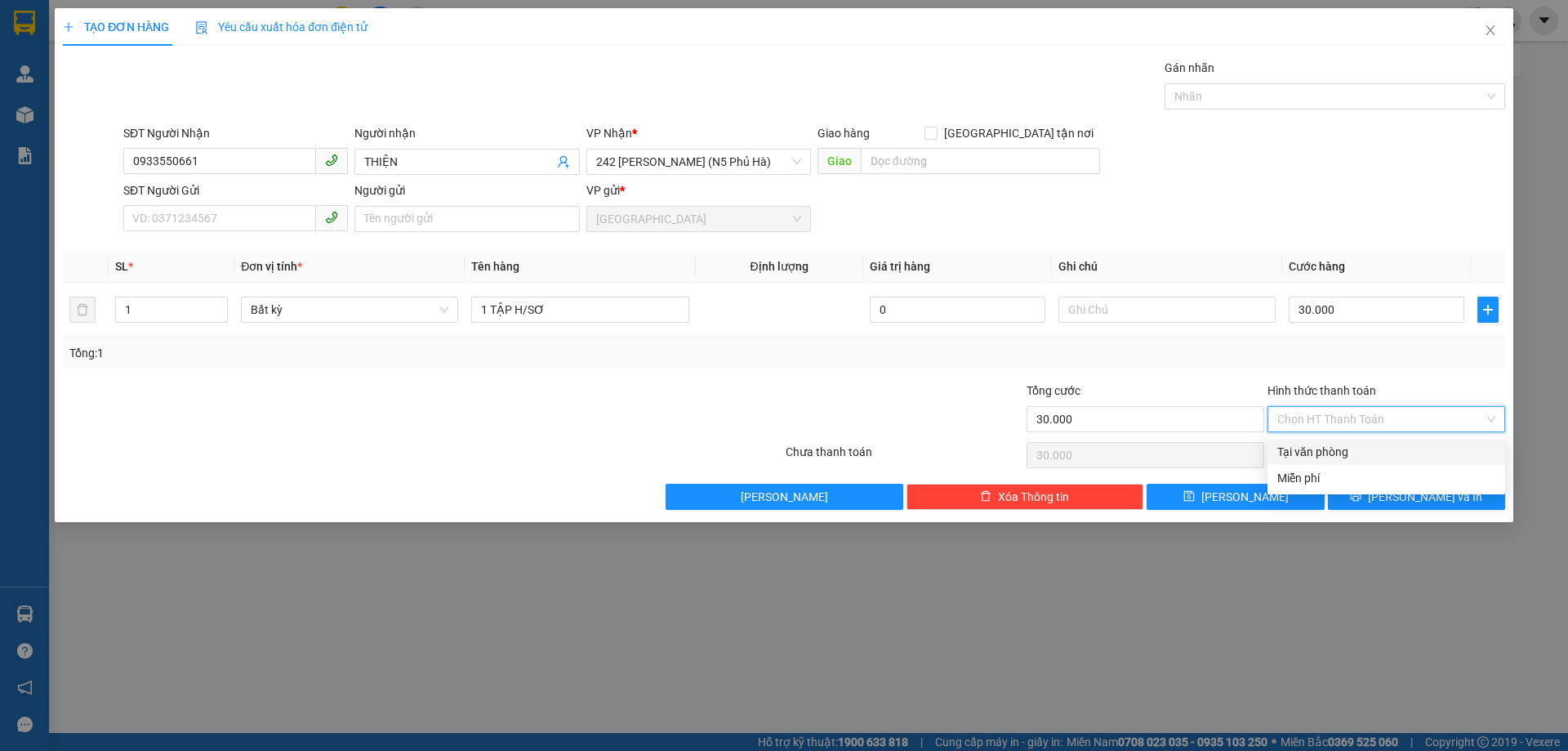
click at [1306, 458] on div "Tại văn phòng" at bounding box center [1386, 451] width 218 height 18
type input "0"
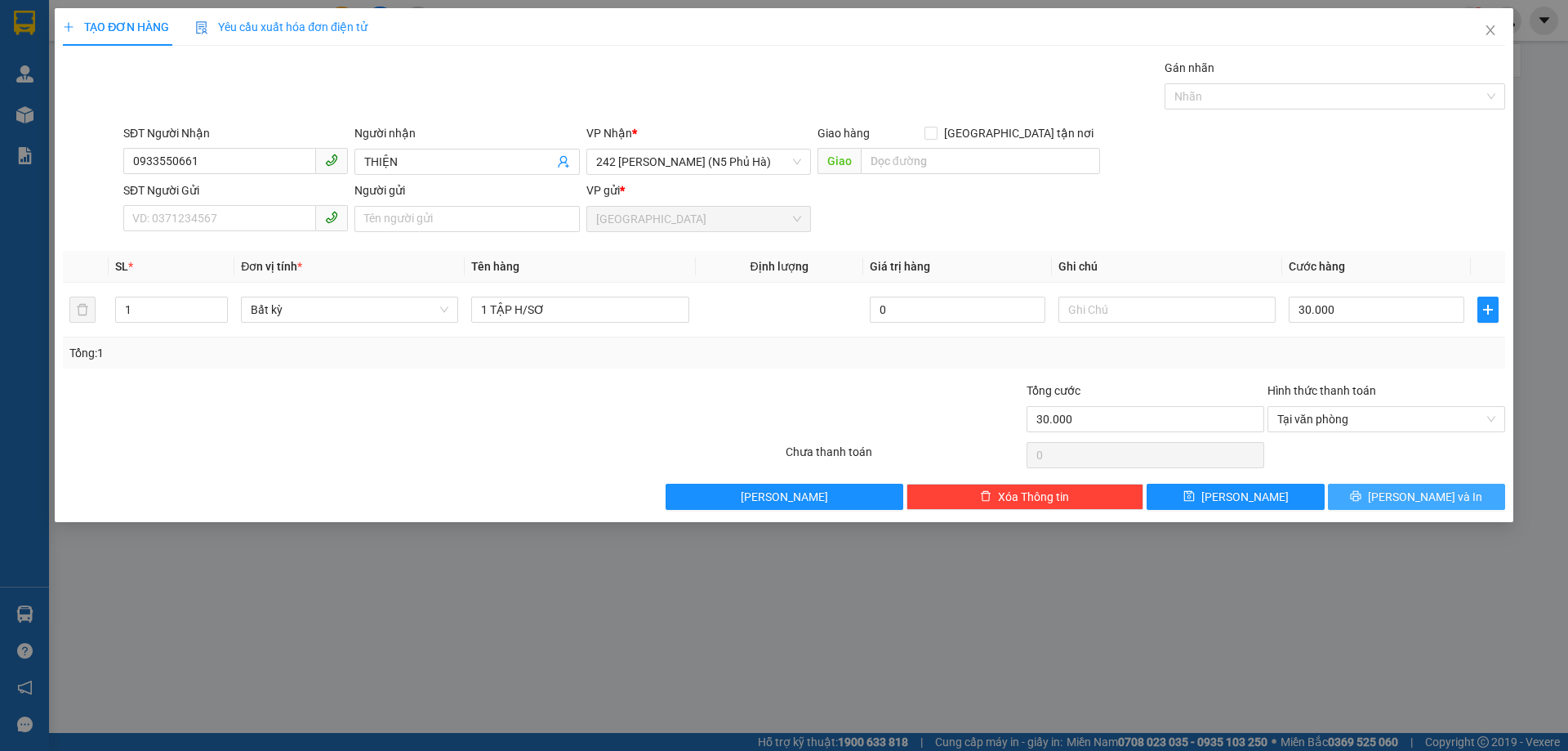
click at [1359, 496] on button "[PERSON_NAME] và In" at bounding box center [1417, 497] width 177 height 26
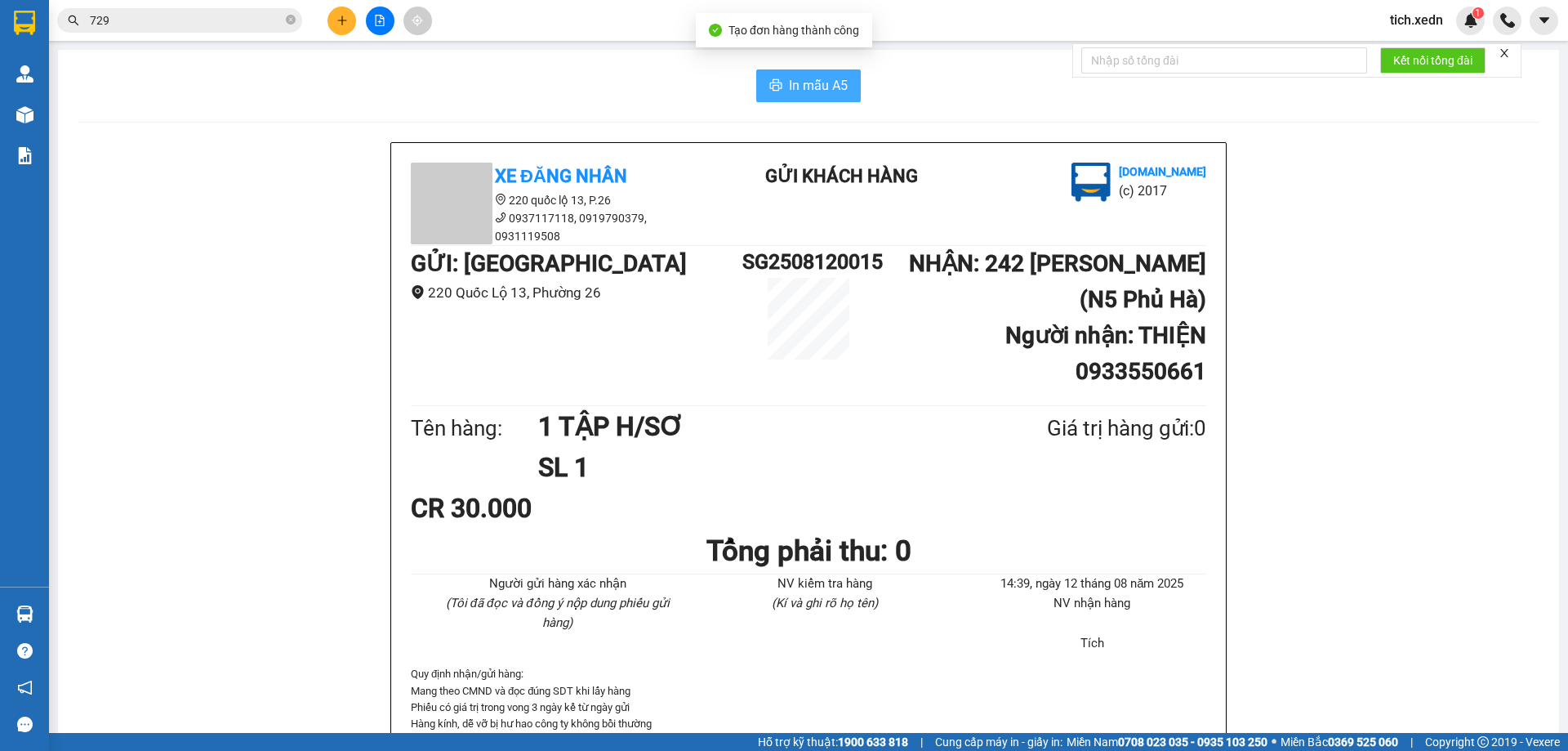
click at [815, 85] on span "In mẫu A5" at bounding box center [818, 85] width 59 height 20
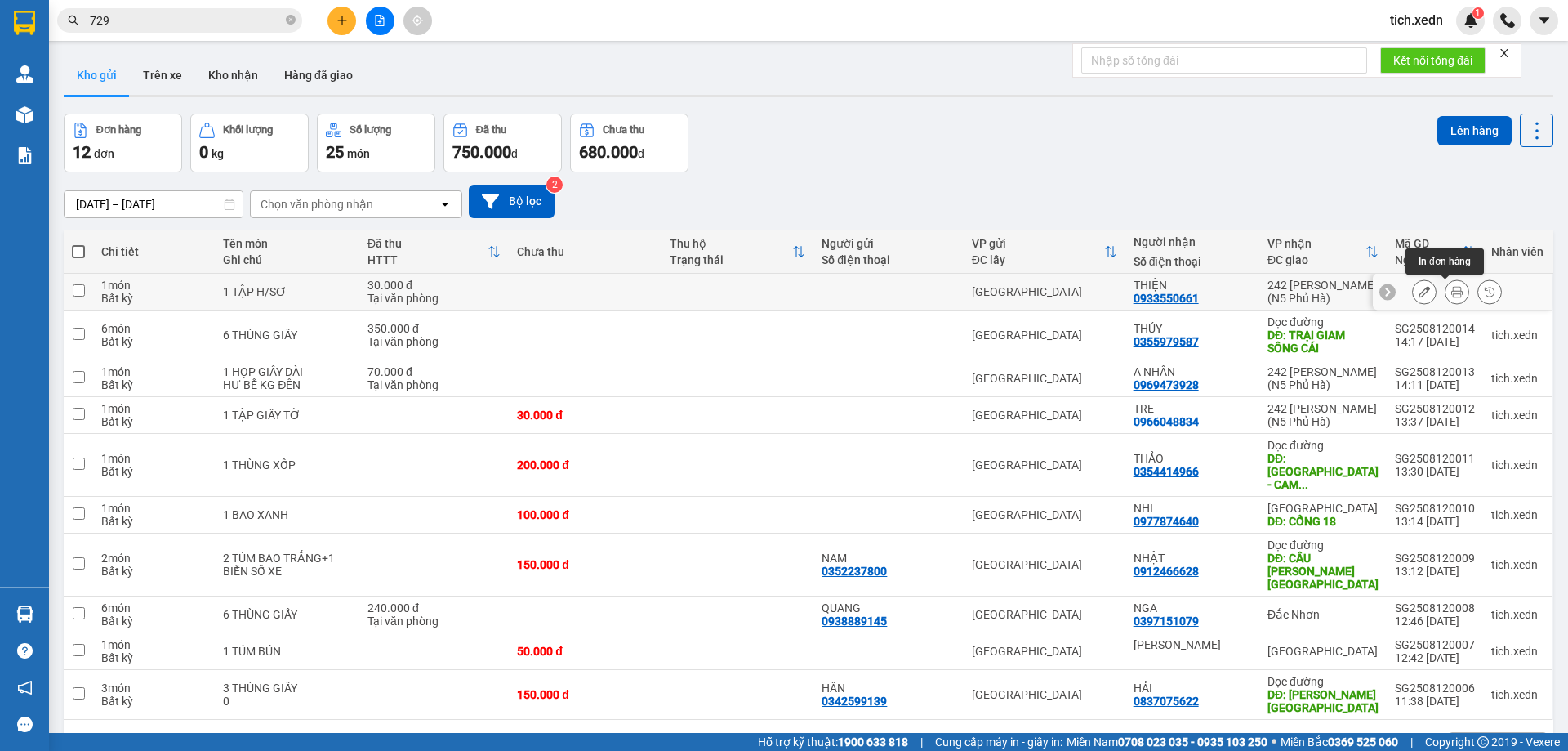
click at [1451, 293] on icon at bounding box center [1457, 292] width 12 height 12
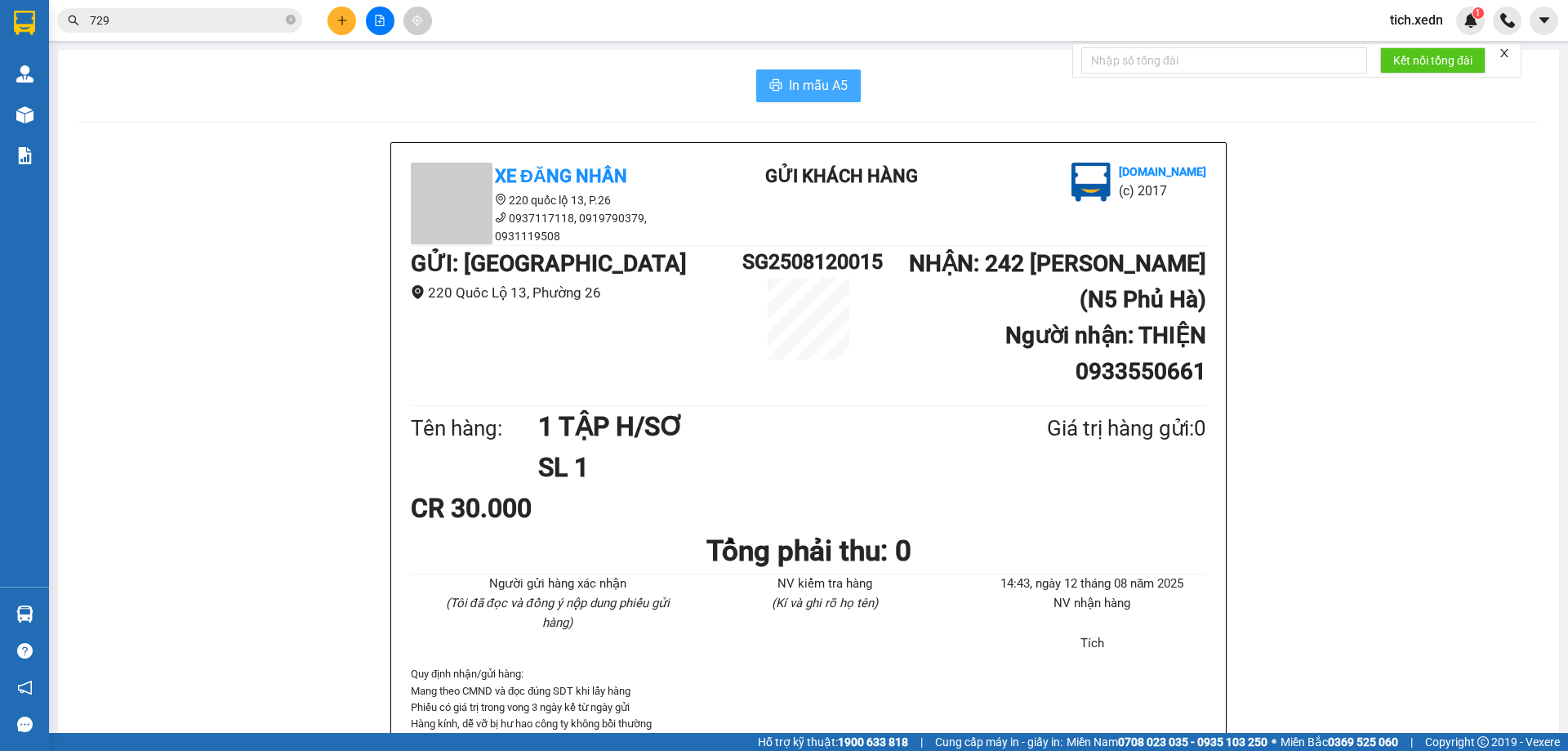
click at [818, 88] on span "In mẫu A5" at bounding box center [818, 85] width 59 height 20
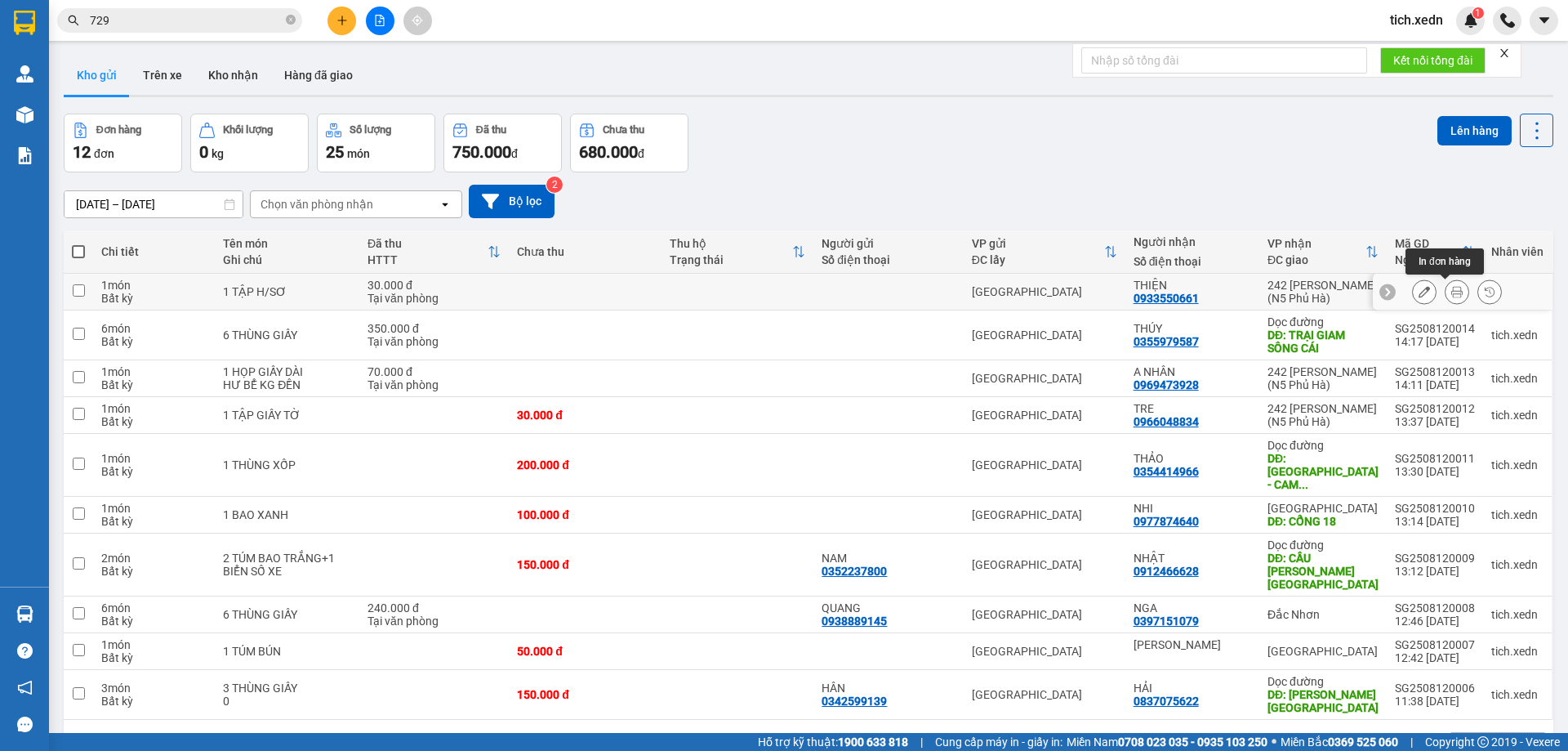
click at [1453, 290] on button at bounding box center [1457, 292] width 23 height 29
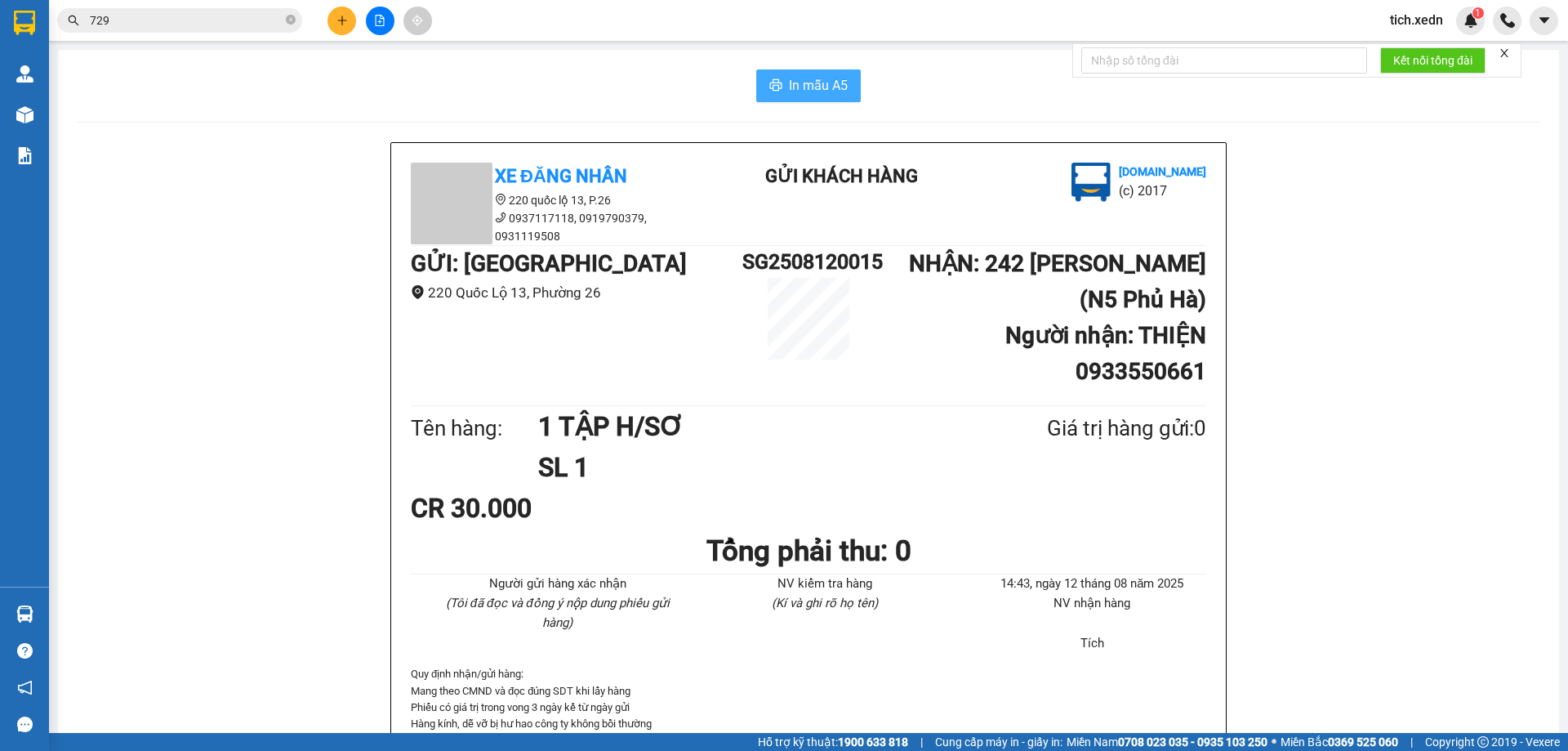
click at [822, 87] on span "In mẫu A5" at bounding box center [818, 85] width 59 height 20
